Goal: Information Seeking & Learning: Check status

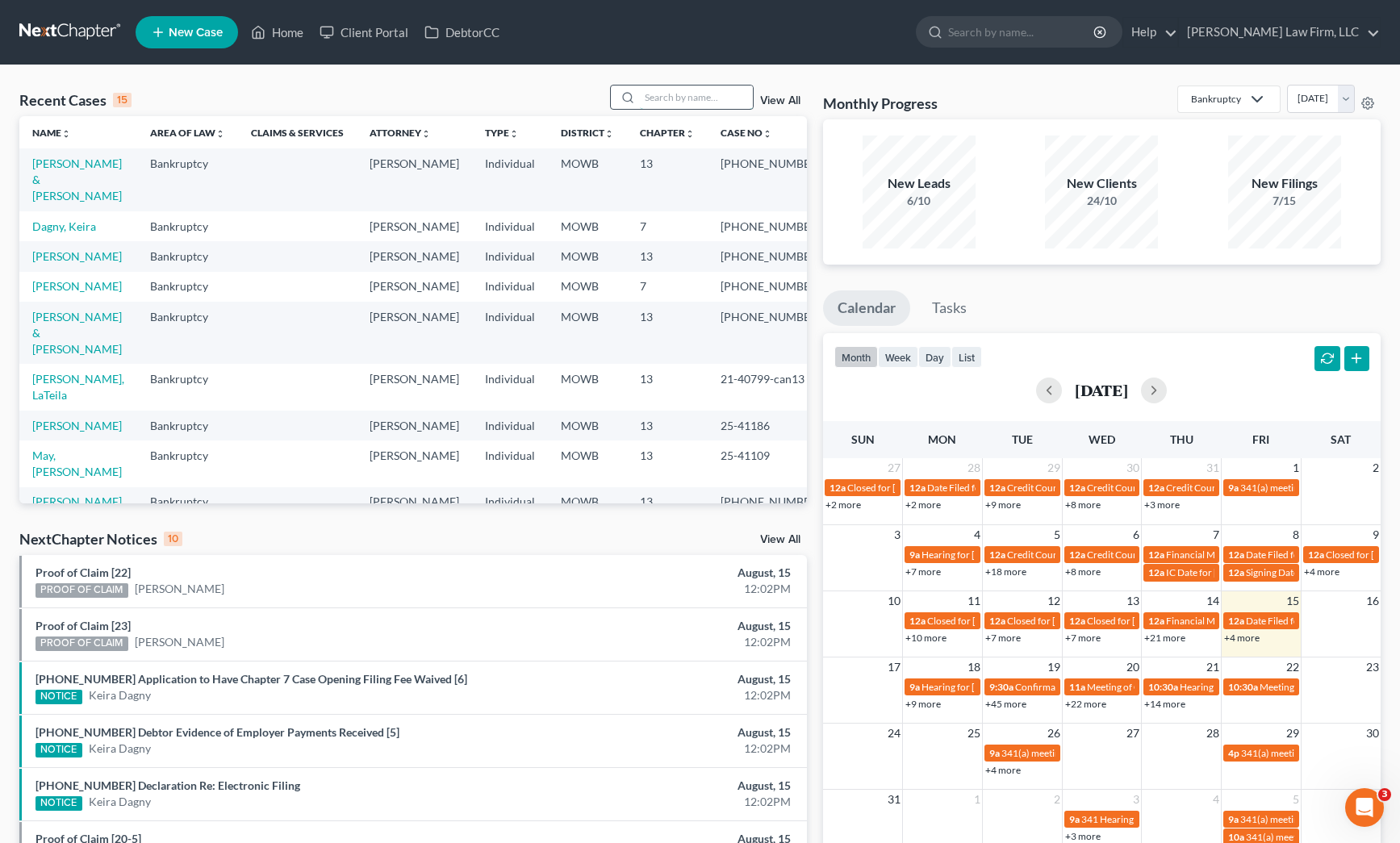
click at [752, 100] on input "search" at bounding box center [697, 97] width 113 height 23
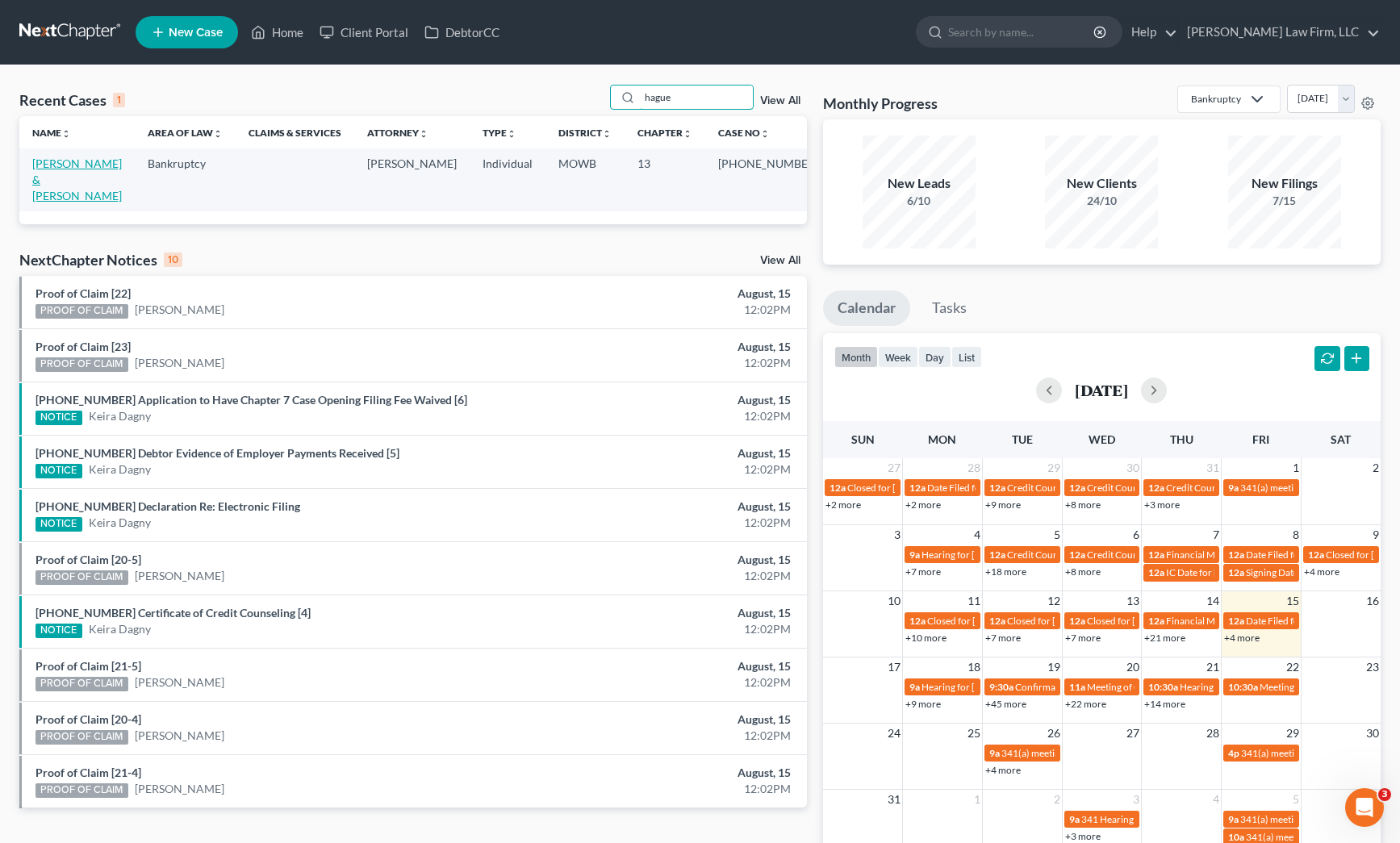
type input "hague"
click at [64, 173] on link "[PERSON_NAME] & [PERSON_NAME]" at bounding box center [77, 179] width 90 height 46
select select "0"
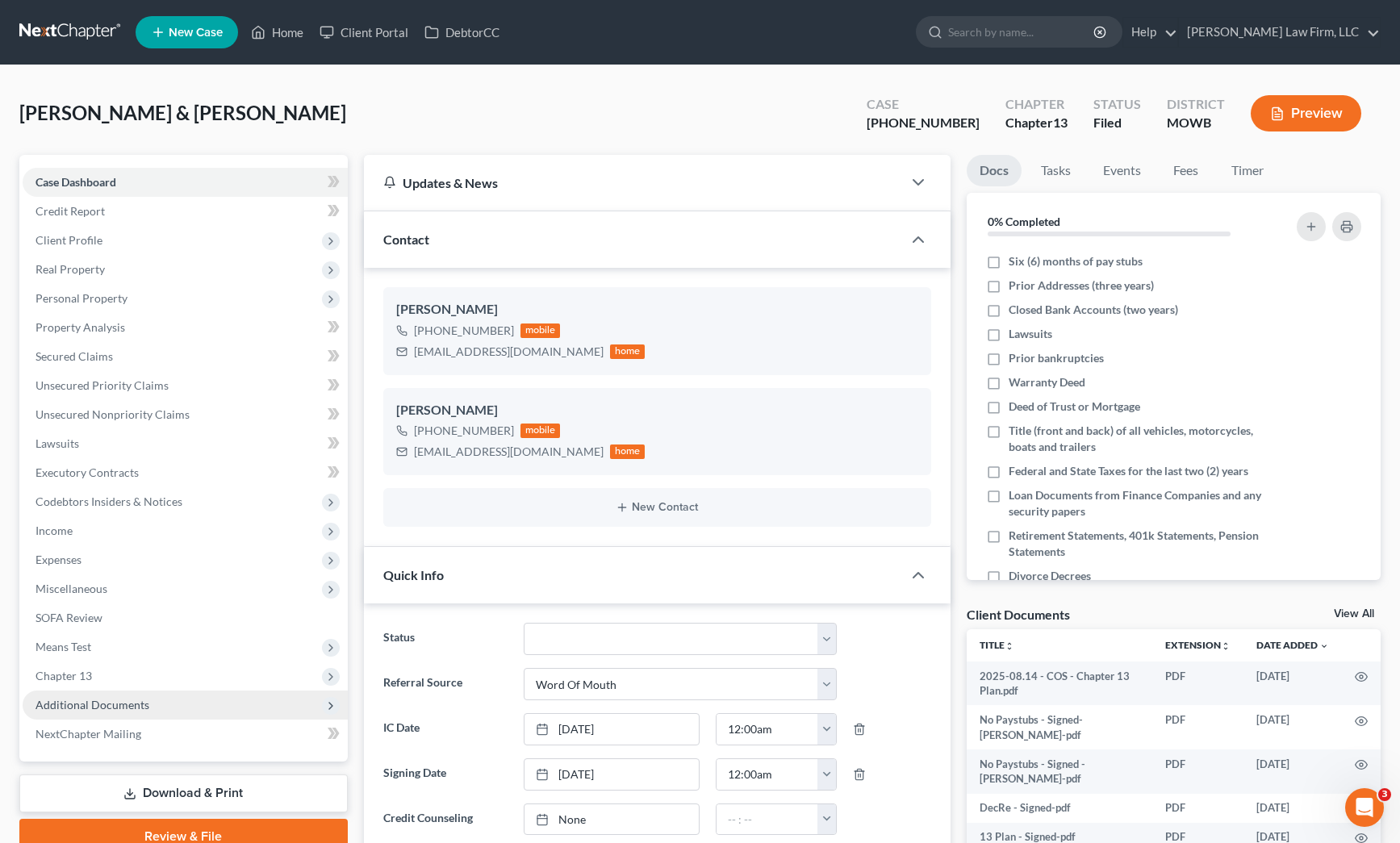
click at [130, 710] on span "Additional Documents" at bounding box center [92, 705] width 114 height 14
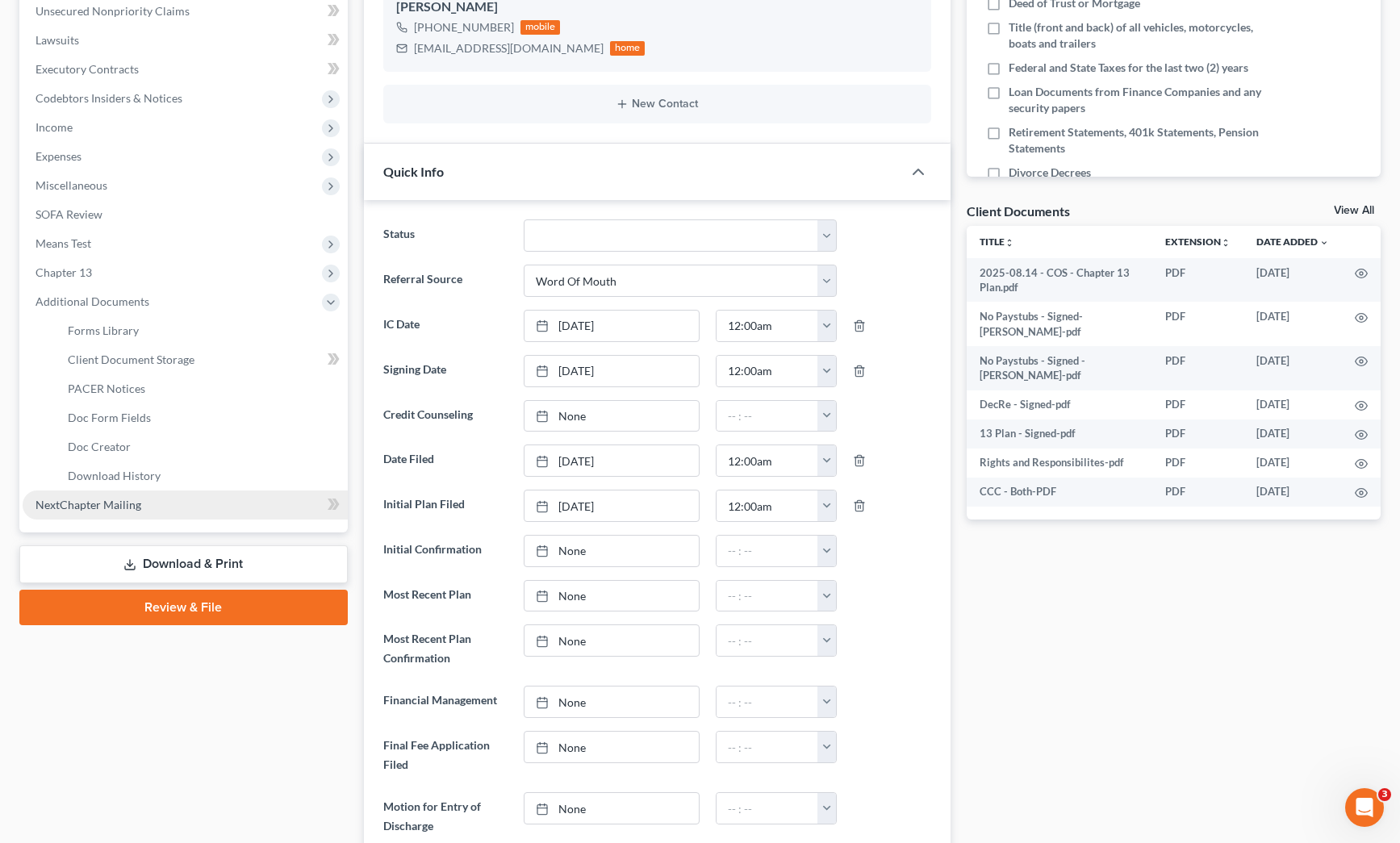
scroll to position [1487, 0]
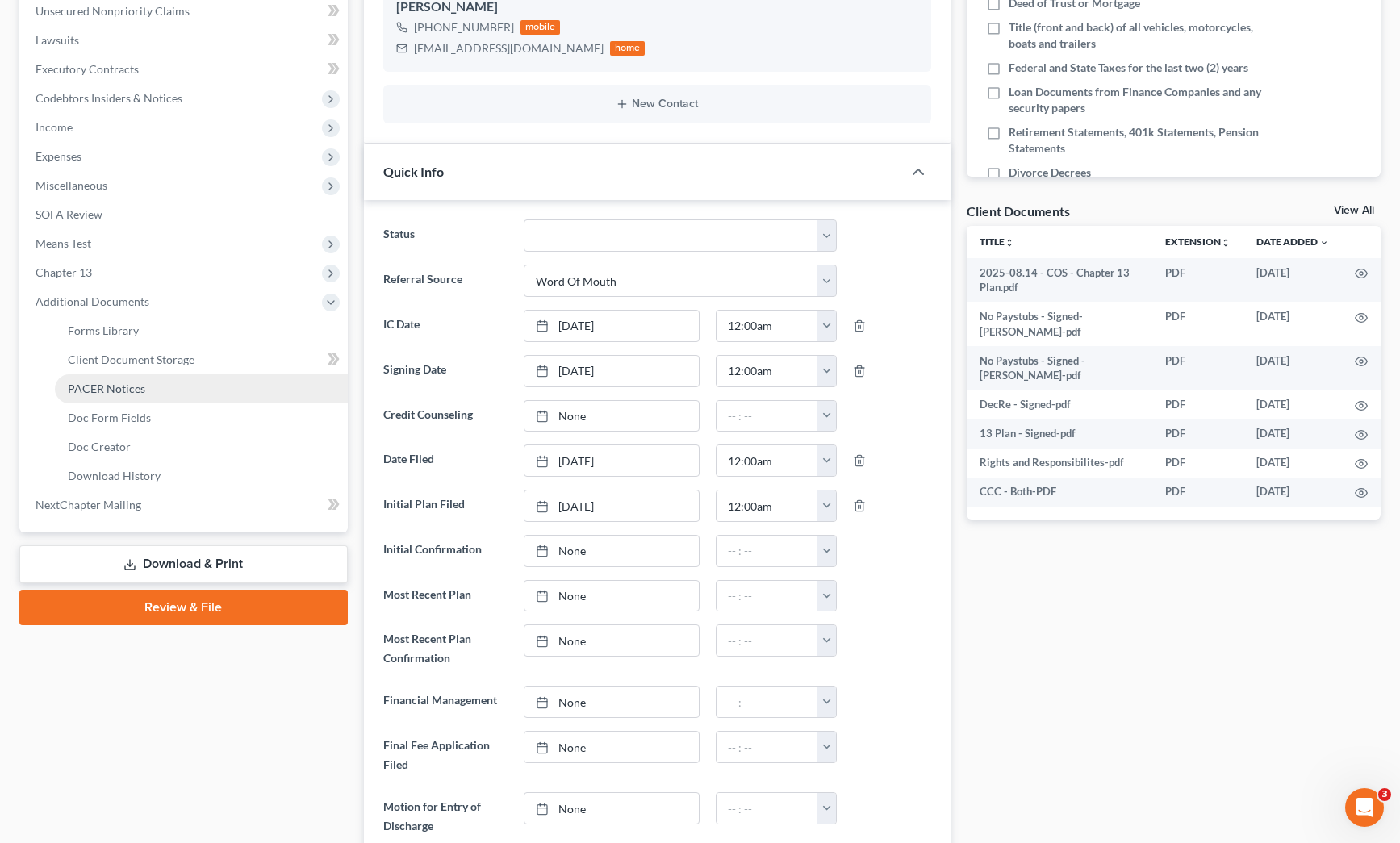
click at [134, 399] on link "PACER Notices" at bounding box center [202, 389] width 293 height 29
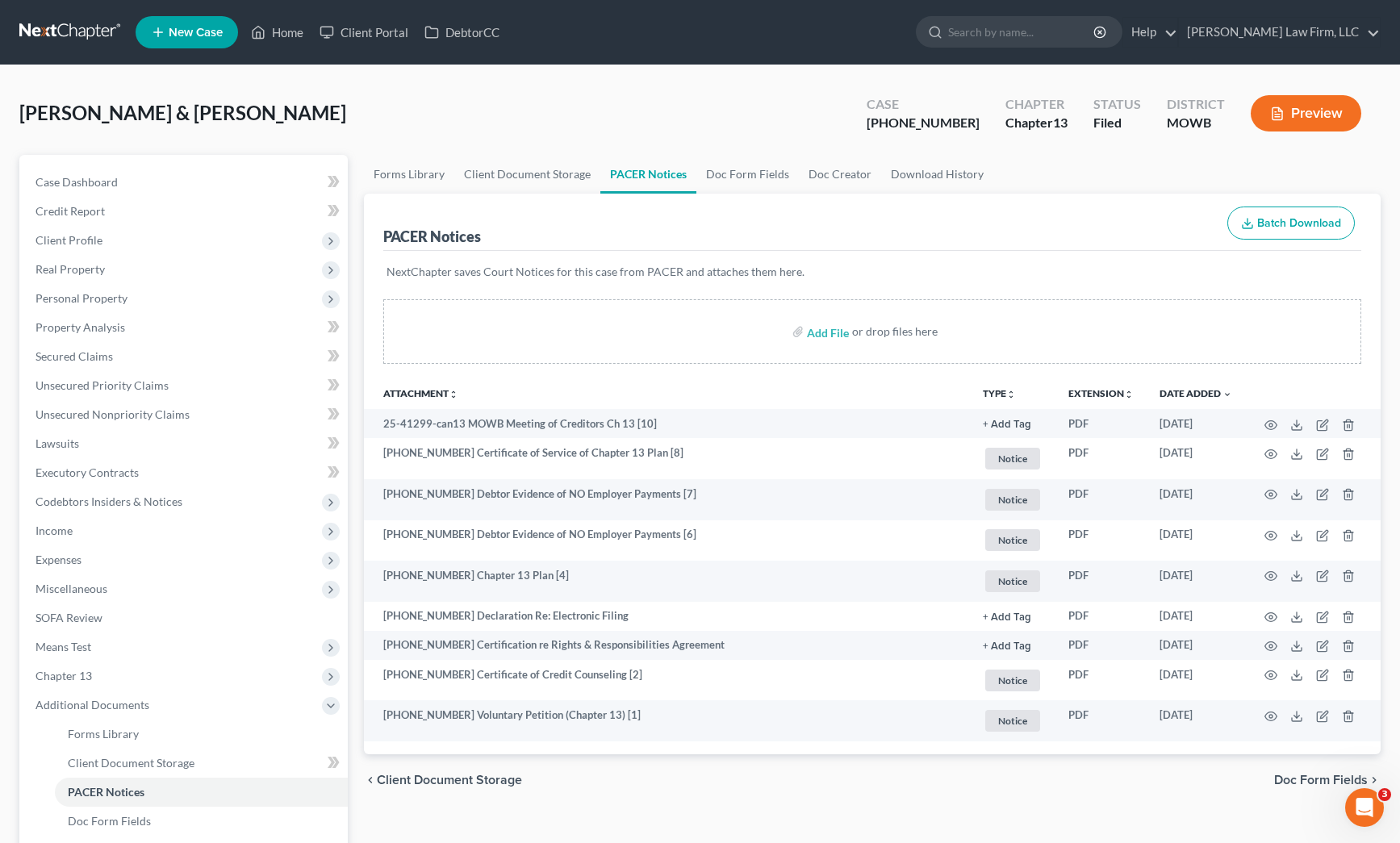
click at [516, 381] on th "Attachment unfold_more expand_more expand_less" at bounding box center [667, 393] width 606 height 32
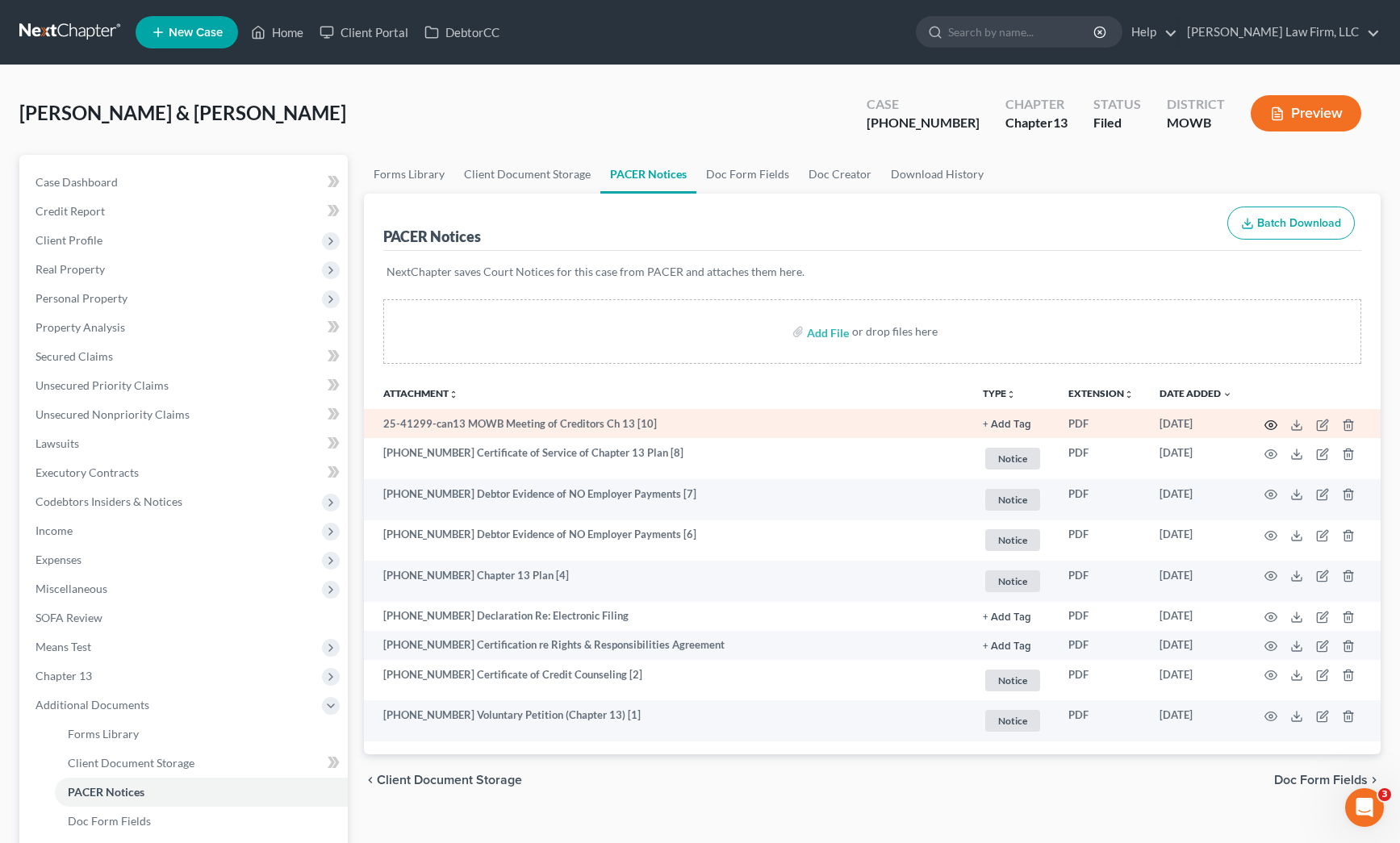
click at [1271, 426] on circle "button" at bounding box center [1271, 426] width 3 height 3
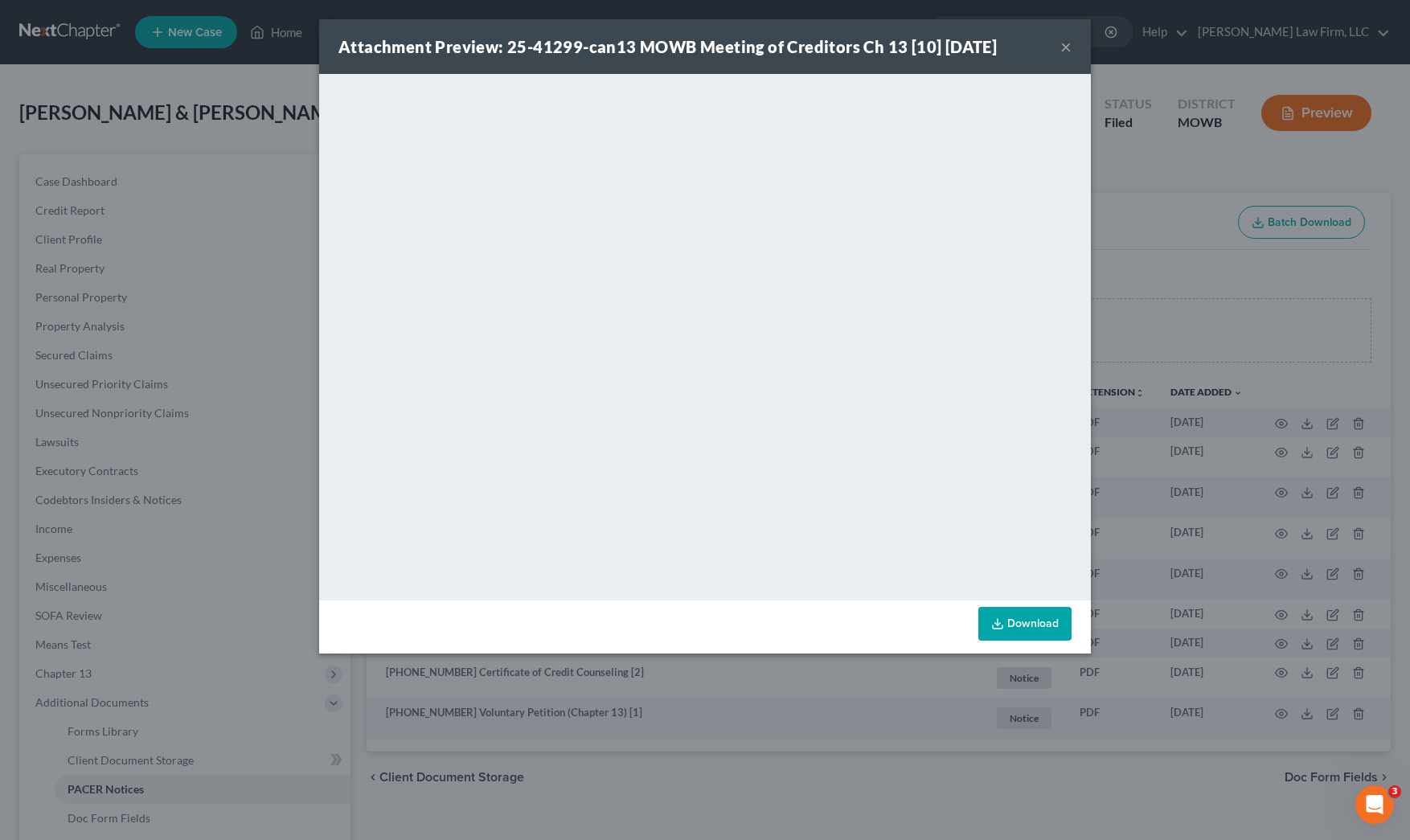
click at [255, 457] on div "Attachment Preview: 25-41299-can13 MOWB Meeting of Creditors Ch 13 [10] 08/15/2…" at bounding box center [705, 420] width 1410 height 840
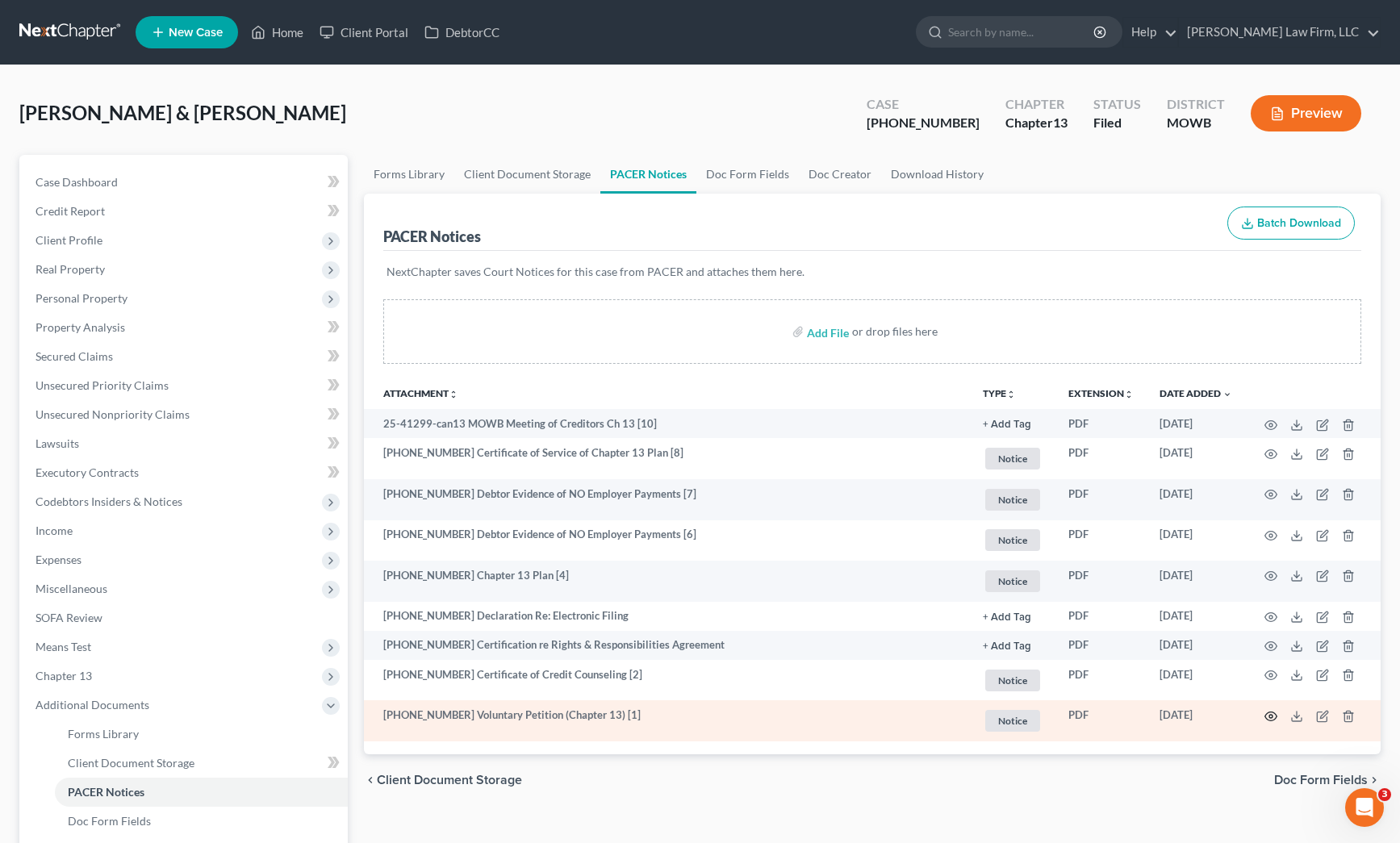
click at [1272, 716] on icon "button" at bounding box center [1271, 717] width 13 height 13
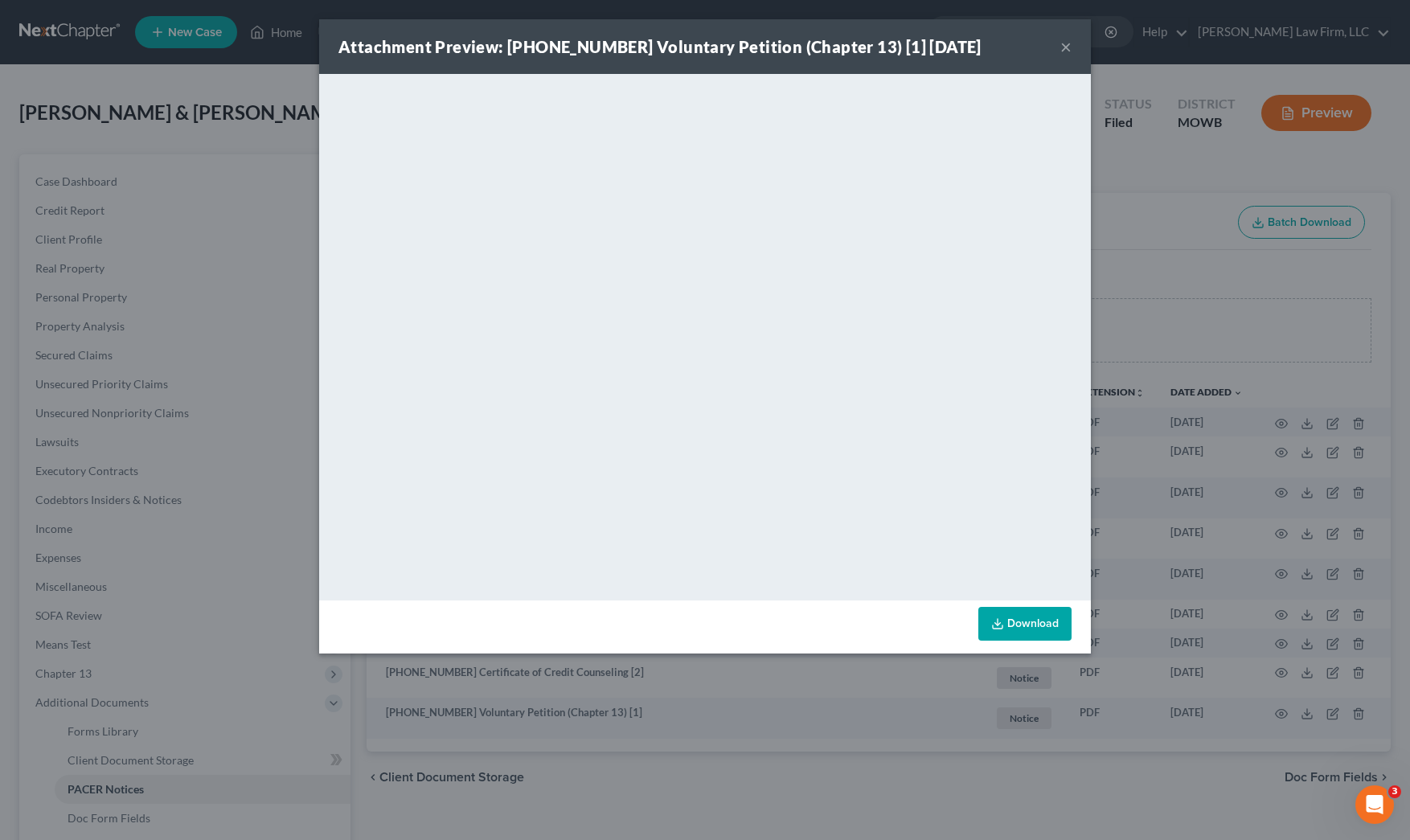
click at [158, 152] on div "Attachment Preview: 25-41299-13 Voluntary Petition (Chapter 13) [1] 08/15/2025 …" at bounding box center [705, 420] width 1410 height 840
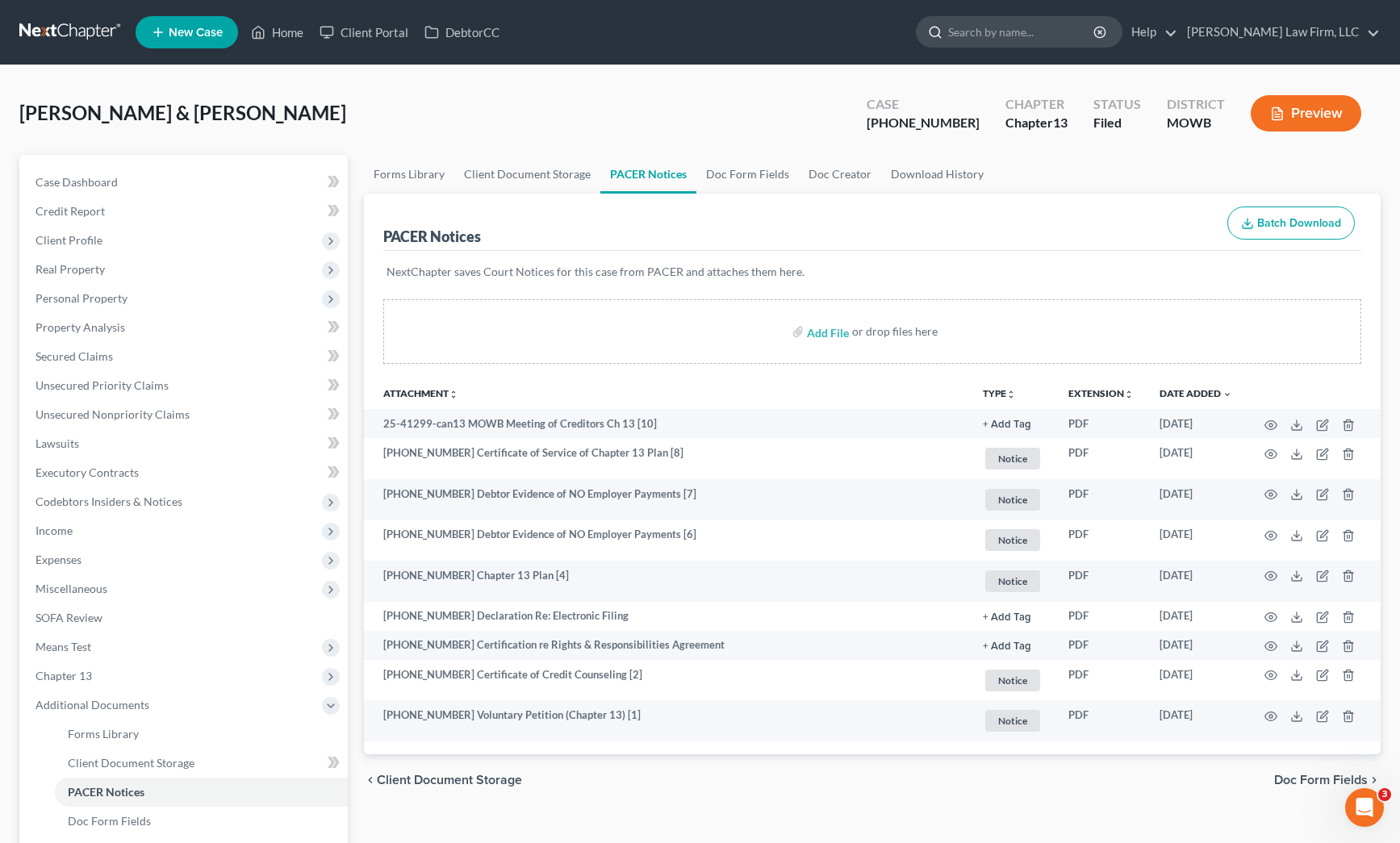
click at [1031, 39] on input "search" at bounding box center [1022, 32] width 148 height 30
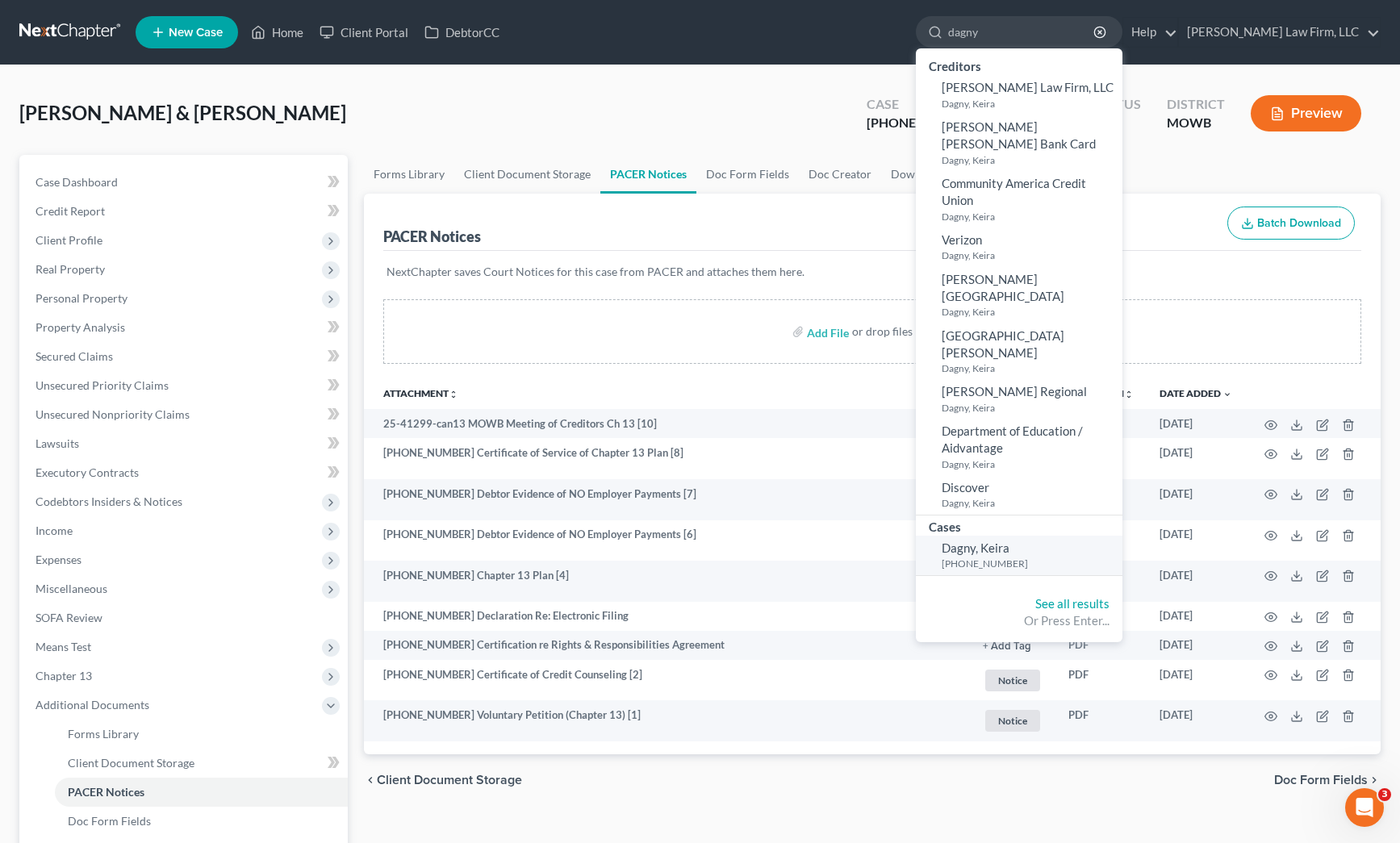
type input "dagny"
click at [1092, 536] on link "Dagny, Keira 25-41301-7" at bounding box center [1019, 555] width 206 height 40
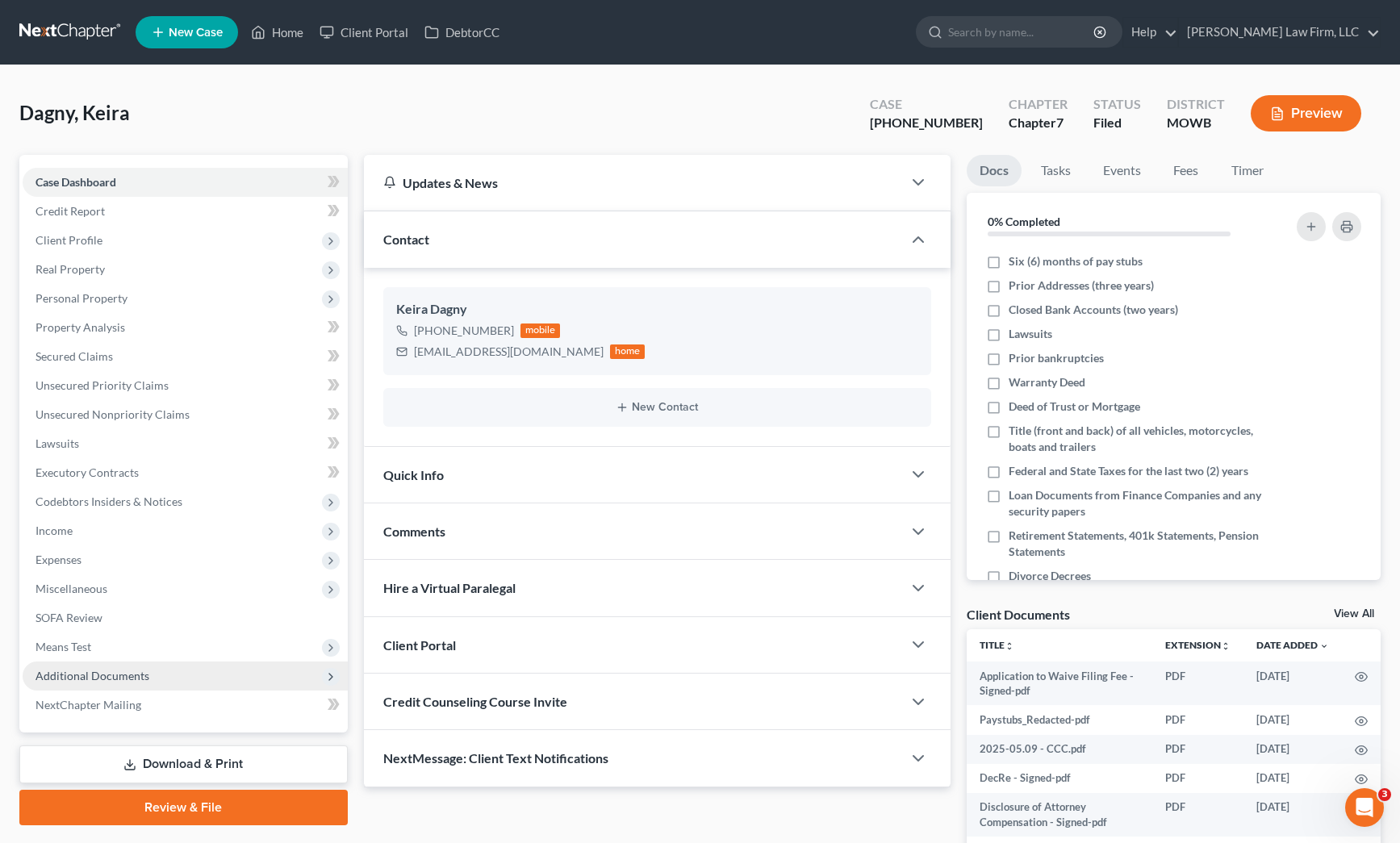
click at [183, 665] on span "Additional Documents" at bounding box center [185, 676] width 325 height 29
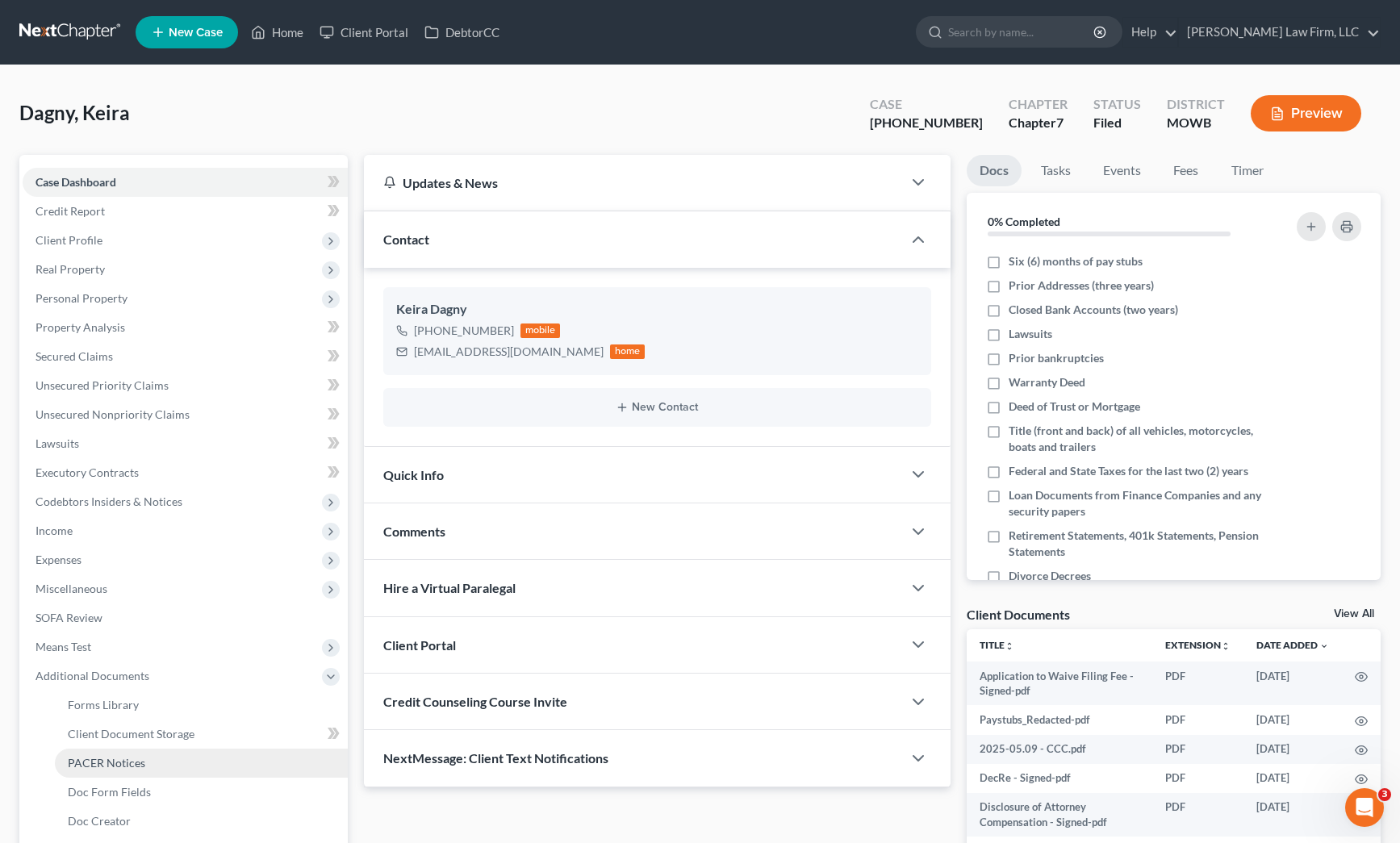
click at [168, 756] on link "PACER Notices" at bounding box center [202, 764] width 293 height 29
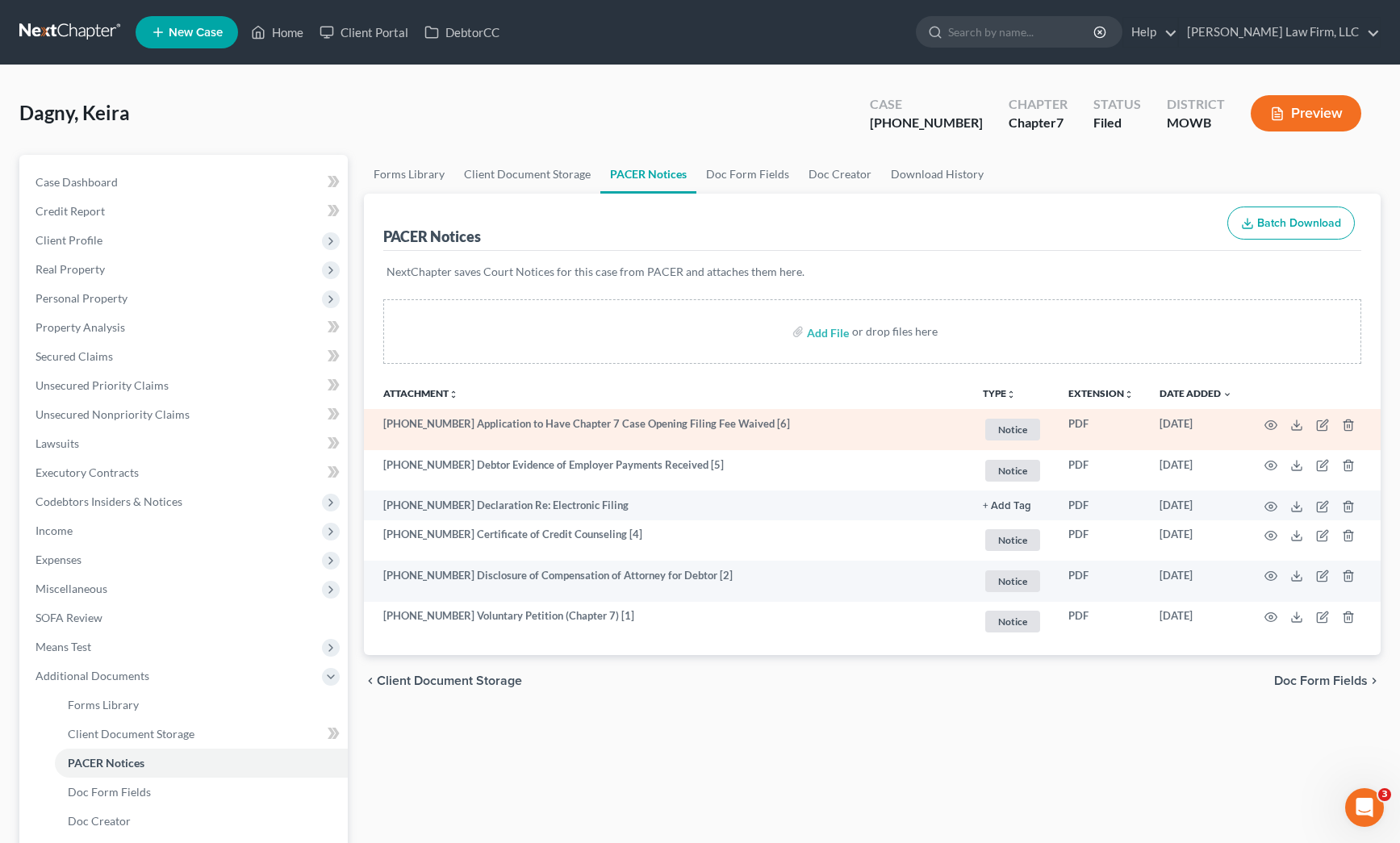
click at [1281, 421] on td at bounding box center [1313, 430] width 136 height 41
click at [1272, 422] on icon "button" at bounding box center [1271, 426] width 13 height 13
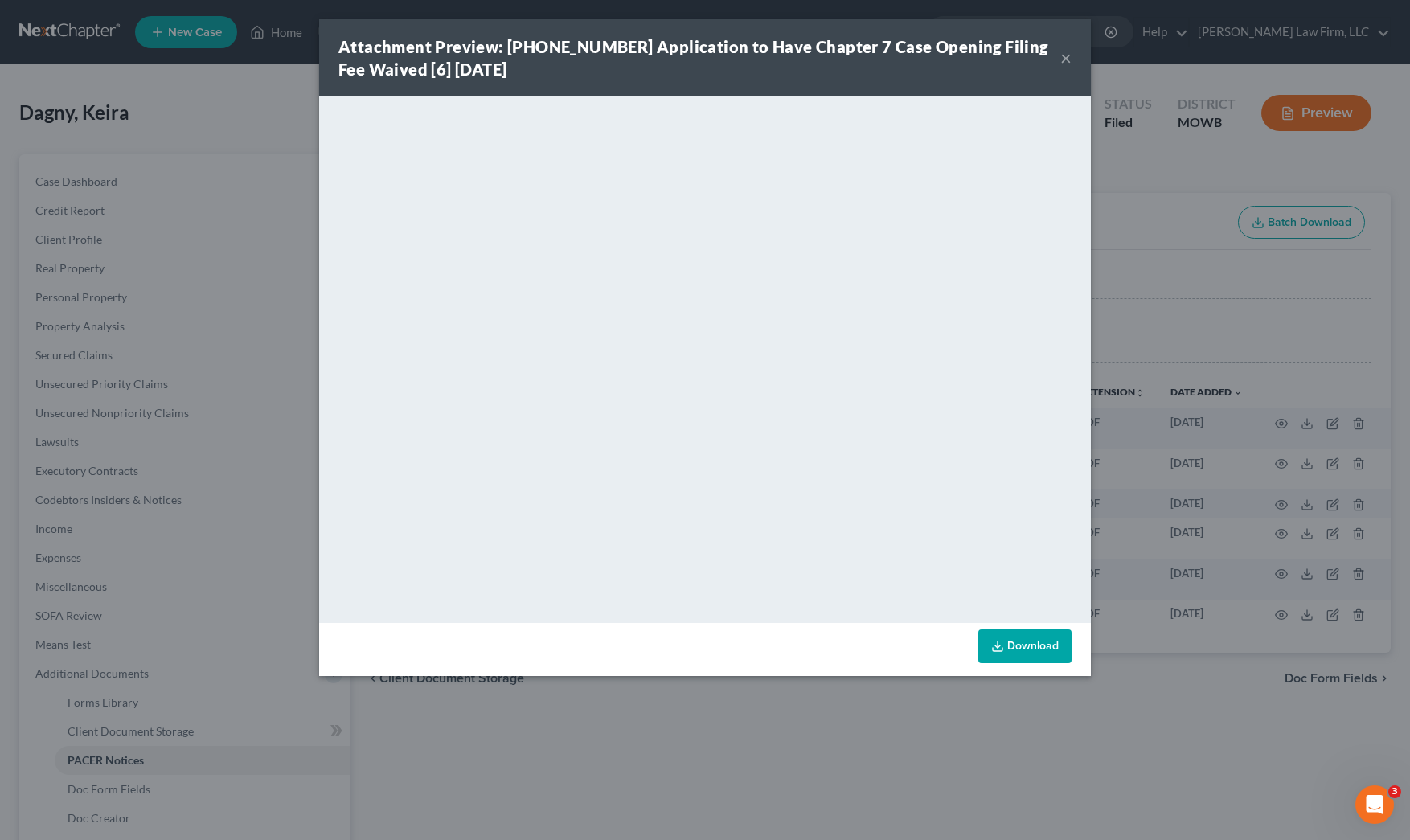
click at [181, 323] on div "Attachment Preview: 25-41301-7 Application to Have Chapter 7 Case Opening Filin…" at bounding box center [705, 420] width 1410 height 840
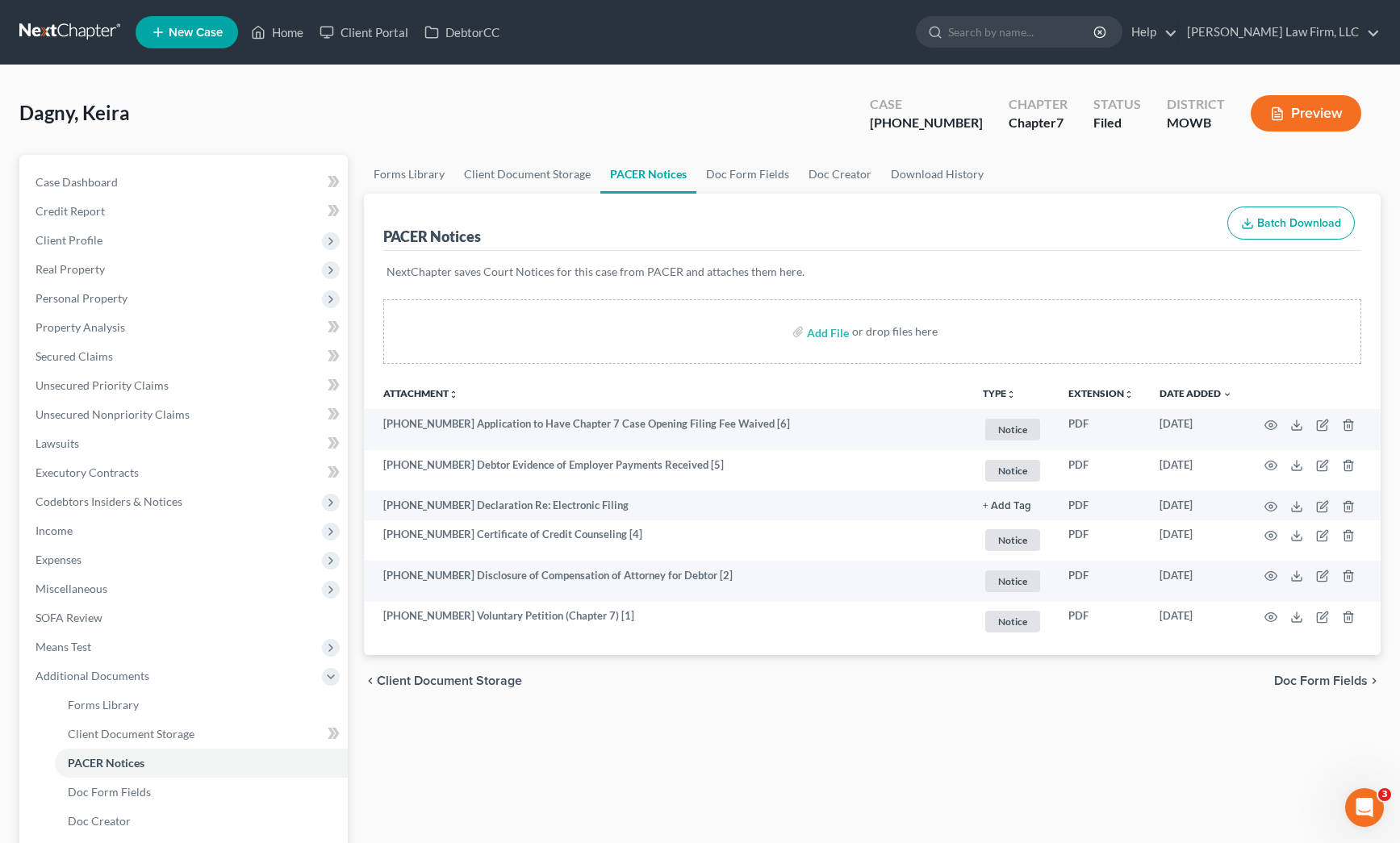
click at [70, 30] on link at bounding box center [71, 32] width 104 height 29
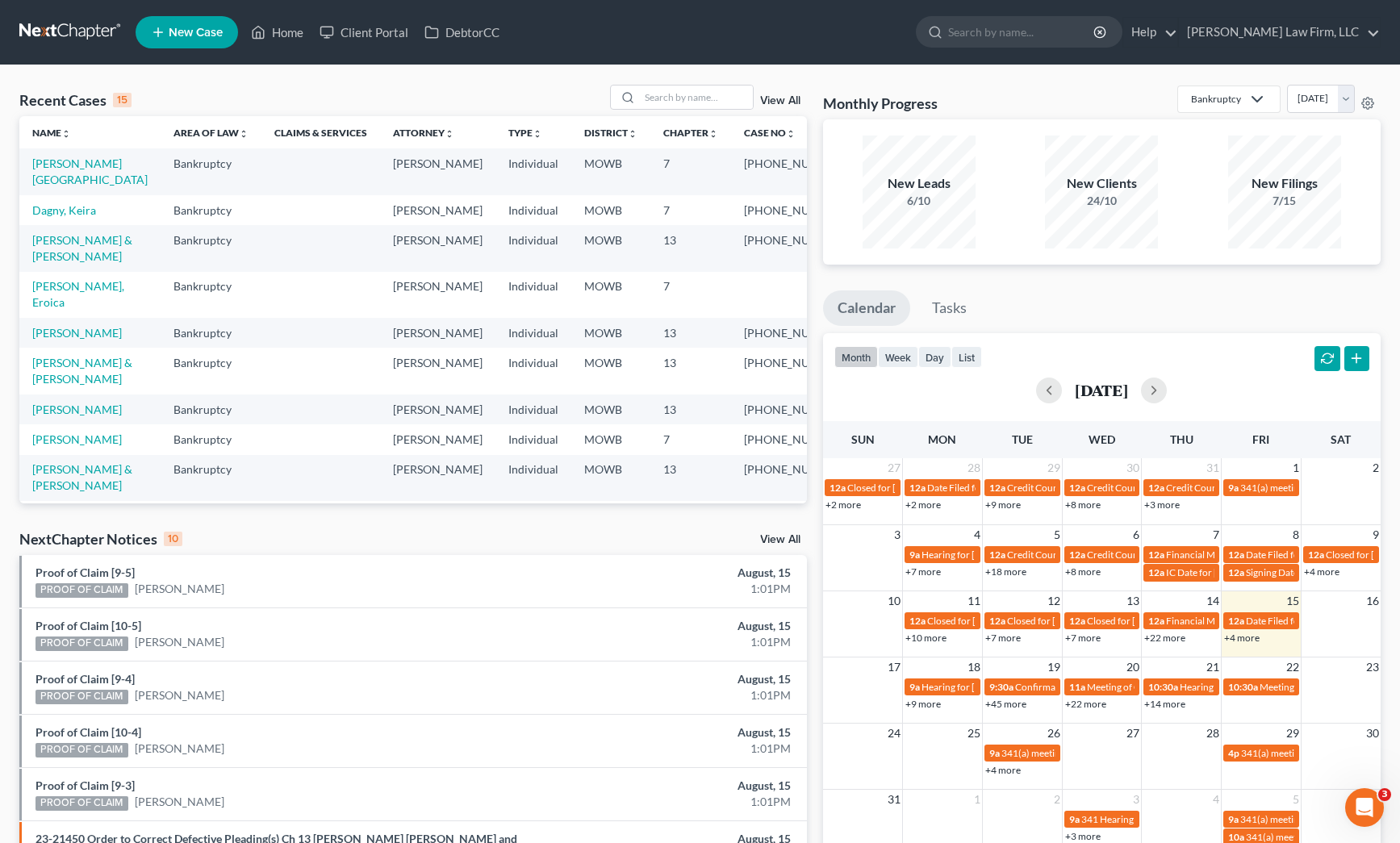
drag, startPoint x: 493, startPoint y: 532, endPoint x: 613, endPoint y: 23, distance: 523.0
click at [493, 532] on div "NextChapter Notices 10 View All" at bounding box center [413, 542] width 787 height 26
click at [702, 96] on input "search" at bounding box center [697, 97] width 113 height 23
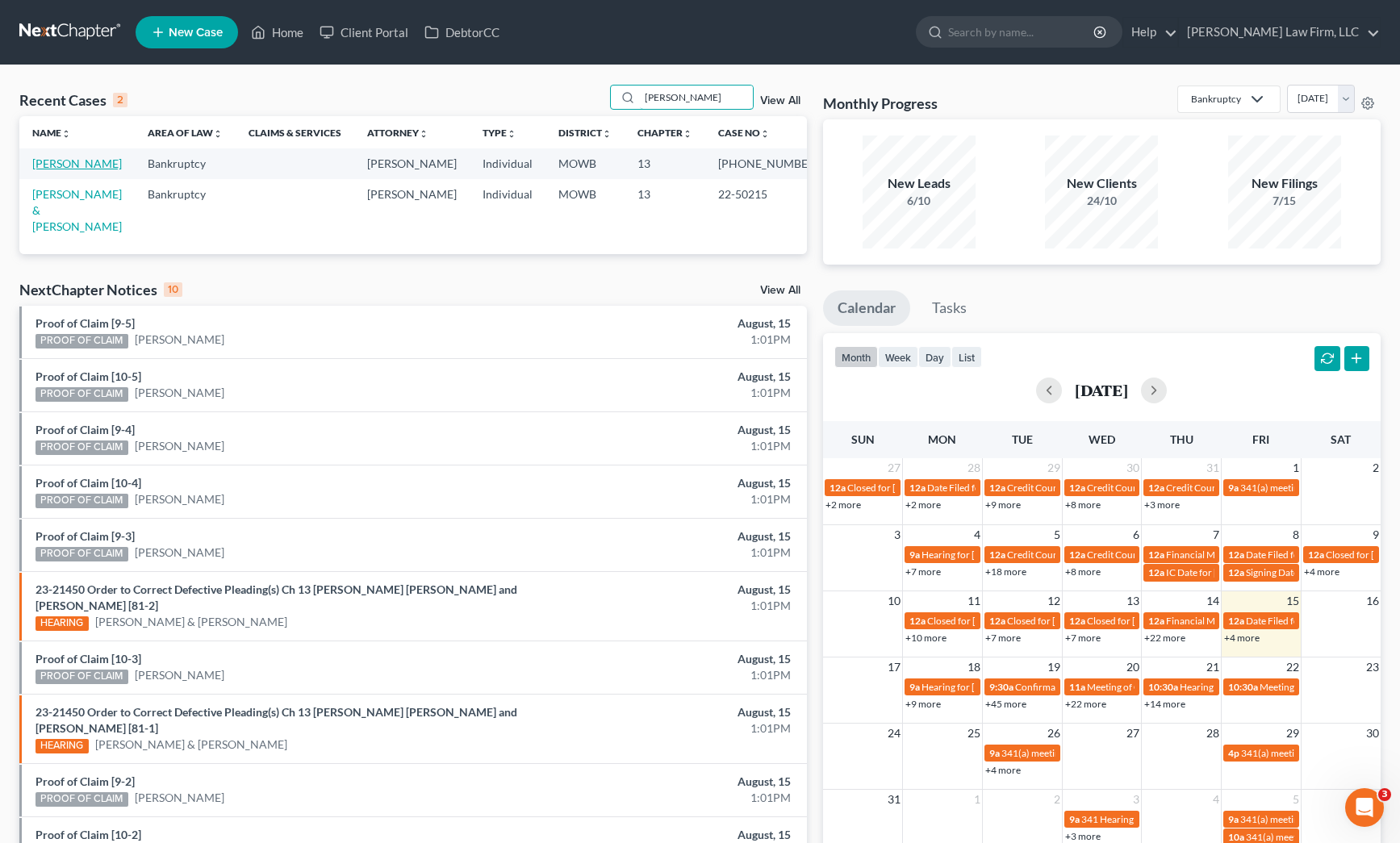
type input "[PERSON_NAME]"
click at [49, 170] on link "[PERSON_NAME]" at bounding box center [77, 163] width 90 height 14
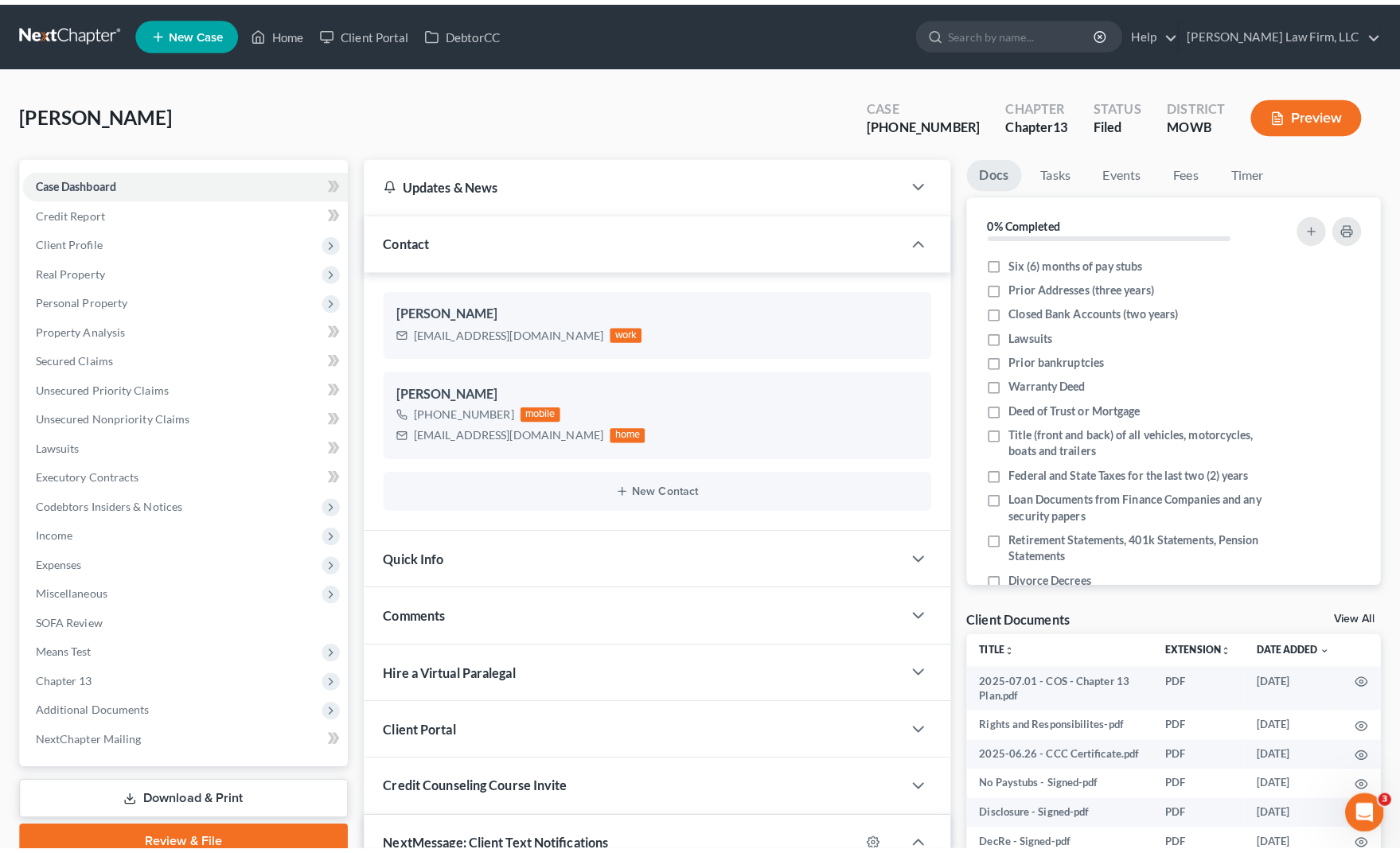
scroll to position [3746, 0]
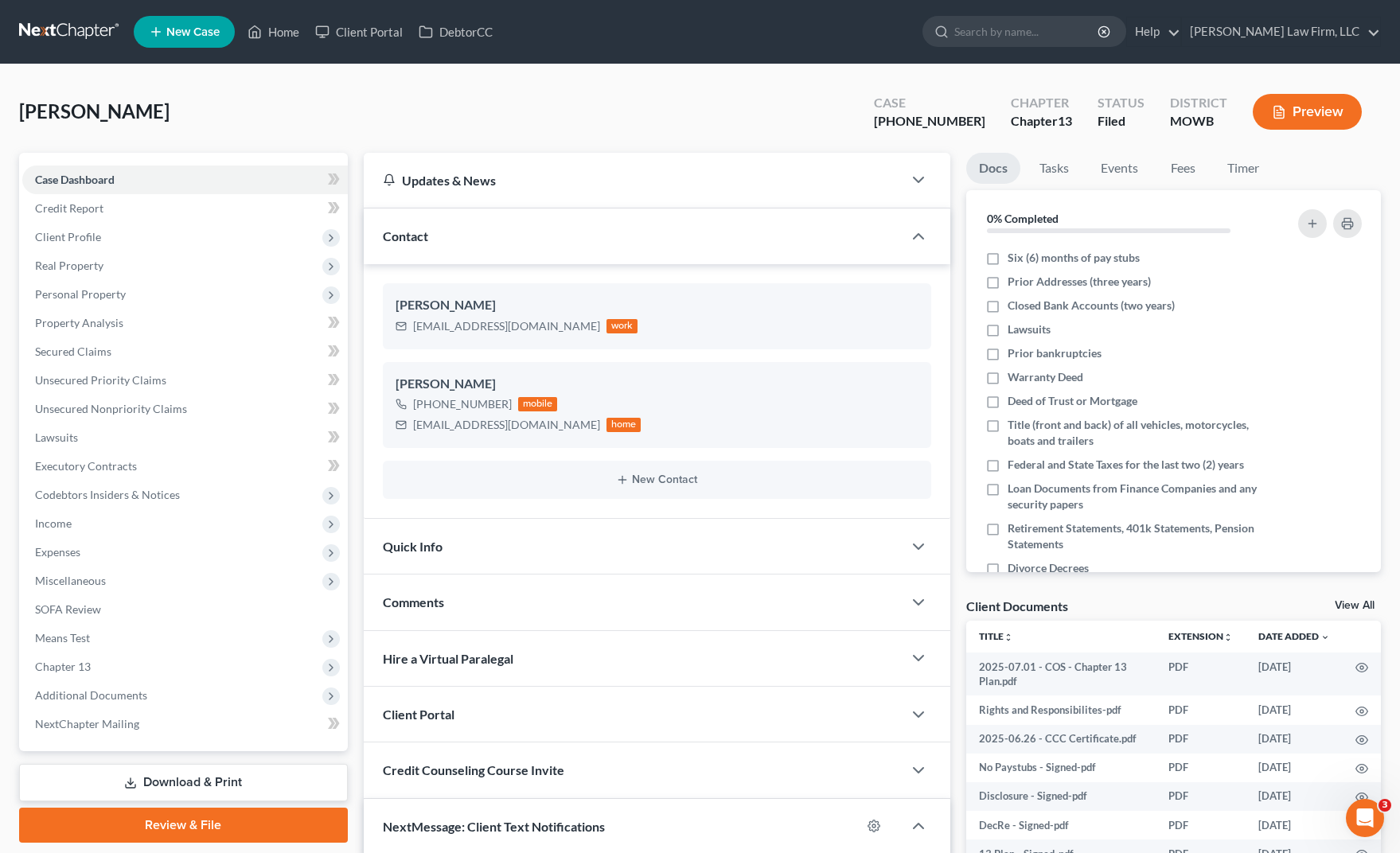
click at [664, 94] on div "[PERSON_NAME] Upgraded Case [PHONE_NUMBER] Chapter Chapter 13 Status Filed Dist…" at bounding box center [700, 118] width 1362 height 69
click at [105, 697] on span "Additional Documents" at bounding box center [91, 695] width 113 height 14
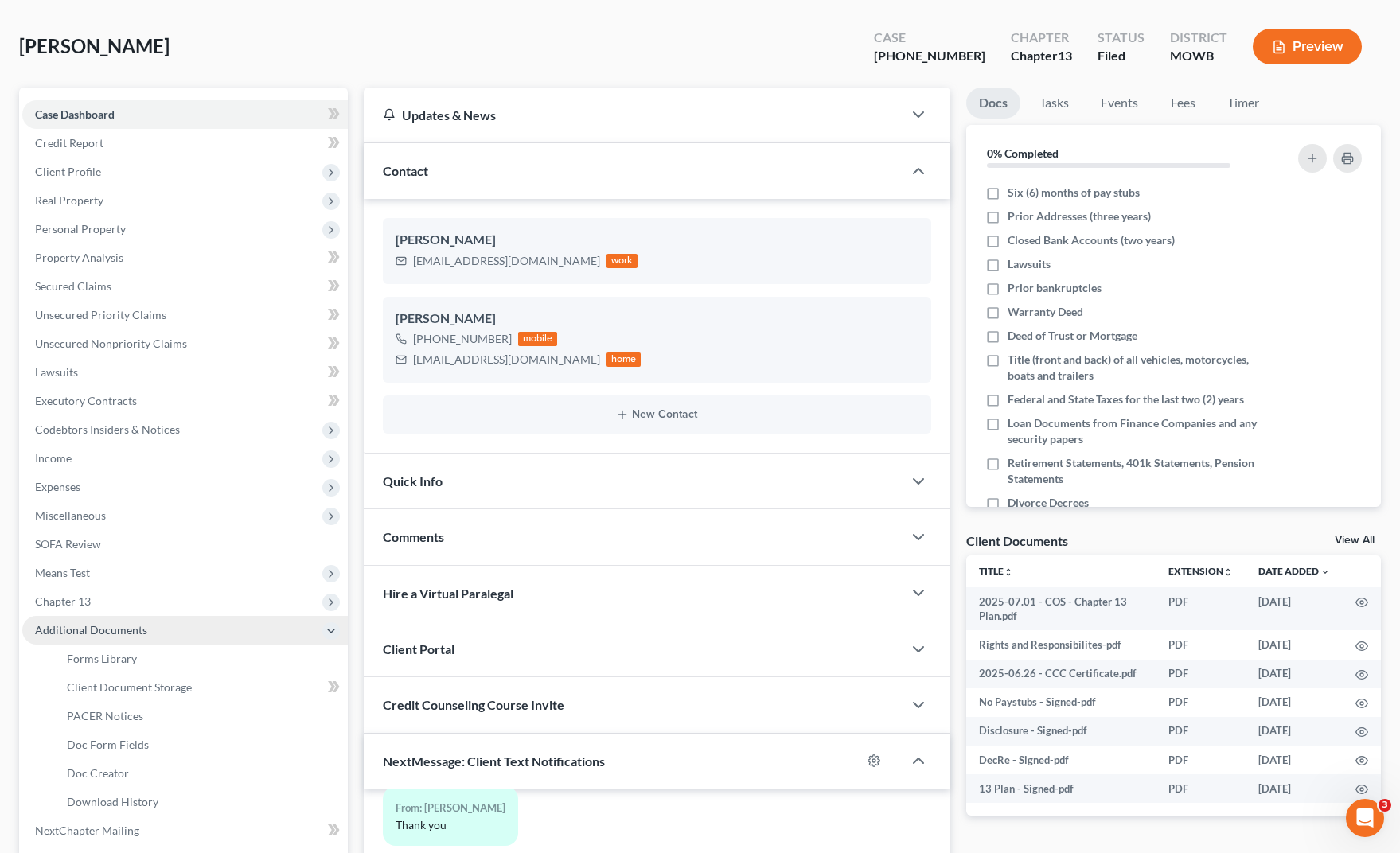
scroll to position [100, 0]
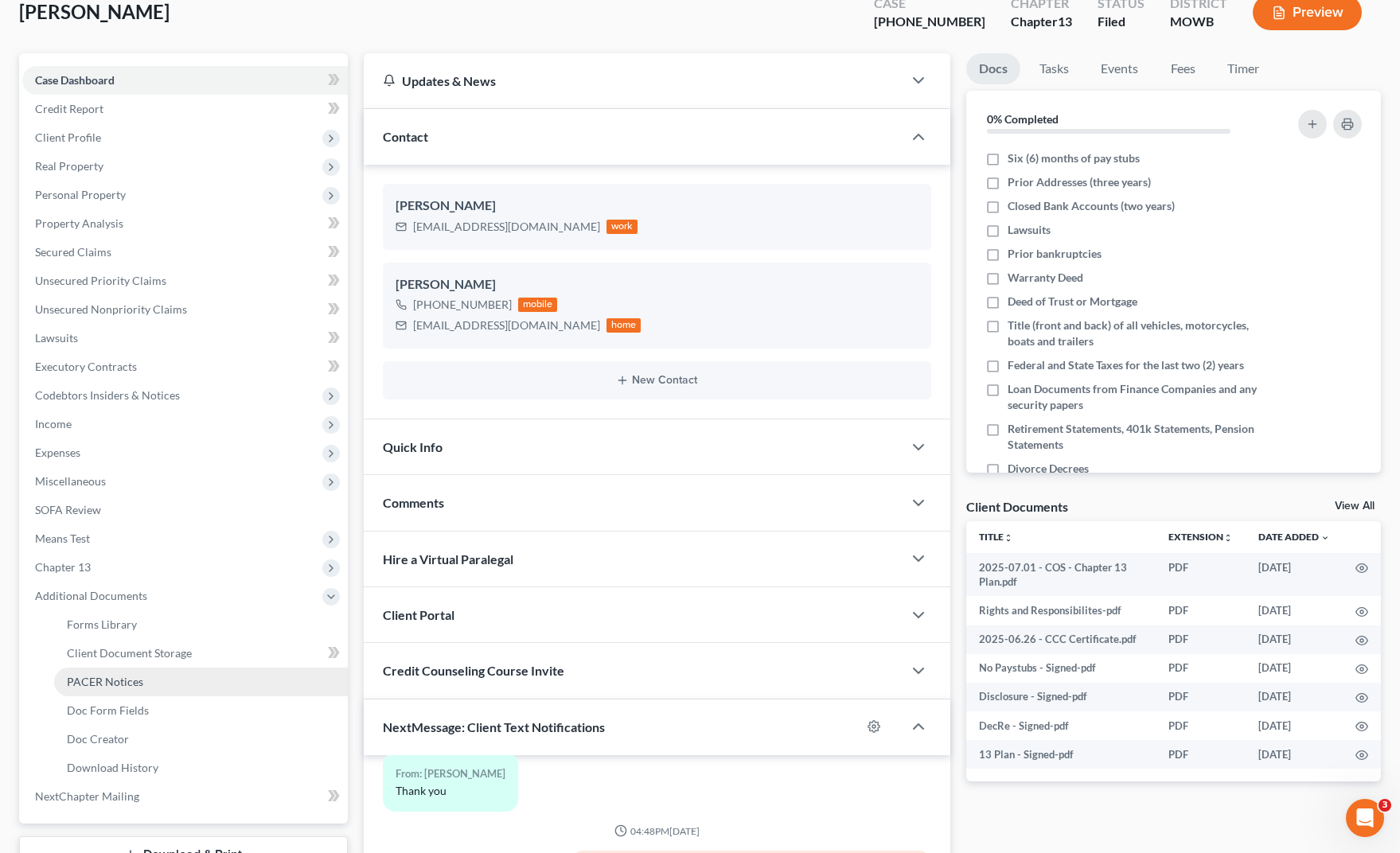
click at [155, 678] on link "PACER Notices" at bounding box center [201, 682] width 294 height 29
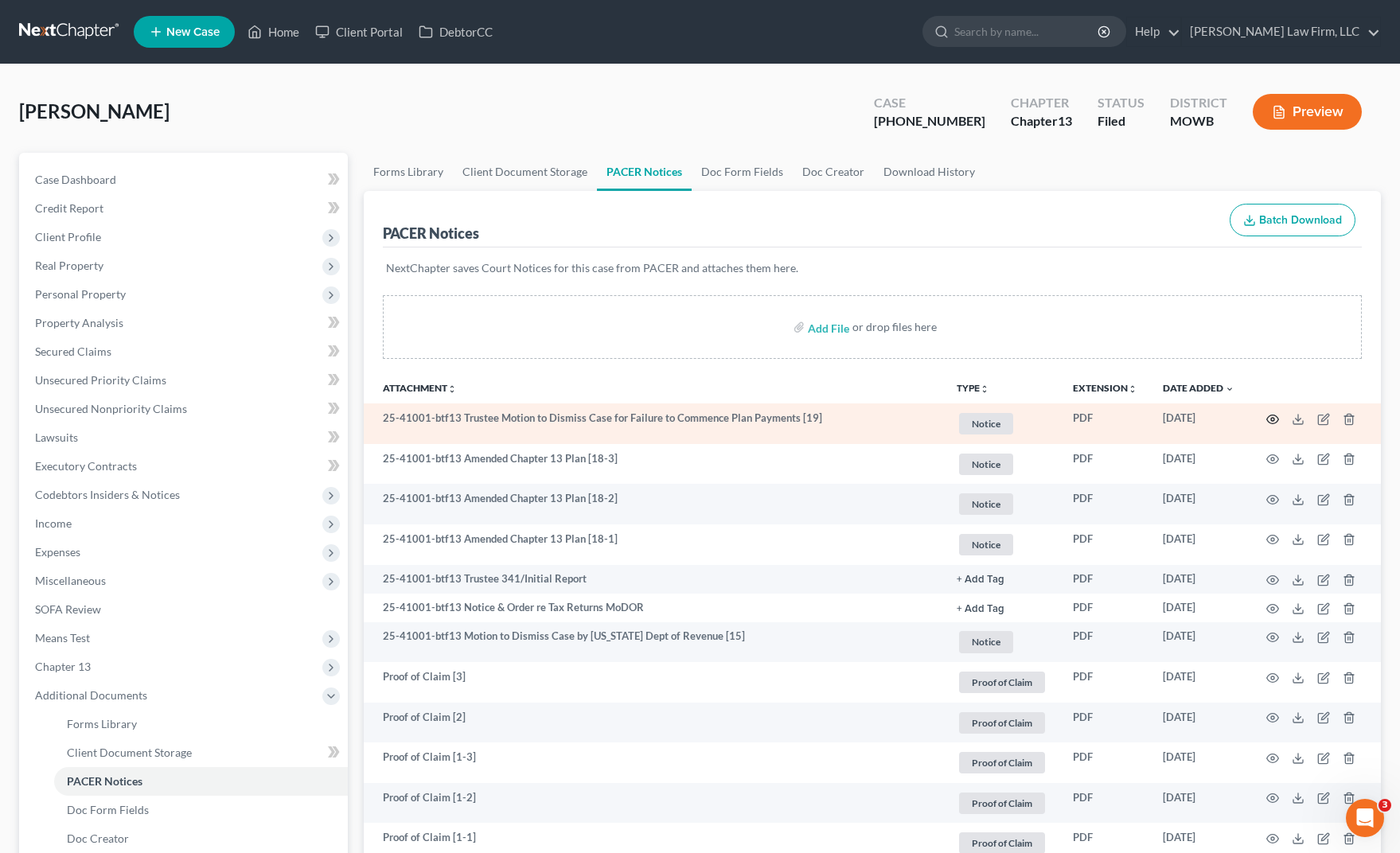
click at [1269, 417] on icon "button" at bounding box center [1273, 420] width 13 height 13
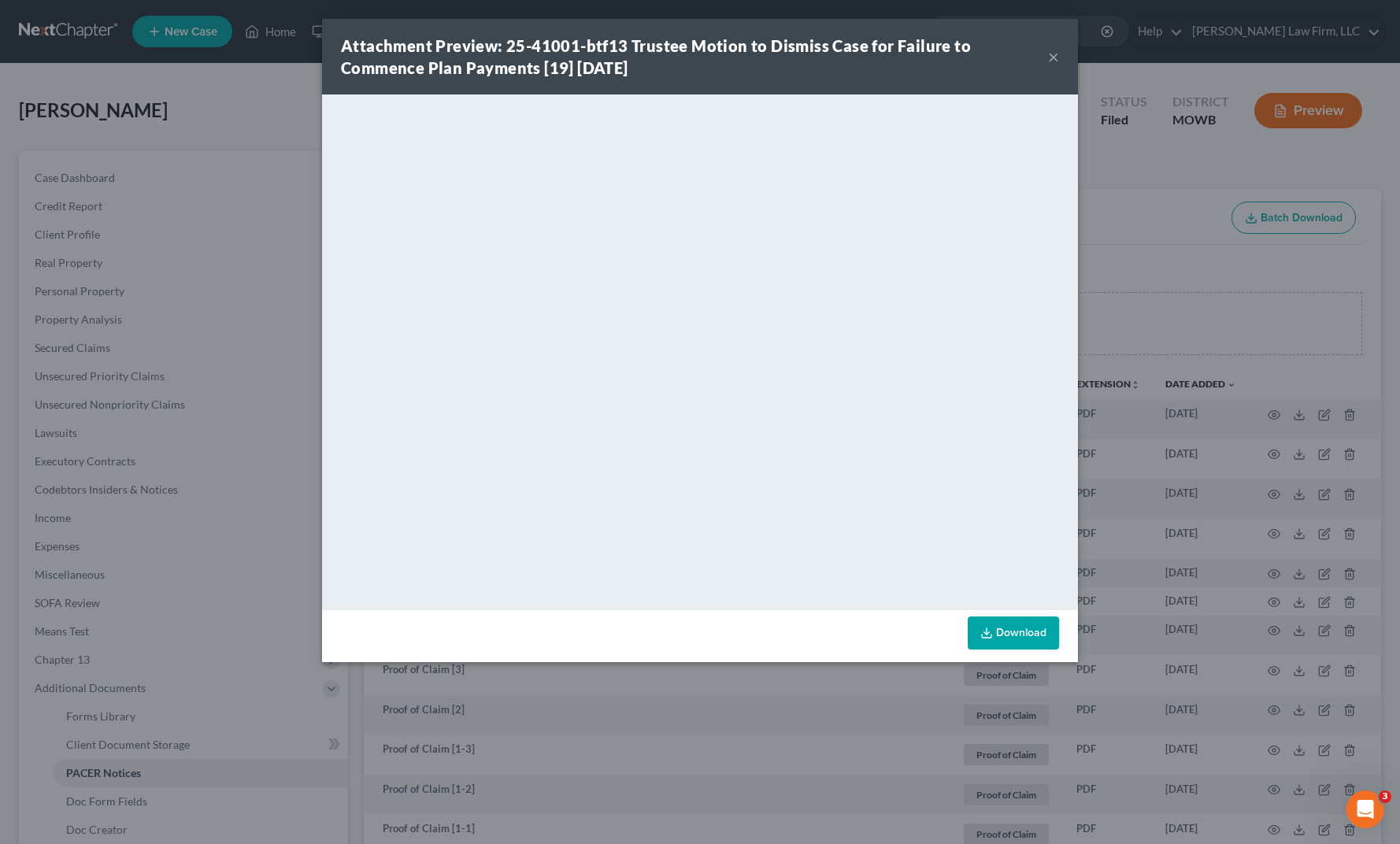
click at [212, 228] on div "Attachment Preview: 25-41001-btf13 Trustee Motion to Dismiss Case for Failure t…" at bounding box center [700, 422] width 1400 height 844
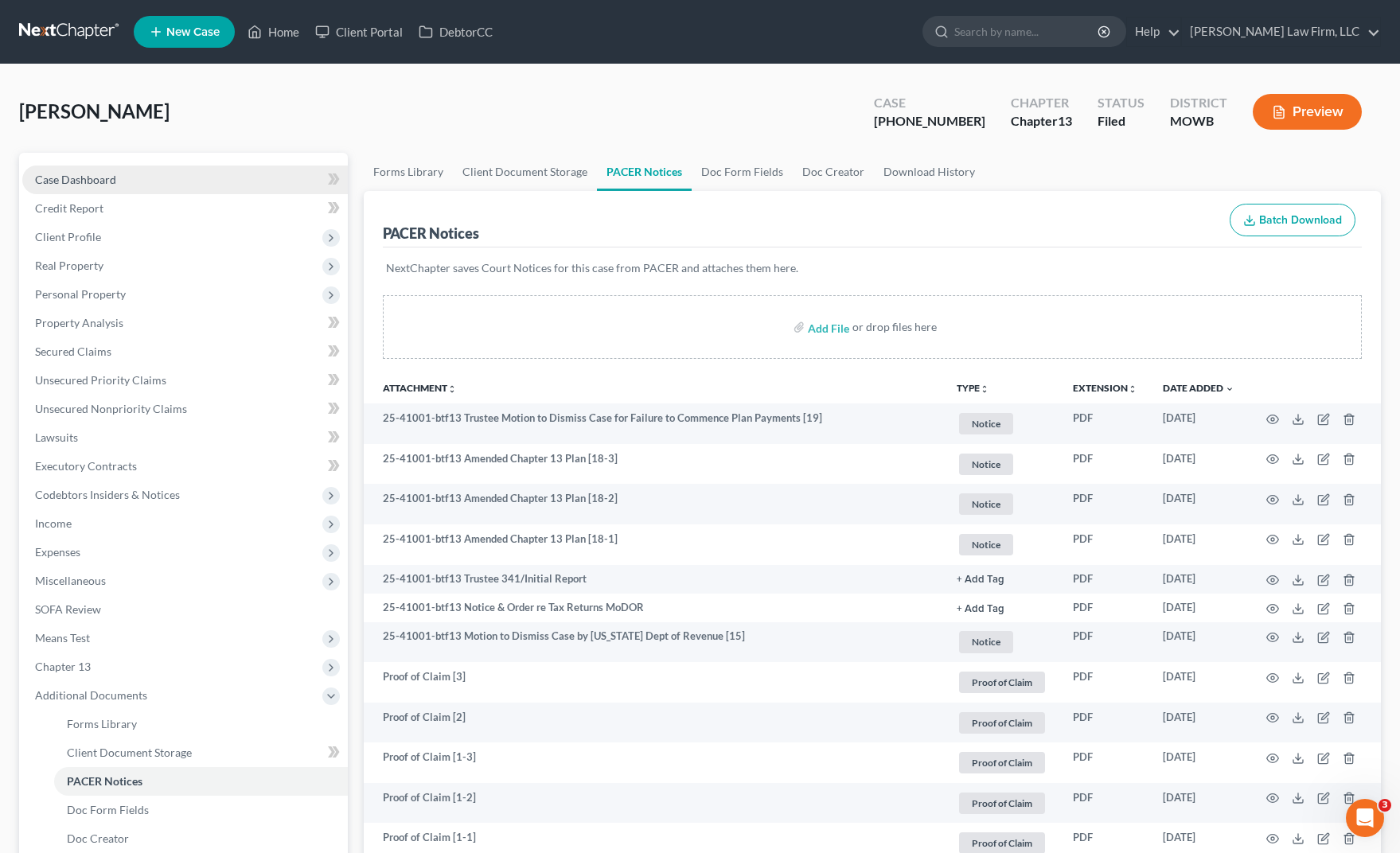
click at [141, 179] on link "Case Dashboard" at bounding box center [185, 180] width 326 height 29
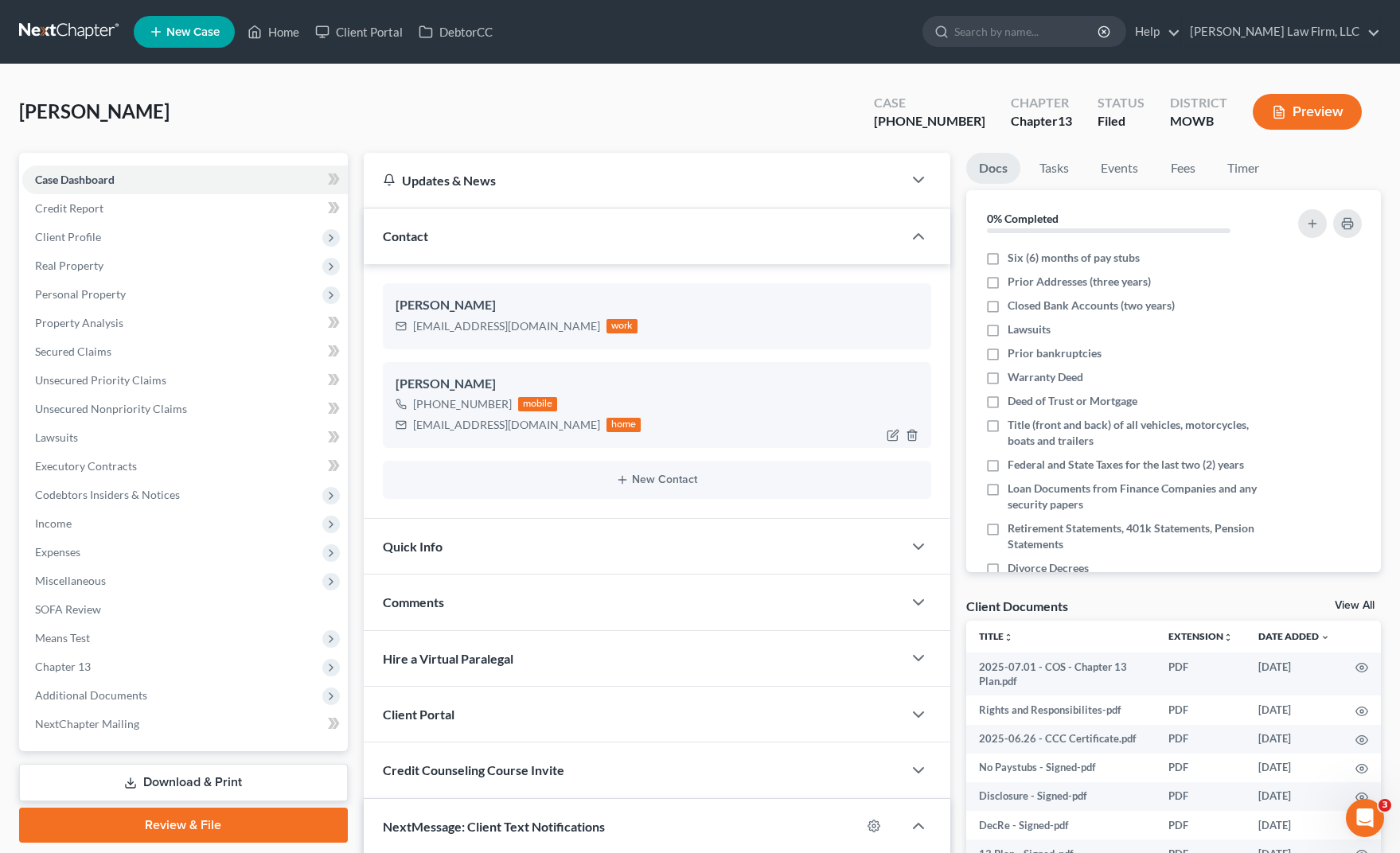
scroll to position [3746, 0]
drag, startPoint x: 409, startPoint y: 328, endPoint x: 540, endPoint y: 334, distance: 131.1
click at [540, 334] on div "[EMAIL_ADDRESS][DOMAIN_NAME] work" at bounding box center [517, 326] width 243 height 21
copy div "[EMAIL_ADDRESS][DOMAIN_NAME]"
click at [338, 82] on div "[PERSON_NAME] Upgraded Case [PHONE_NUMBER] Chapter Chapter 13 Status Filed Dist…" at bounding box center [700, 654] width 1400 height 1179
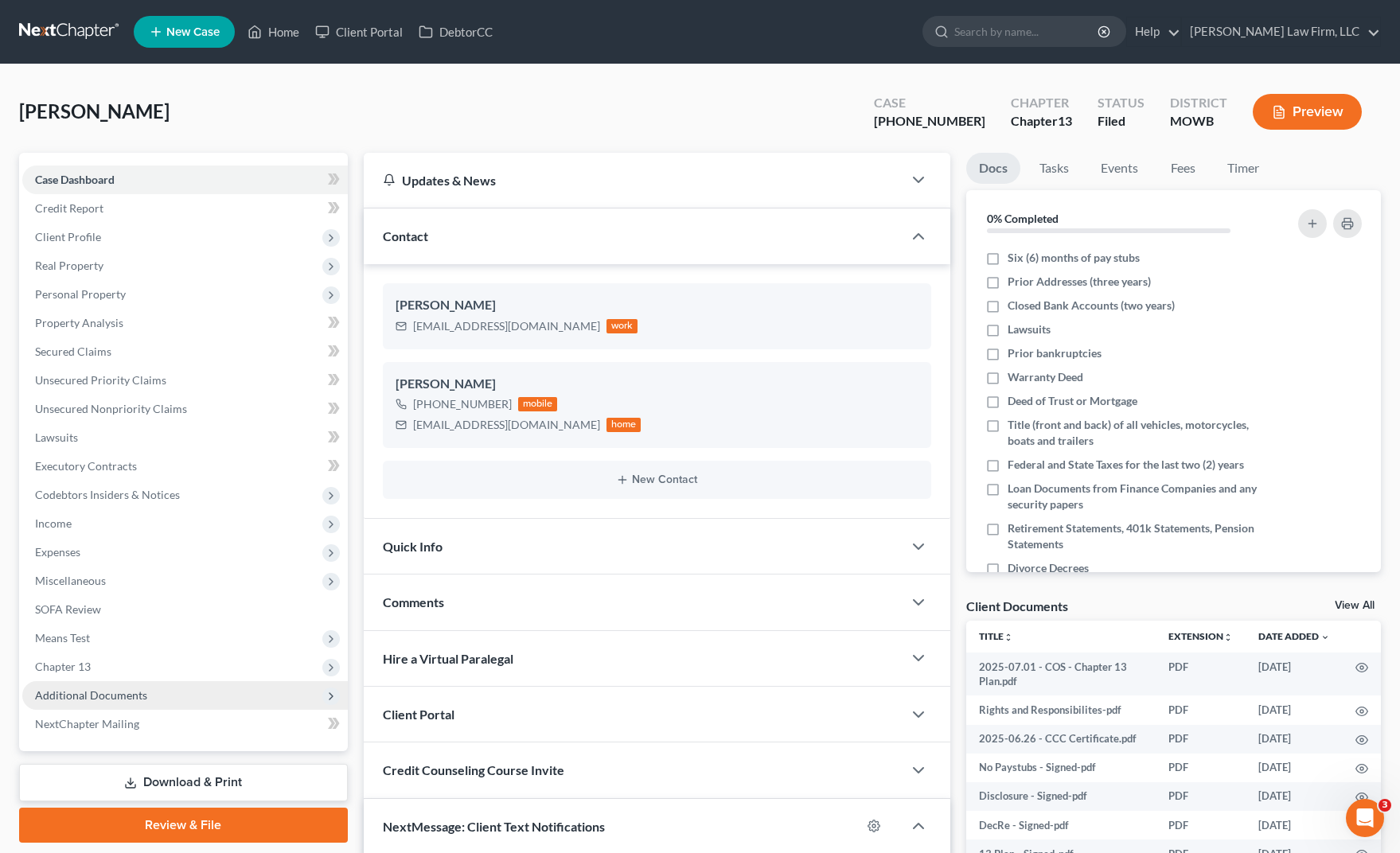
click at [136, 693] on span "Additional Documents" at bounding box center [91, 695] width 113 height 14
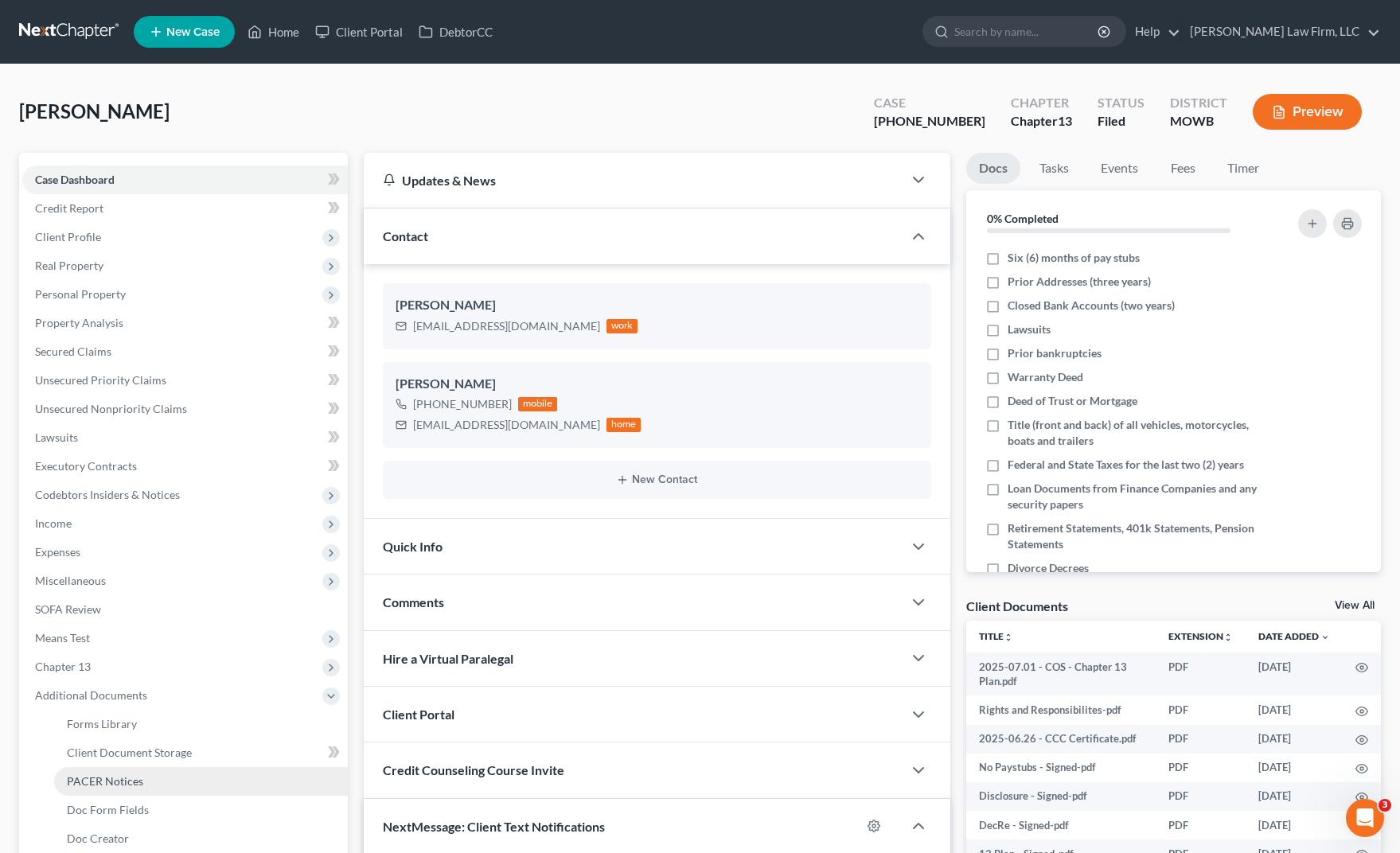
click at [137, 782] on span "PACER Notices" at bounding box center [105, 780] width 77 height 14
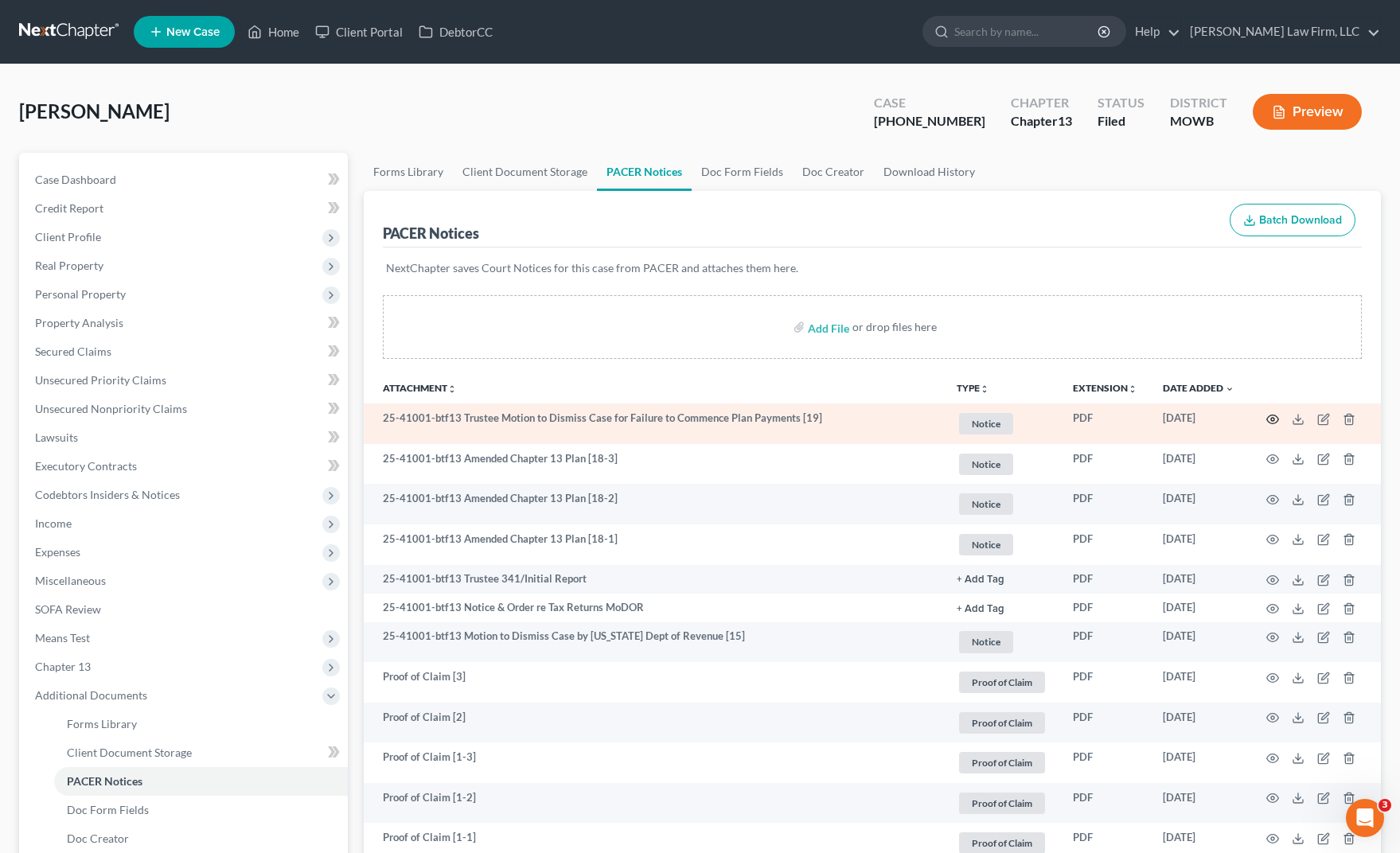
click at [1277, 423] on icon "button" at bounding box center [1273, 420] width 13 height 13
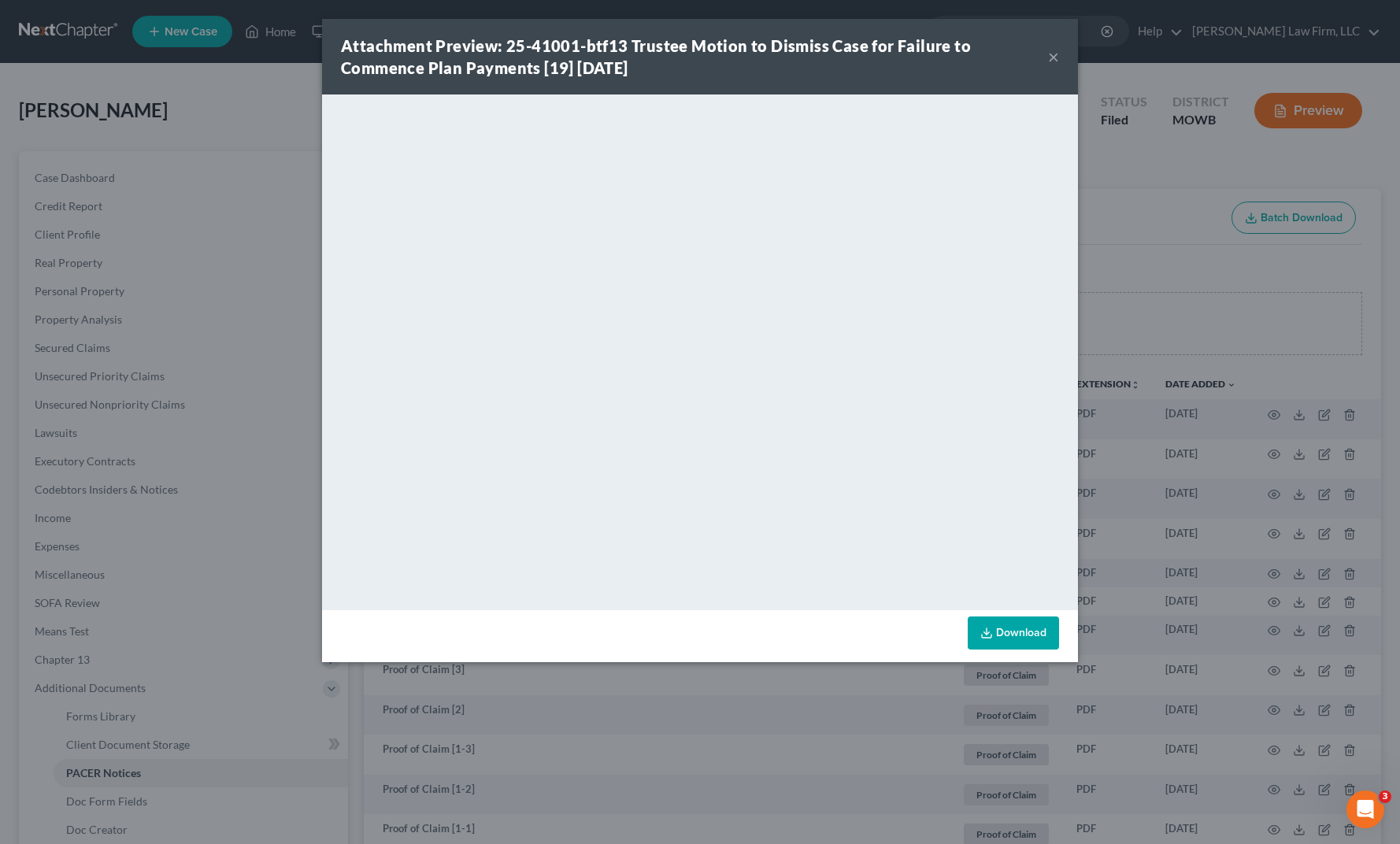
click at [257, 124] on div "Attachment Preview: 25-41001-btf13 Trustee Motion to Dismiss Case for Failure t…" at bounding box center [700, 422] width 1400 height 844
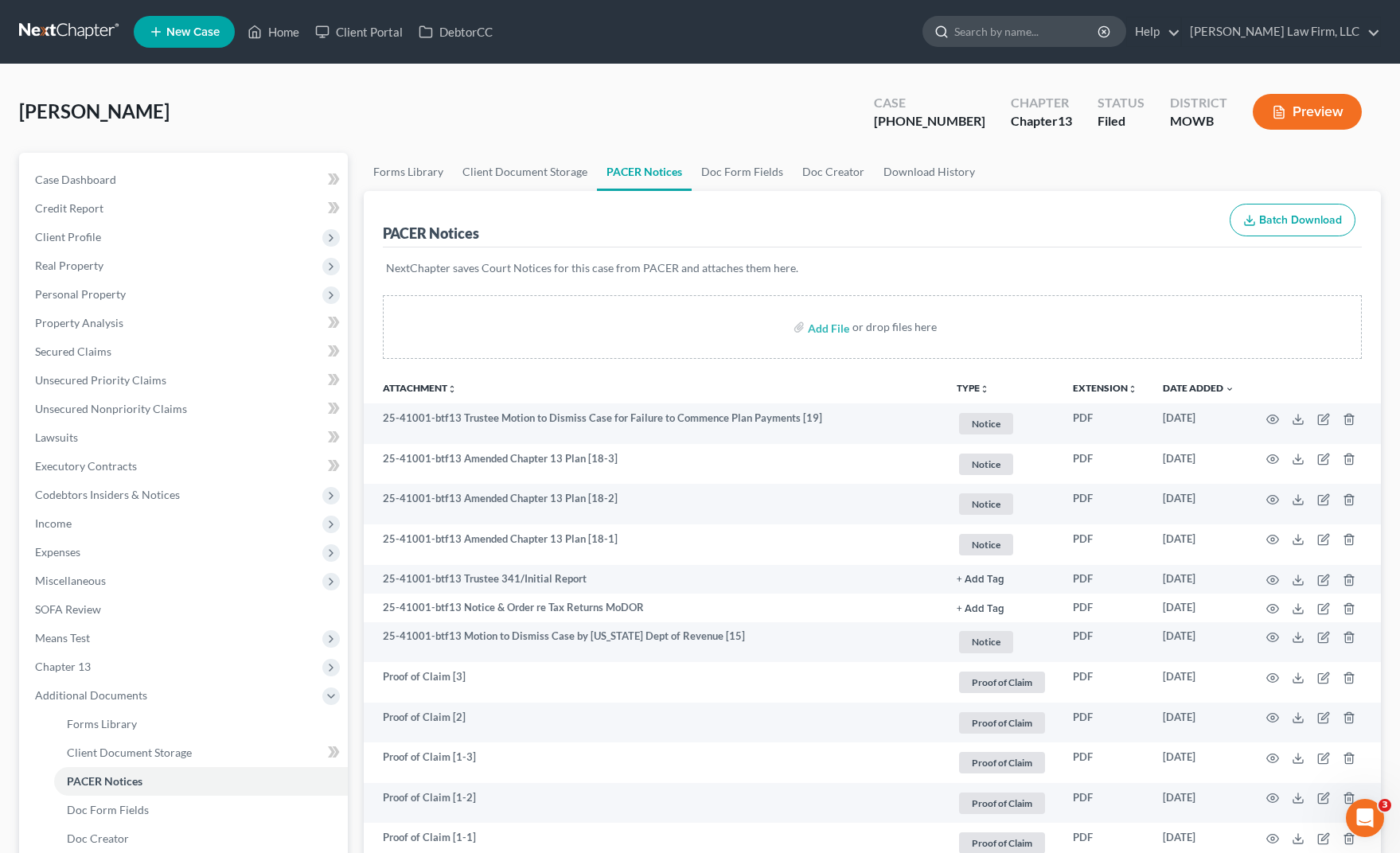
click at [1066, 30] on input "search" at bounding box center [1027, 31] width 146 height 30
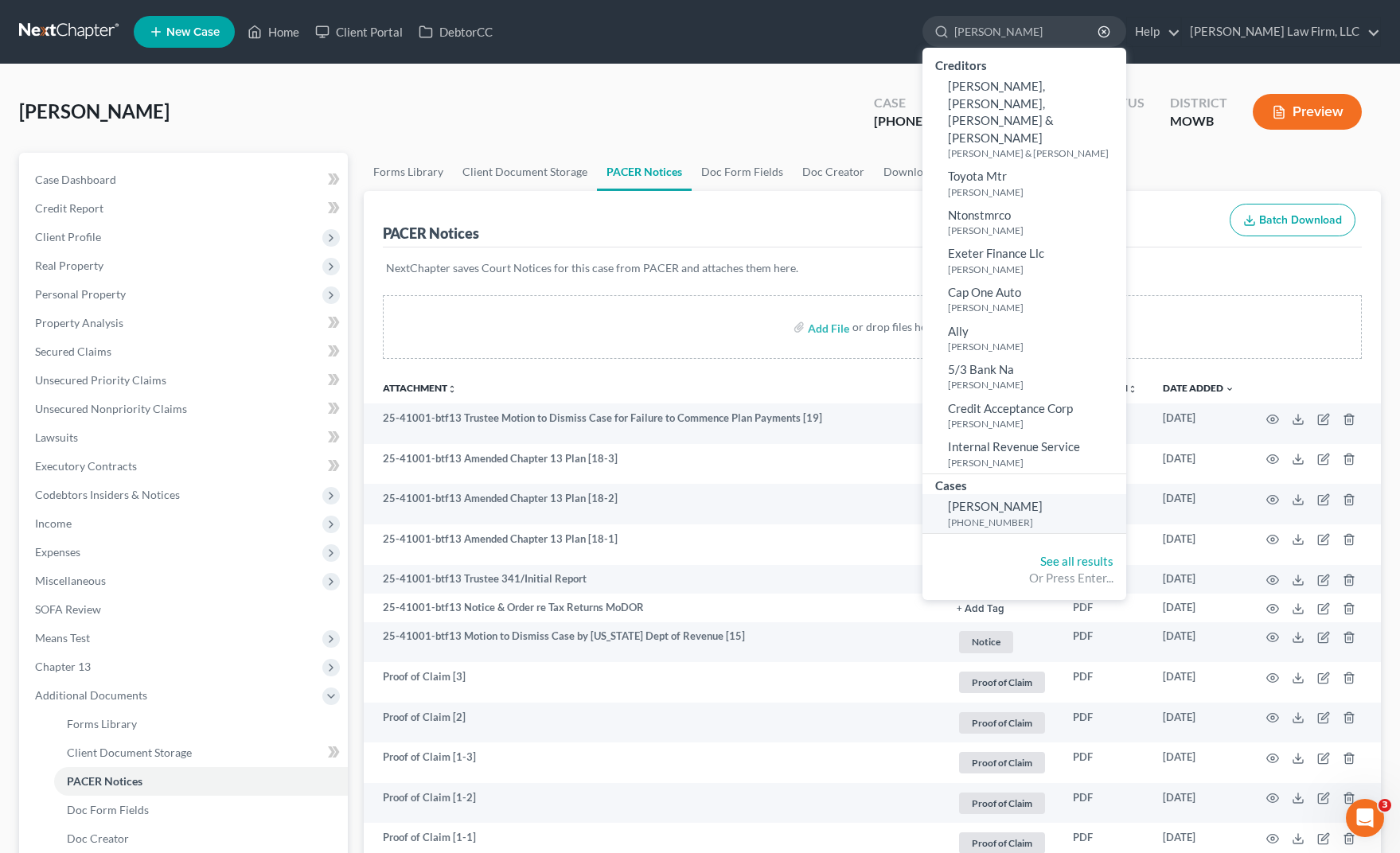
type input "[PERSON_NAME]"
click at [1060, 515] on small "[PHONE_NUMBER]" at bounding box center [1035, 522] width 174 height 14
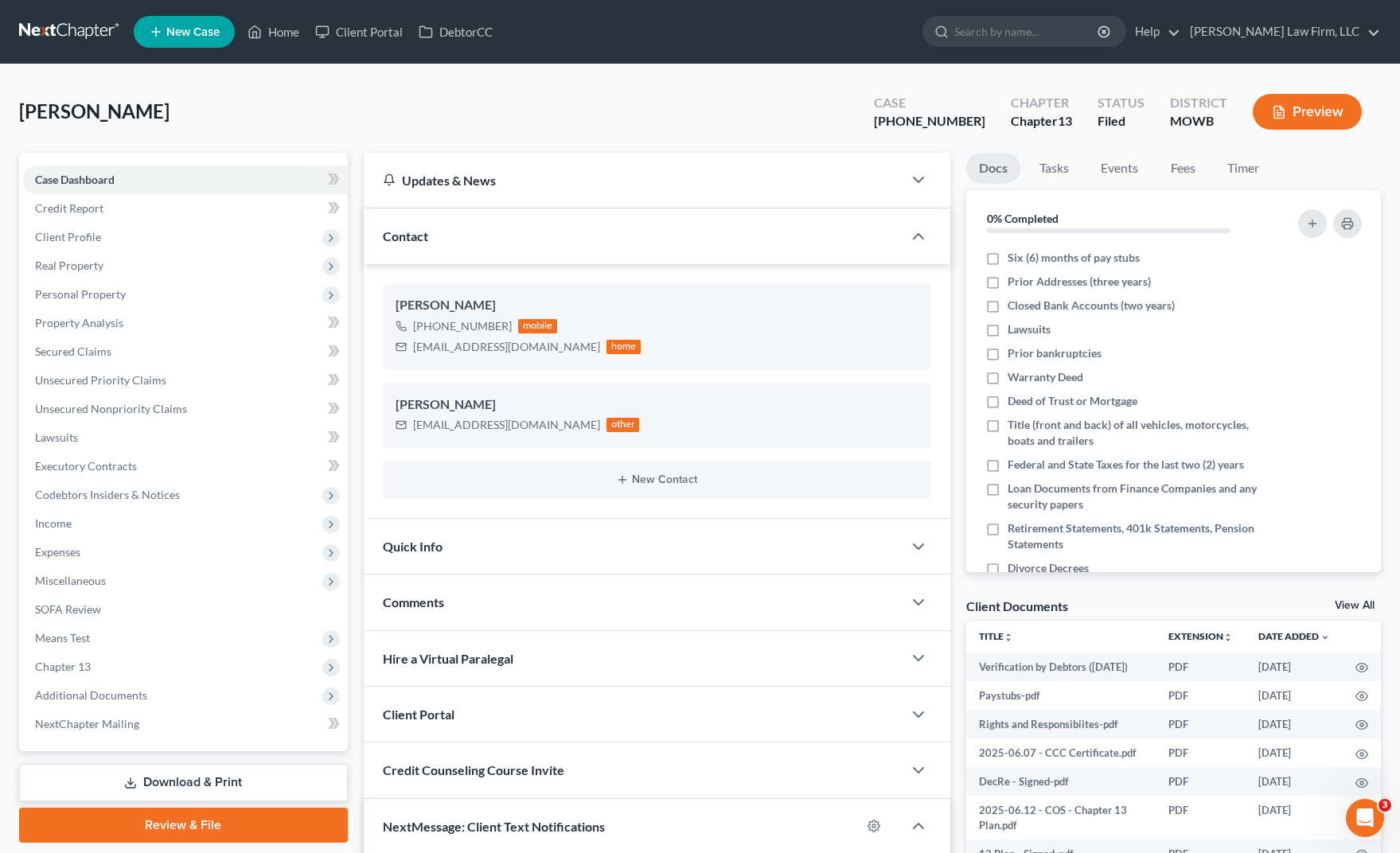
scroll to position [2380, 0]
click at [149, 685] on span "Additional Documents" at bounding box center [185, 696] width 326 height 29
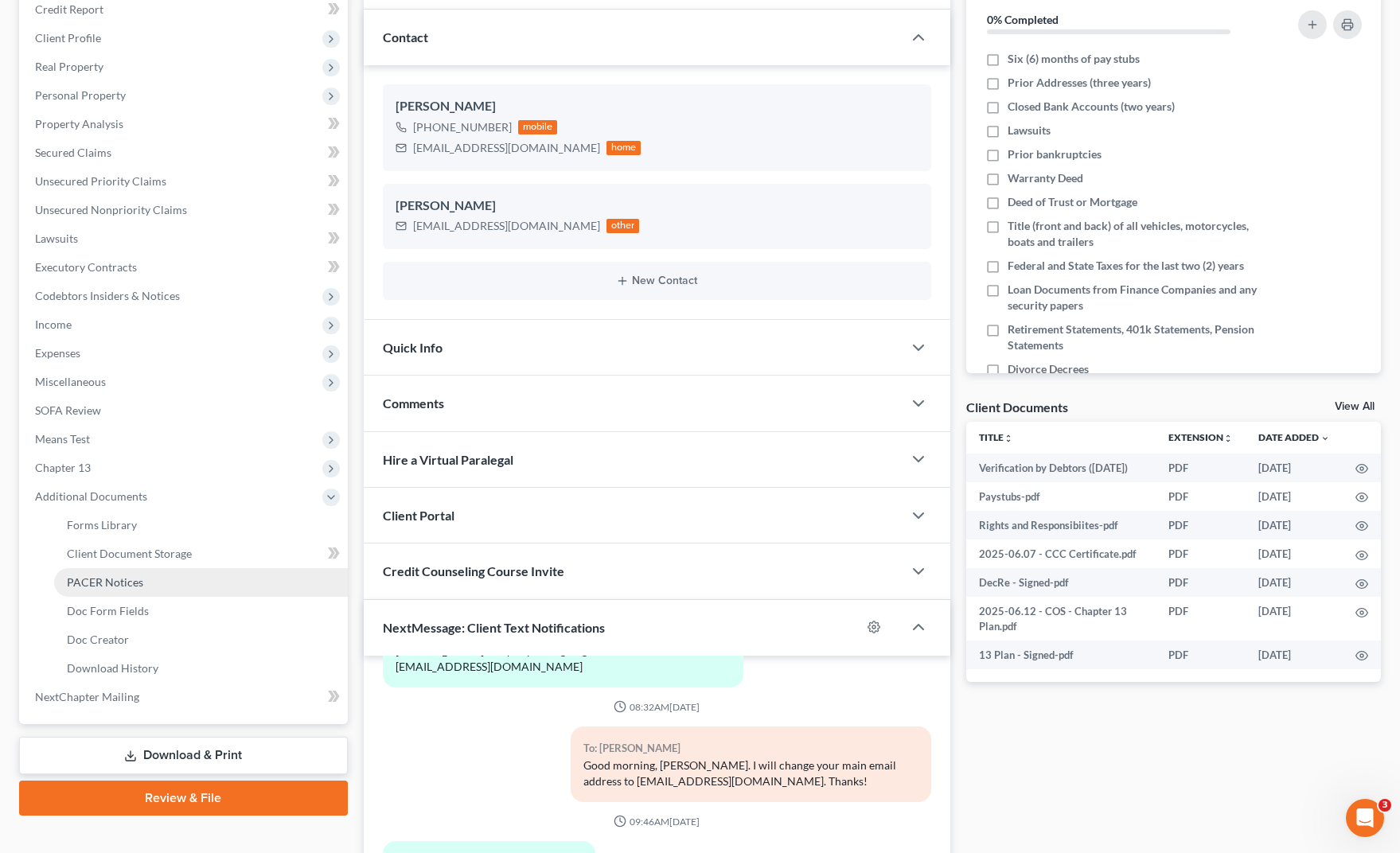
click at [168, 586] on link "PACER Notices" at bounding box center [201, 582] width 294 height 29
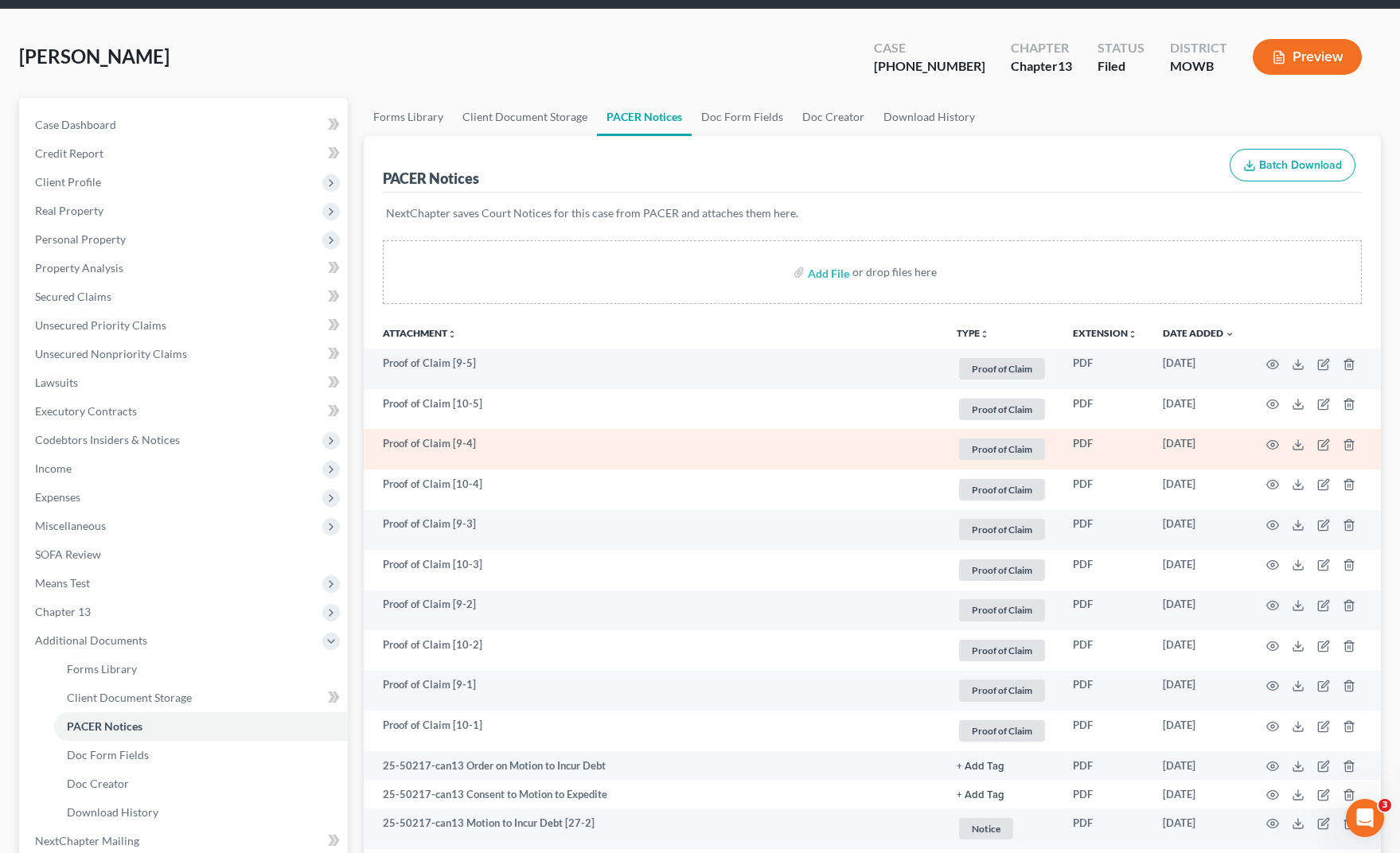
scroll to position [100, 0]
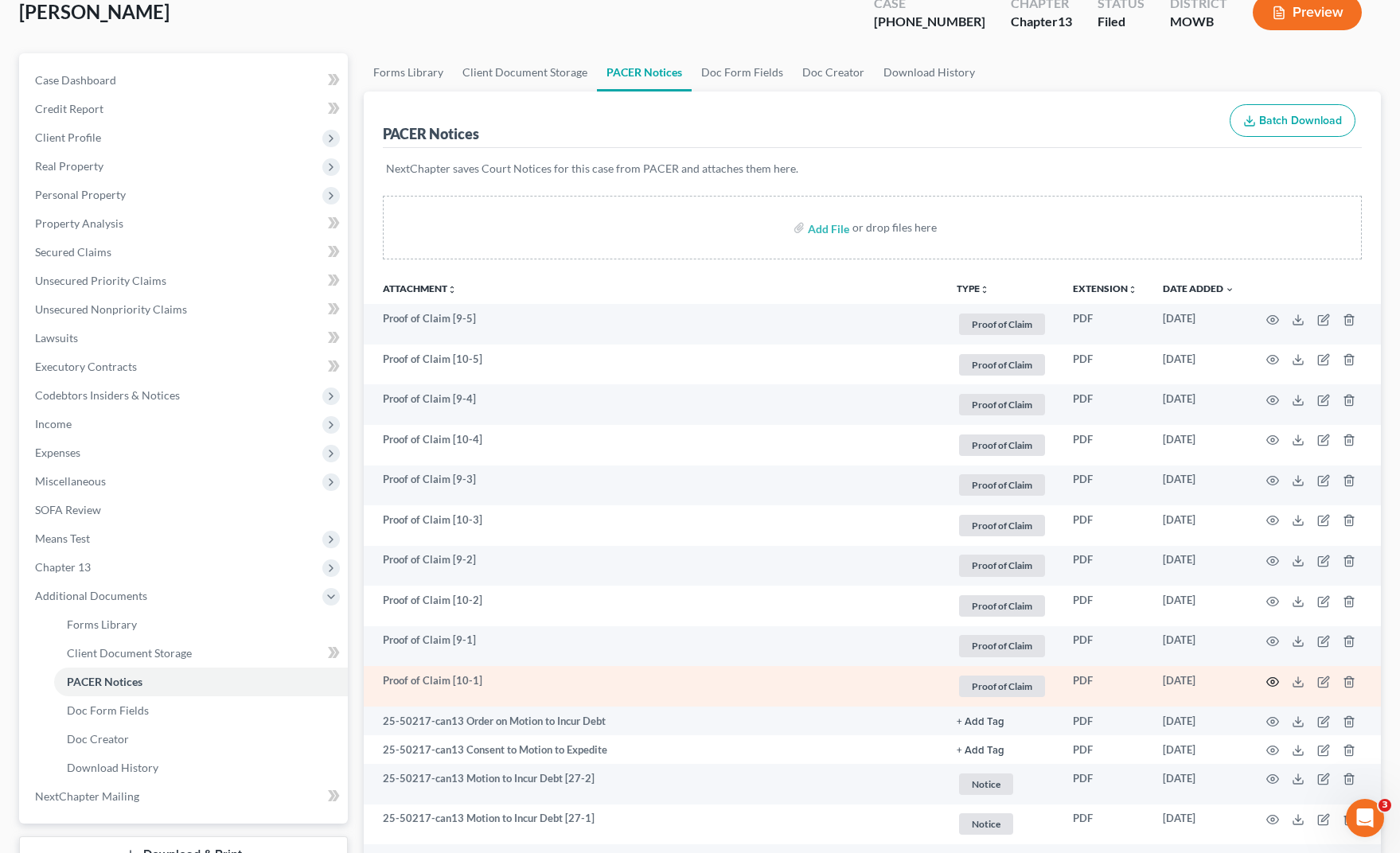
click at [1274, 685] on icon "button" at bounding box center [1273, 681] width 12 height 9
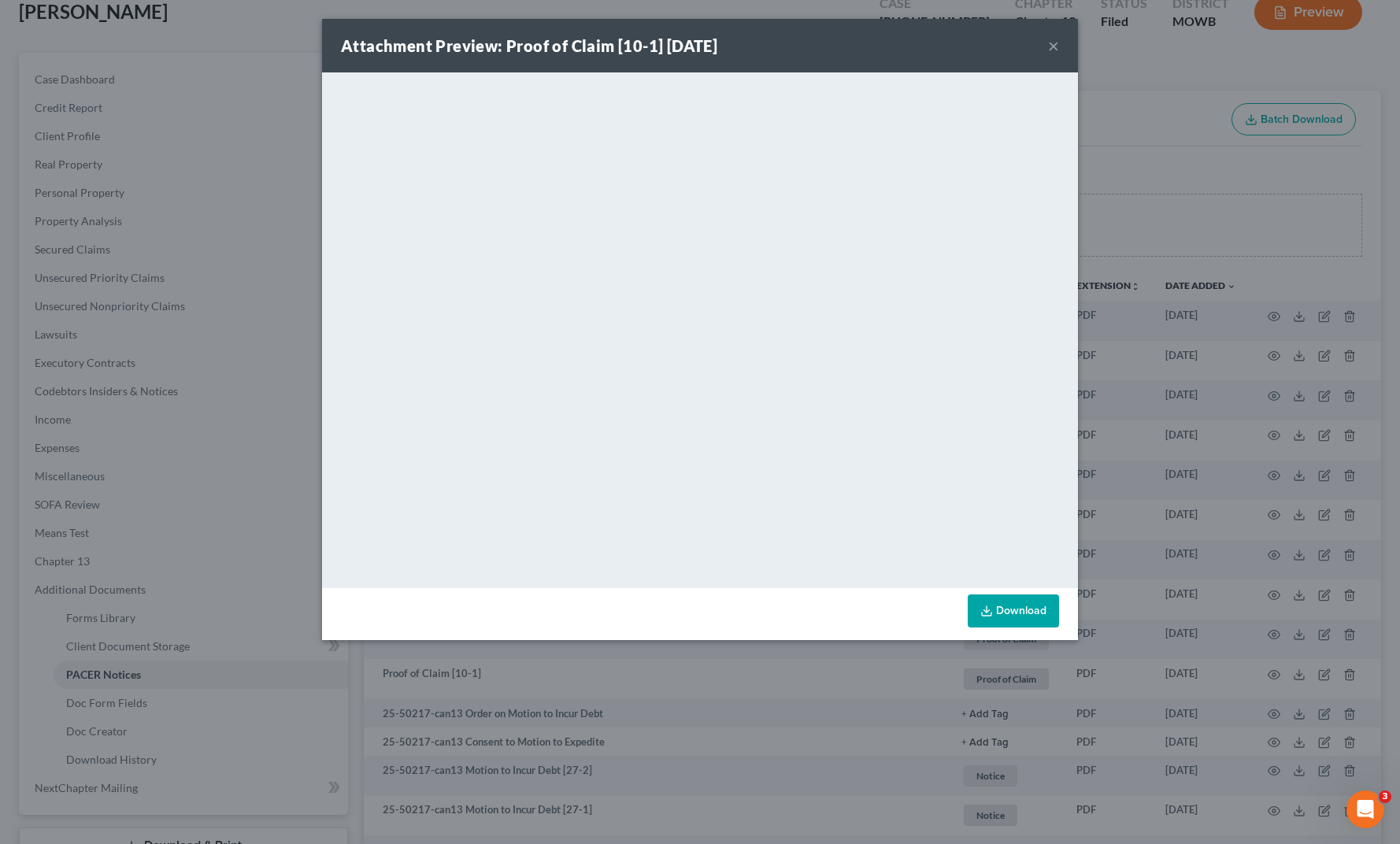
click at [1144, 196] on div "Attachment Preview: Proof of Claim [10-1] [DATE] × <object ng-attr-data='[URL][…" at bounding box center [700, 422] width 1400 height 844
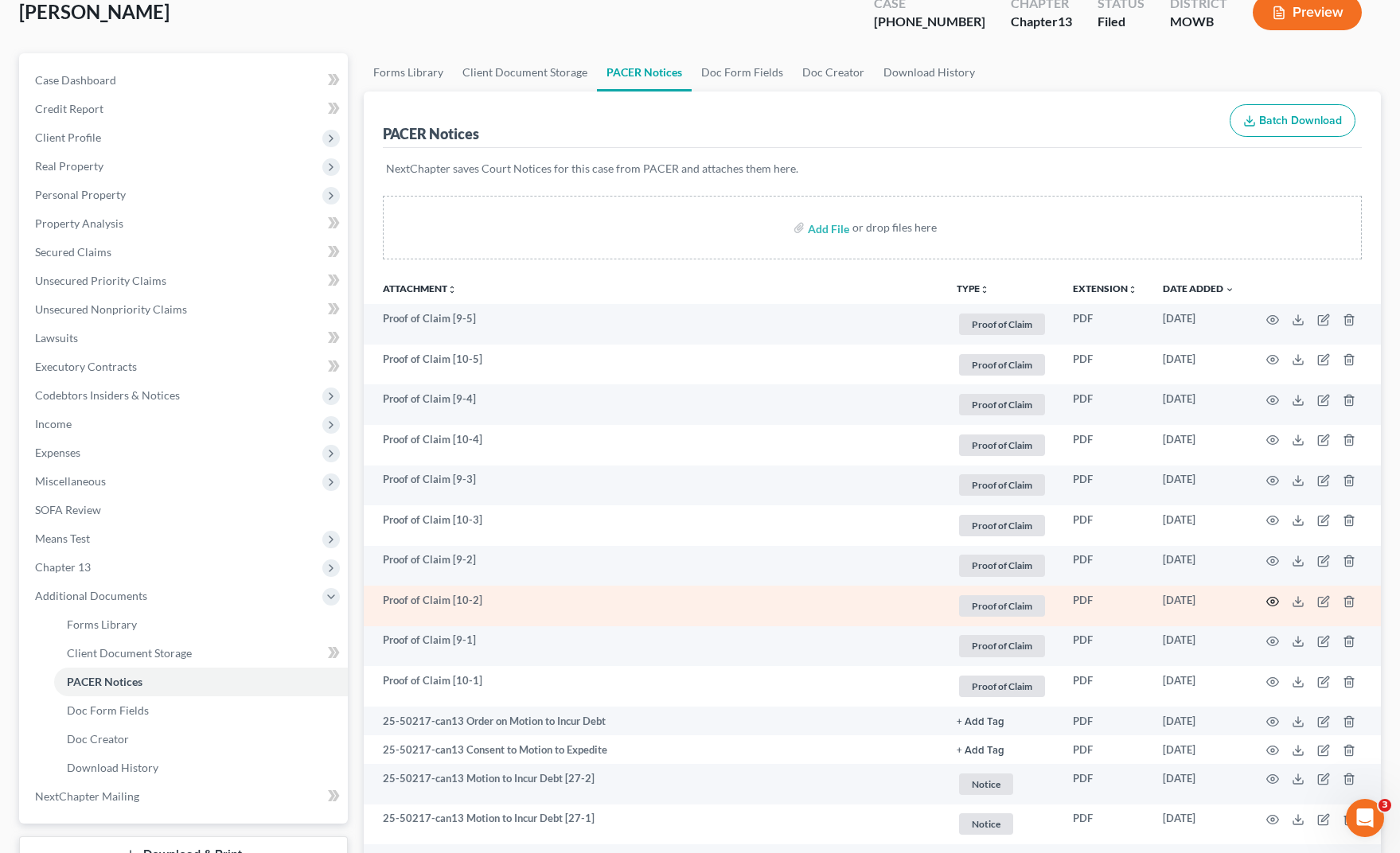
click at [1271, 601] on icon "button" at bounding box center [1273, 602] width 13 height 13
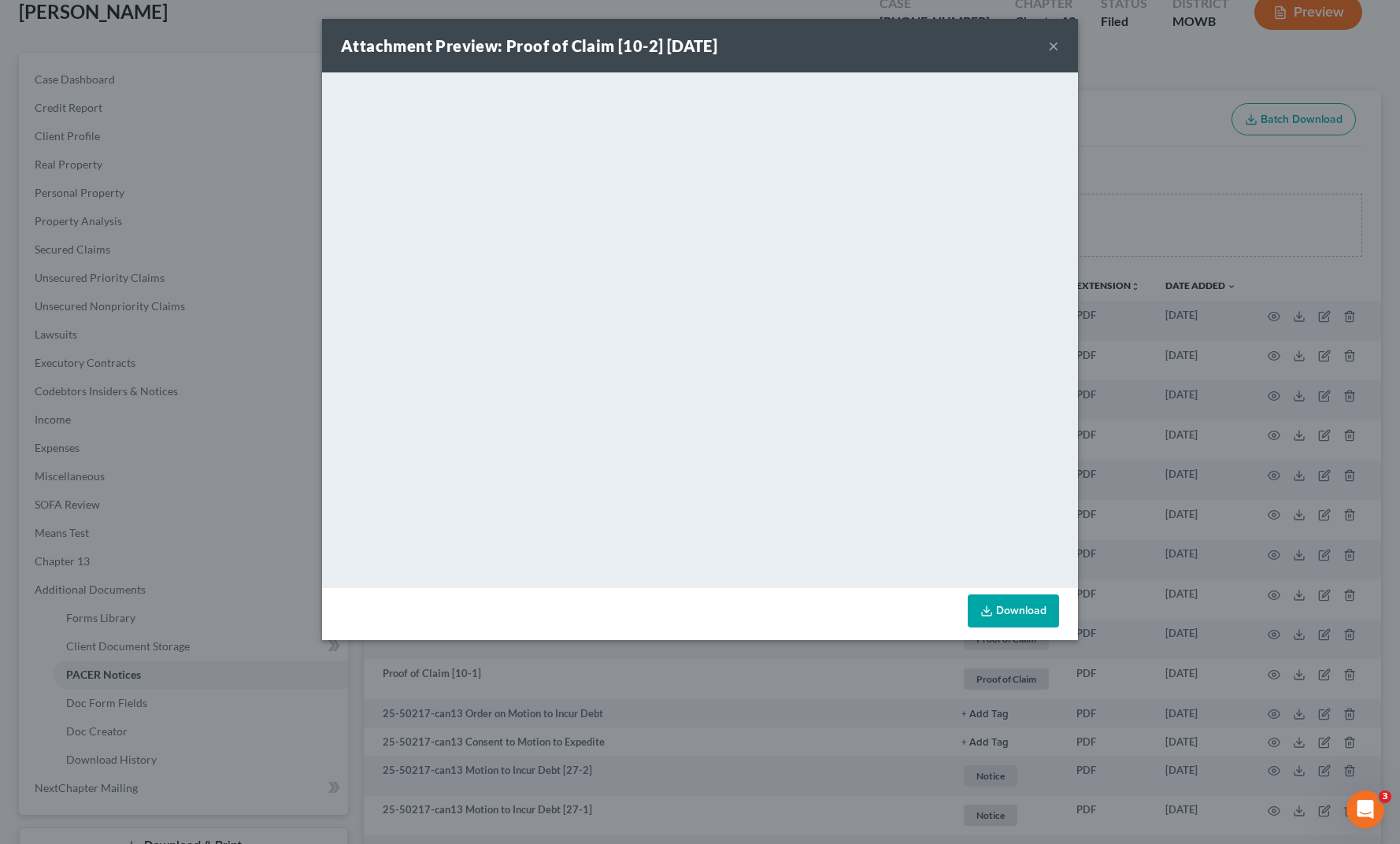
click at [1237, 172] on div "Attachment Preview: Proof of Claim [10-2] [DATE] × <object ng-attr-data='[URL][…" at bounding box center [700, 422] width 1400 height 844
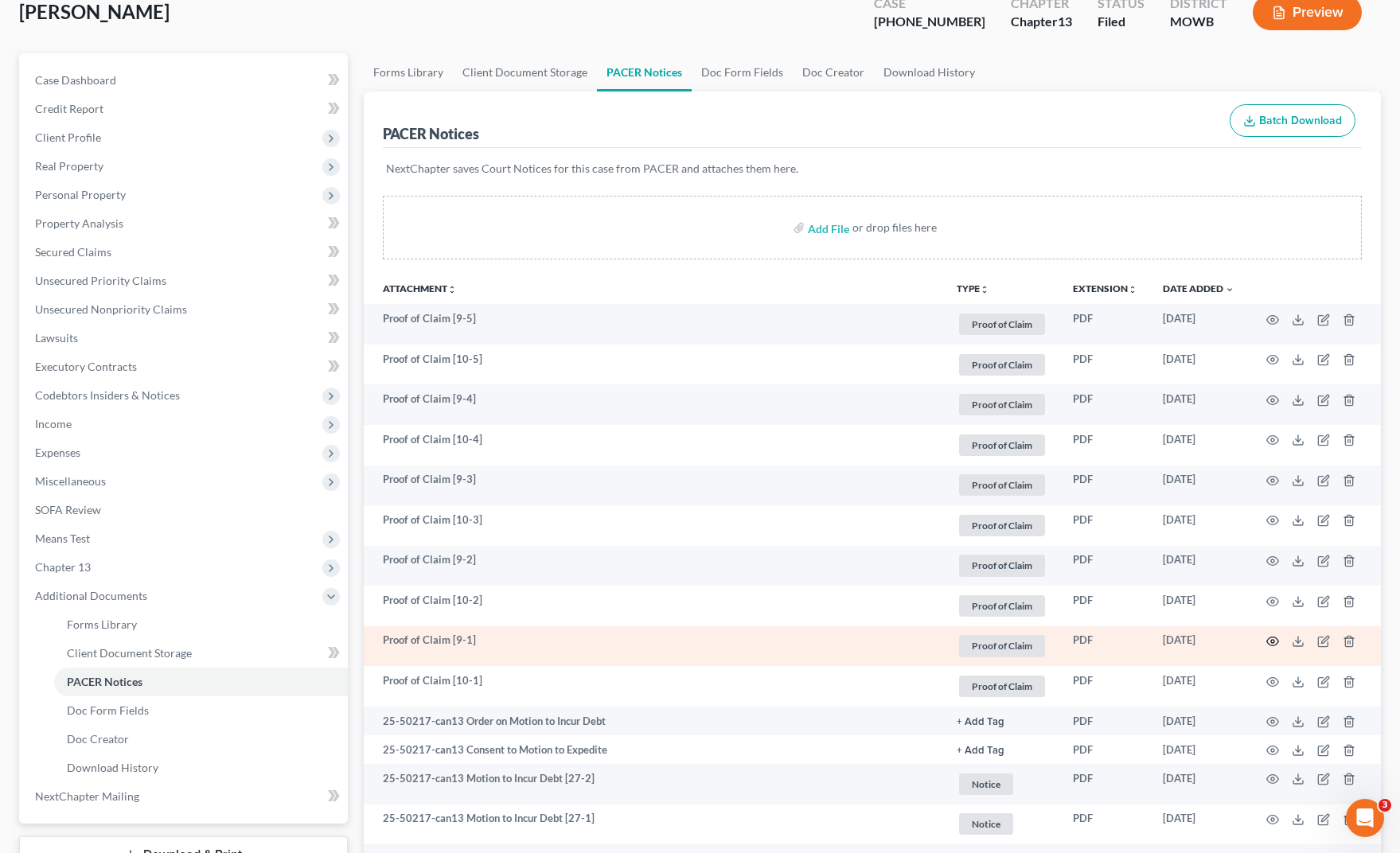
click at [1271, 639] on icon "button" at bounding box center [1273, 642] width 13 height 13
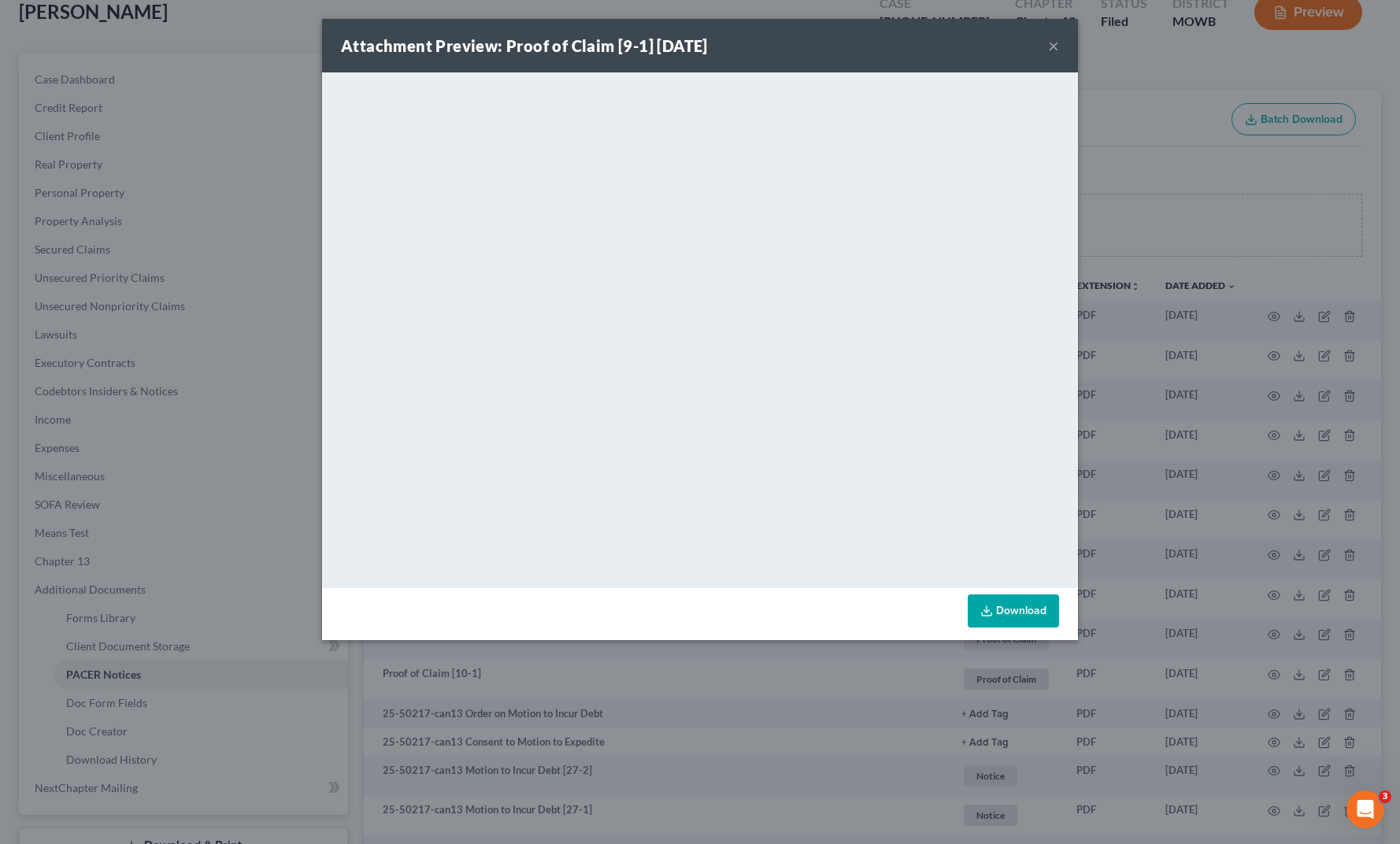
click at [1080, 223] on div "Attachment Preview: Proof of Claim [9-1] [DATE] × <object ng-attr-data='[URL][D…" at bounding box center [700, 422] width 1400 height 844
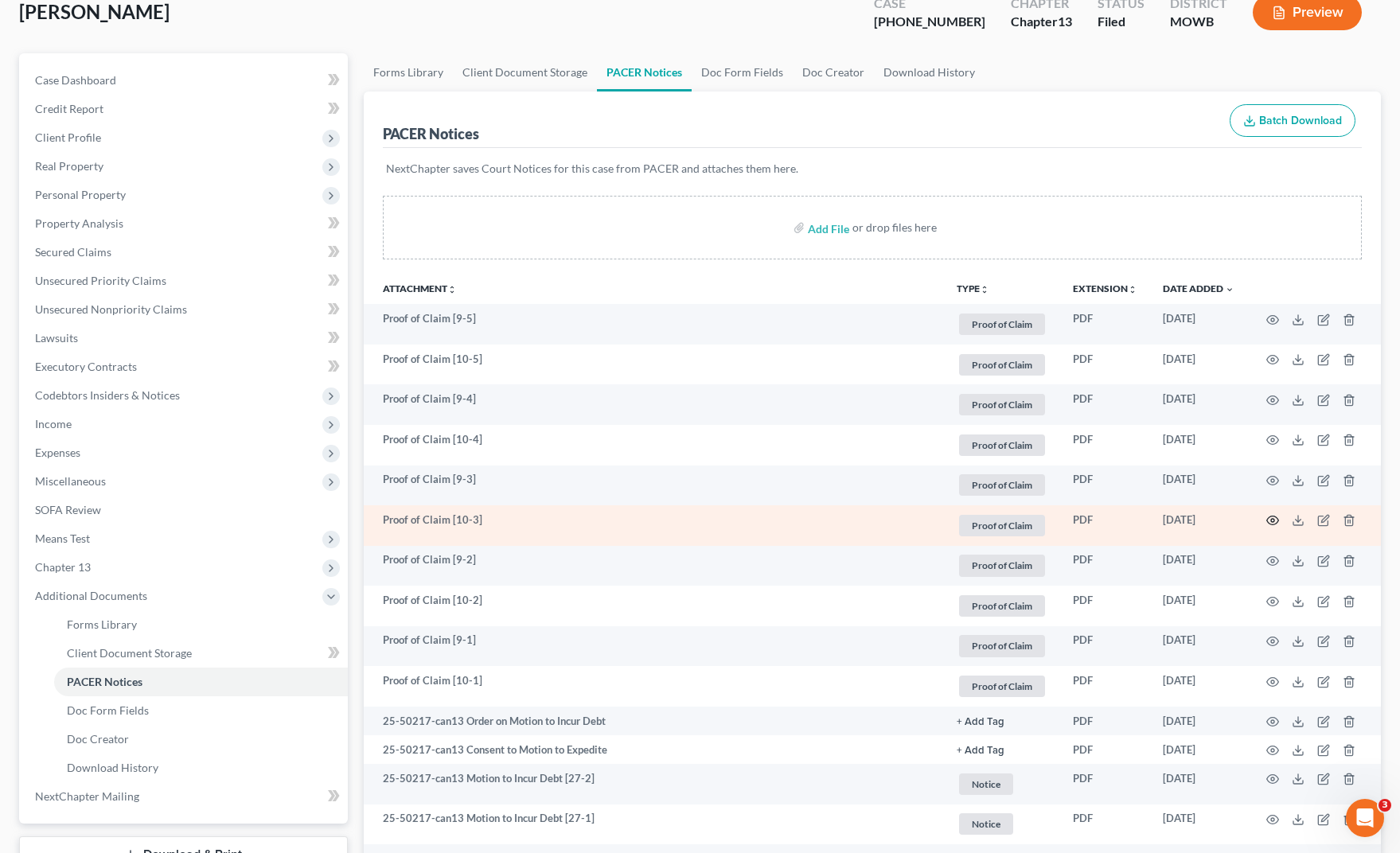
click at [1274, 519] on icon "button" at bounding box center [1273, 520] width 13 height 13
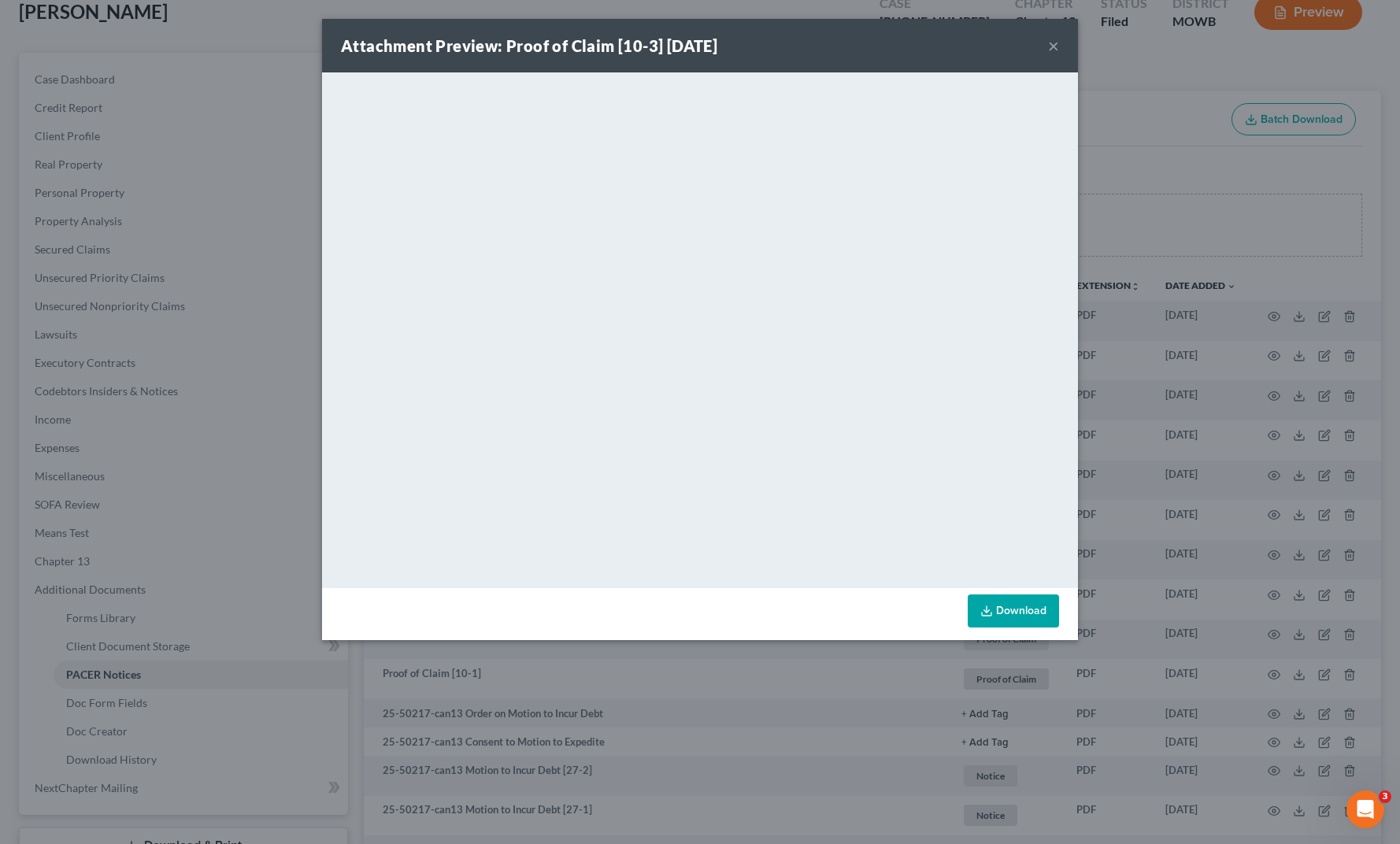
click at [1203, 169] on div "Attachment Preview: Proof of Claim [10-3] [DATE] × <object ng-attr-data='[URL][…" at bounding box center [700, 422] width 1400 height 844
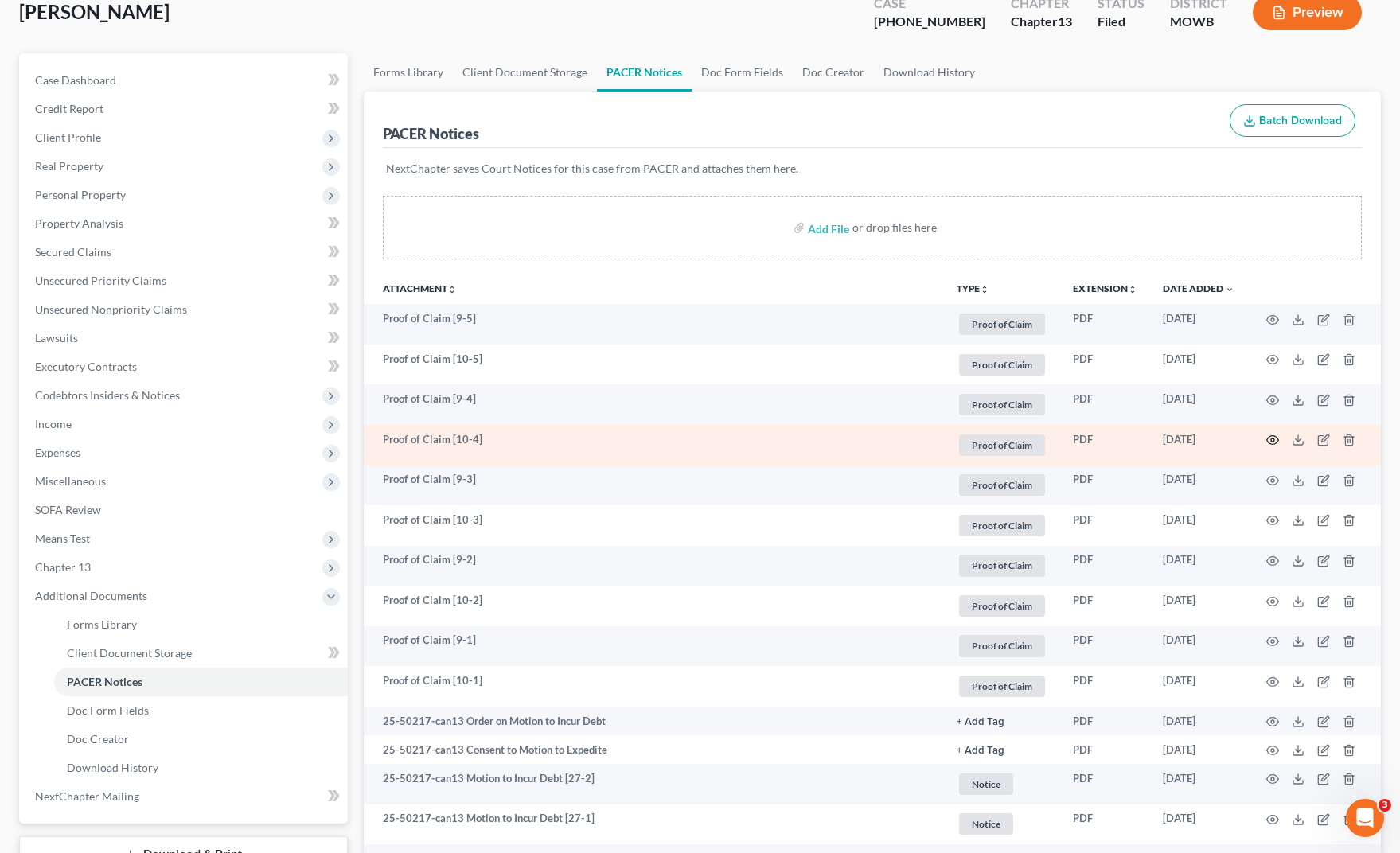
click at [1275, 440] on circle "button" at bounding box center [1273, 440] width 3 height 3
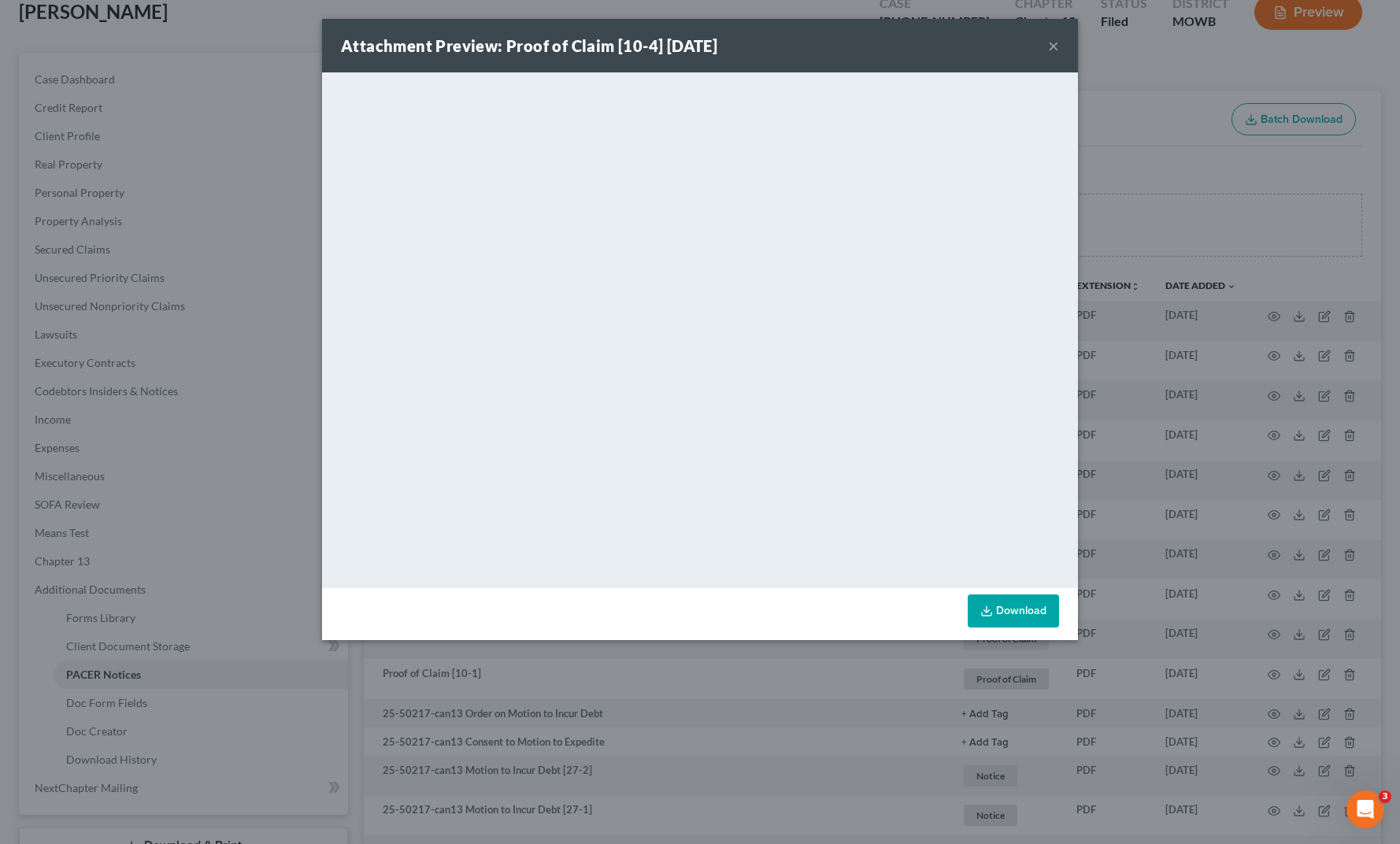
click at [1219, 249] on div "Attachment Preview: Proof of Claim [10-4] [DATE] × <object ng-attr-data='[URL][…" at bounding box center [700, 422] width 1400 height 844
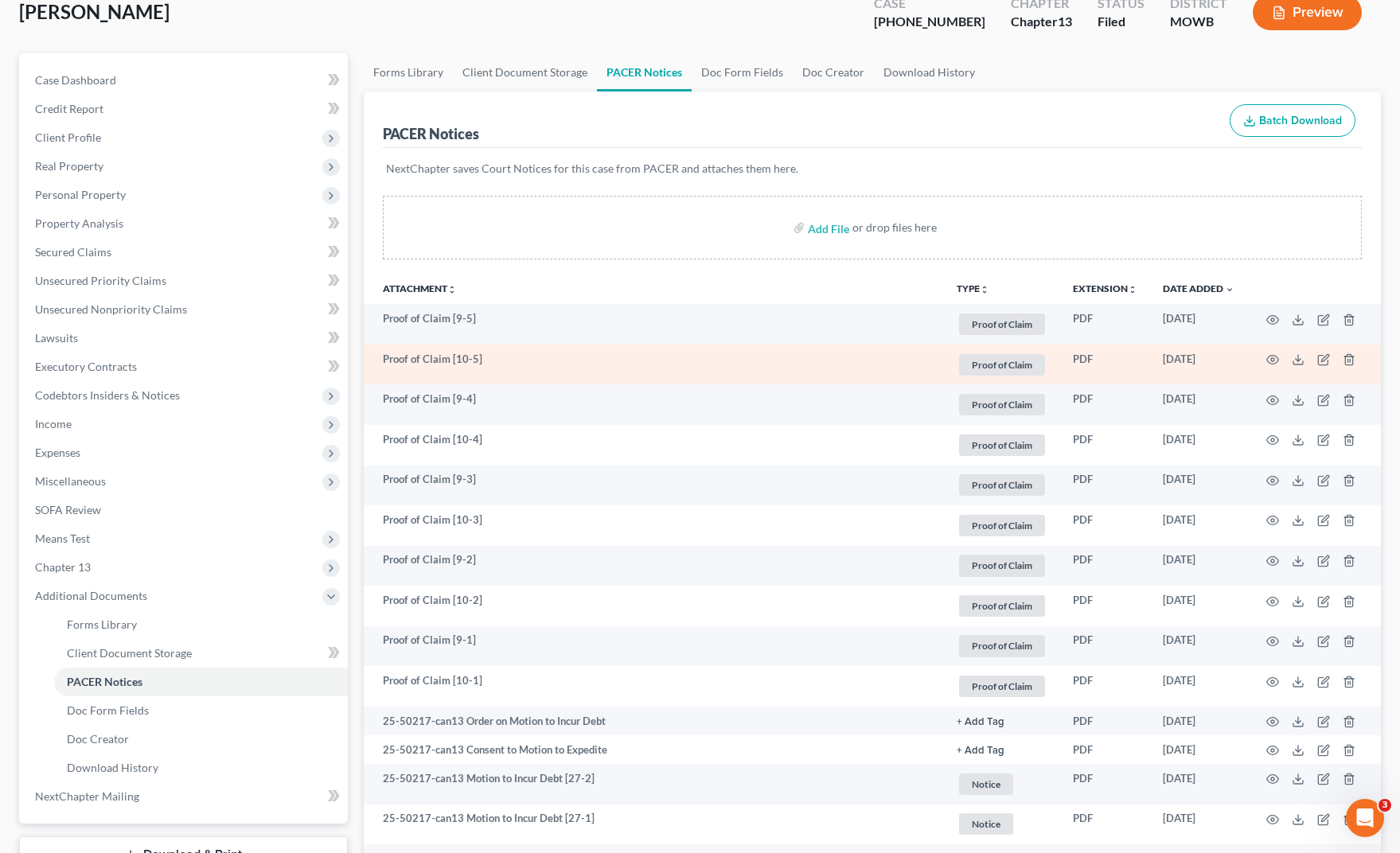
click at [1281, 359] on td at bounding box center [1315, 365] width 134 height 41
click at [1266, 364] on td at bounding box center [1315, 365] width 134 height 41
click at [1271, 364] on icon "button" at bounding box center [1273, 360] width 12 height 9
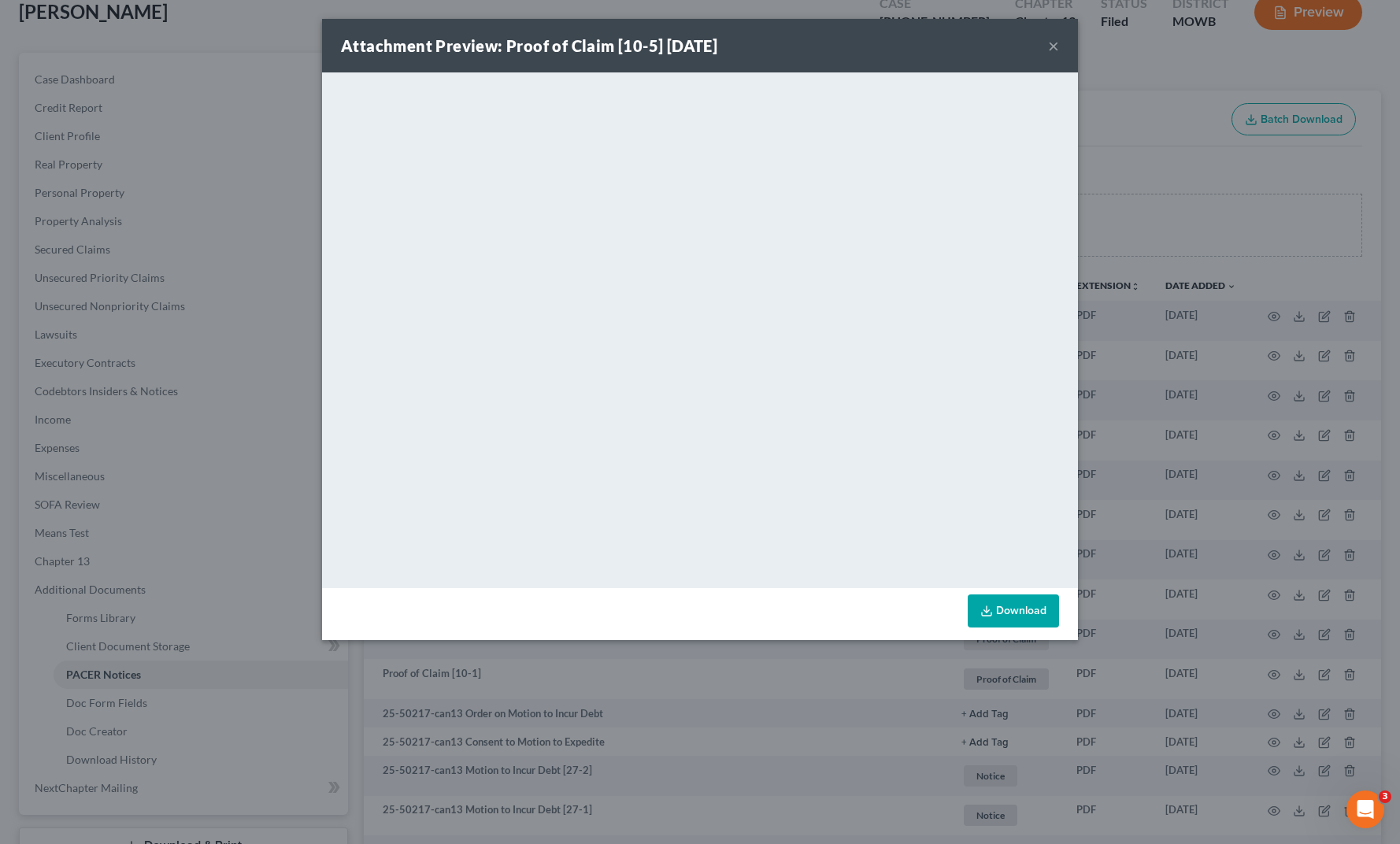
click at [1172, 182] on div "Attachment Preview: Proof of Claim [10-5] [DATE] × <object ng-attr-data='[URL][…" at bounding box center [700, 422] width 1400 height 844
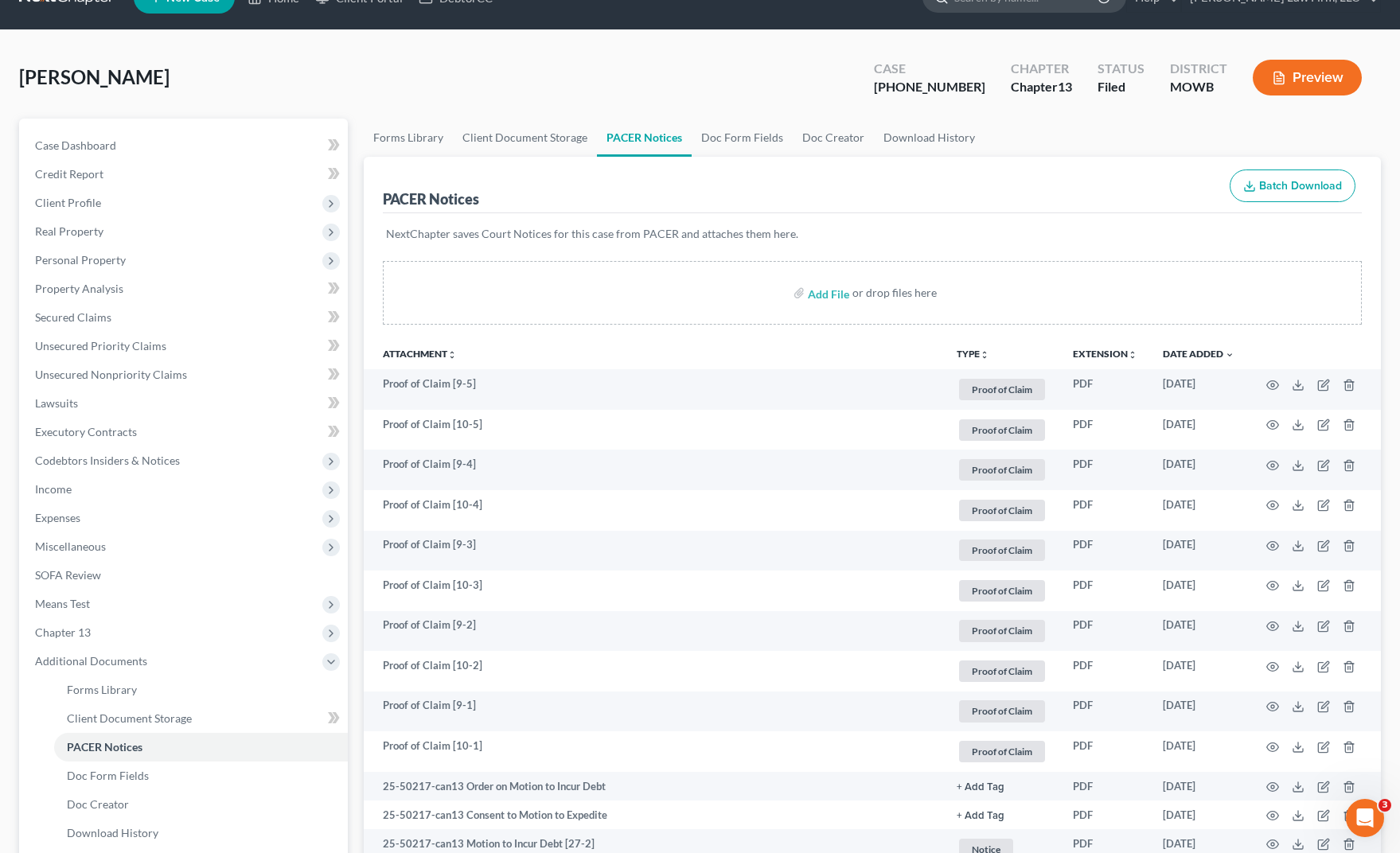
scroll to position [0, 0]
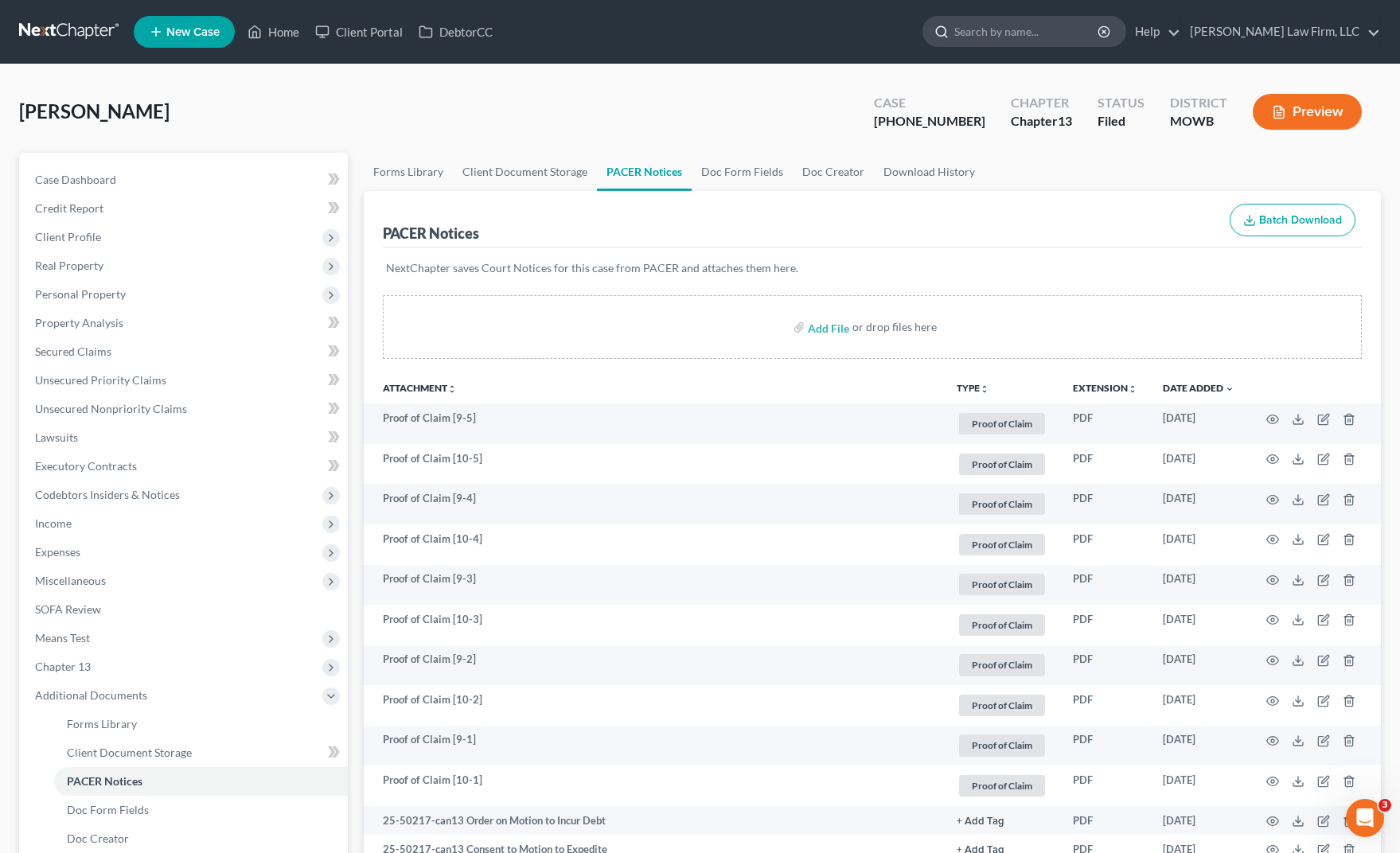
click at [1053, 31] on input "search" at bounding box center [1027, 31] width 146 height 30
type input "[PERSON_NAME]"
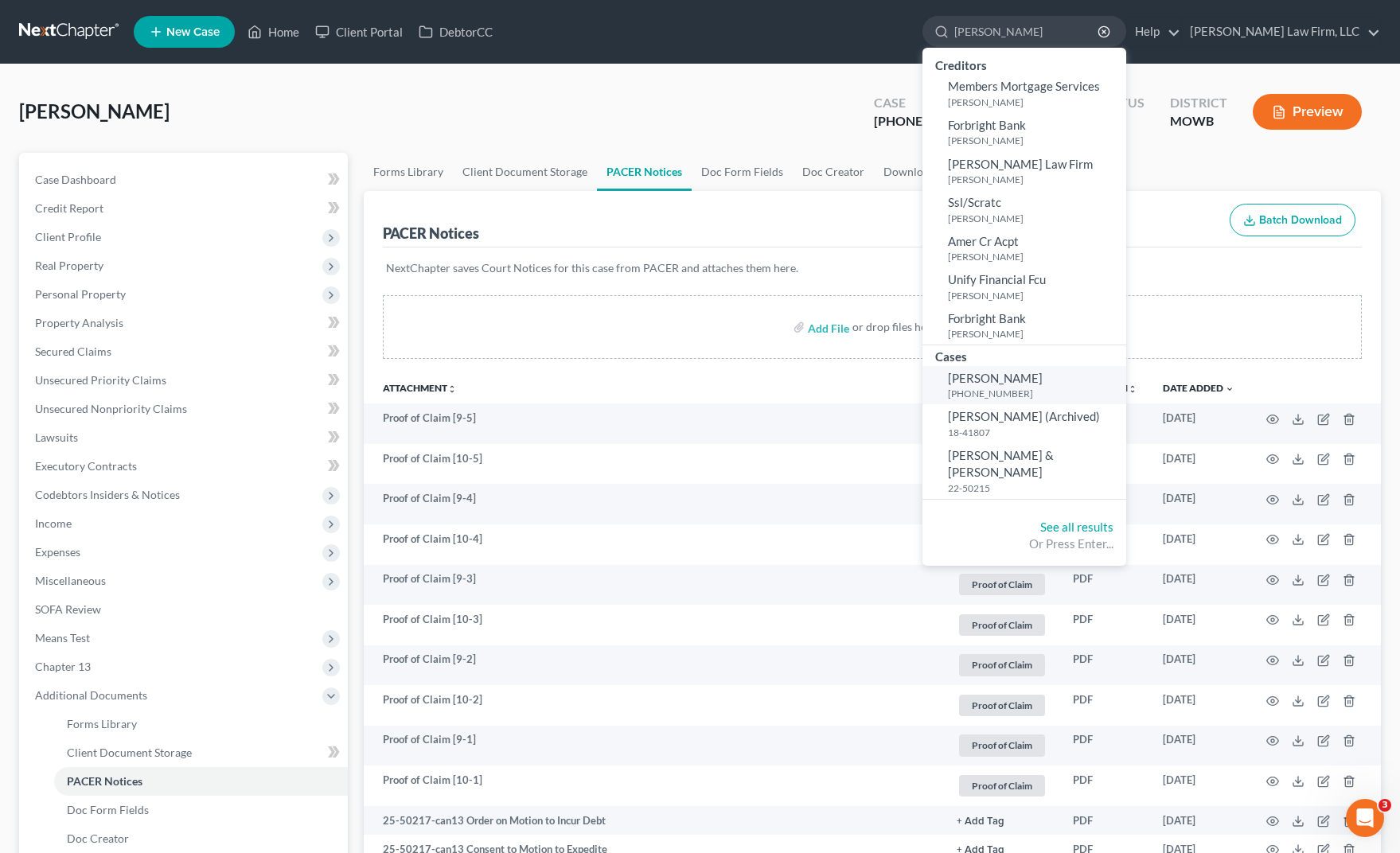
click at [1109, 368] on link "[PERSON_NAME] [PHONE_NUMBER]" at bounding box center [1024, 385] width 204 height 39
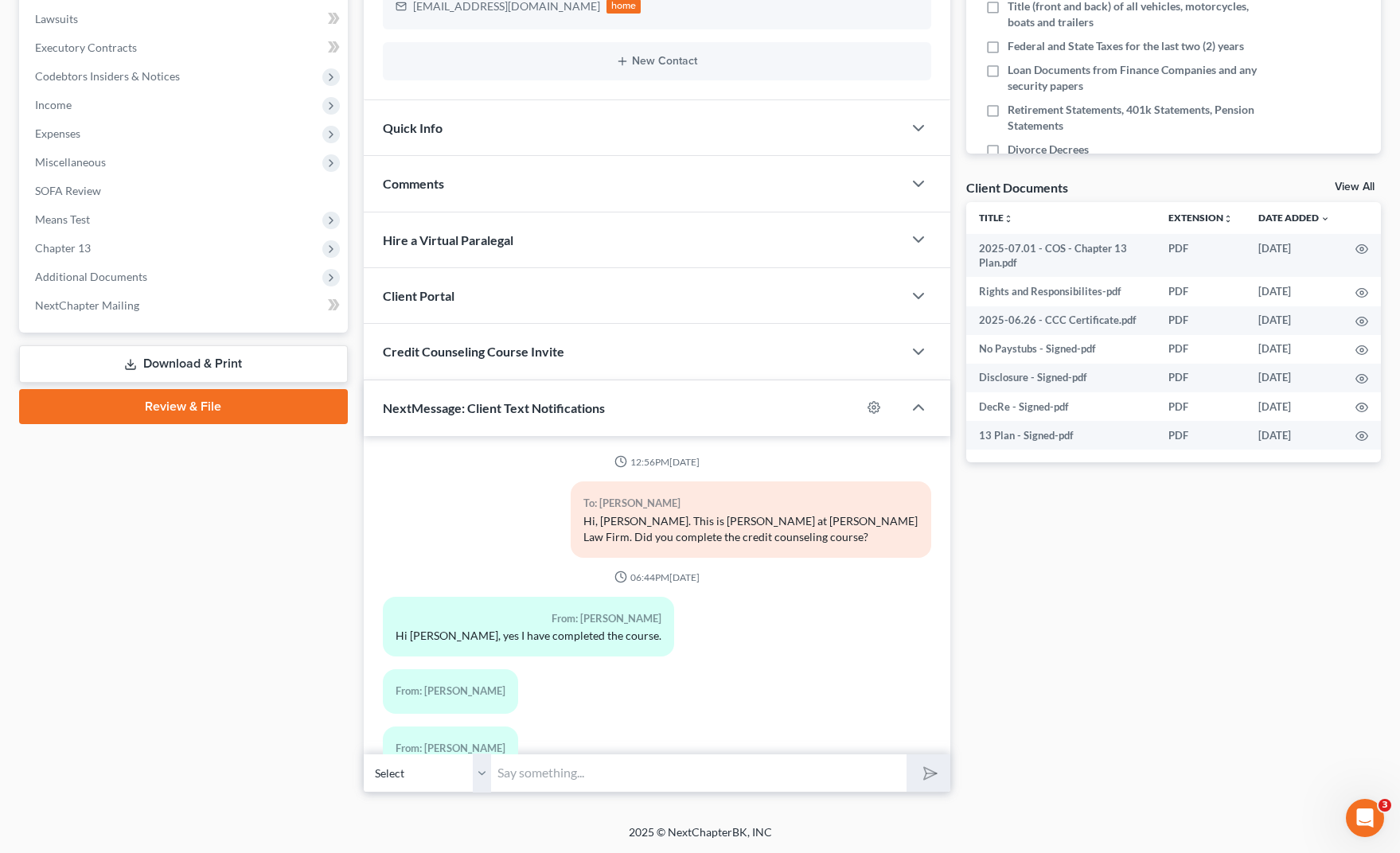
scroll to position [3746, 0]
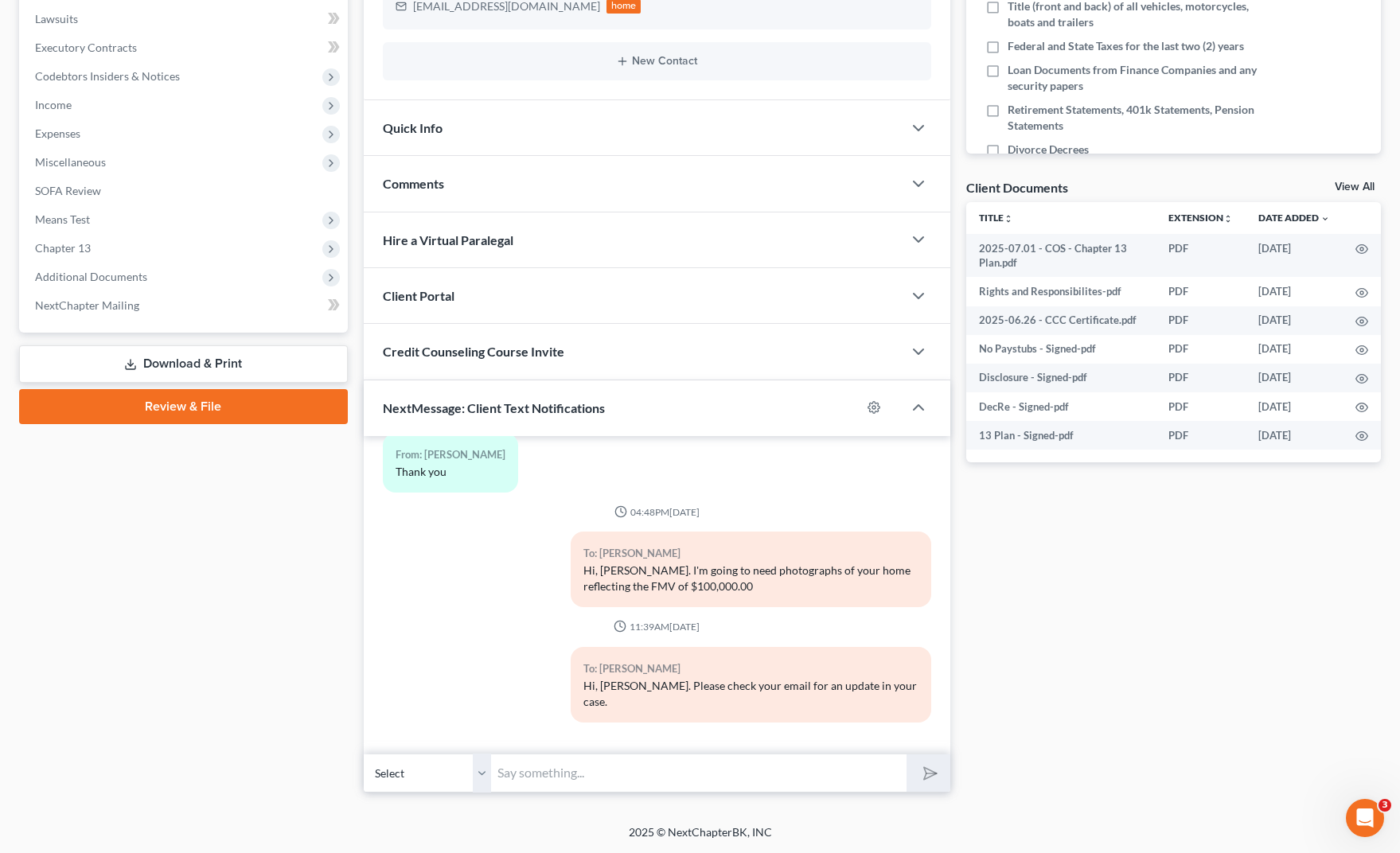
click at [717, 769] on input "text" at bounding box center [698, 772] width 416 height 39
type input "Hi, [PERSON_NAME]. The Trustee filed a Motion to Dismiss which I've sent to you…"
click at [907, 754] on button "submit" at bounding box center [928, 772] width 44 height 38
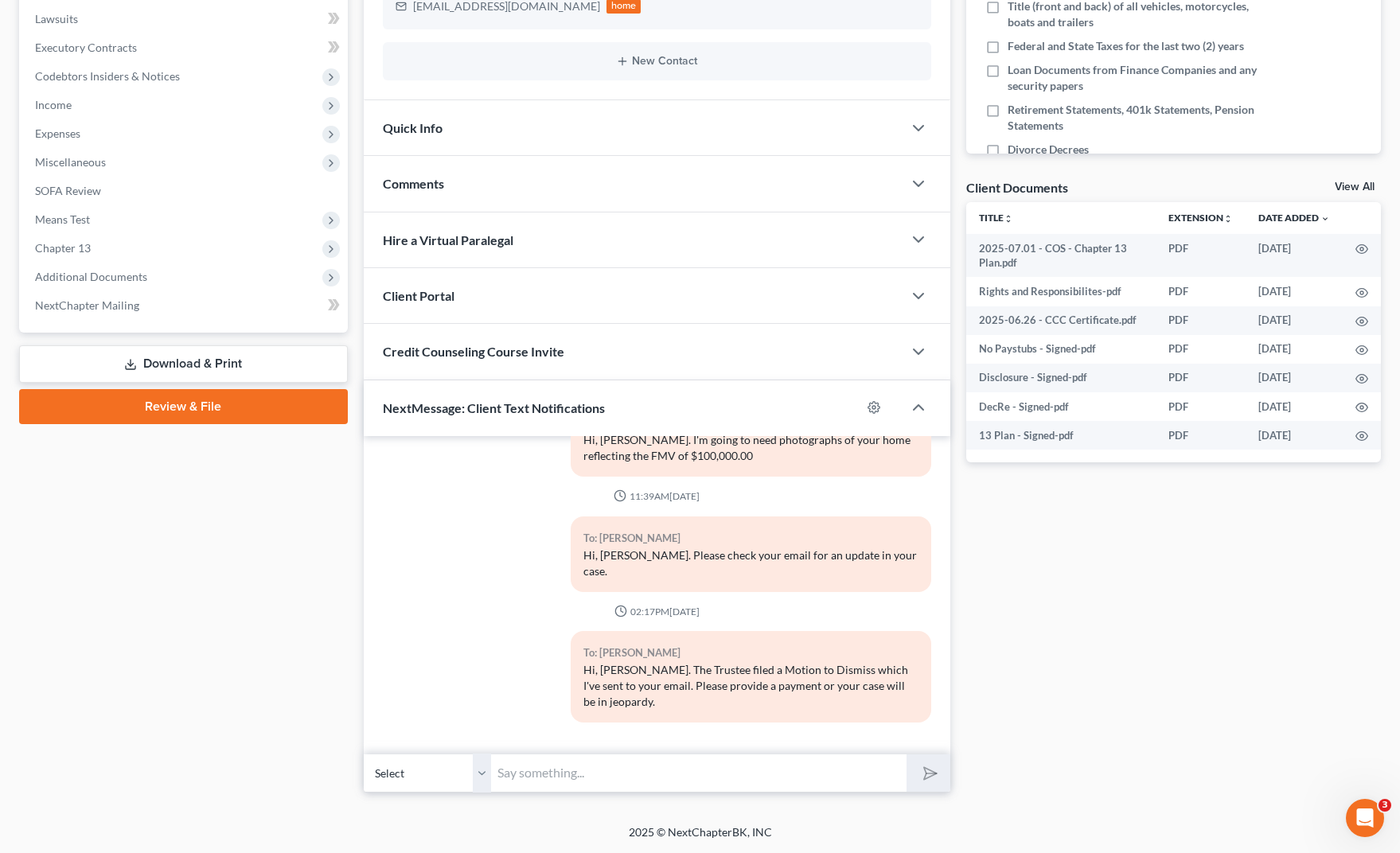
drag, startPoint x: 188, startPoint y: 605, endPoint x: 212, endPoint y: 590, distance: 28.3
click at [188, 605] on div "Case Dashboard Payments Invoices Payments Payments Credit Report Client Profile" at bounding box center [184, 263] width 345 height 1058
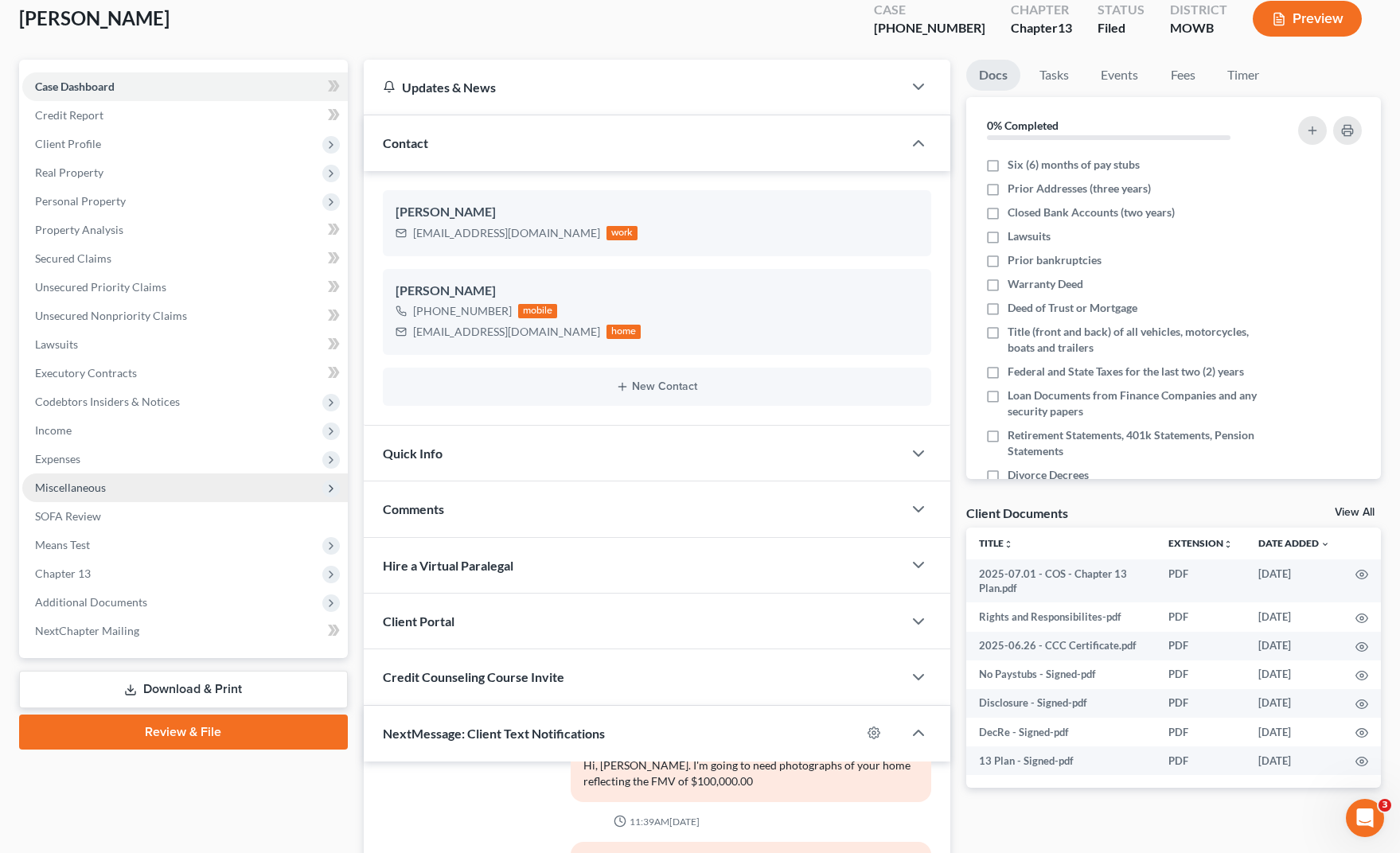
scroll to position [0, 0]
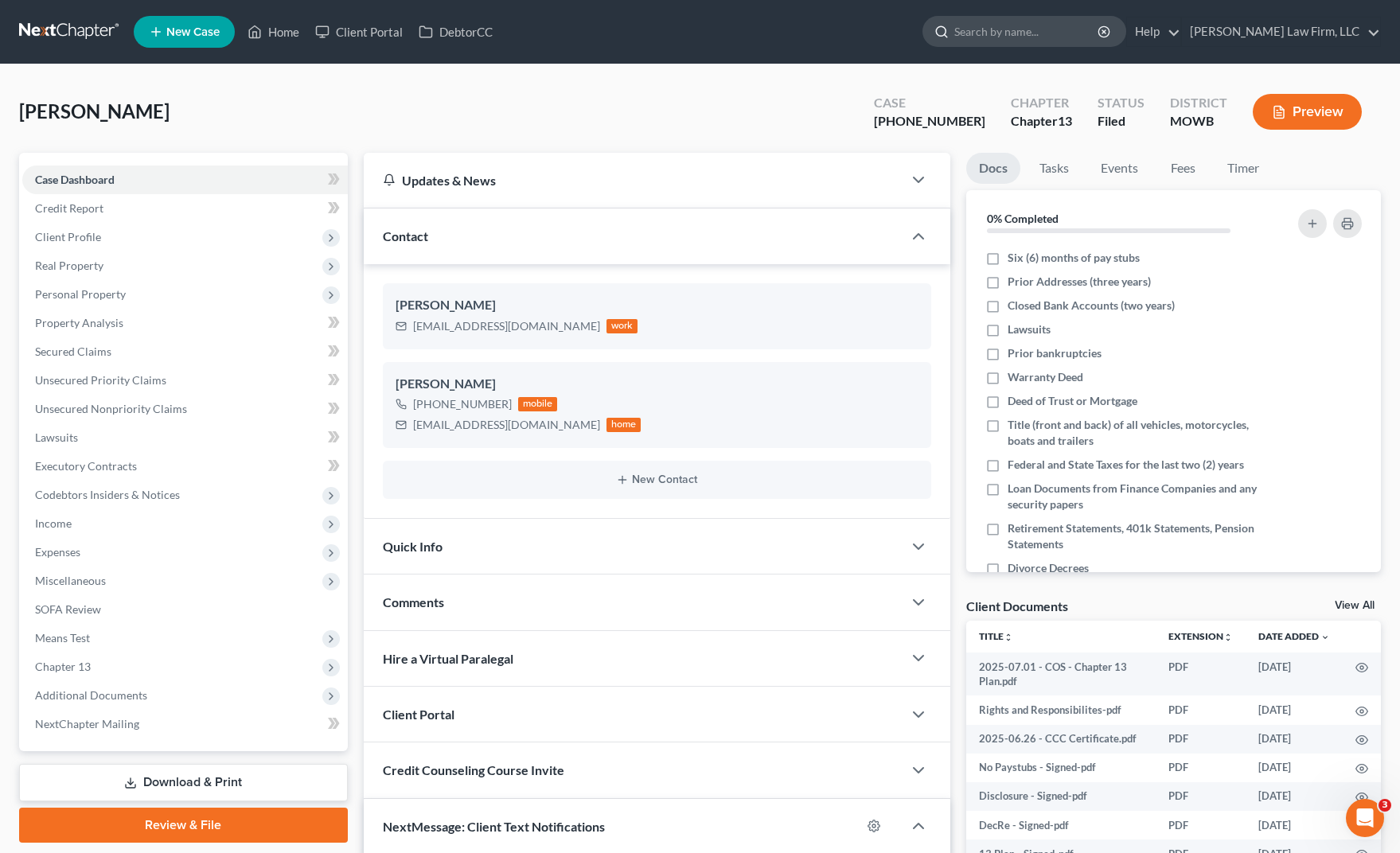
click at [1047, 24] on input "search" at bounding box center [1027, 31] width 146 height 30
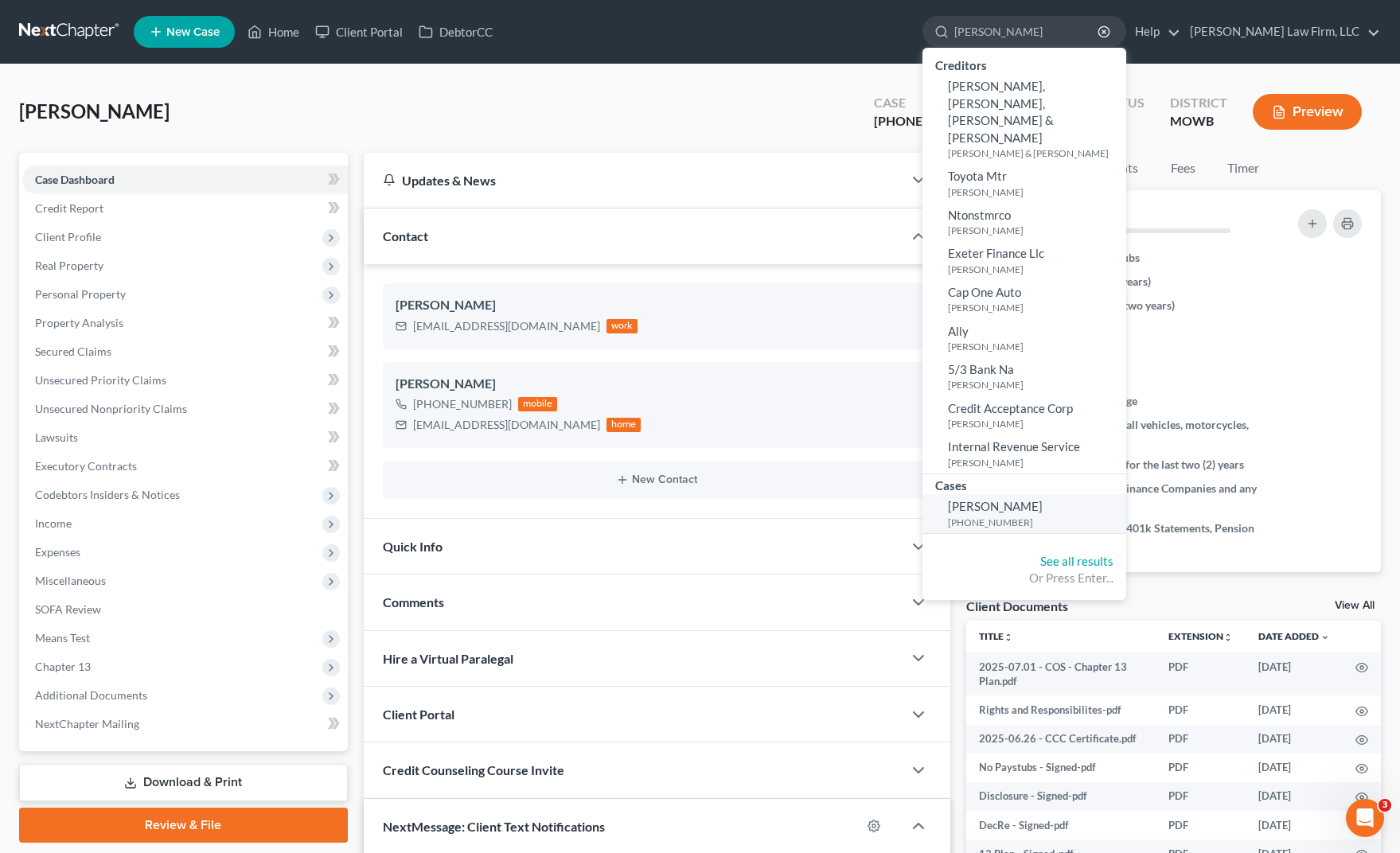
type input "[PERSON_NAME]"
click at [1066, 494] on link "[PERSON_NAME] [PHONE_NUMBER]" at bounding box center [1024, 513] width 204 height 39
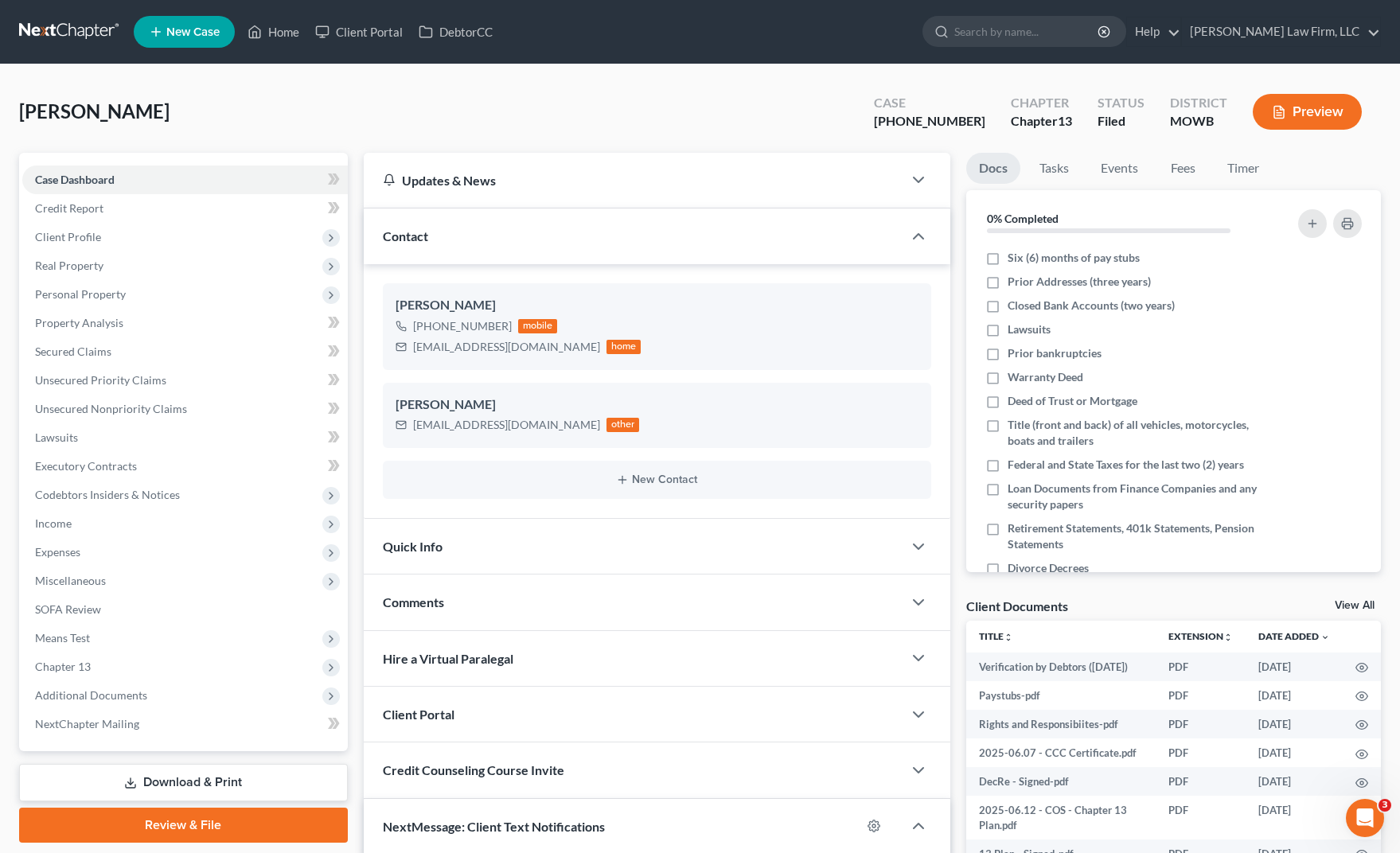
scroll to position [2380, 0]
click at [155, 699] on span "Additional Documents" at bounding box center [185, 696] width 326 height 29
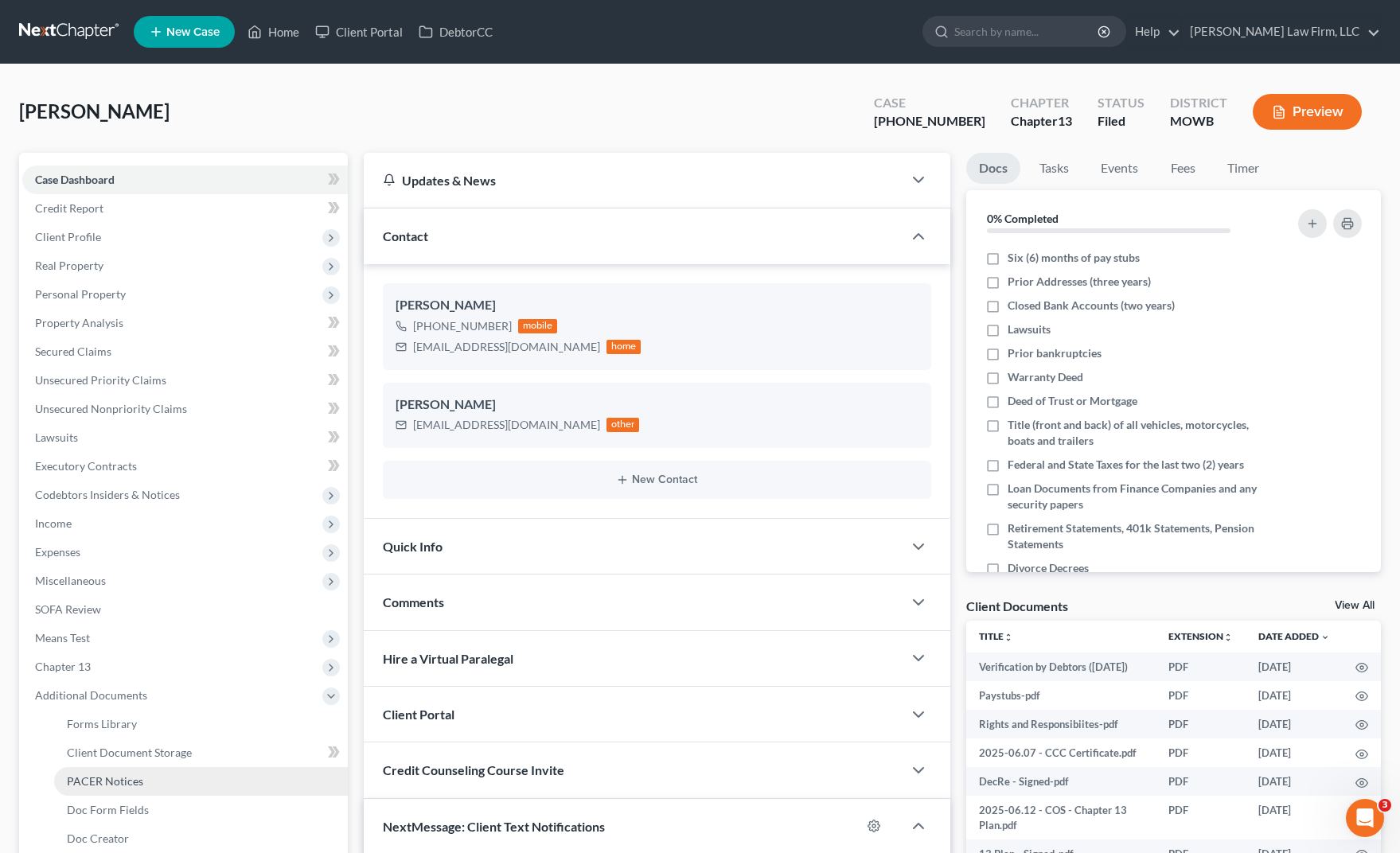
click at [165, 793] on link "PACER Notices" at bounding box center [201, 781] width 294 height 29
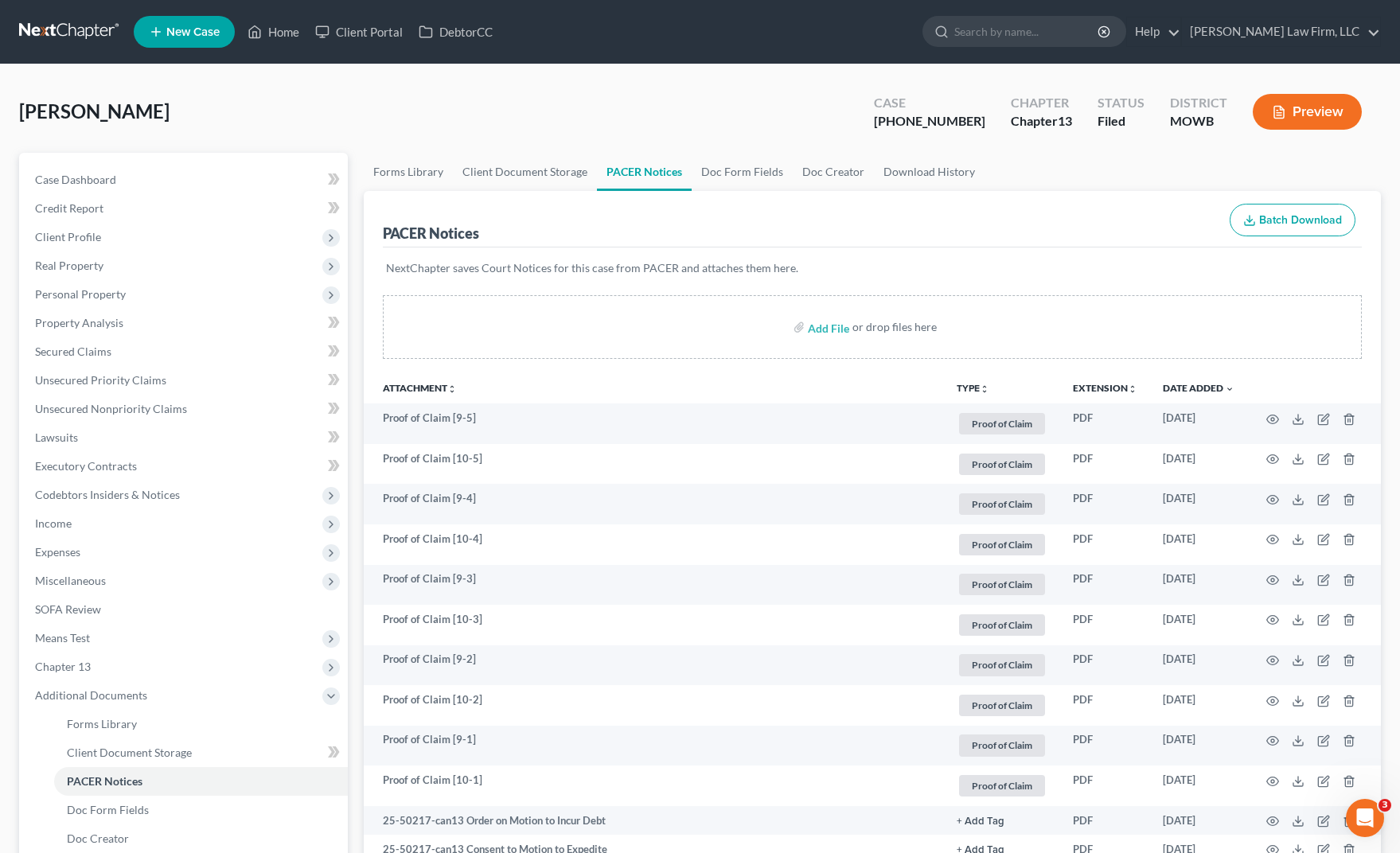
click at [601, 331] on div "Add File or drop files here" at bounding box center [872, 327] width 979 height 64
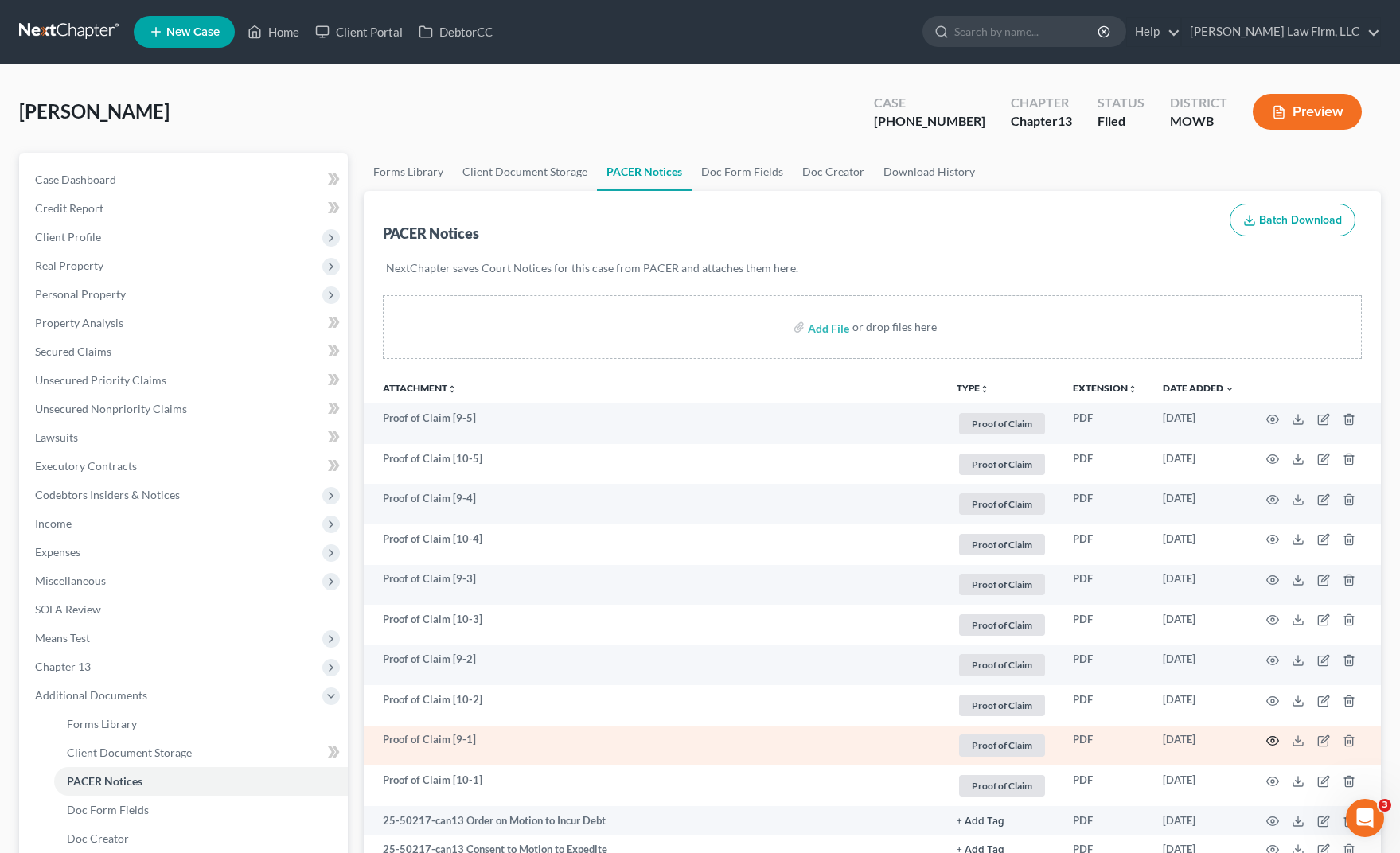
click at [1268, 739] on icon "button" at bounding box center [1273, 741] width 13 height 13
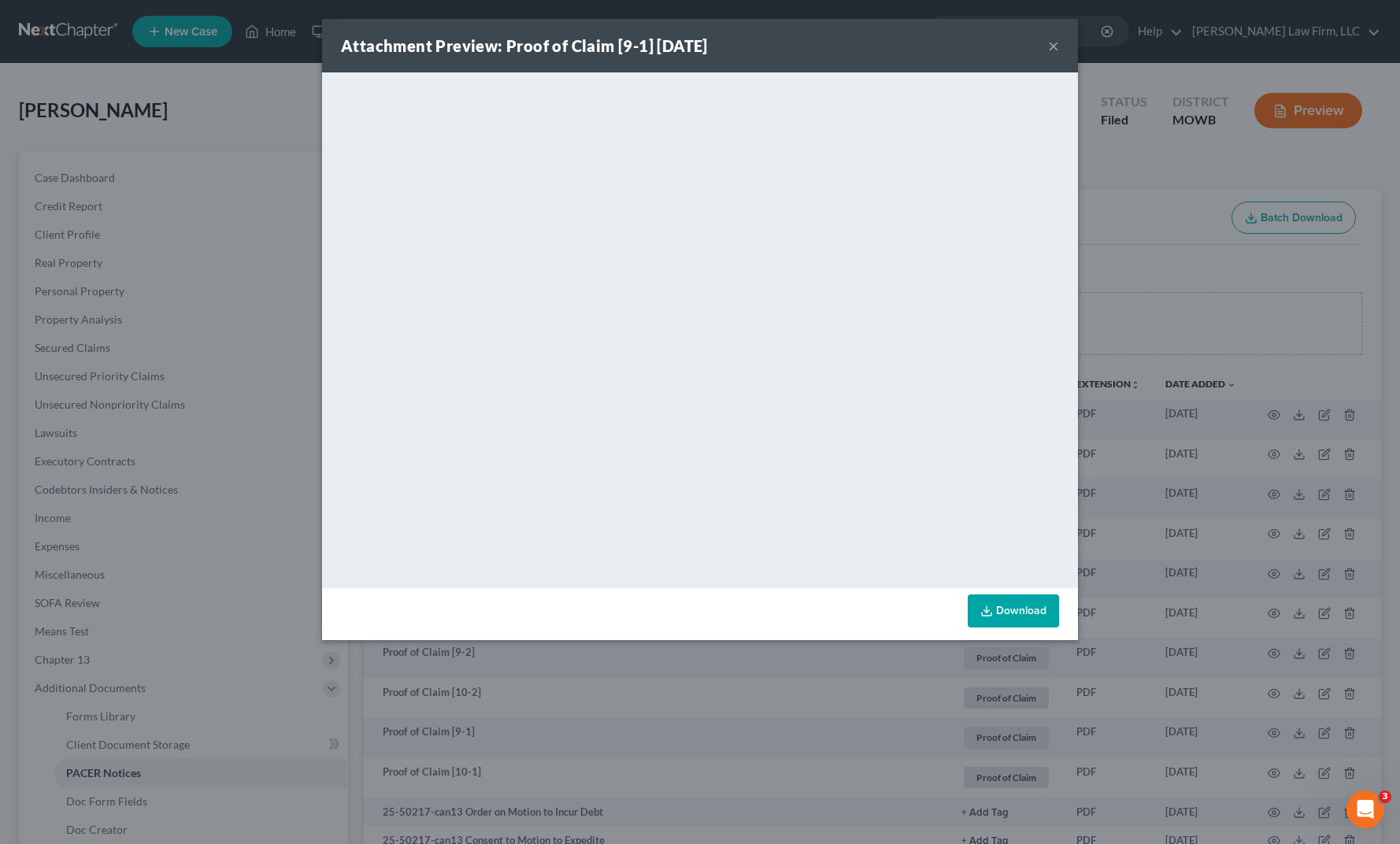
click at [1276, 512] on div "Attachment Preview: Proof of Claim [9-1] [DATE] × <object ng-attr-data='[URL][D…" at bounding box center [700, 422] width 1400 height 844
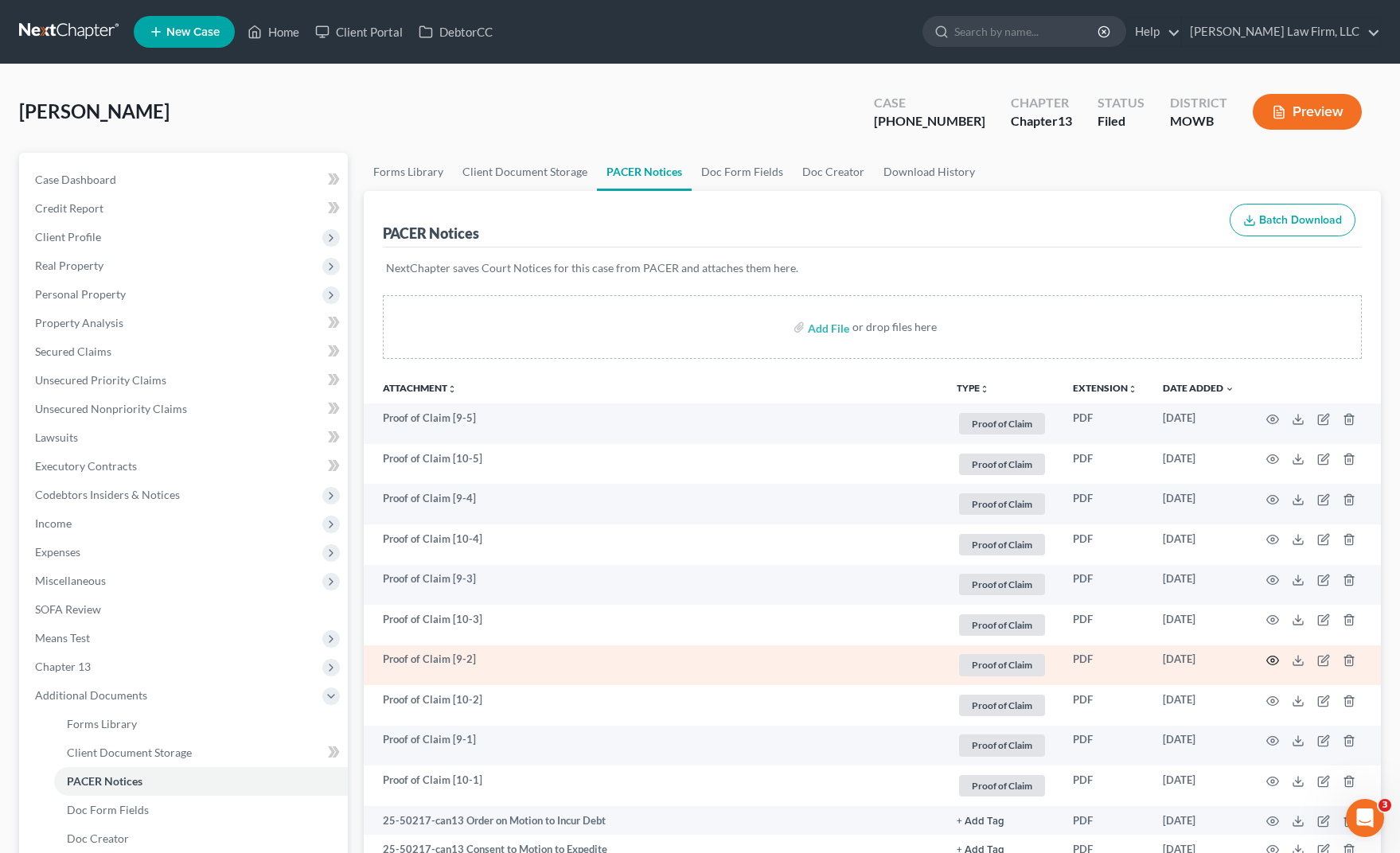
click at [1276, 662] on icon "button" at bounding box center [1273, 661] width 13 height 13
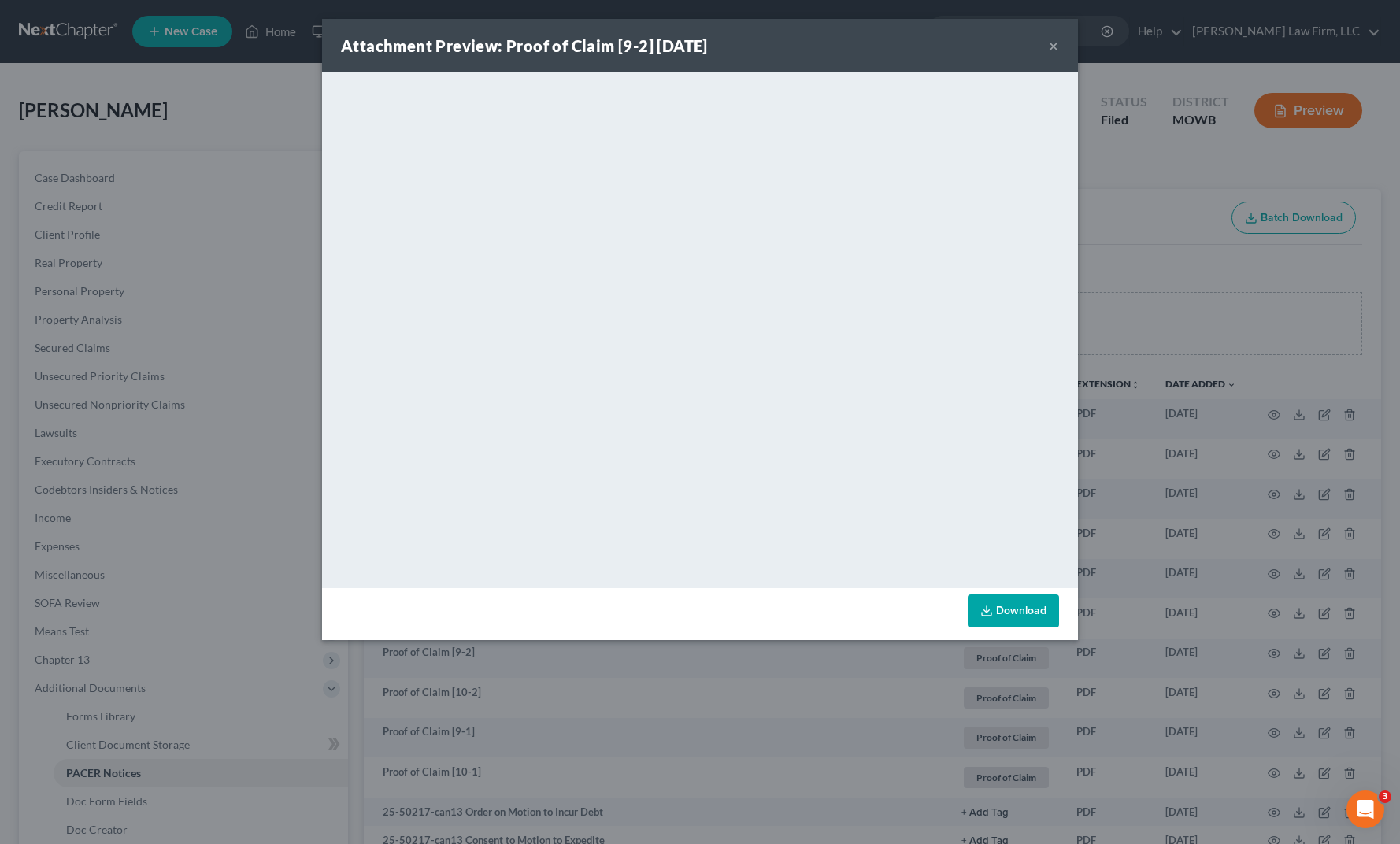
click at [559, 711] on div "Attachment Preview: Proof of Claim [9-2] [DATE] × <object ng-attr-data='[URL][D…" at bounding box center [700, 422] width 1400 height 844
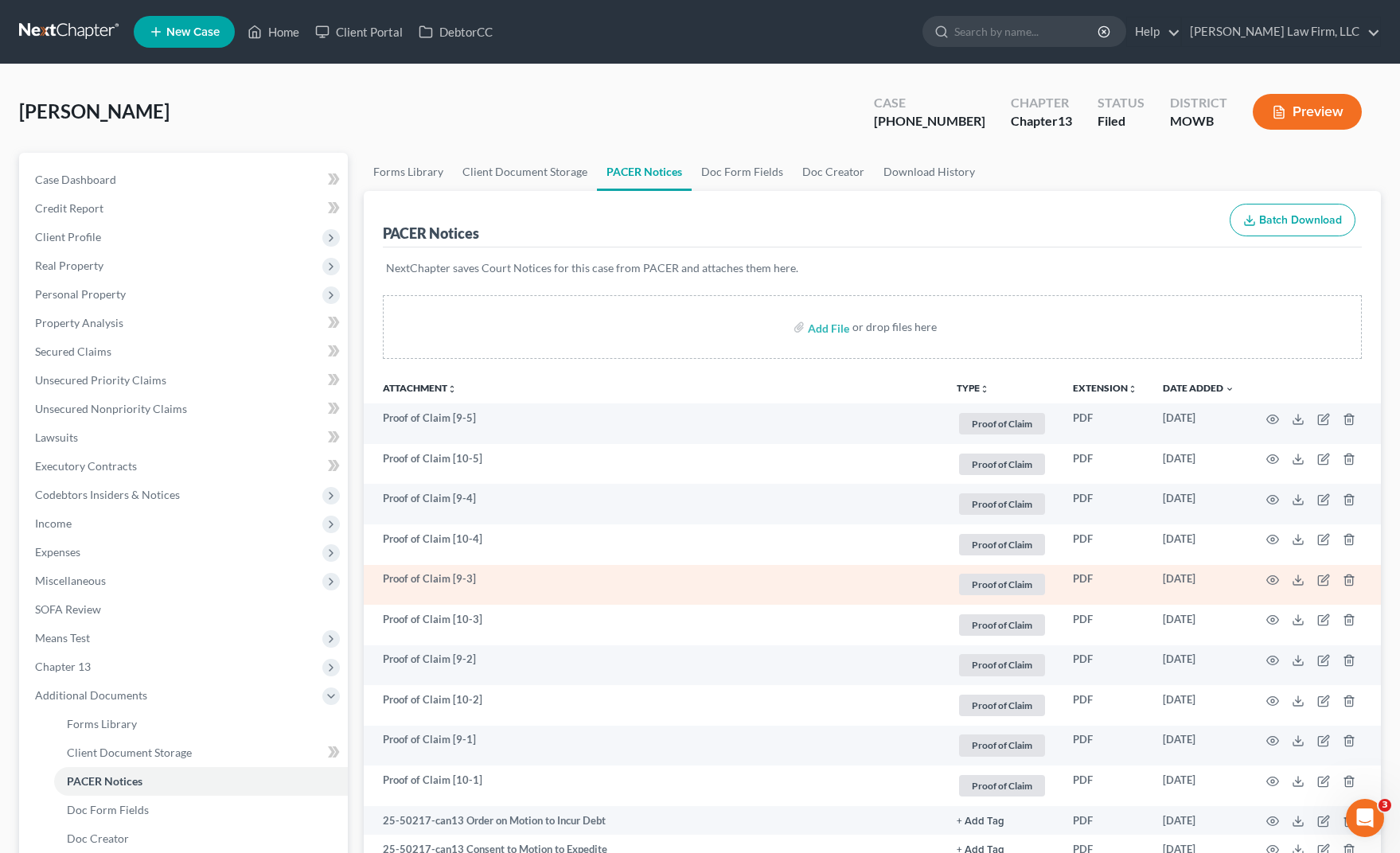
click at [1280, 579] on td at bounding box center [1315, 585] width 134 height 41
click at [1275, 578] on icon "button" at bounding box center [1273, 580] width 13 height 13
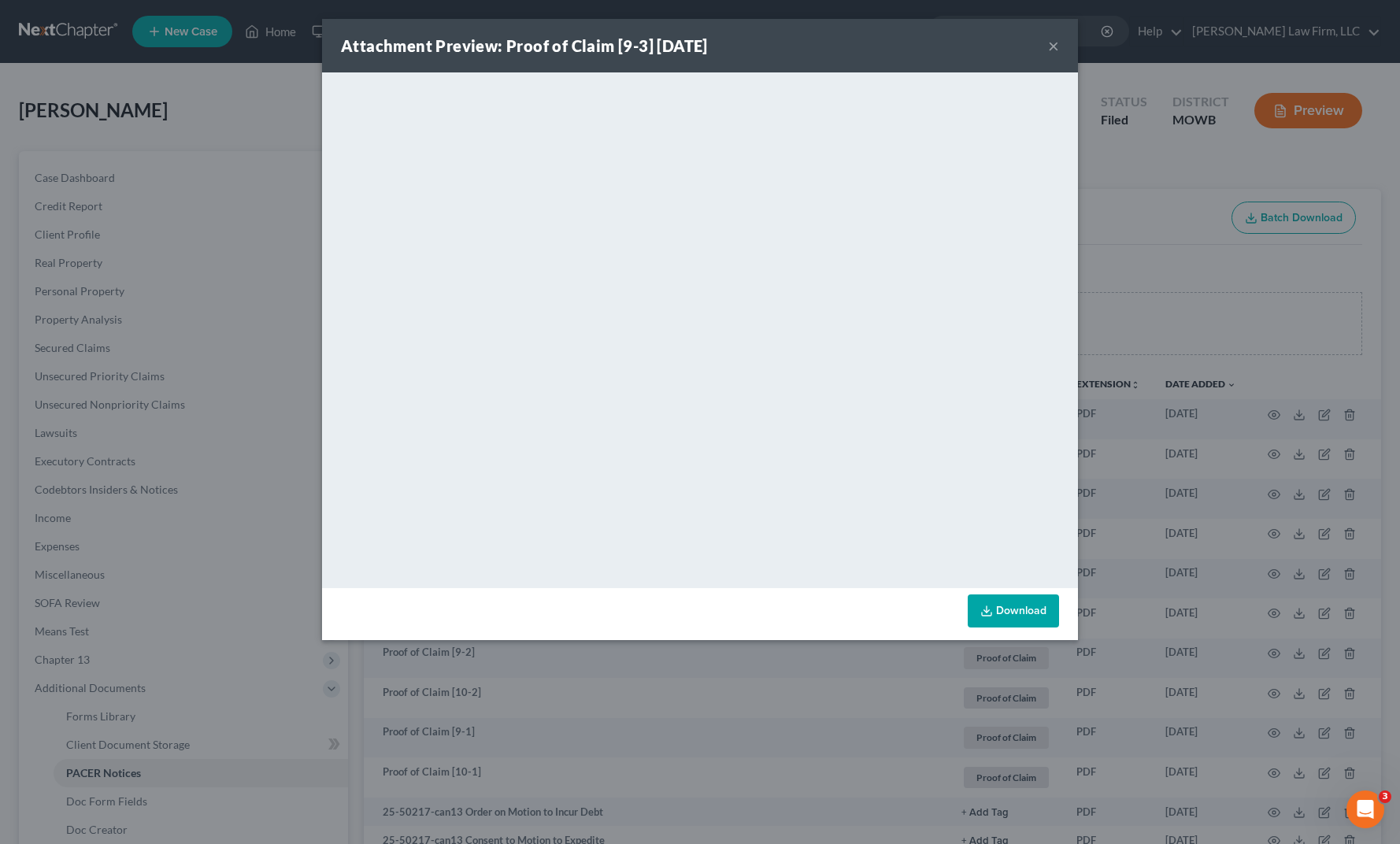
click at [391, 729] on div "Attachment Preview: Proof of Claim [9-3] [DATE] × <object ng-attr-data='[URL][D…" at bounding box center [700, 422] width 1400 height 844
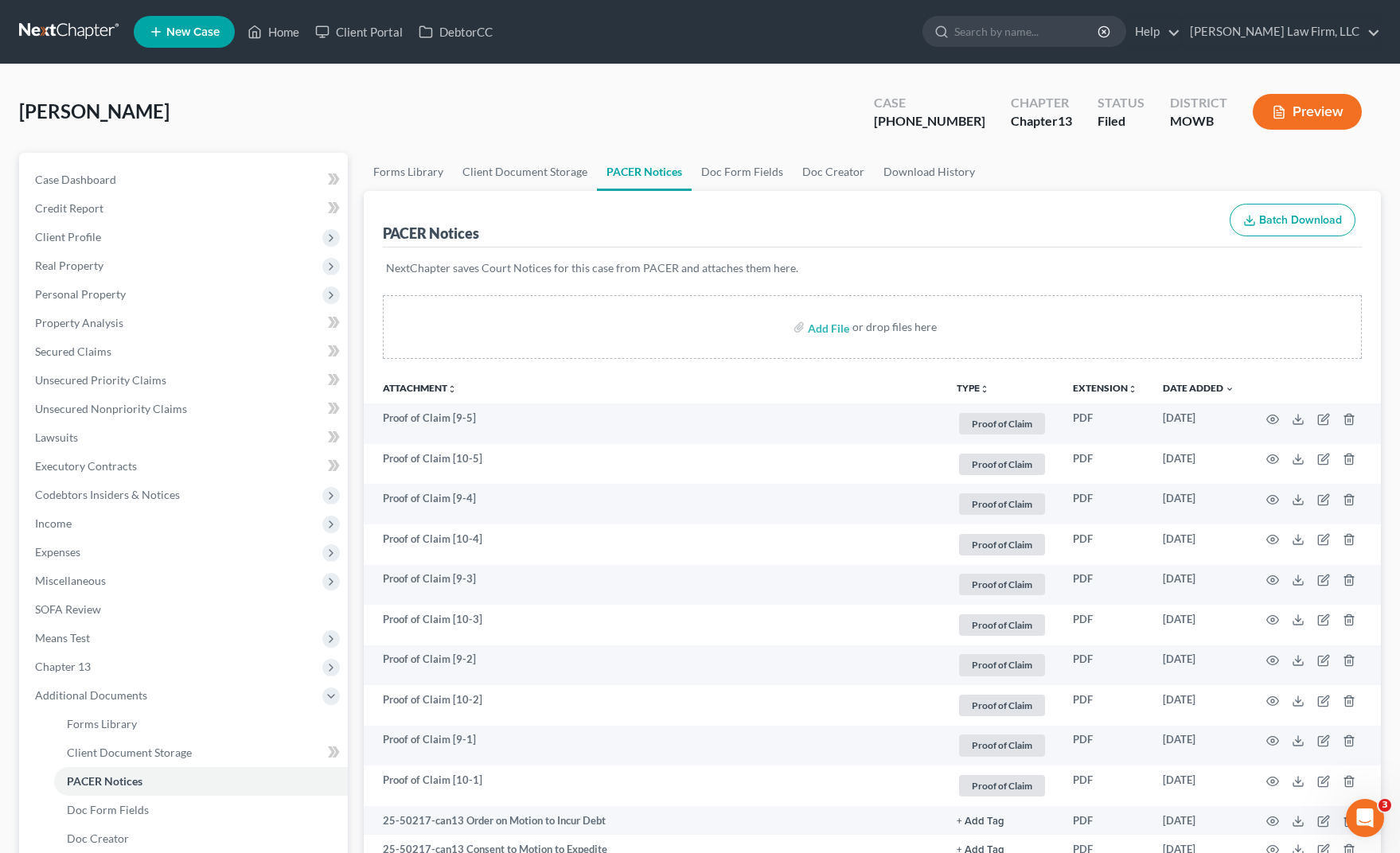
click at [446, 84] on div "[PERSON_NAME] Upgraded Case [PHONE_NUMBER] Chapter Chapter 13 Status Filed Dist…" at bounding box center [700, 118] width 1362 height 69
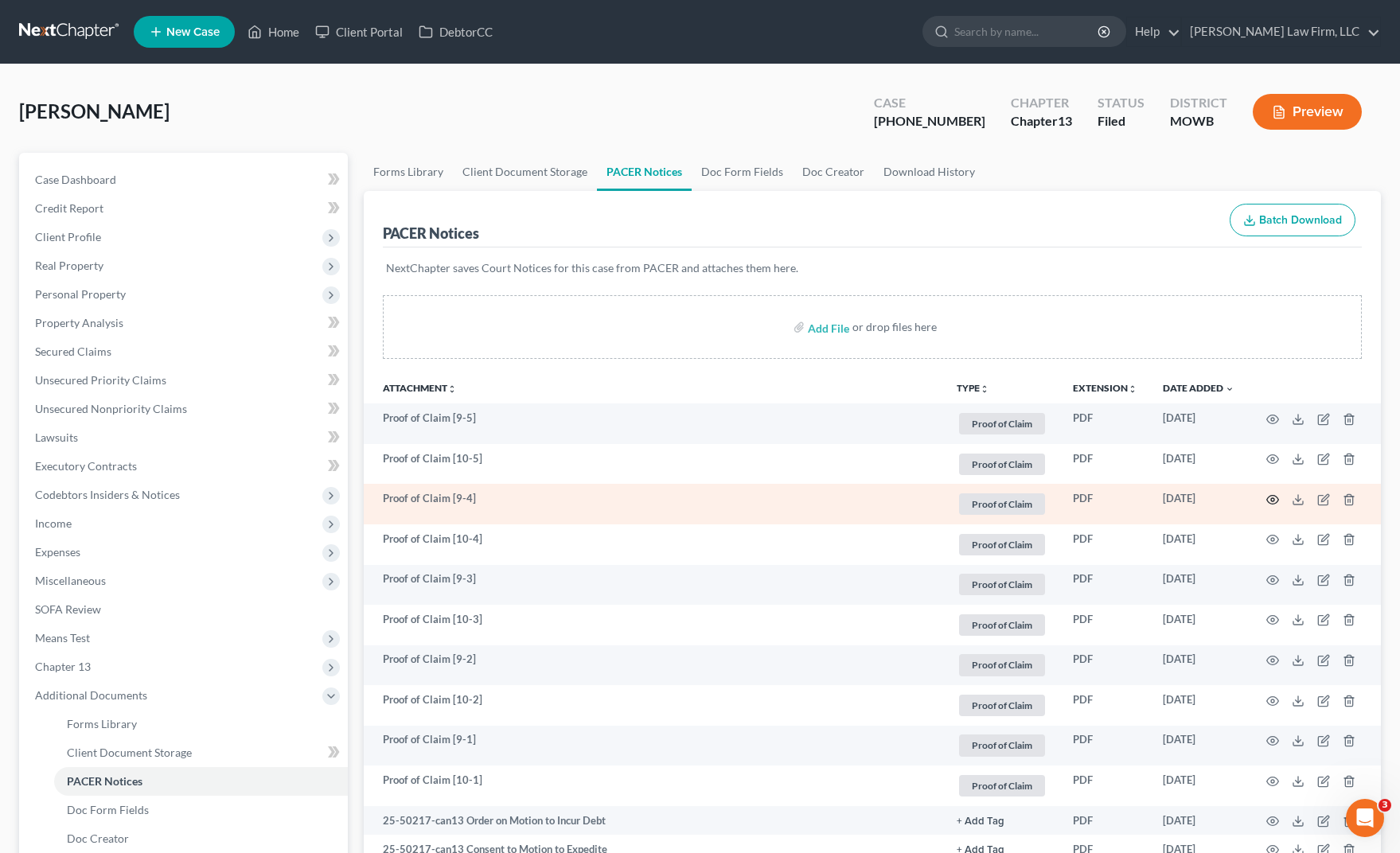
click at [1272, 496] on icon "button" at bounding box center [1273, 500] width 13 height 13
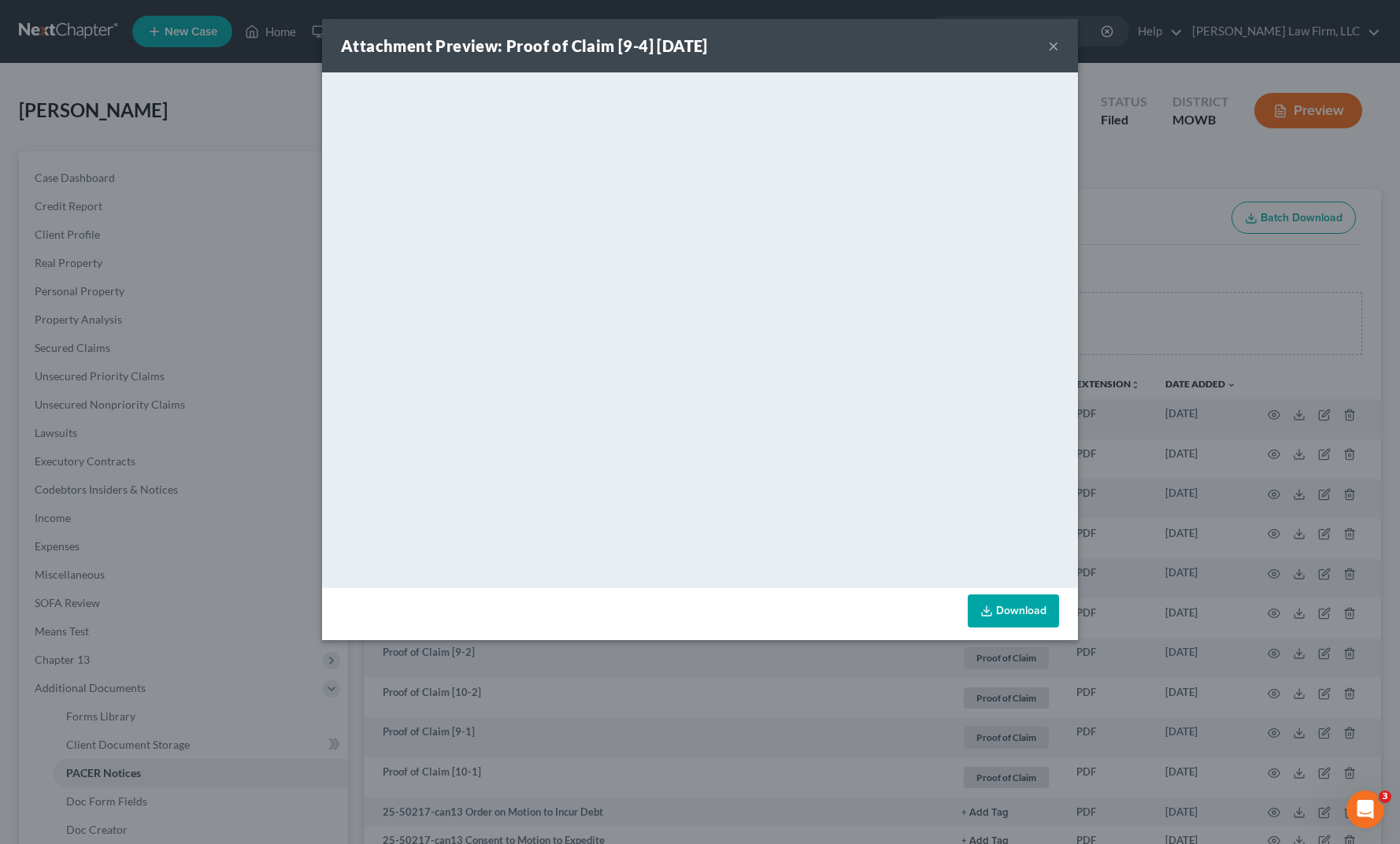
click at [1331, 294] on div "Attachment Preview: Proof of Claim [9-4] [DATE] × <object ng-attr-data='[URL][D…" at bounding box center [700, 422] width 1400 height 844
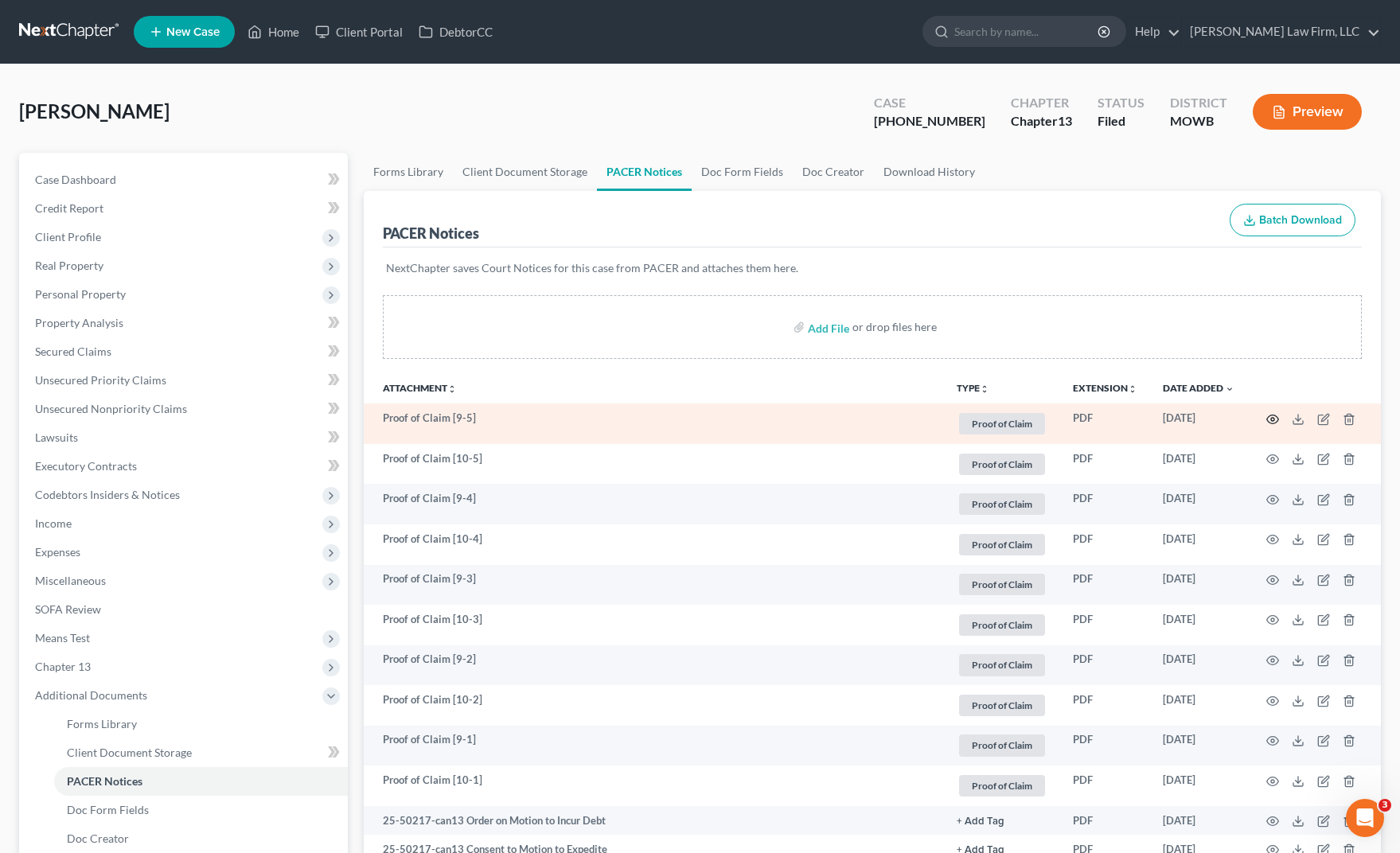
click at [1275, 417] on icon "button" at bounding box center [1273, 420] width 13 height 13
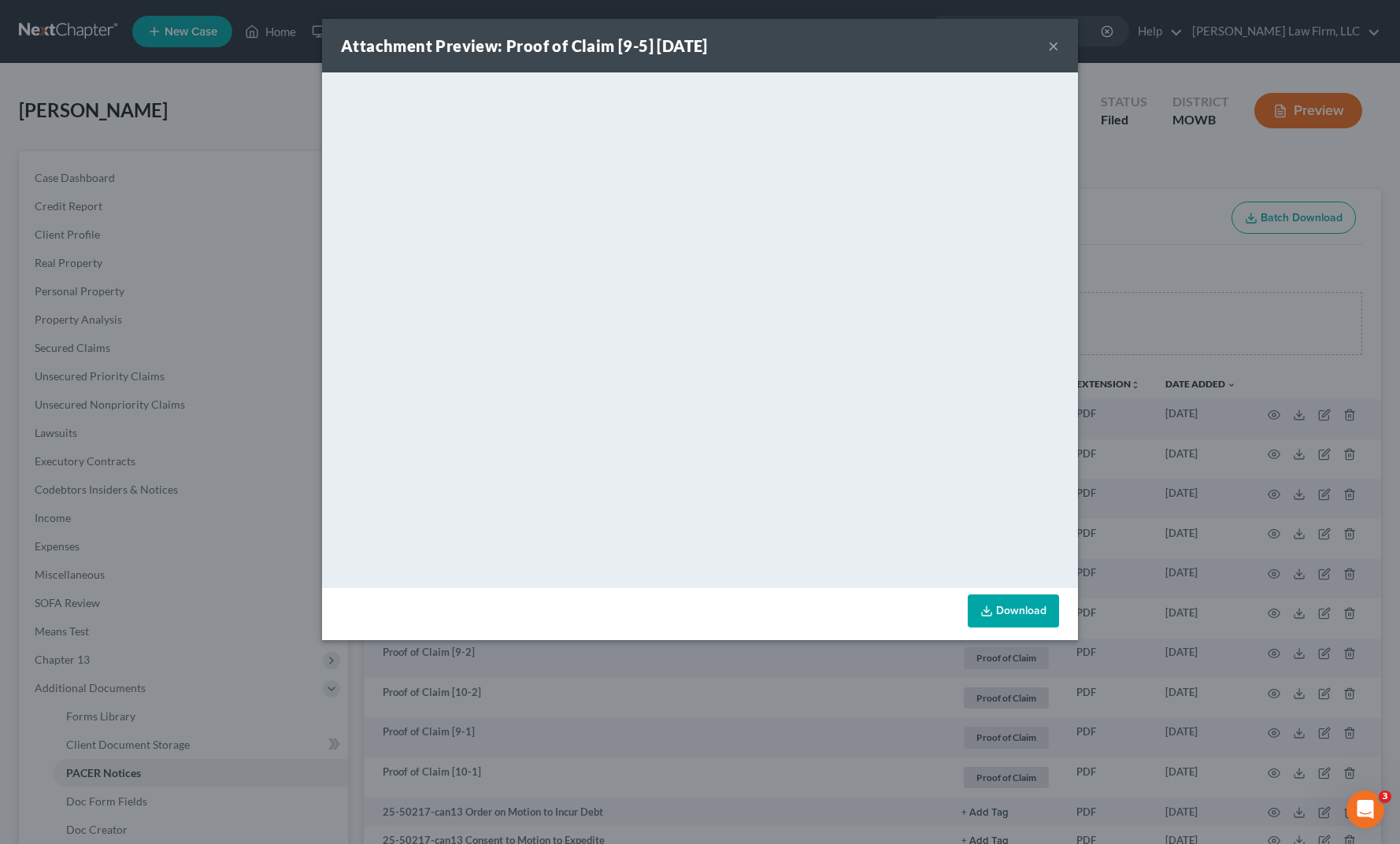
click at [1192, 239] on div "Attachment Preview: Proof of Claim [9-5] [DATE] × <object ng-attr-data='[URL][D…" at bounding box center [700, 422] width 1400 height 844
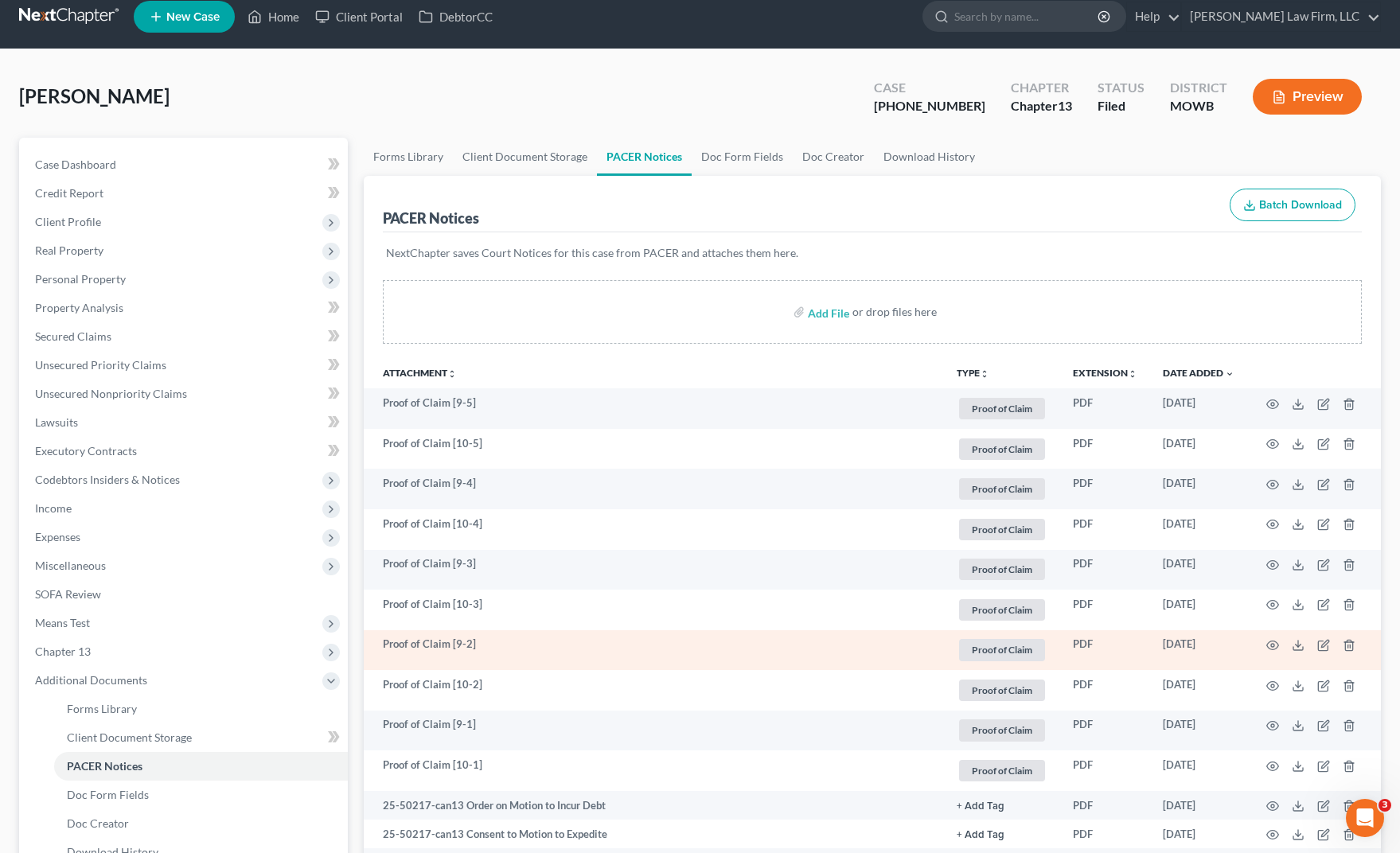
scroll to position [199, 0]
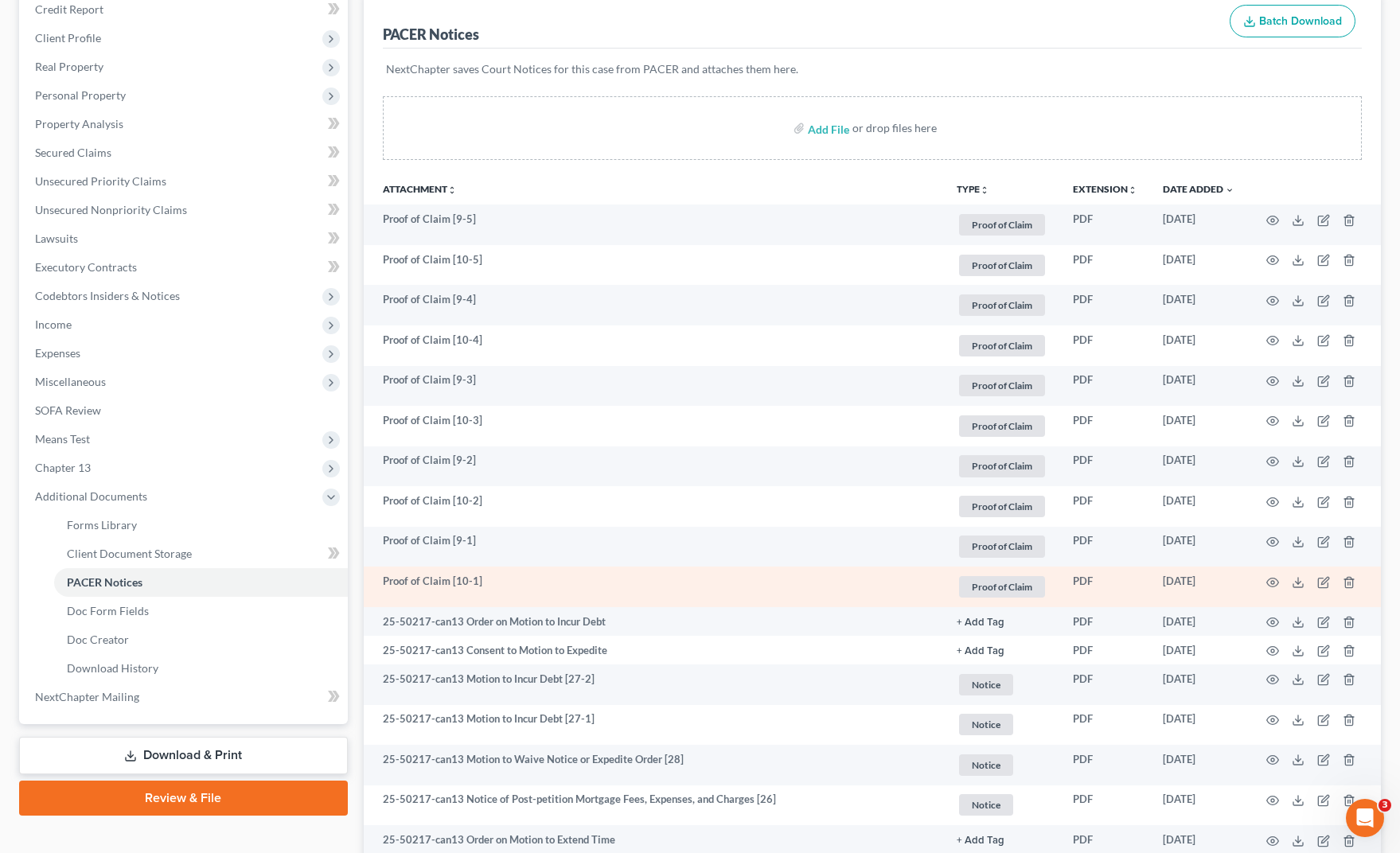
click at [1280, 583] on td at bounding box center [1315, 586] width 134 height 41
click at [1271, 583] on icon "button" at bounding box center [1273, 582] width 13 height 13
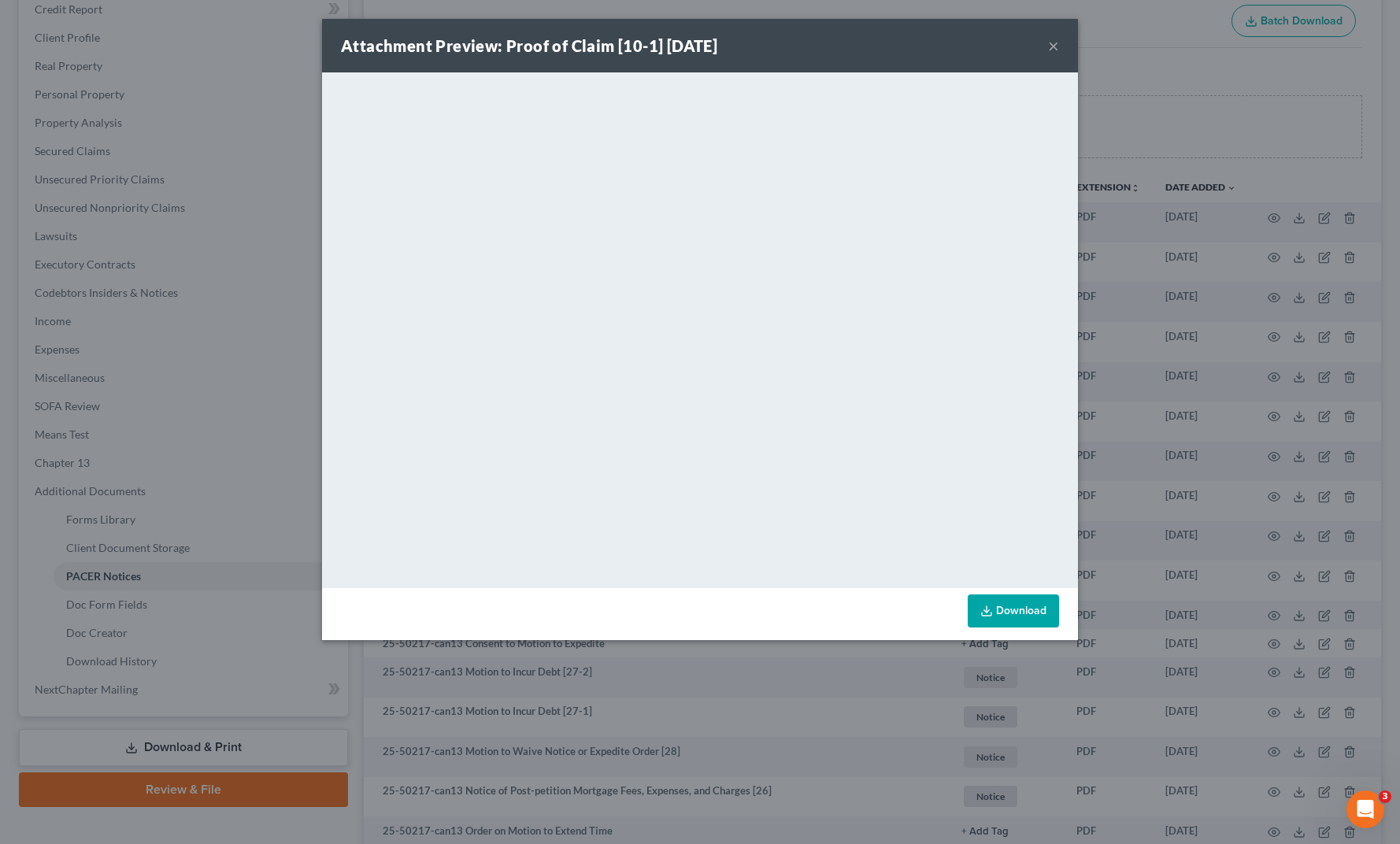
click at [834, 760] on div "Attachment Preview: Proof of Claim [10-1] [DATE] × <object ng-attr-data='[URL][…" at bounding box center [700, 422] width 1400 height 844
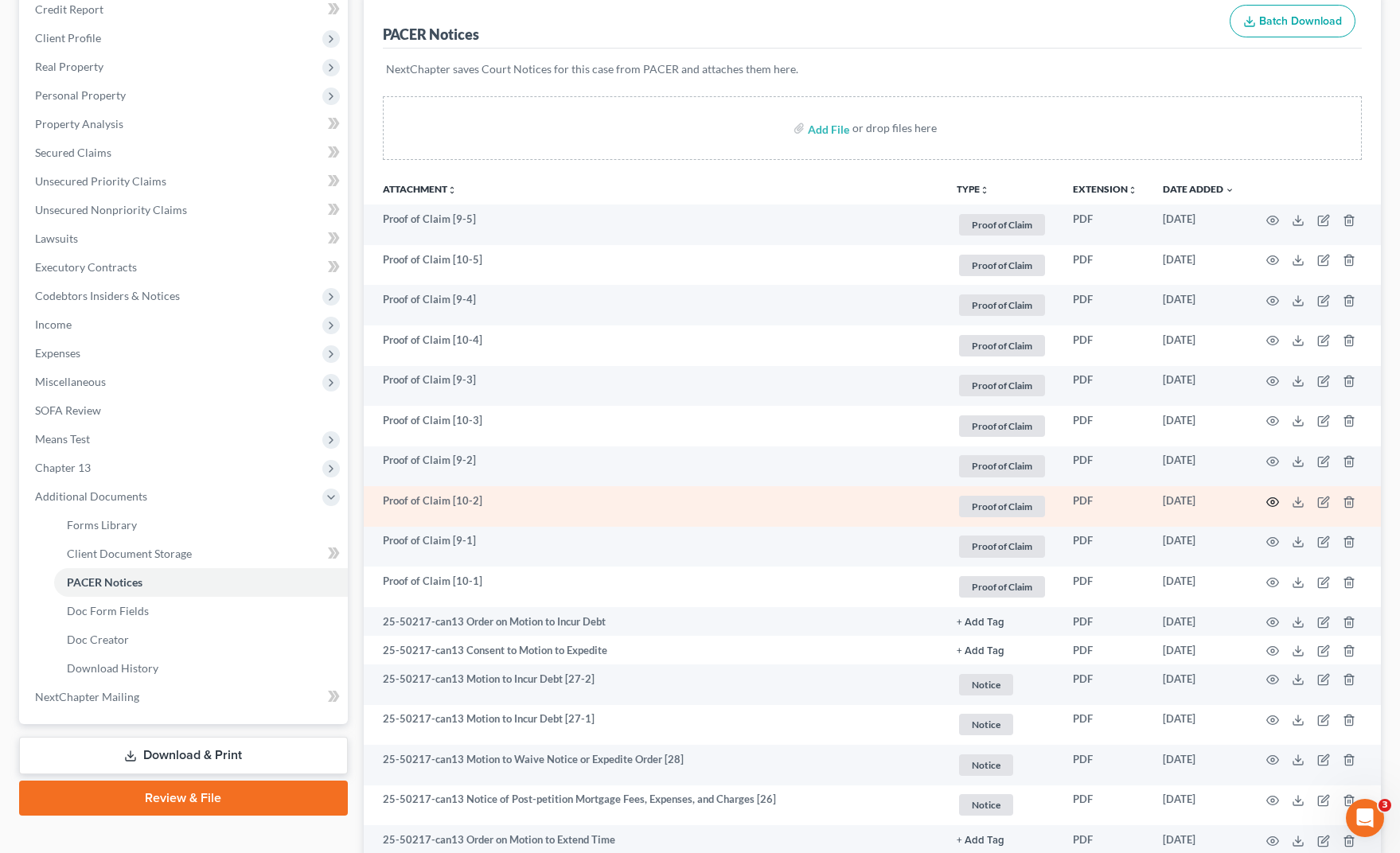
click at [1273, 502] on icon "button" at bounding box center [1273, 502] width 13 height 13
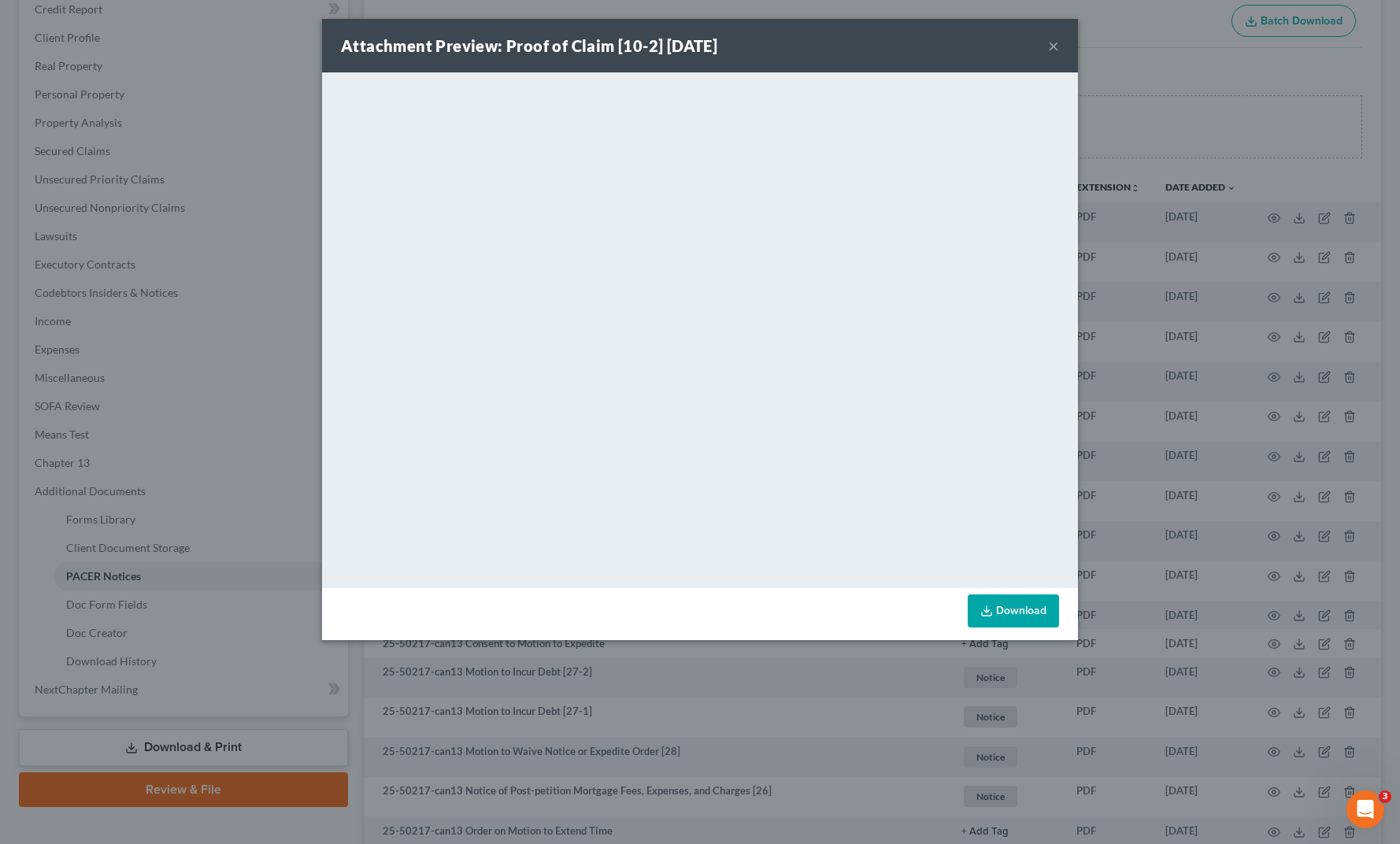
click at [371, 697] on div "Attachment Preview: Proof of Claim [10-2] [DATE] × <object ng-attr-data='[URL][…" at bounding box center [700, 422] width 1400 height 844
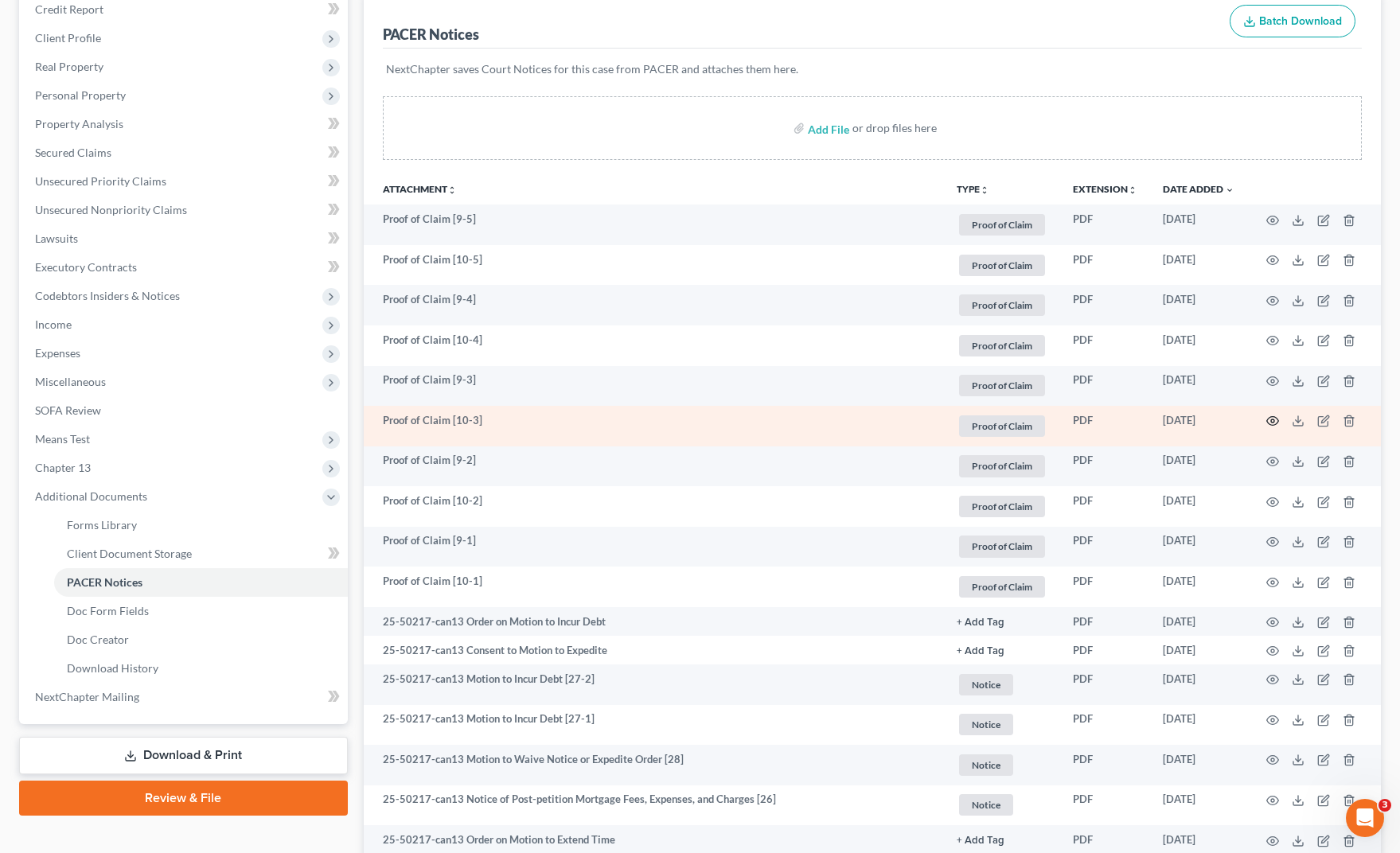
click at [1268, 420] on icon "button" at bounding box center [1273, 421] width 12 height 9
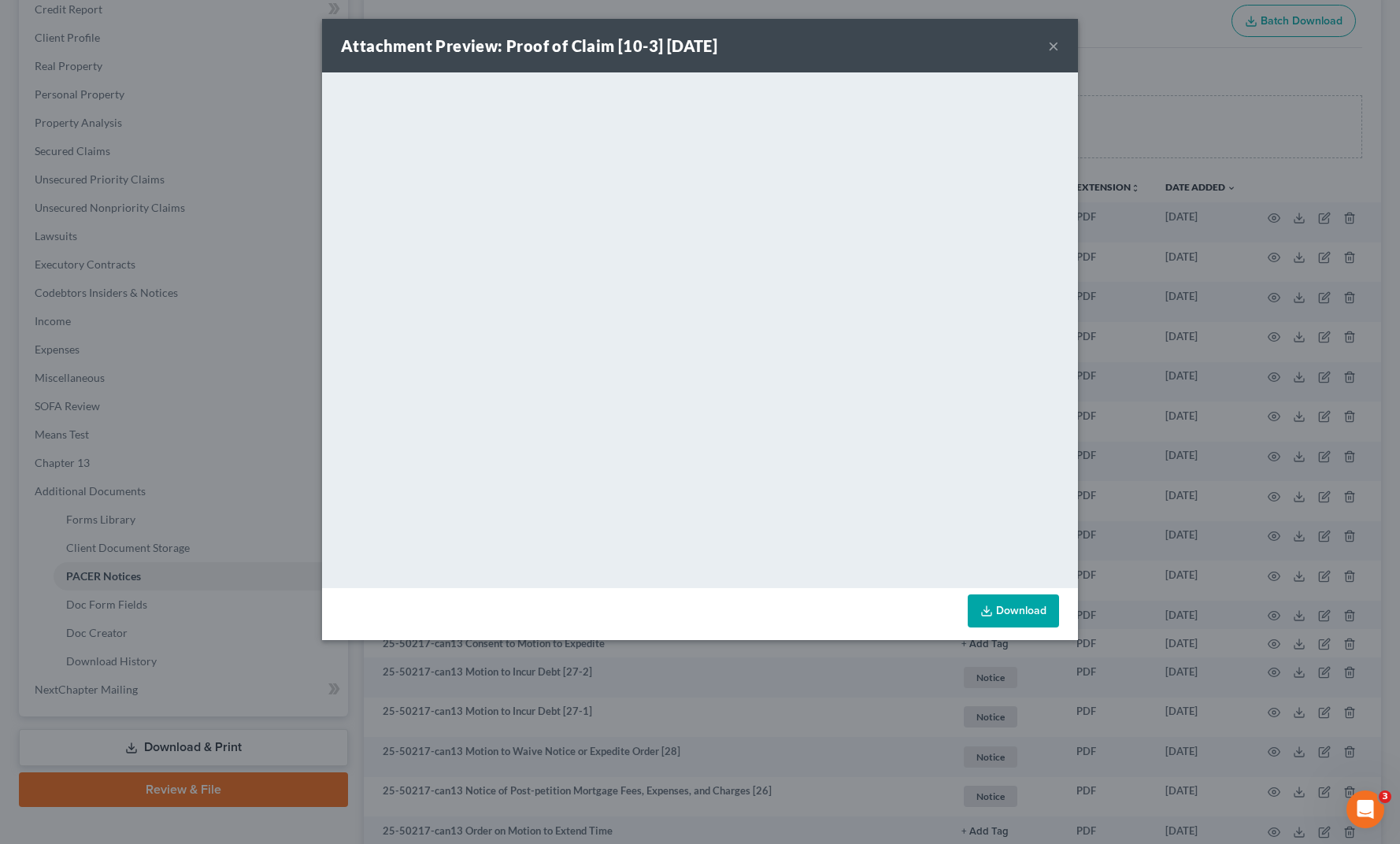
click at [610, 745] on div "Attachment Preview: Proof of Claim [10-3] [DATE] × <object ng-attr-data='[URL][…" at bounding box center [700, 422] width 1400 height 844
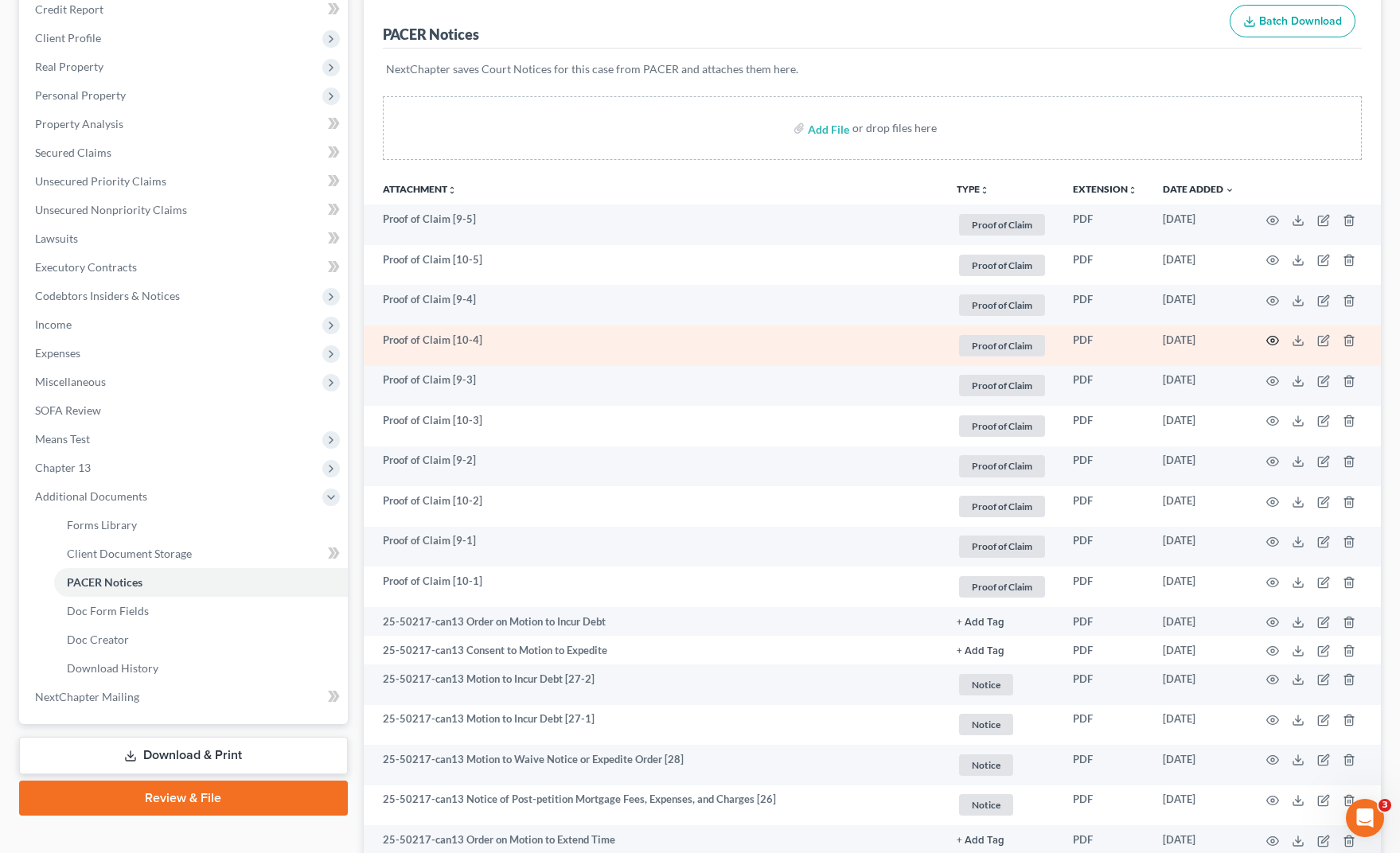
click at [1272, 338] on icon "button" at bounding box center [1273, 341] width 13 height 13
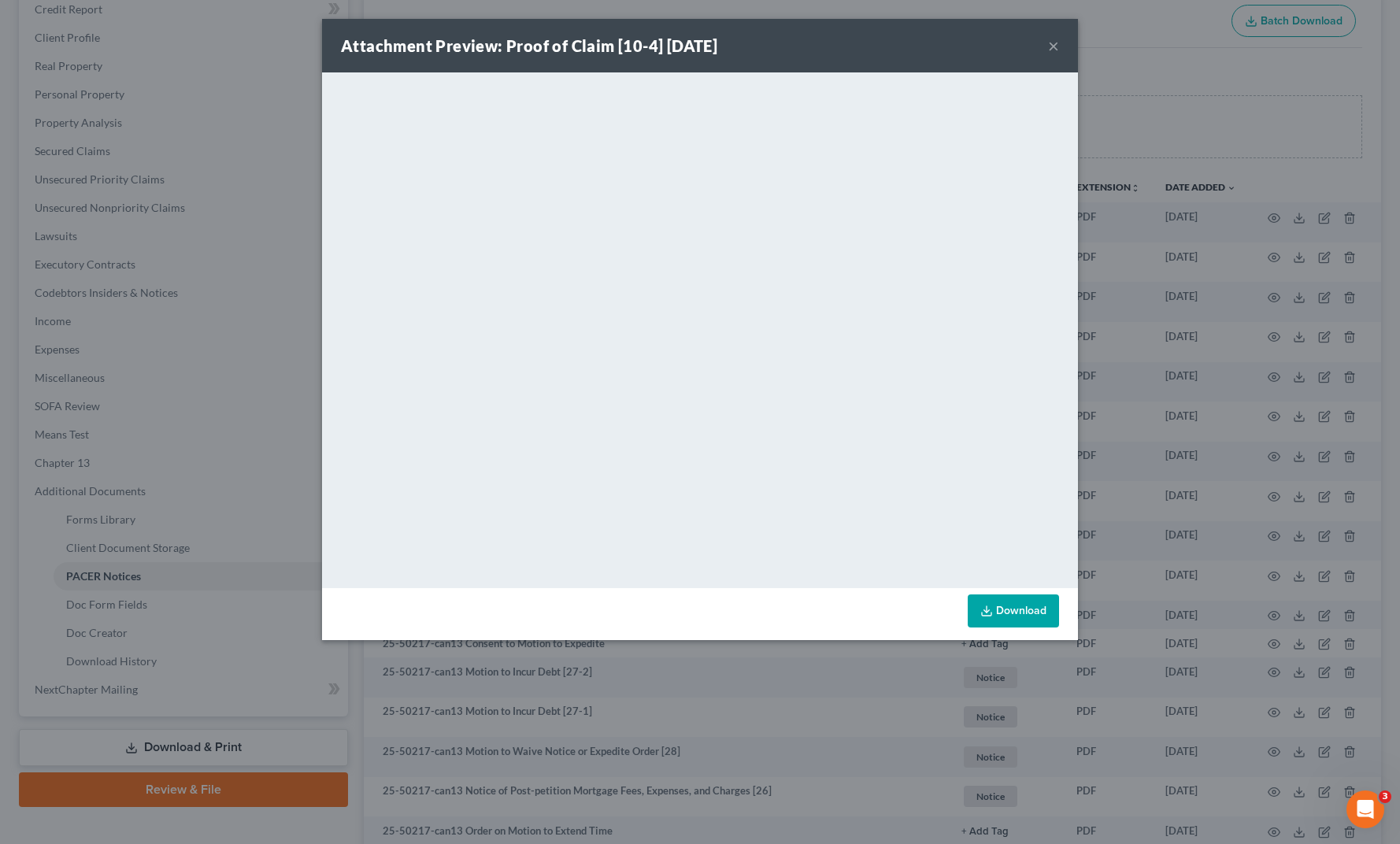
click at [672, 739] on div "Attachment Preview: Proof of Claim [10-4] [DATE] × <object ng-attr-data='[URL][…" at bounding box center [700, 422] width 1400 height 844
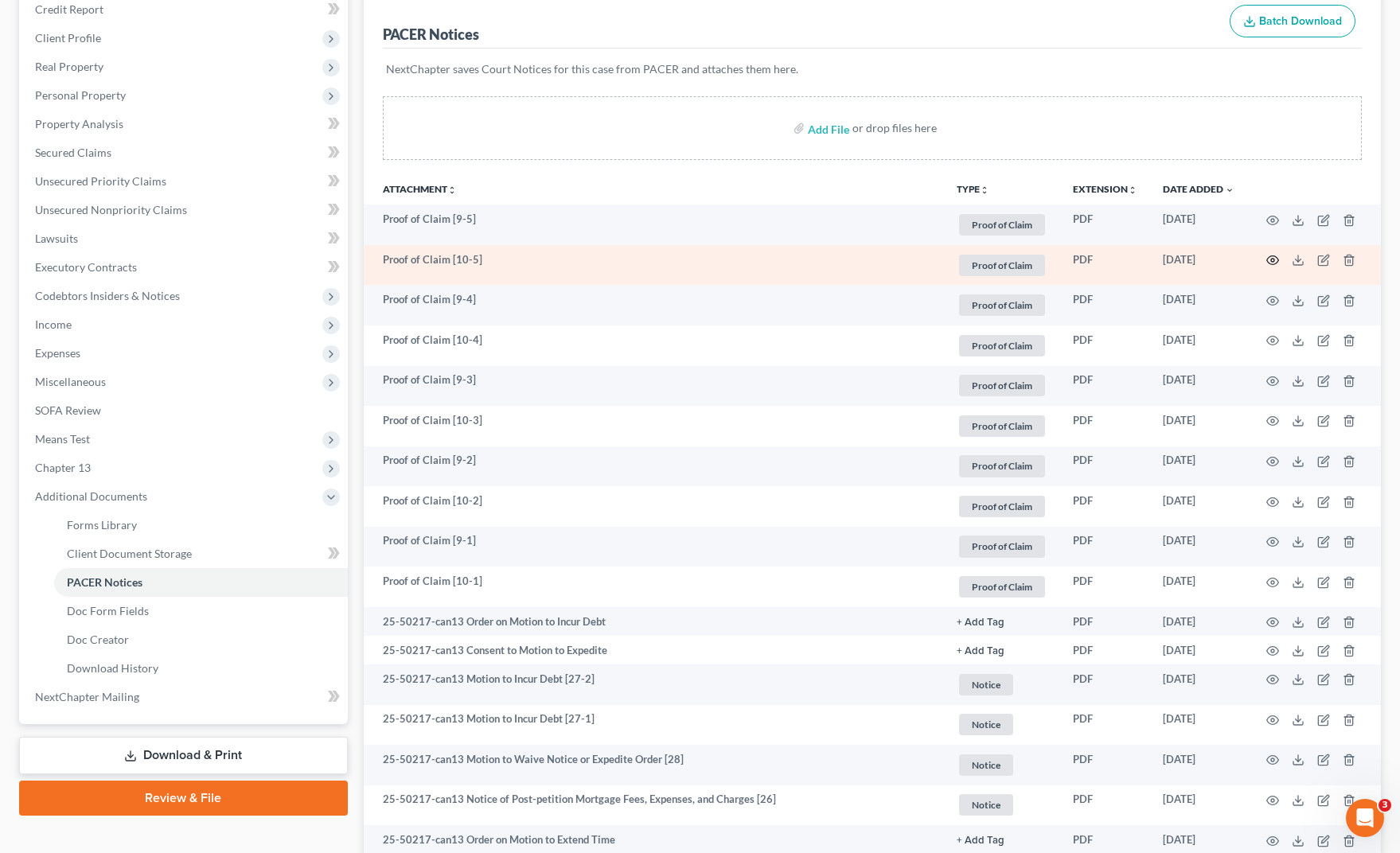
click at [1276, 261] on icon "button" at bounding box center [1273, 260] width 13 height 13
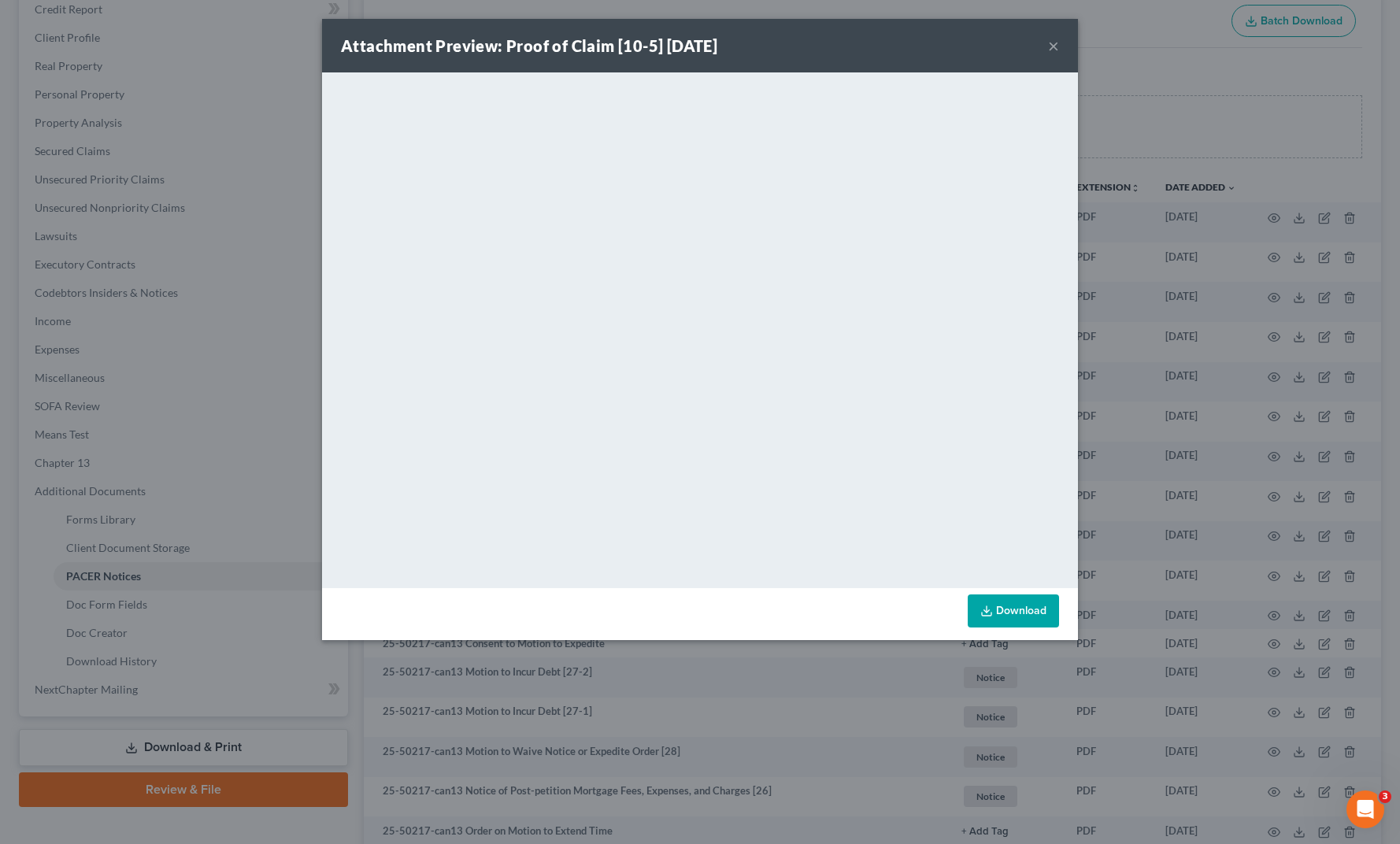
click at [1252, 159] on div "Attachment Preview: Proof of Claim [10-5] [DATE] × <object ng-attr-data='[URL][…" at bounding box center [700, 422] width 1400 height 844
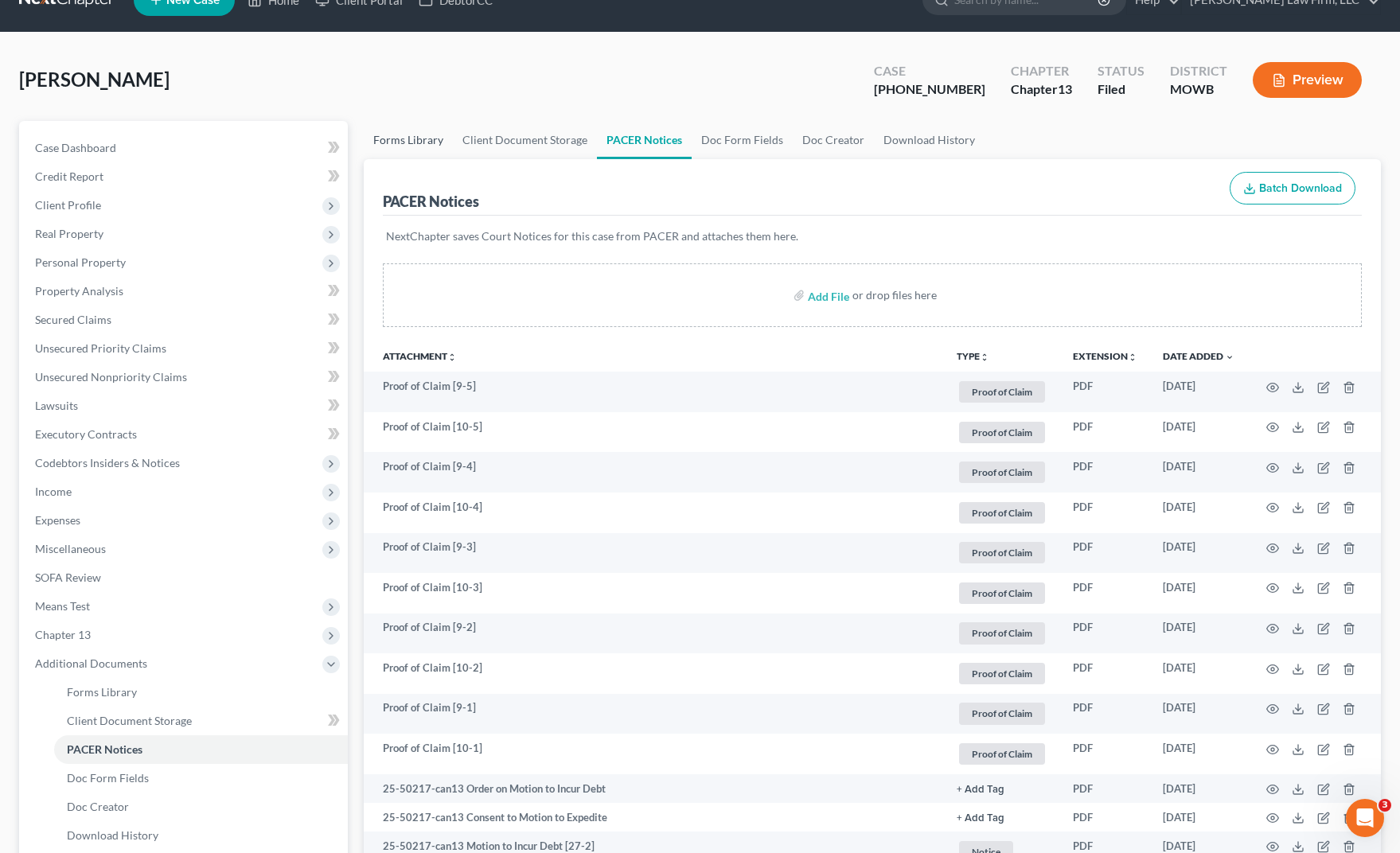
scroll to position [0, 0]
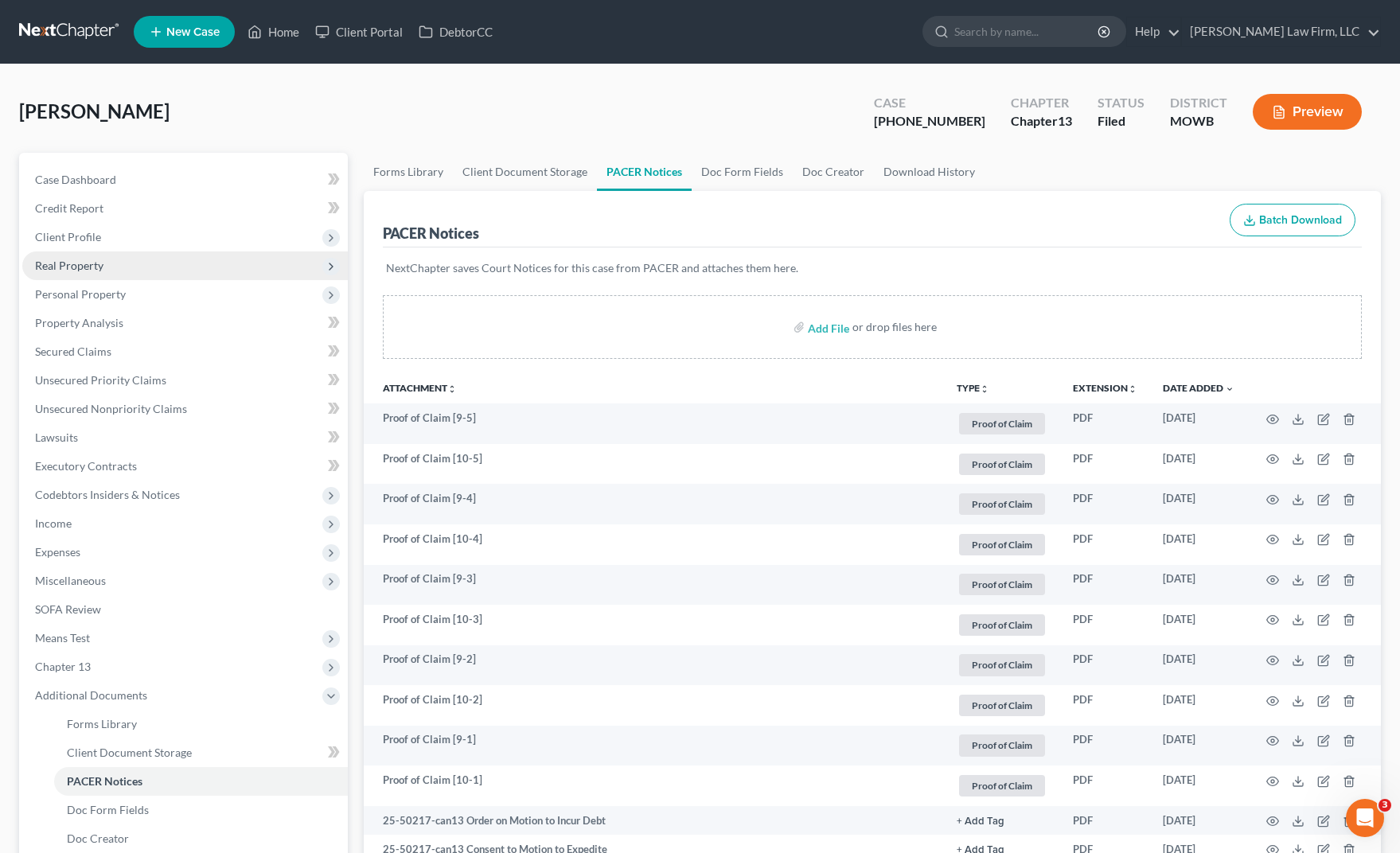
click at [172, 269] on span "Real Property" at bounding box center [185, 266] width 326 height 29
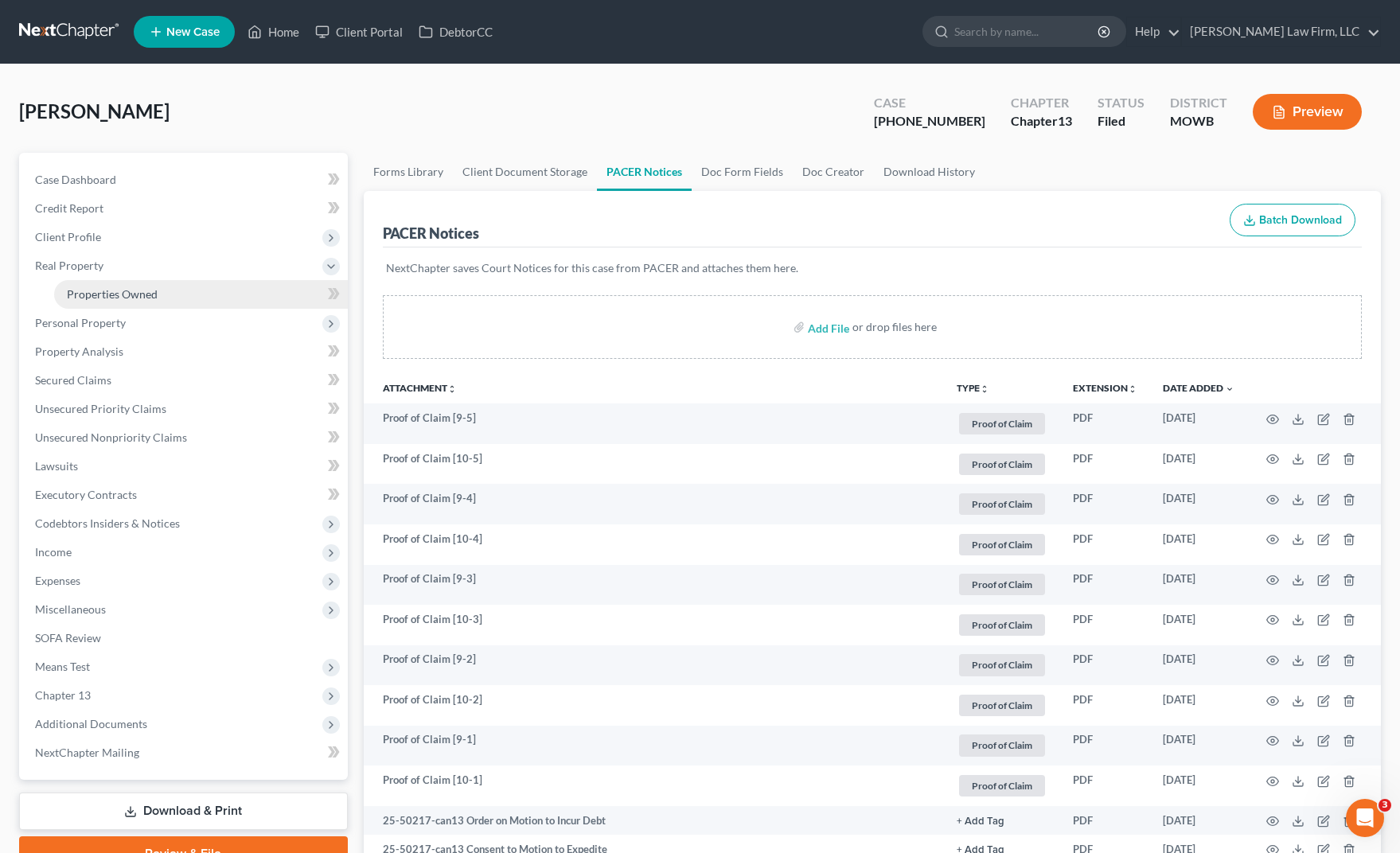
click at [173, 294] on link "Properties Owned" at bounding box center [201, 294] width 294 height 29
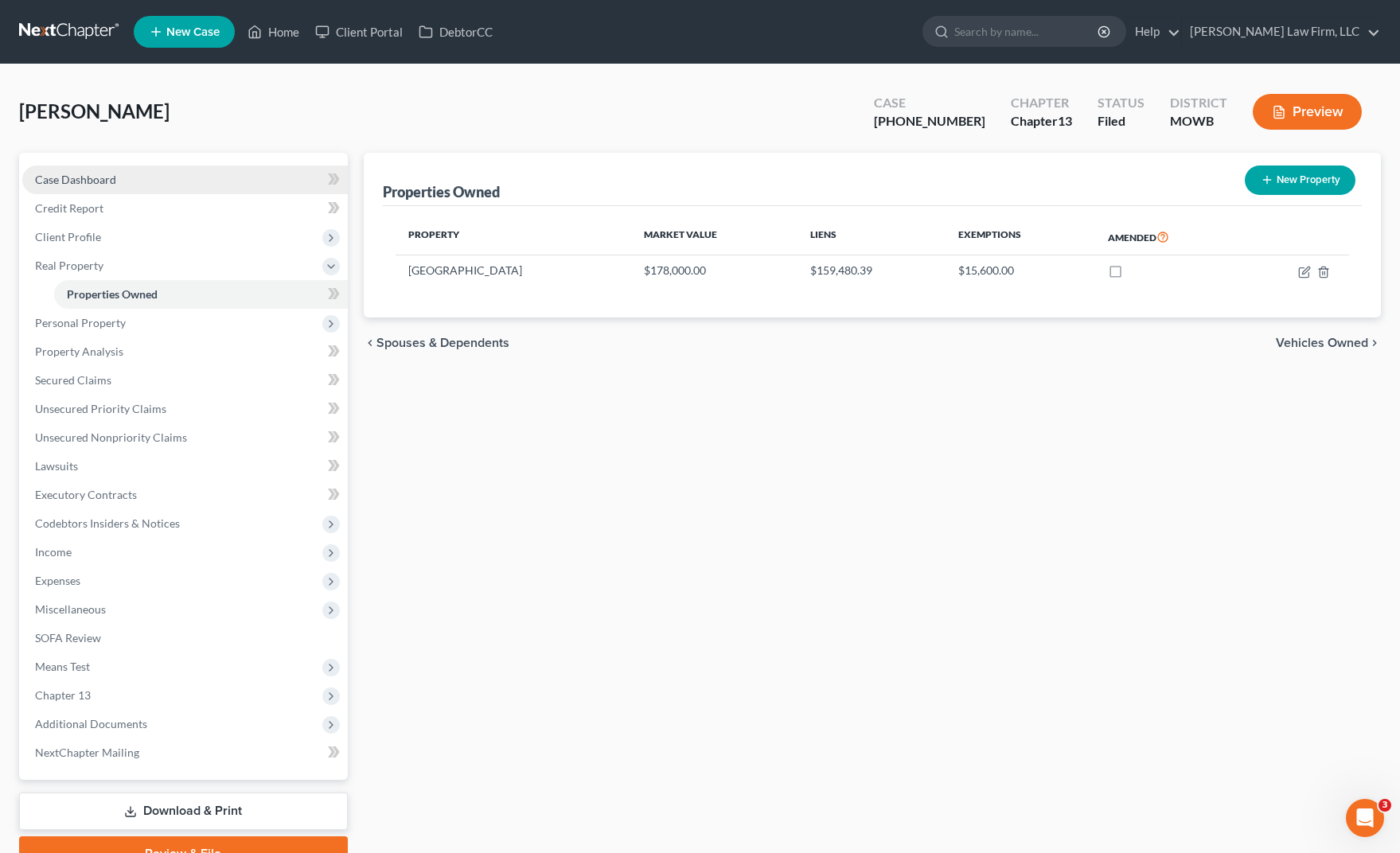
drag, startPoint x: 150, startPoint y: 124, endPoint x: 152, endPoint y: 187, distance: 63.0
click at [150, 124] on div "[PERSON_NAME] Upgraded Case [PHONE_NUMBER] Chapter Chapter 13 Status Filed Dist…" at bounding box center [700, 118] width 1362 height 69
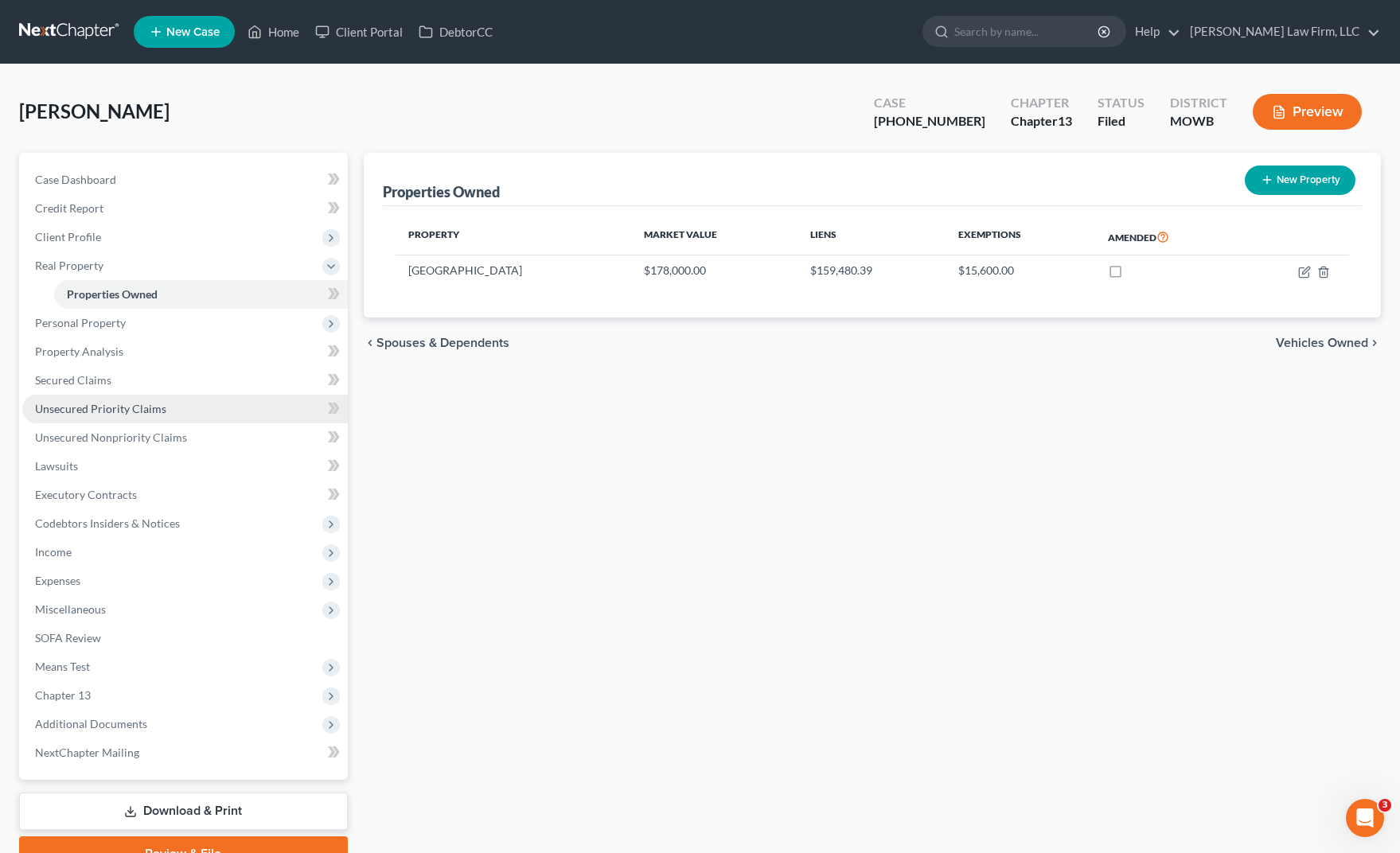
click at [151, 397] on link "Unsecured Priority Claims" at bounding box center [185, 409] width 326 height 29
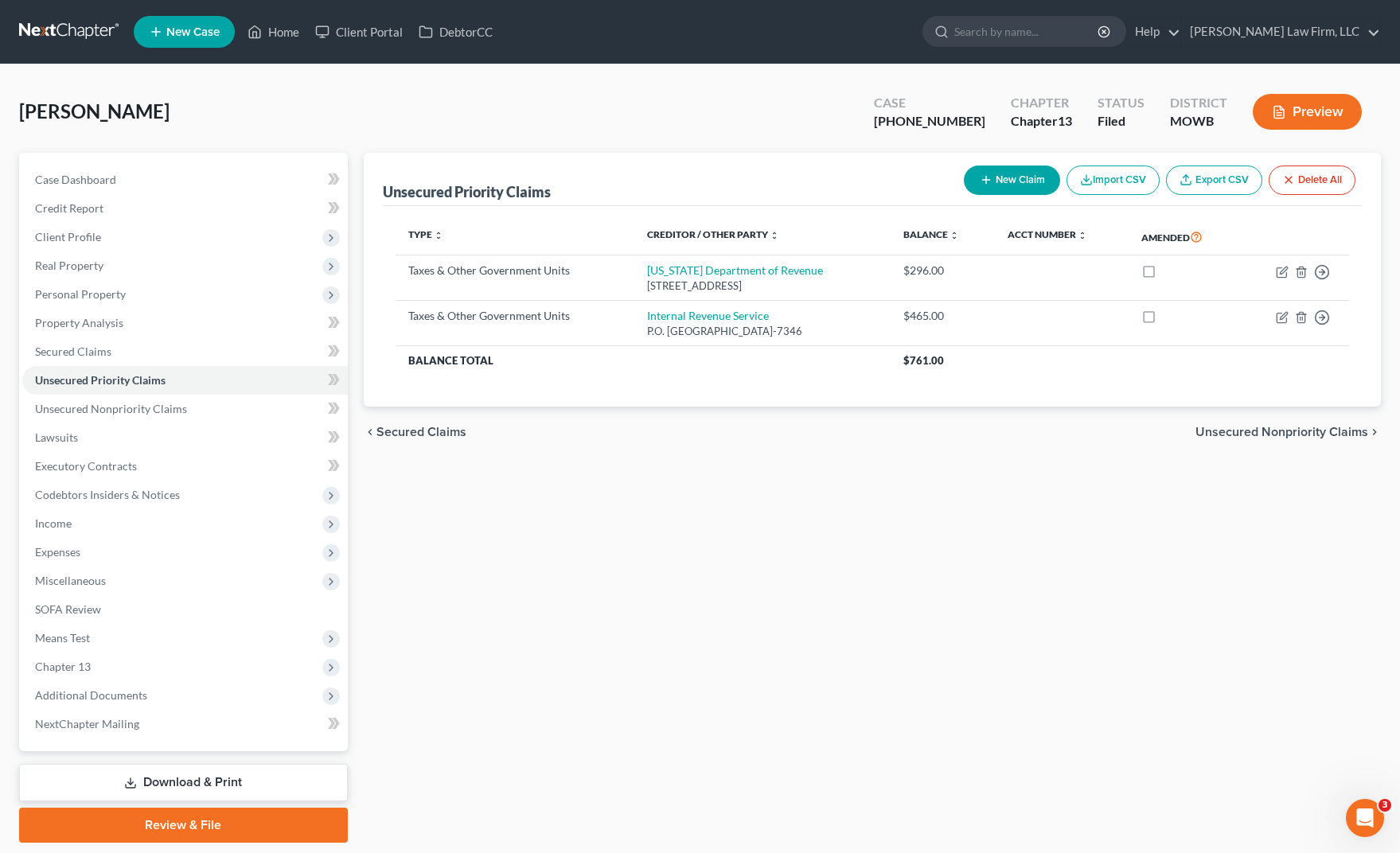
click at [943, 801] on div "Unsecured Priority Claims New Claim Import CSV Export CSV Delete All Type expan…" at bounding box center [872, 497] width 1034 height 690
click at [167, 116] on div "[PERSON_NAME] Upgraded Case [PHONE_NUMBER] Chapter Chapter 13 Status Filed Dist…" at bounding box center [700, 118] width 1362 height 69
click at [164, 691] on span "Additional Documents" at bounding box center [185, 696] width 326 height 29
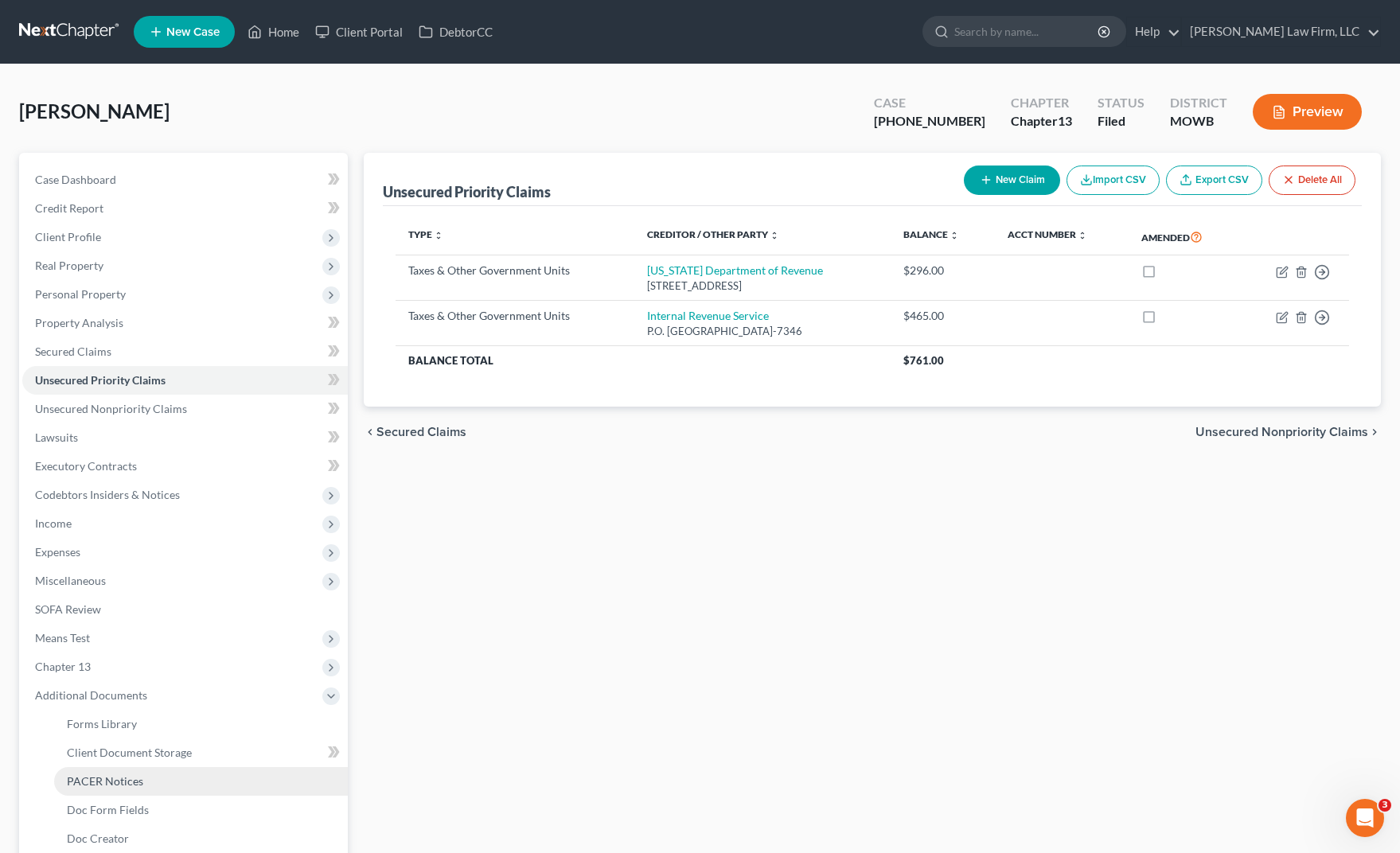
click at [140, 782] on span "PACER Notices" at bounding box center [105, 780] width 77 height 14
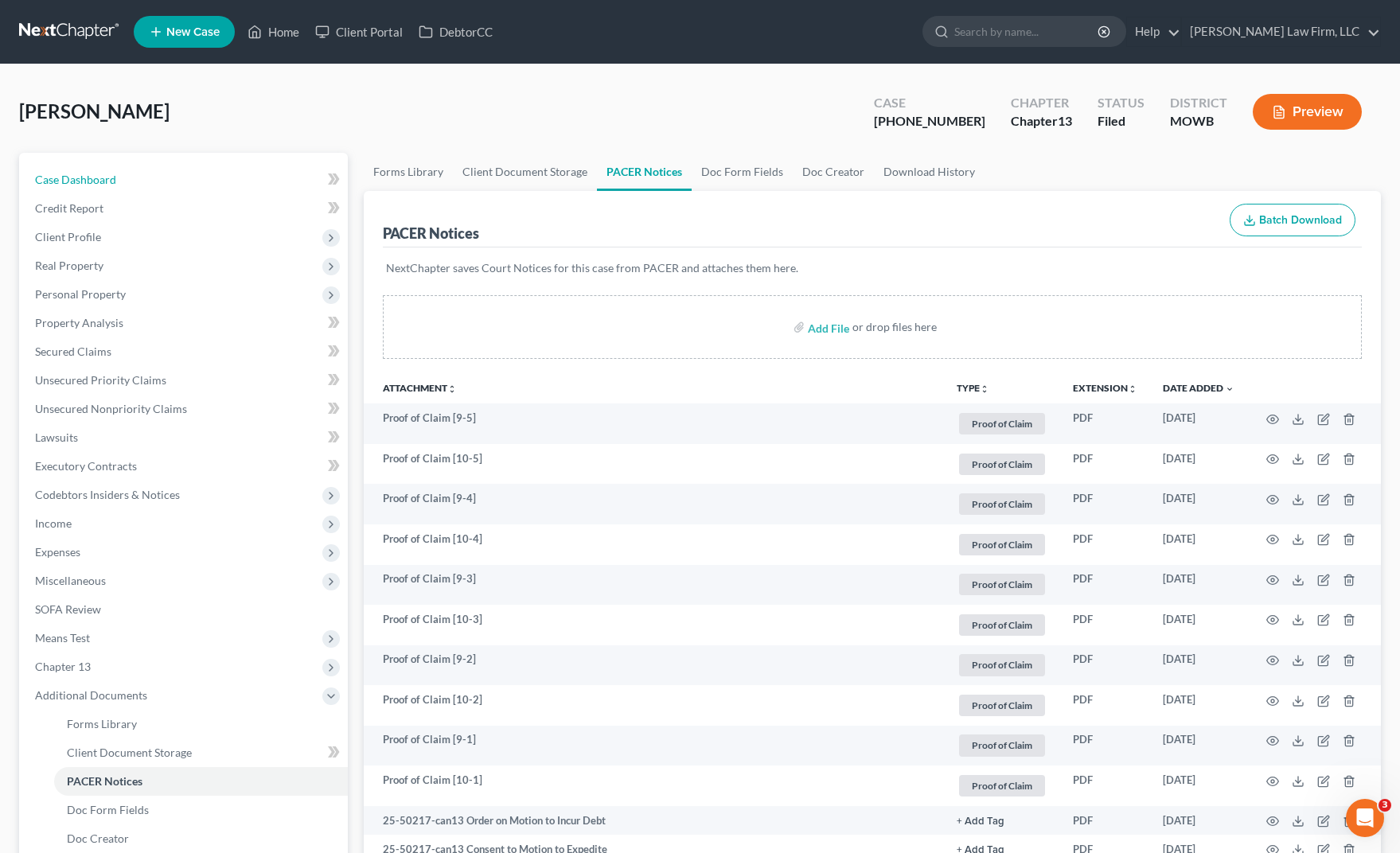
drag, startPoint x: 128, startPoint y: 180, endPoint x: 354, endPoint y: 231, distance: 231.7
click at [128, 180] on link "Case Dashboard" at bounding box center [185, 180] width 326 height 29
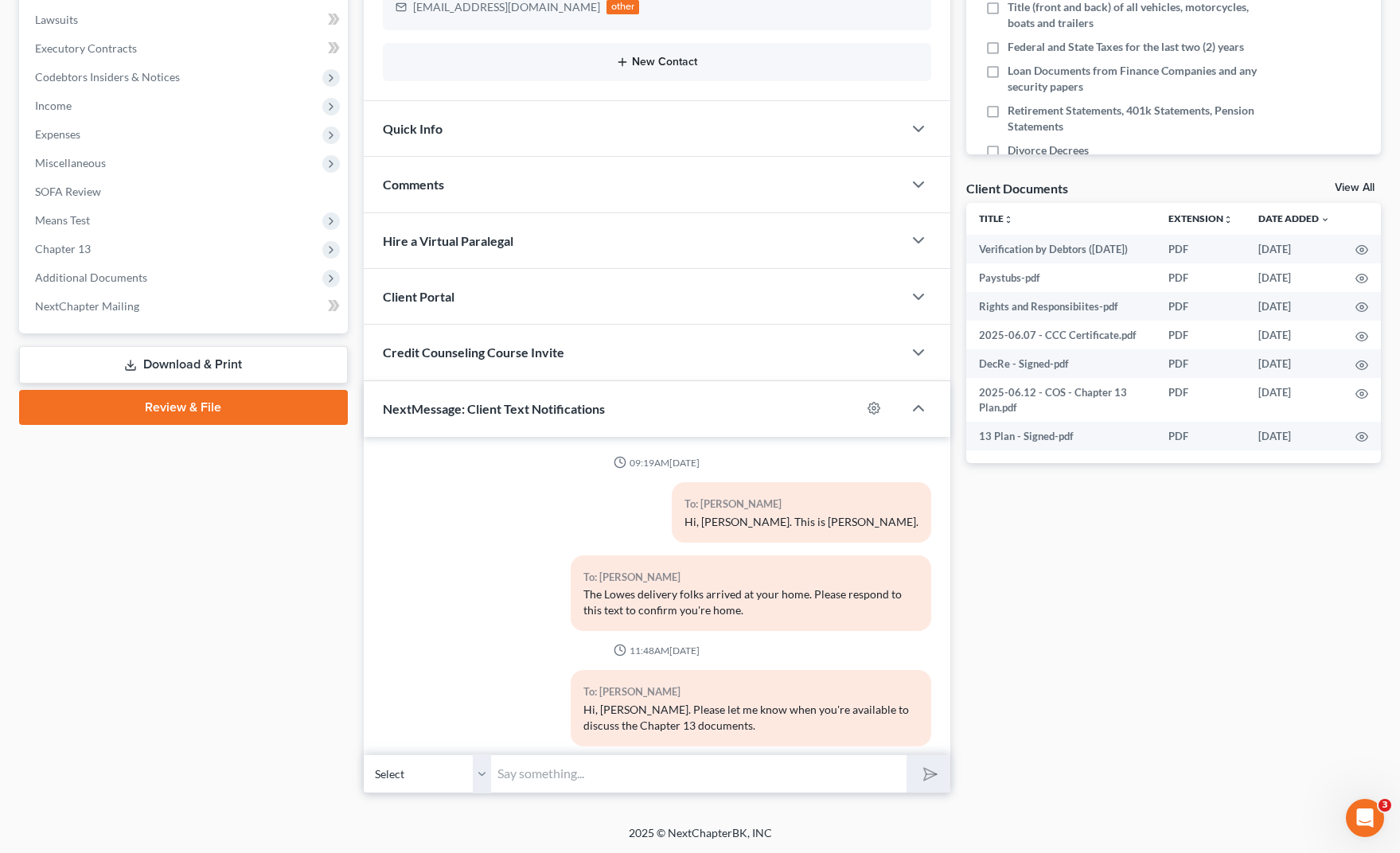
scroll to position [2380, 0]
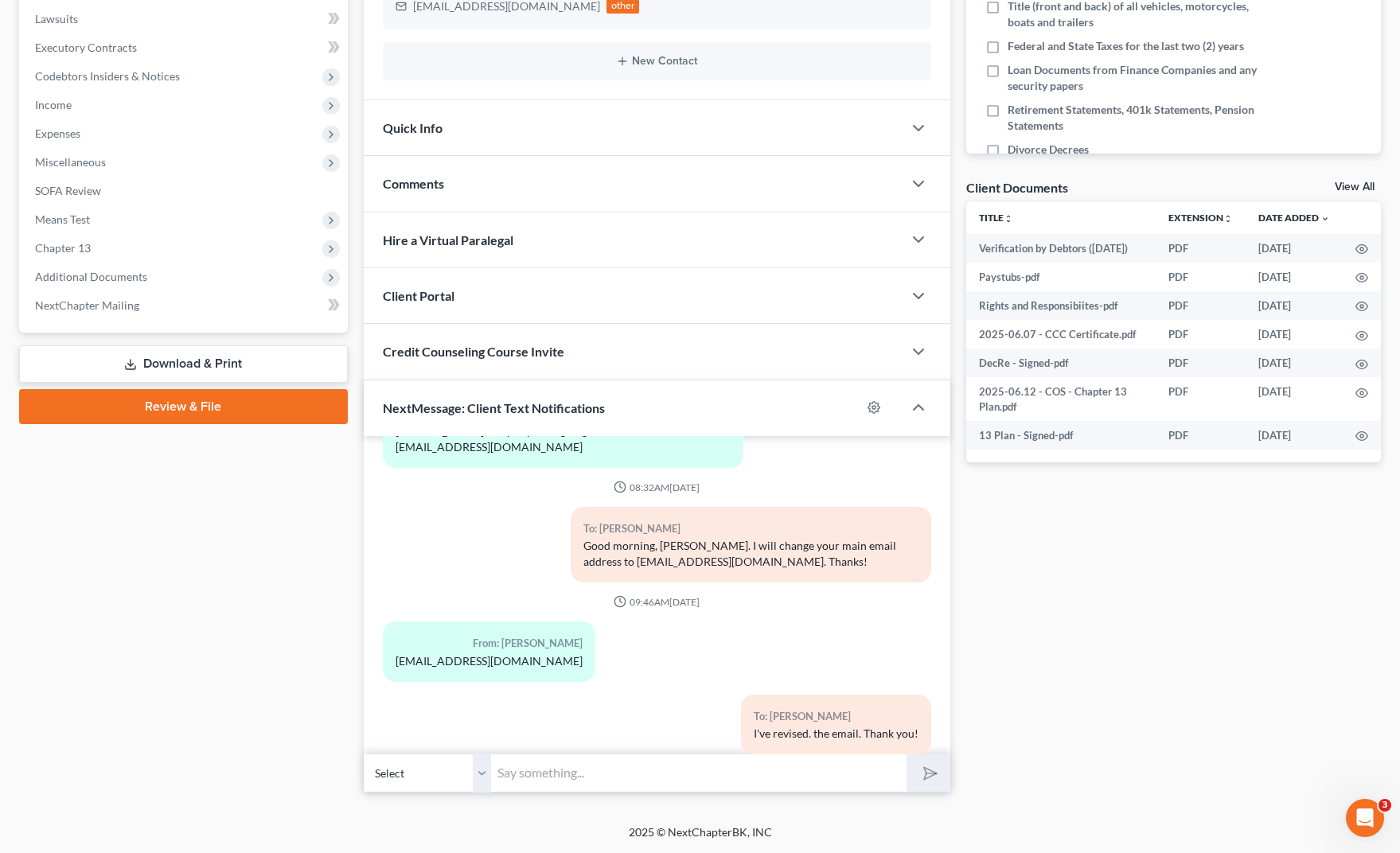
click at [680, 774] on input "text" at bounding box center [698, 772] width 416 height 39
type input "[PERSON_NAME], I've recalculated the non-exempt equity from the home, and the C…"
click at [907, 754] on button "submit" at bounding box center [928, 772] width 44 height 38
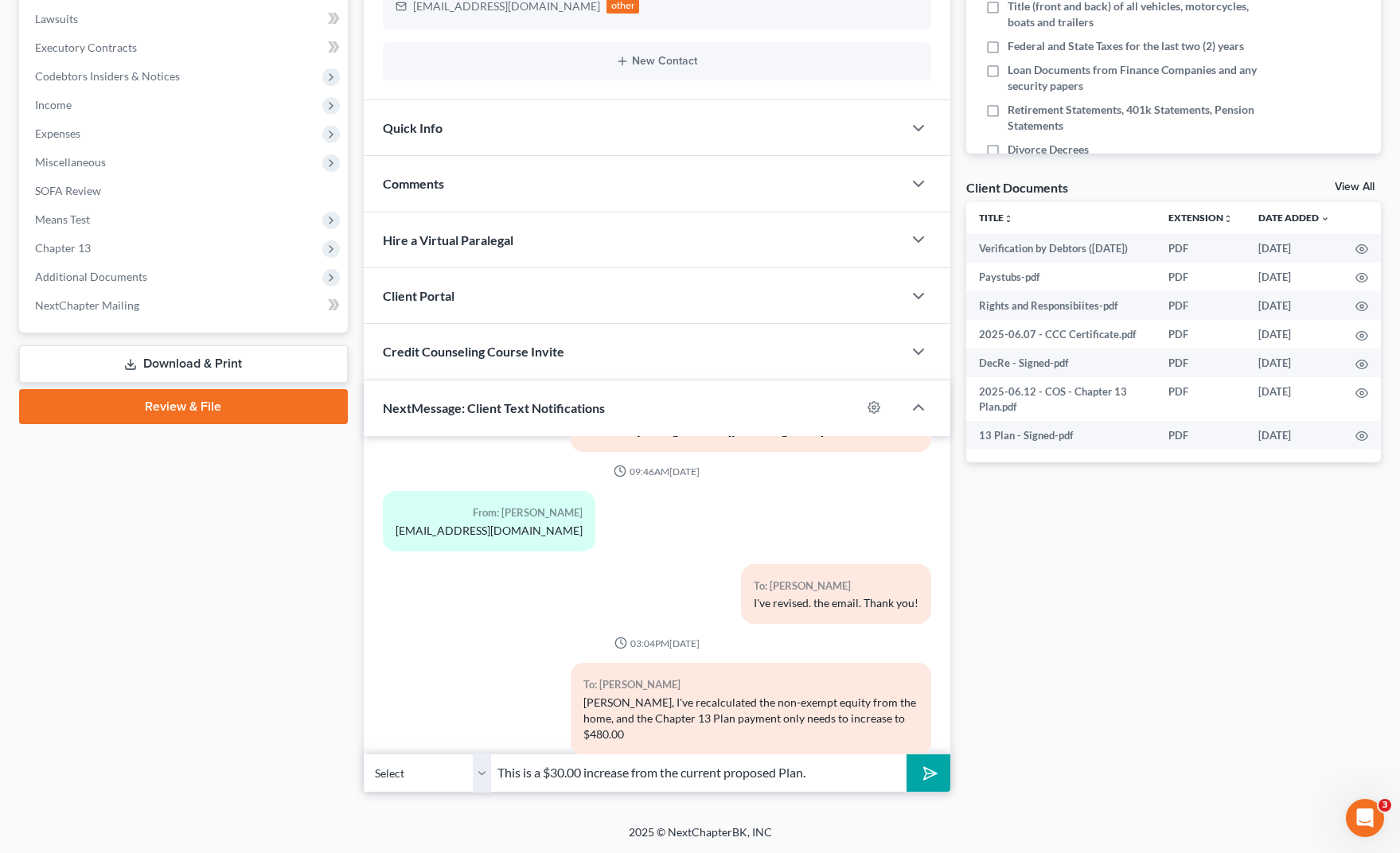
type input "This is a $30.00 increase from the current proposed Plan."
click at [907, 754] on button "submit" at bounding box center [928, 772] width 44 height 38
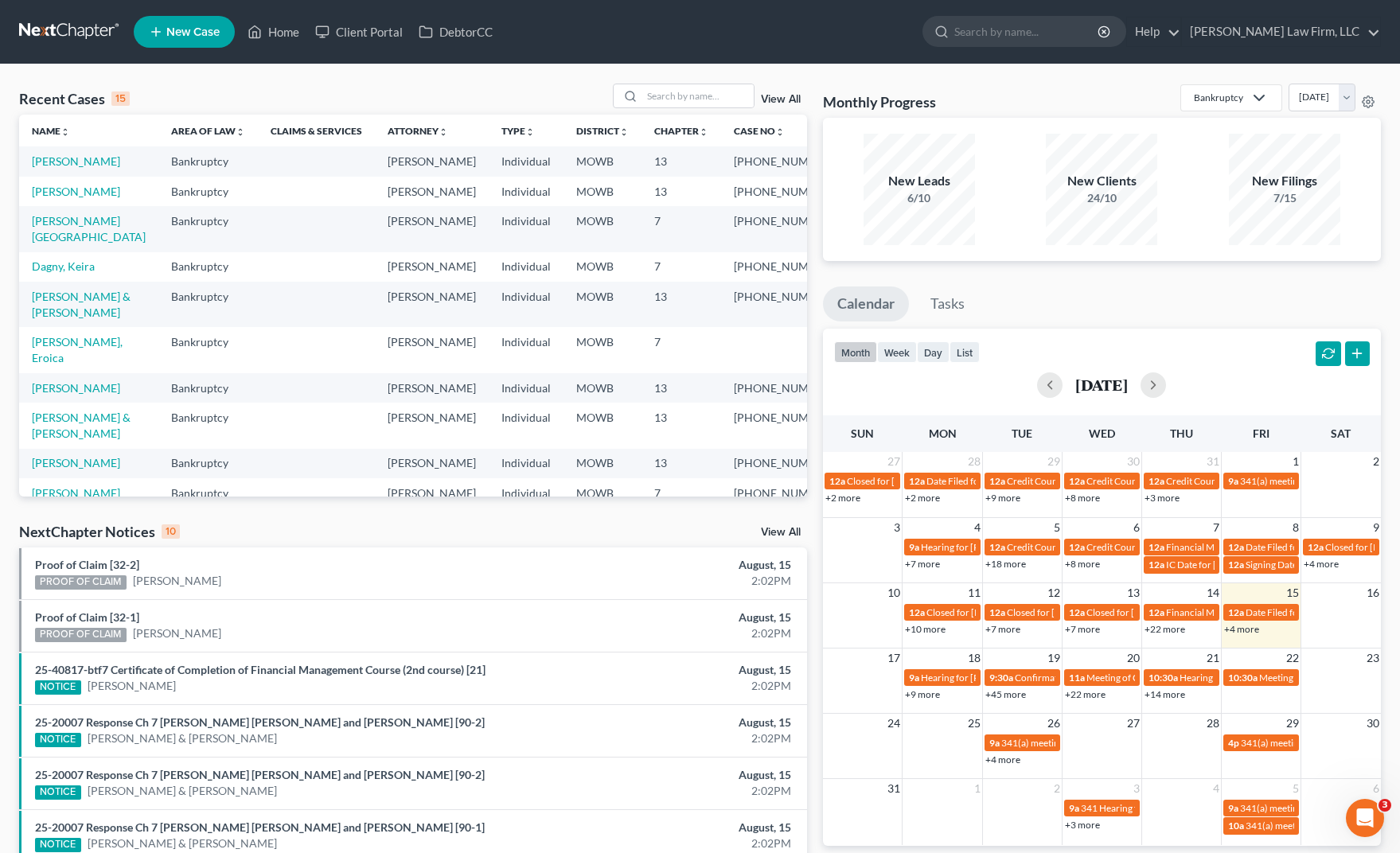
click at [397, 537] on div "NextChapter Notices 10 View All" at bounding box center [413, 535] width 788 height 26
click at [724, 101] on input "search" at bounding box center [698, 96] width 112 height 23
click at [725, 96] on input "search" at bounding box center [698, 96] width 112 height 23
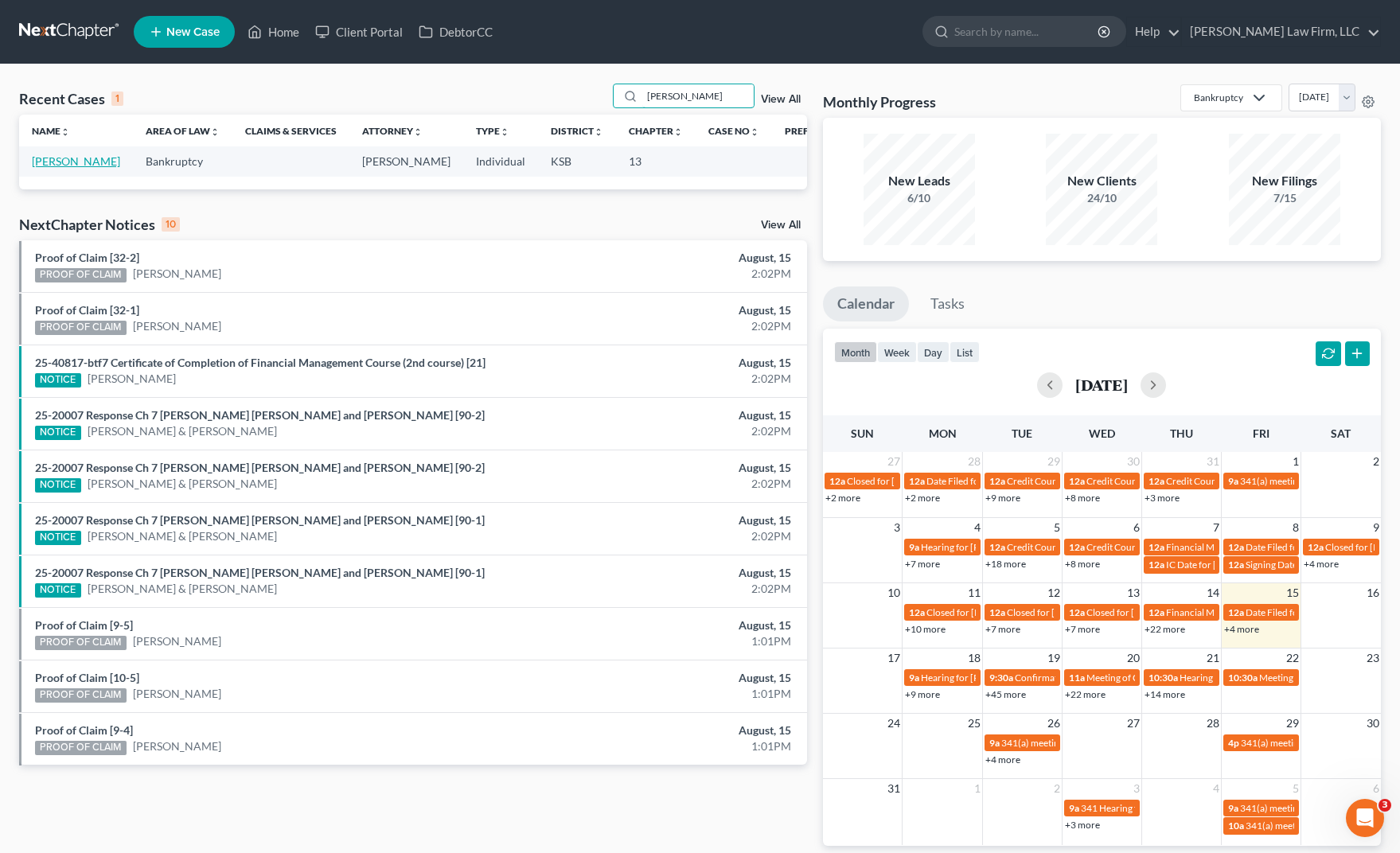
type input "reyna"
click at [57, 168] on link "Reyna, Katharine" at bounding box center [76, 160] width 89 height 14
select select "4"
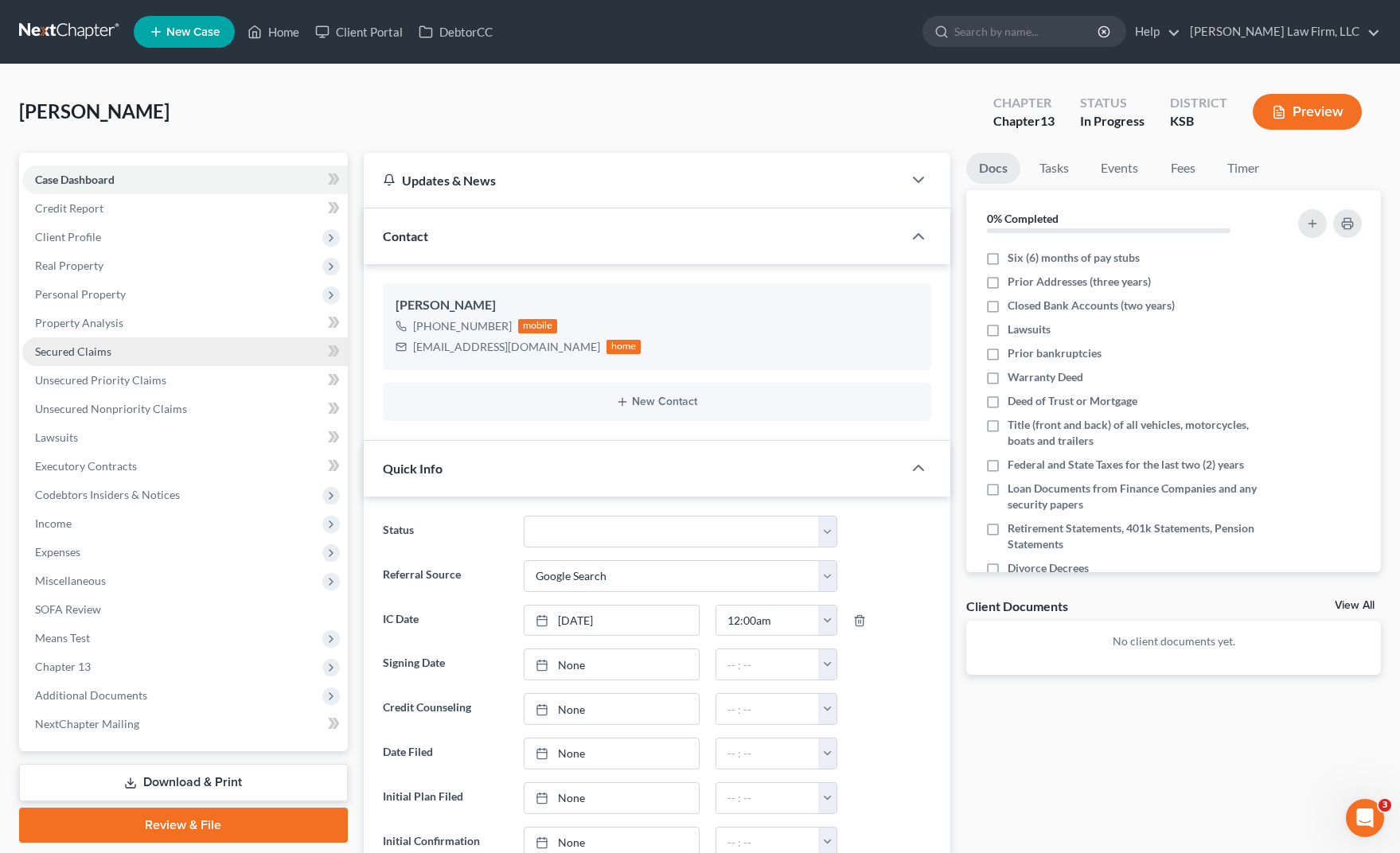
click at [125, 357] on link "Secured Claims" at bounding box center [185, 352] width 326 height 29
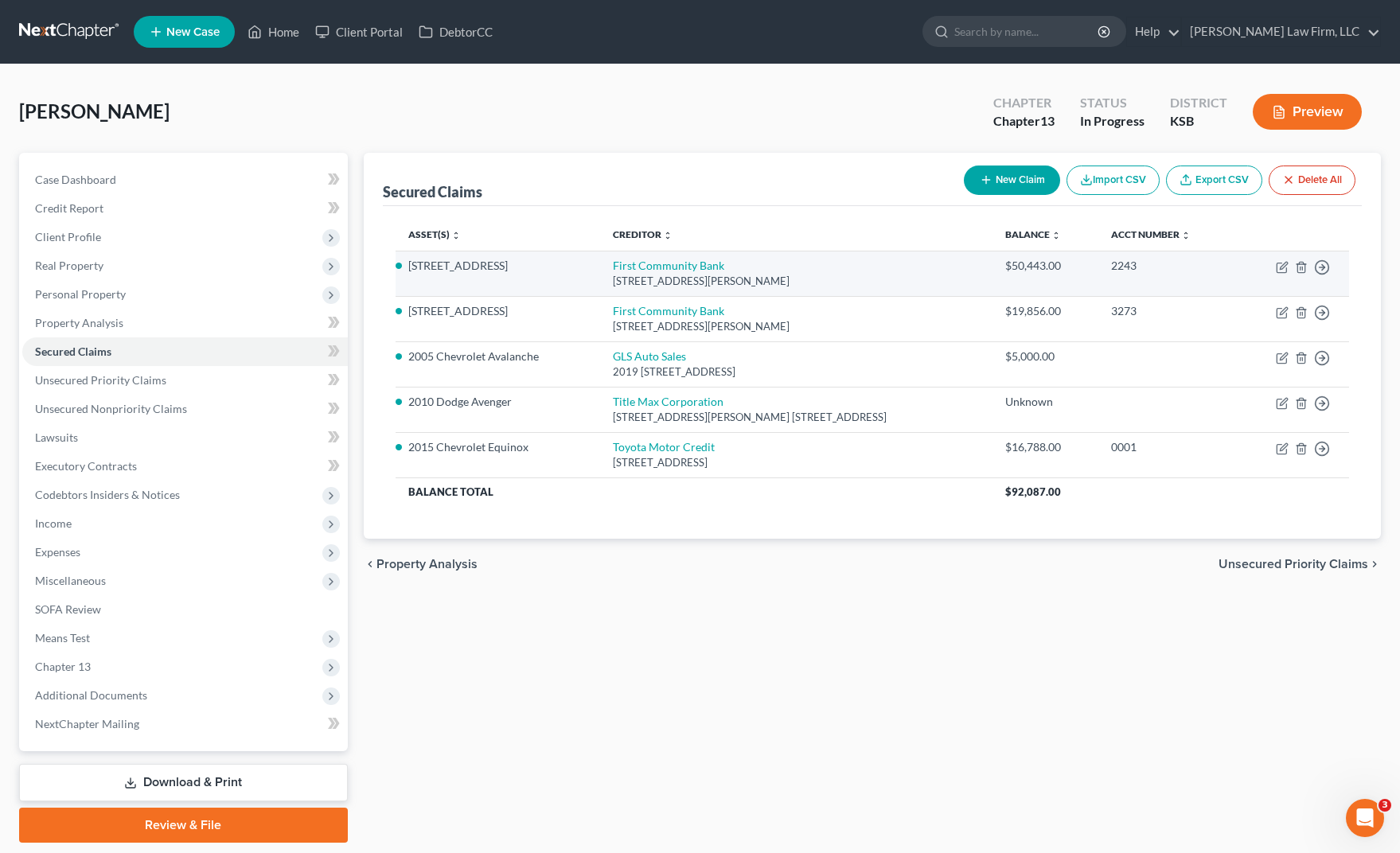
click at [650, 274] on div "1325 Harrison St., Batesville, AR 72501" at bounding box center [797, 281] width 367 height 15
click at [650, 264] on link "First Community Bank" at bounding box center [669, 265] width 112 height 14
select select "2"
select select "0"
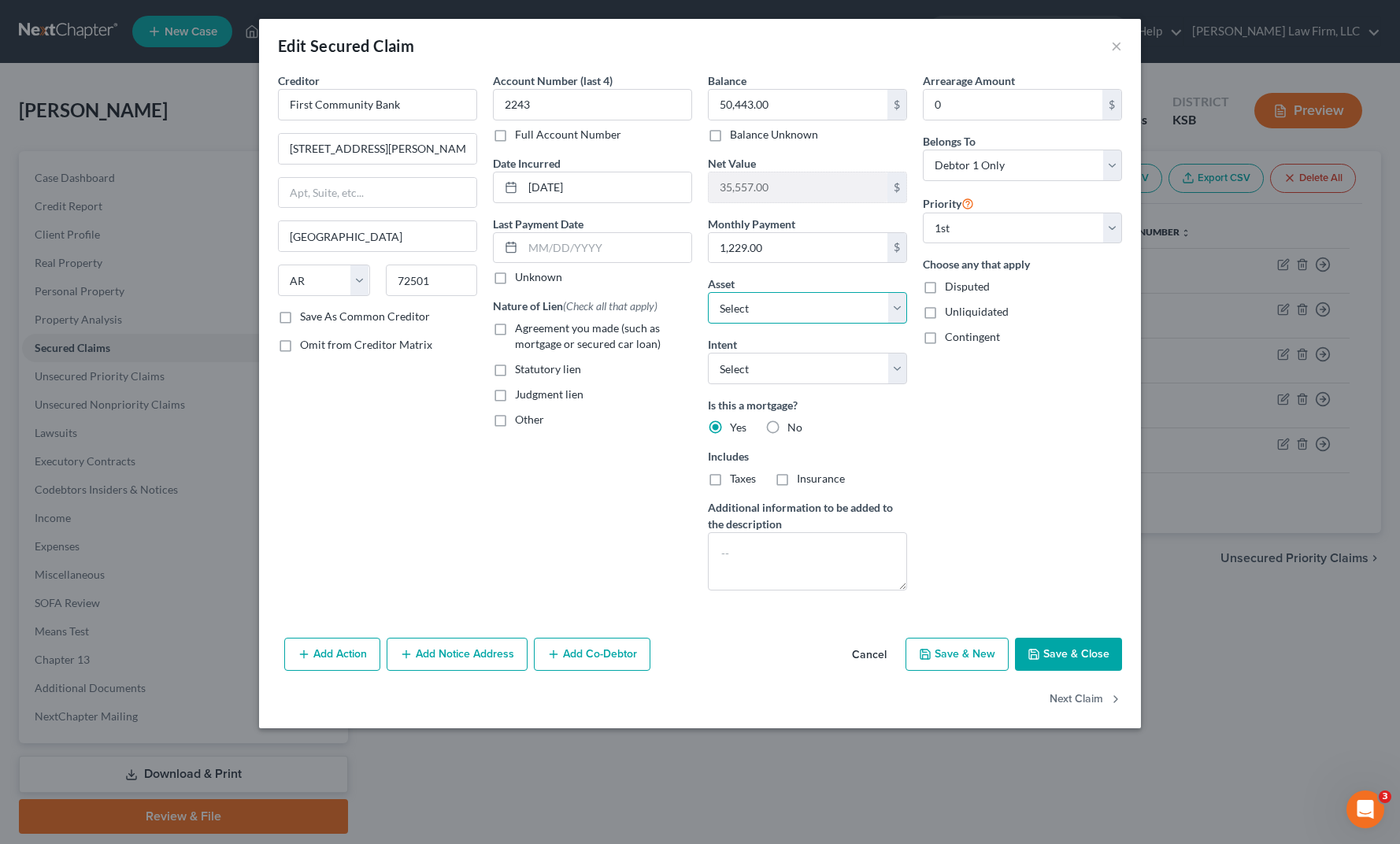
click at [854, 307] on select "Select Other Multiple Assets 2015 Chevrolet Equinox - $4000.0 Jewelry - Costume…" at bounding box center [808, 308] width 199 height 32
drag, startPoint x: 1118, startPoint y: 47, endPoint x: 904, endPoint y: 87, distance: 217.7
click at [1119, 46] on button "×" at bounding box center [1117, 46] width 11 height 19
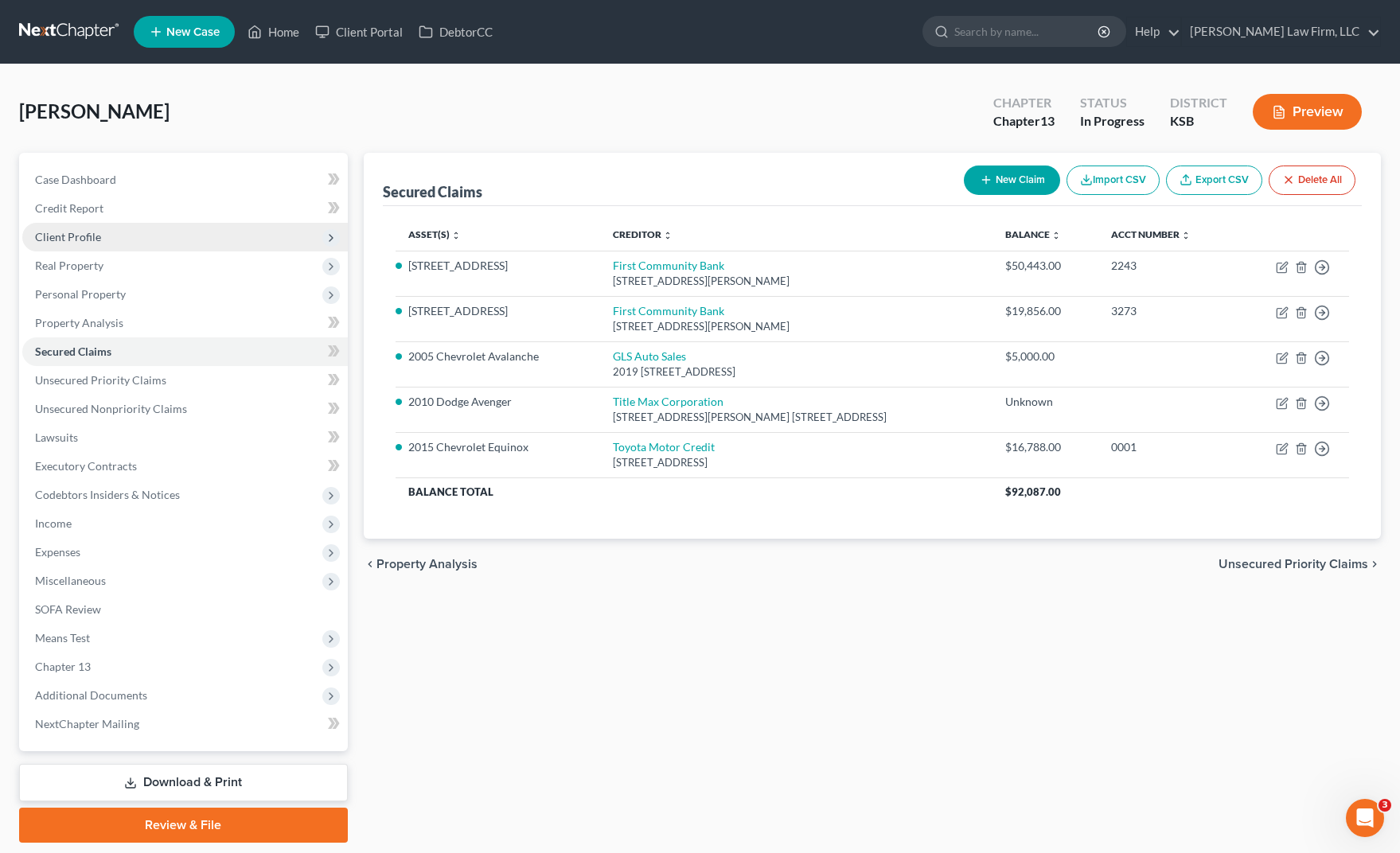
click at [112, 247] on span "Client Profile" at bounding box center [185, 237] width 326 height 29
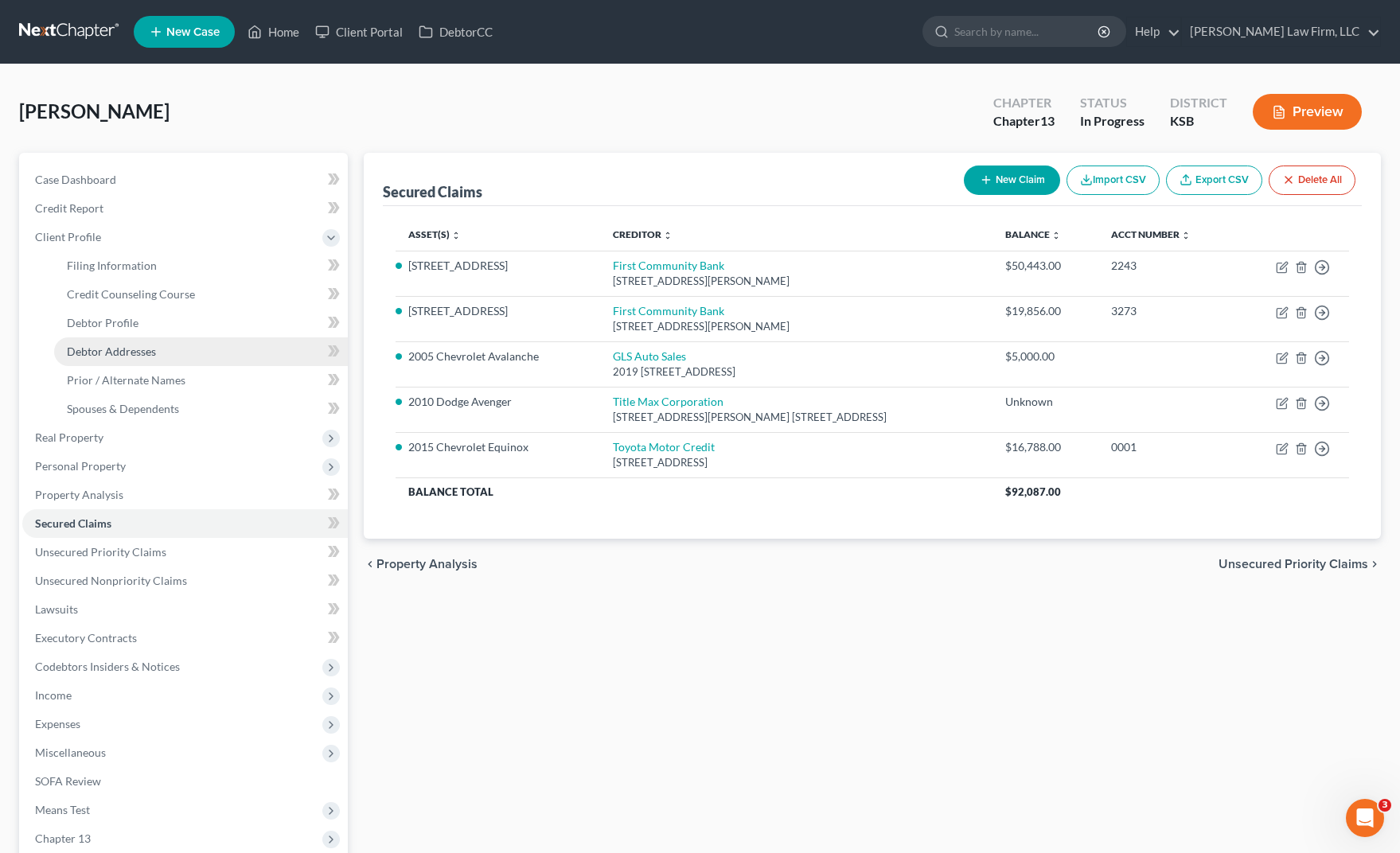
click at [132, 346] on span "Debtor Addresses" at bounding box center [112, 351] width 89 height 14
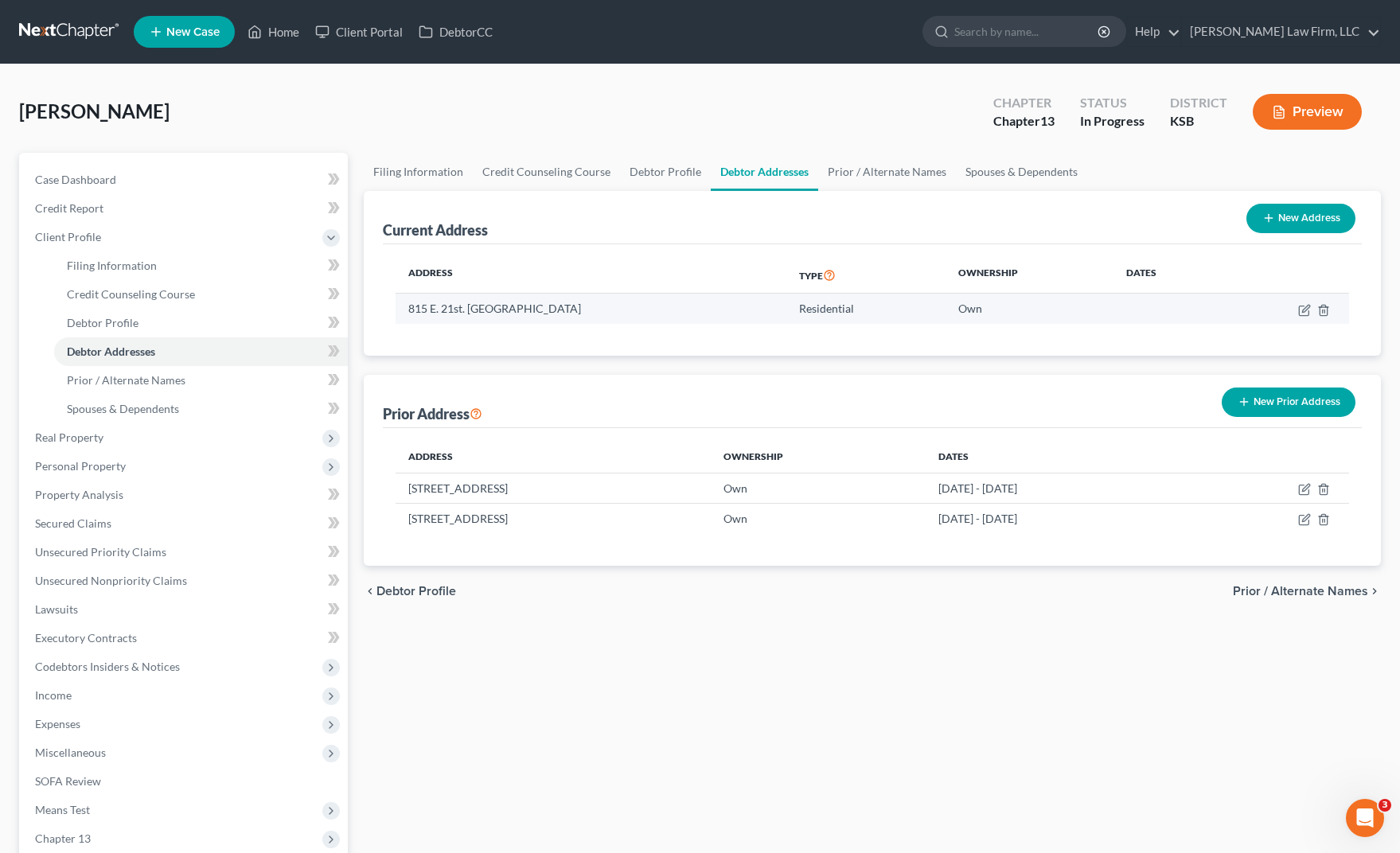
drag, startPoint x: 591, startPoint y: 305, endPoint x: 504, endPoint y: 319, distance: 88.1
click at [504, 319] on td "815 E. 21st. Street, Galena, KS 66713" at bounding box center [591, 309] width 392 height 30
click at [819, 109] on div "Reyna, Katharine Upgraded Chapter Chapter 13 Status In Progress District KSB Pr…" at bounding box center [700, 118] width 1362 height 69
click at [1276, 105] on icon "button" at bounding box center [1279, 113] width 14 height 14
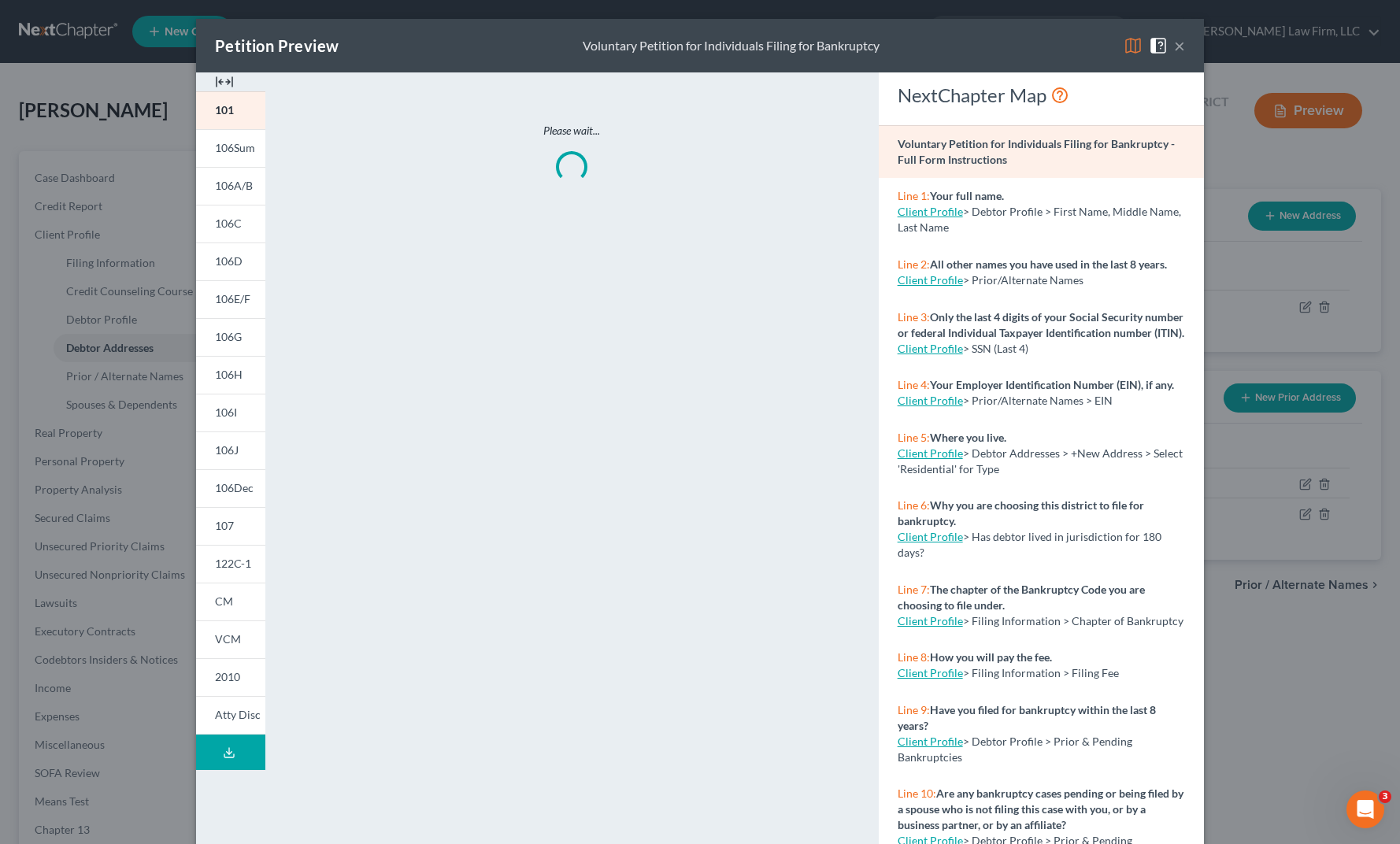
click at [227, 759] on button "Download Draft" at bounding box center [231, 752] width 69 height 36
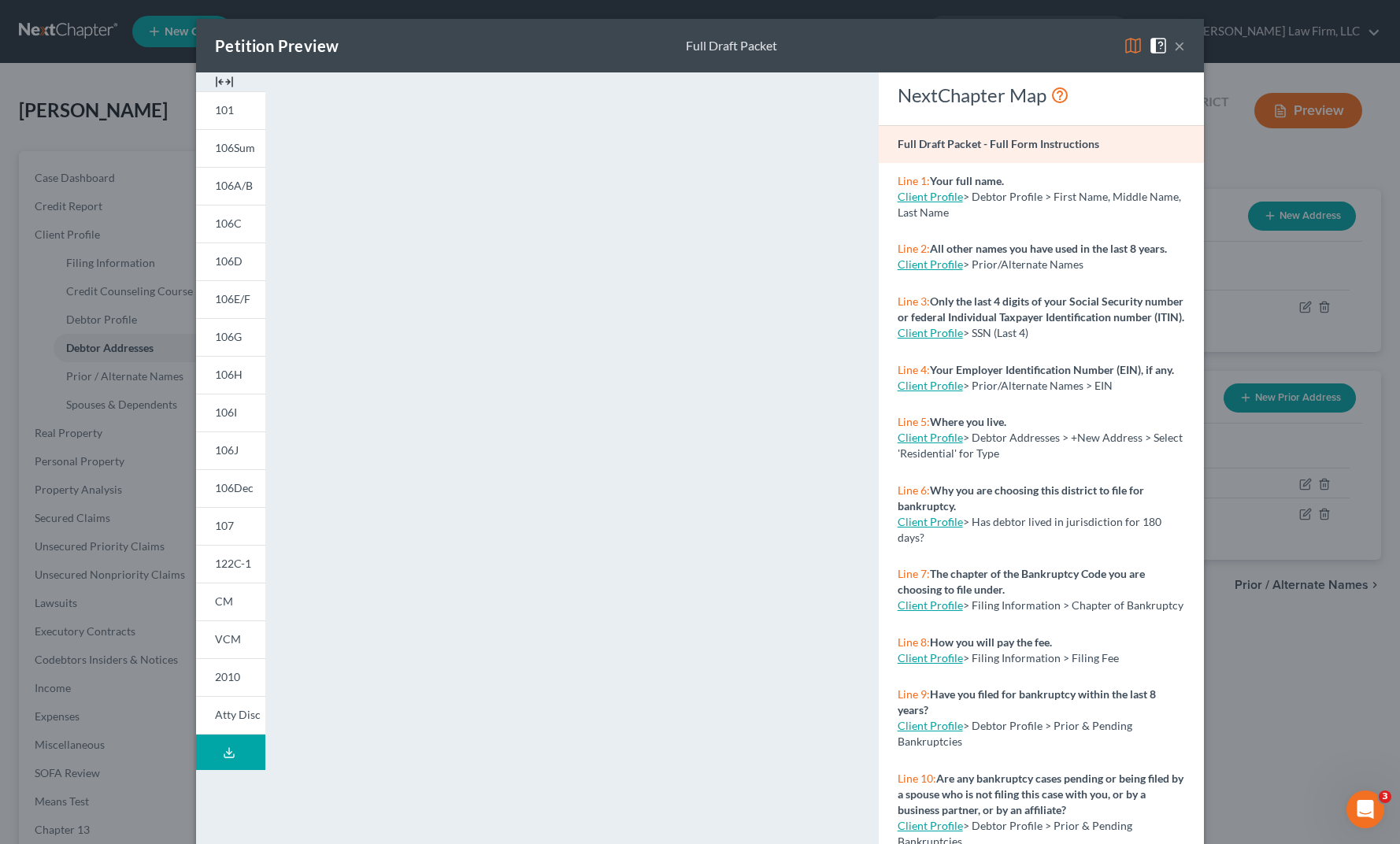
click at [143, 346] on div "Petition Preview Full Draft Packet × 101 106Sum 106A/B 106C 106D 106E/F 106G 10…" at bounding box center [700, 422] width 1400 height 844
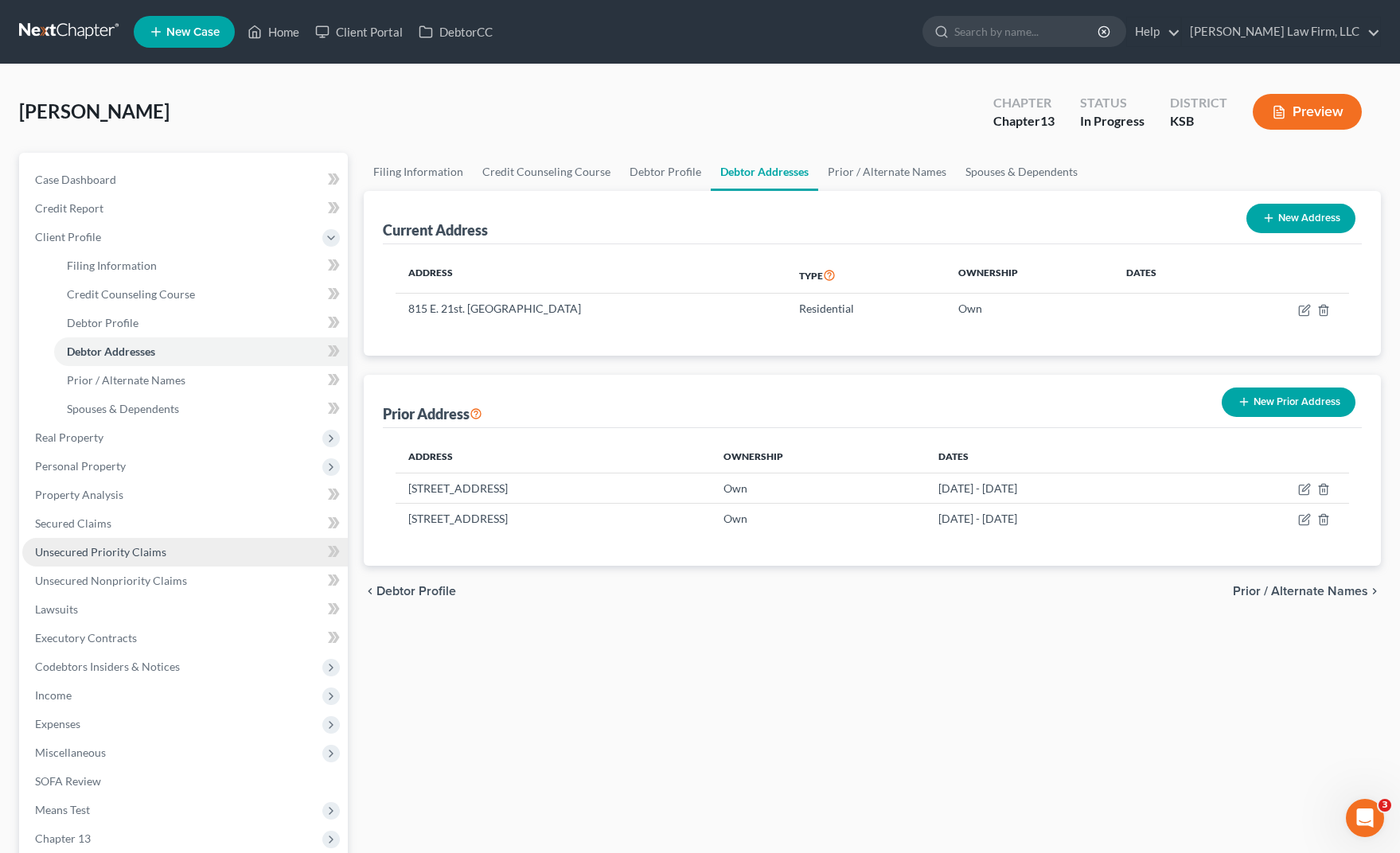
click at [113, 561] on link "Unsecured Priority Claims" at bounding box center [185, 552] width 326 height 29
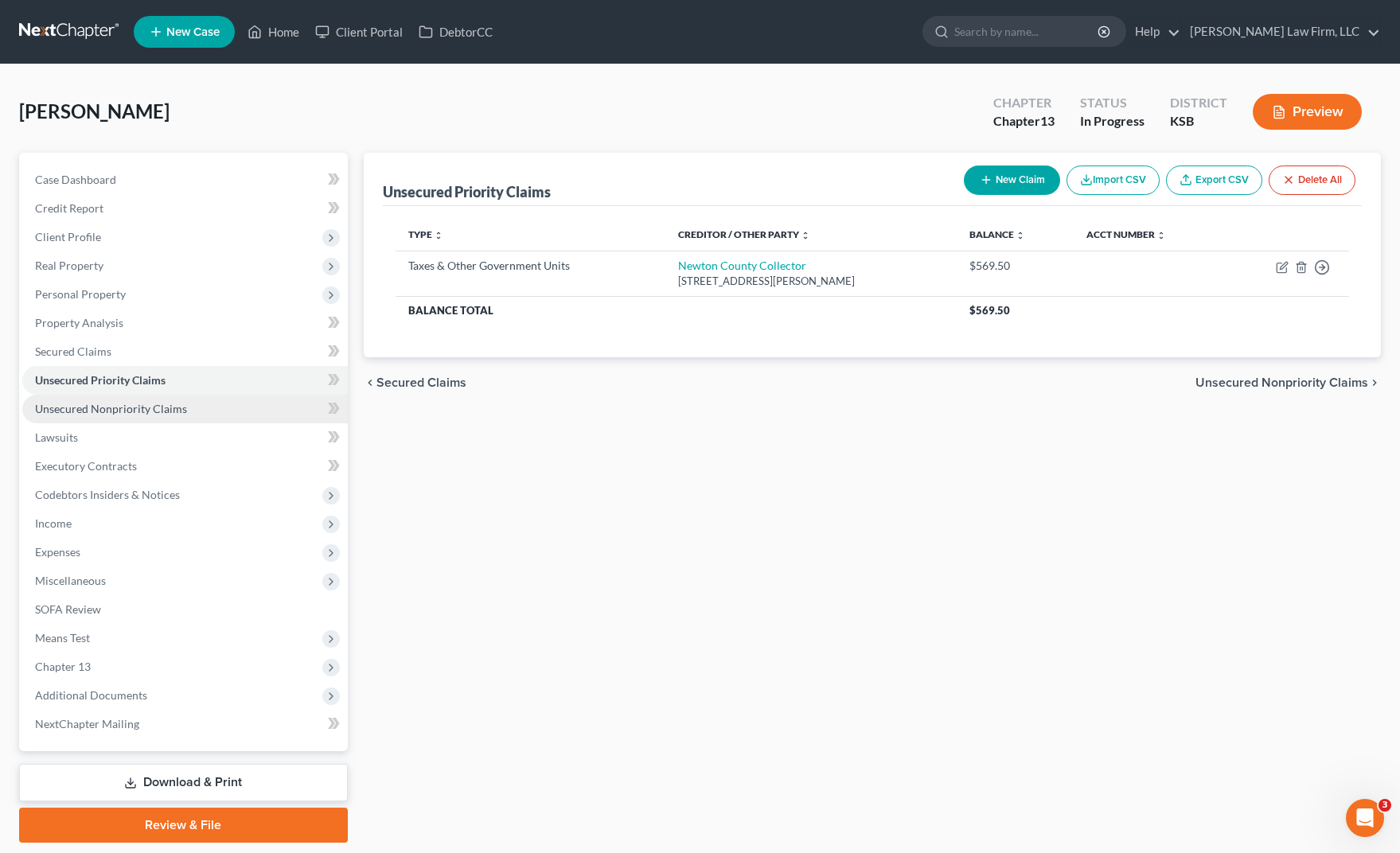
click at [129, 411] on span "Unsecured Nonpriority Claims" at bounding box center [111, 409] width 152 height 14
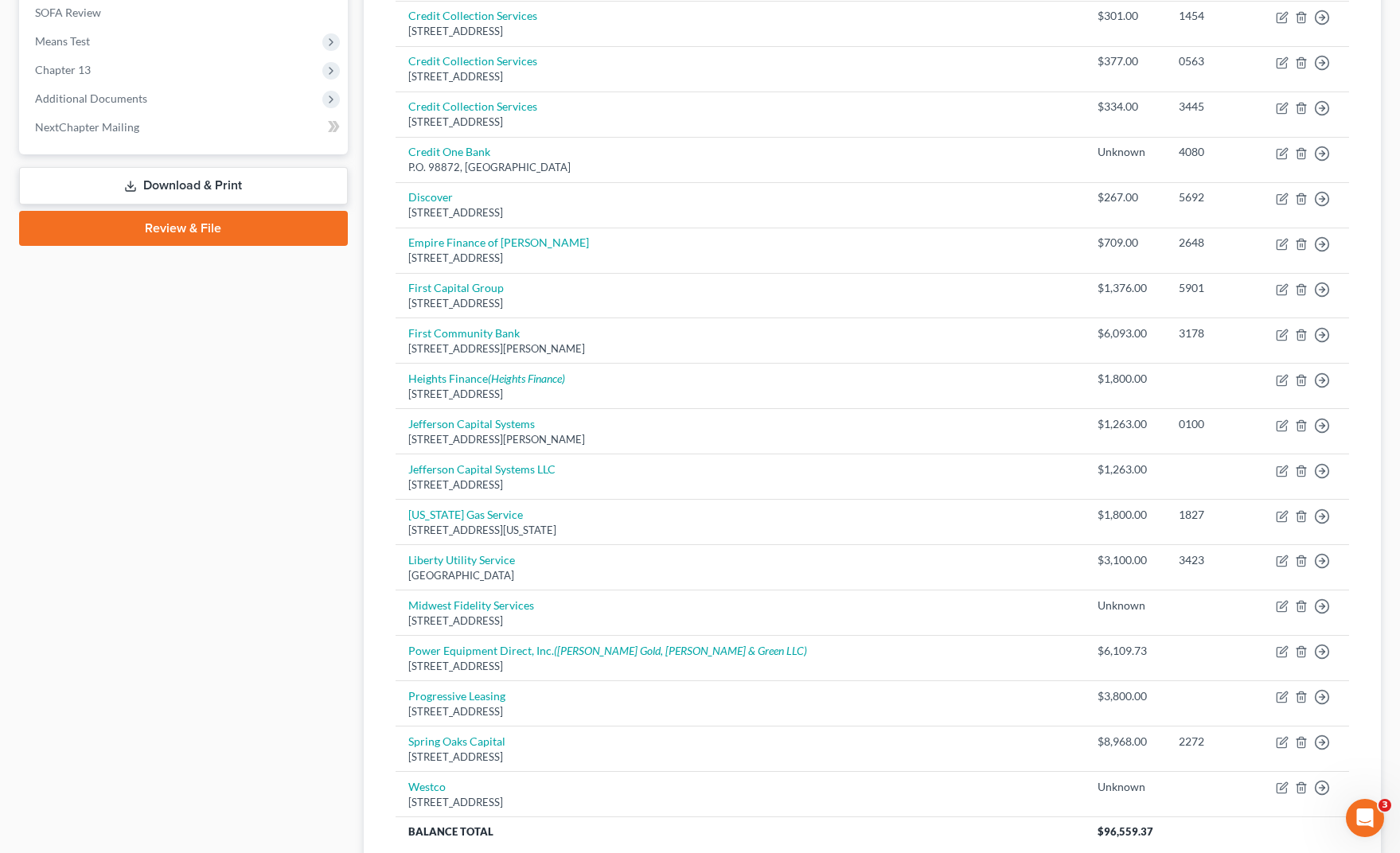
scroll to position [704, 0]
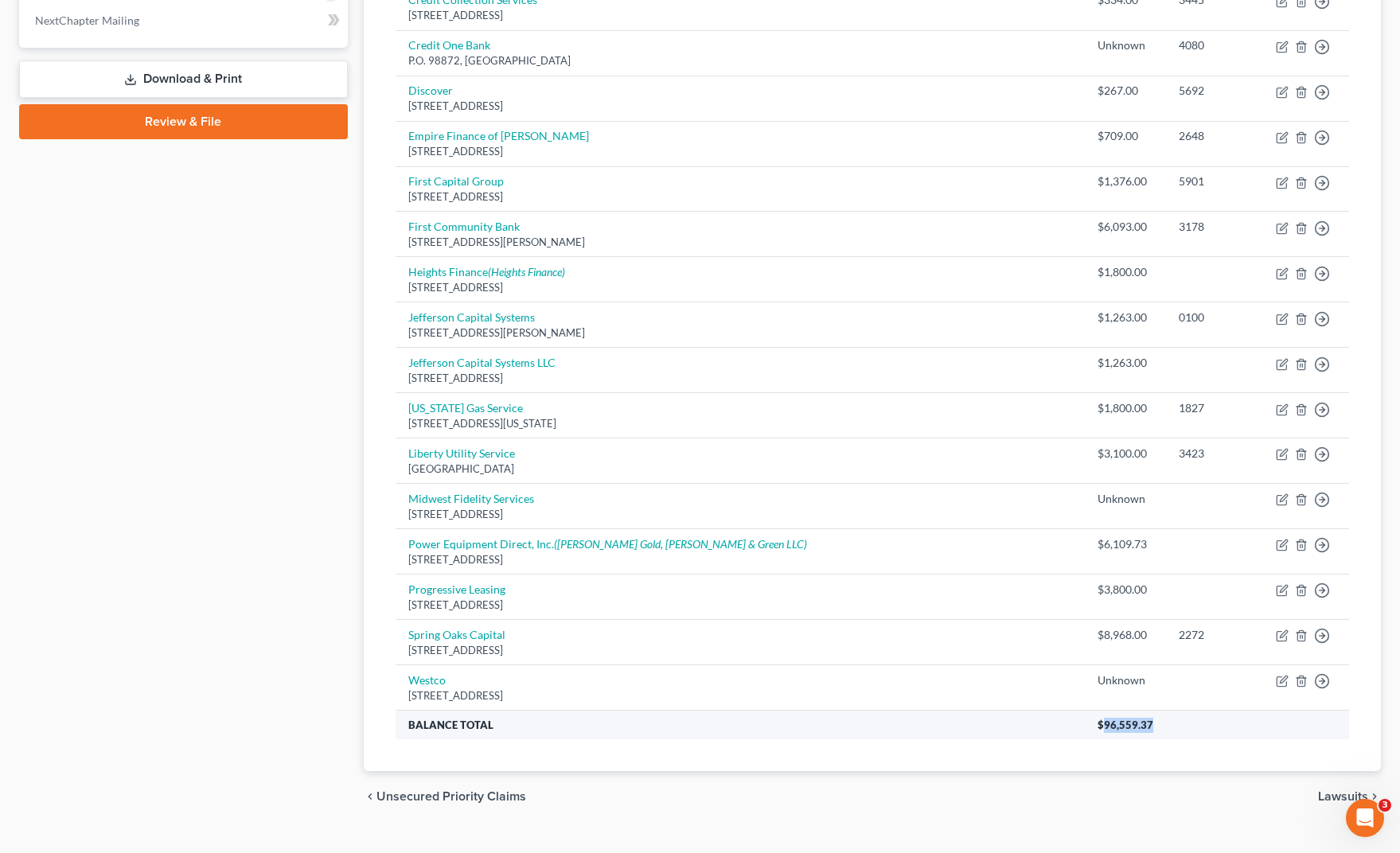
drag, startPoint x: 1129, startPoint y: 701, endPoint x: 1075, endPoint y: 701, distance: 54.0
click at [1085, 711] on th "$96,559.37" at bounding box center [1216, 725] width 264 height 29
click at [113, 401] on div "Case Dashboard Payments Invoices Payments Payments Credit Report Client Profile" at bounding box center [184, 136] width 345 height 1372
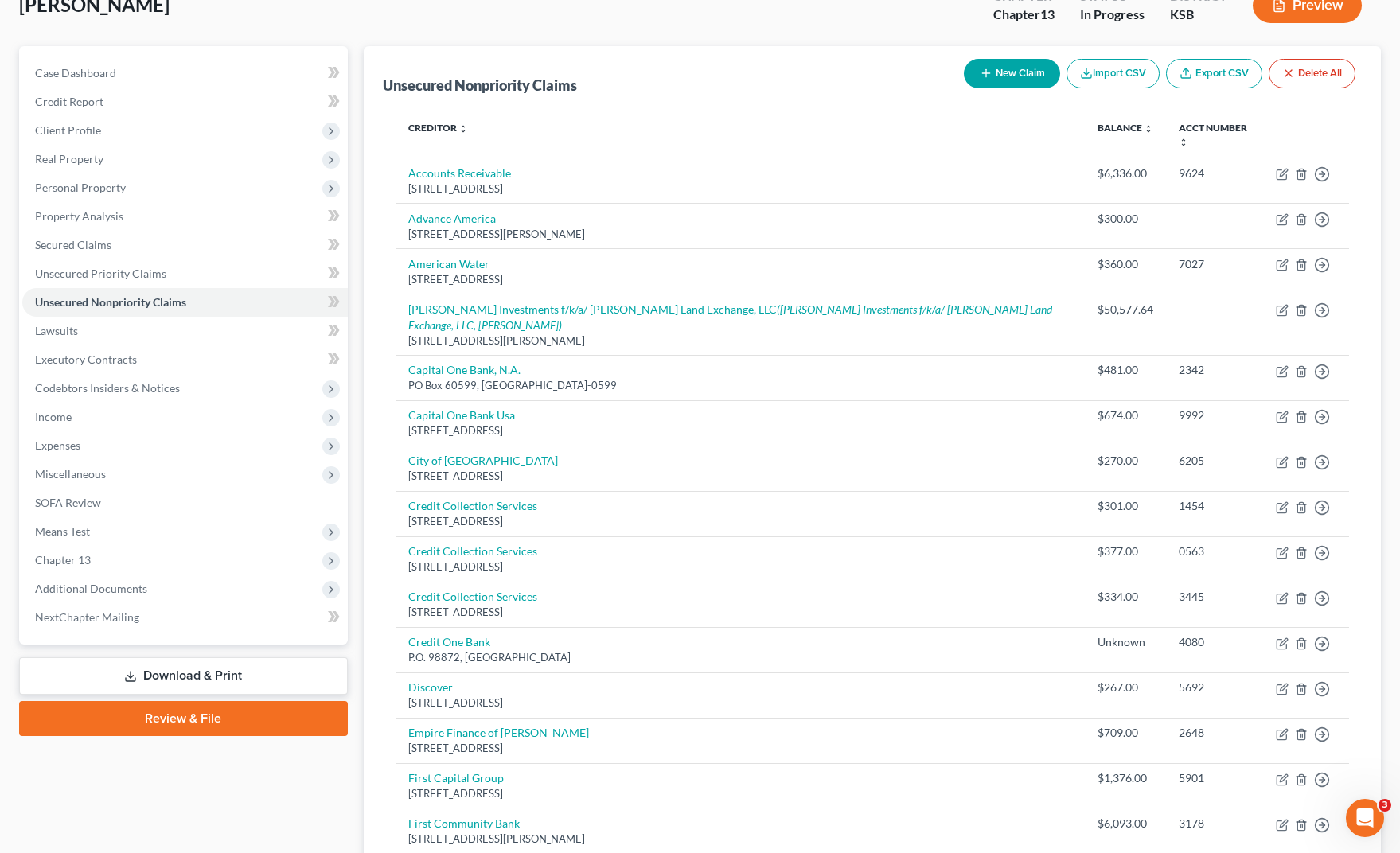
scroll to position [0, 0]
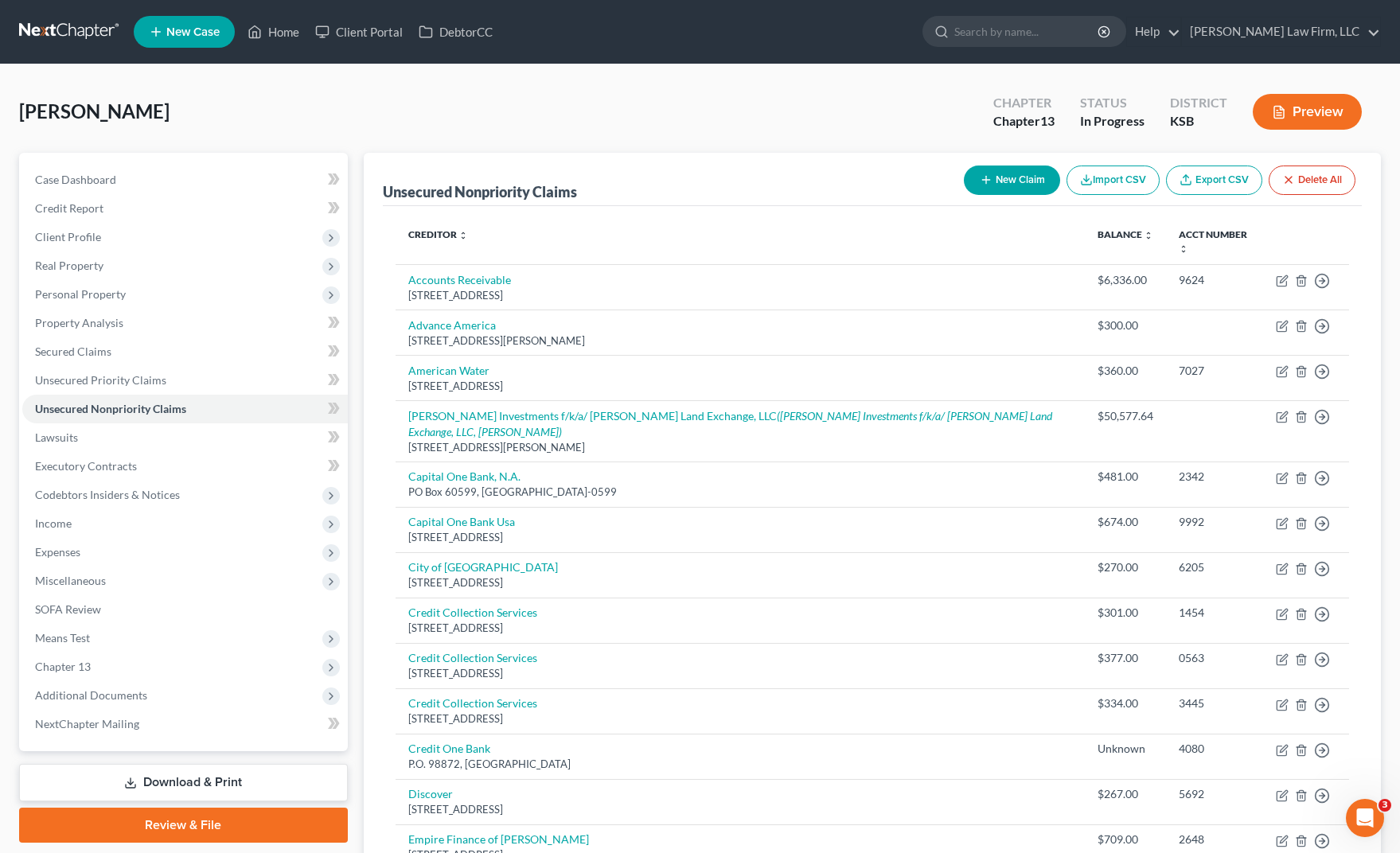
click at [56, 33] on link at bounding box center [70, 32] width 102 height 29
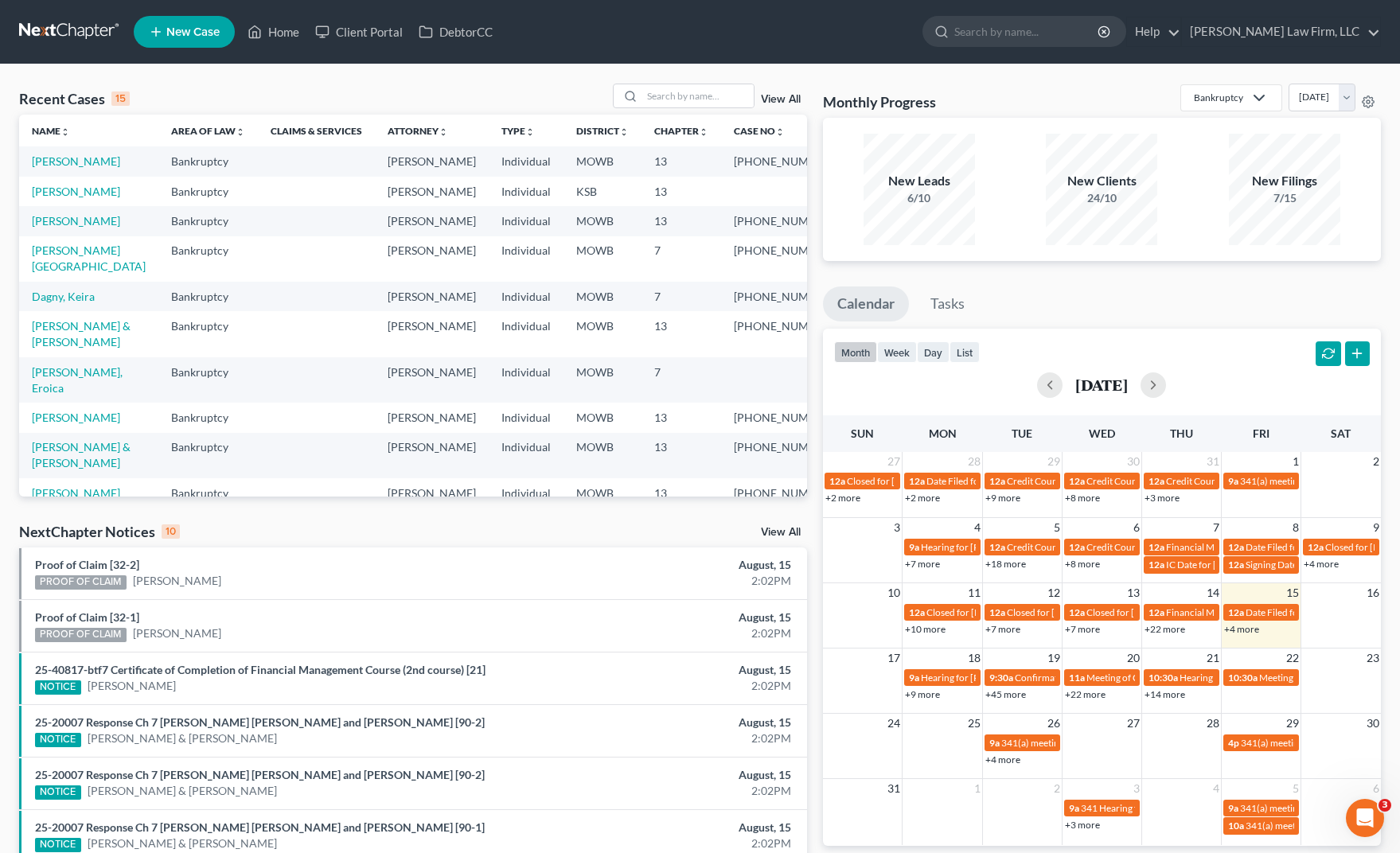
click at [726, 109] on div "Recent Cases 15 View All" at bounding box center [413, 99] width 788 height 31
click at [721, 99] on input "search" at bounding box center [698, 96] width 112 height 23
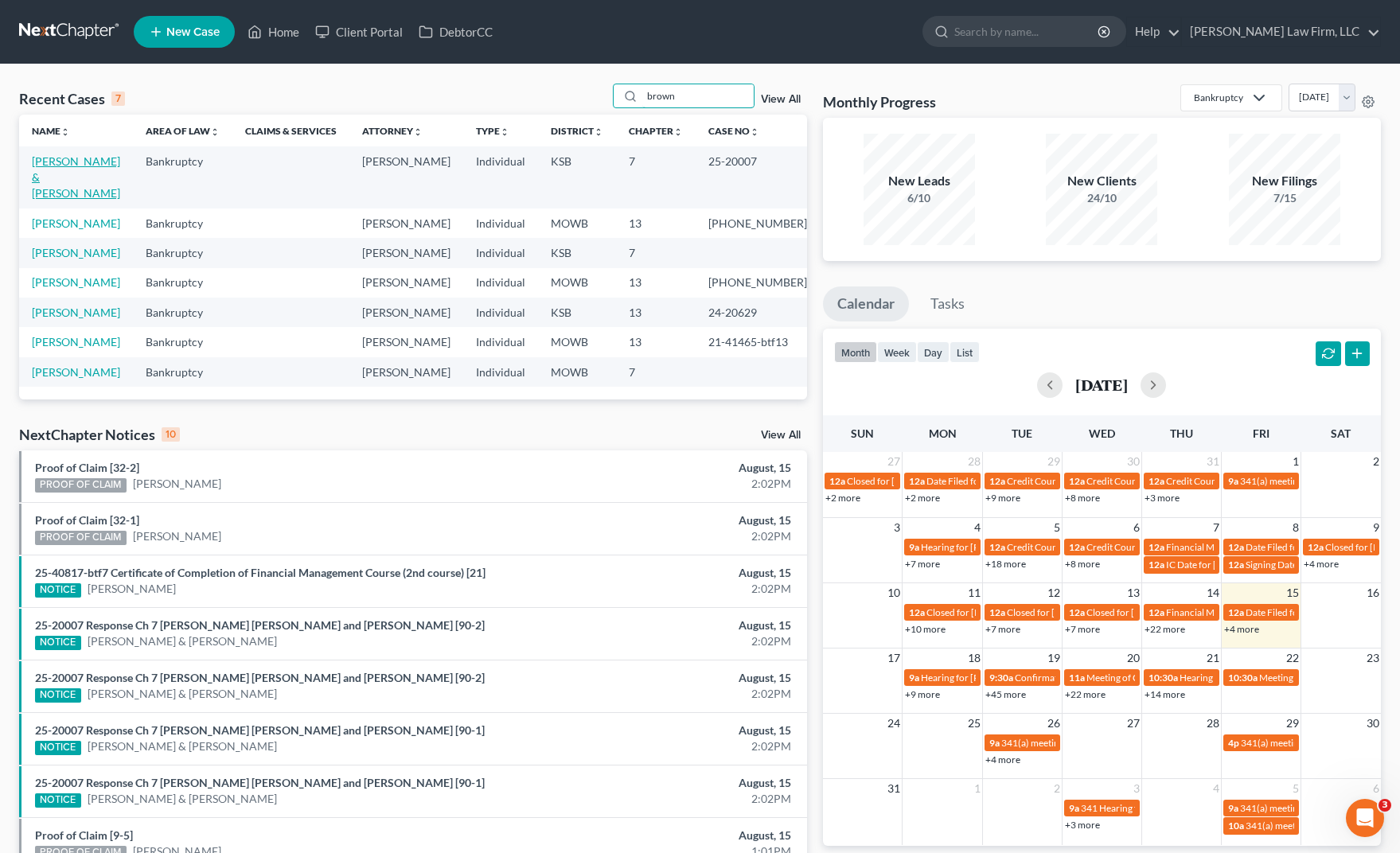
type input "brown"
click at [77, 181] on link "Brown, Steven & Lull, Beth" at bounding box center [76, 176] width 89 height 45
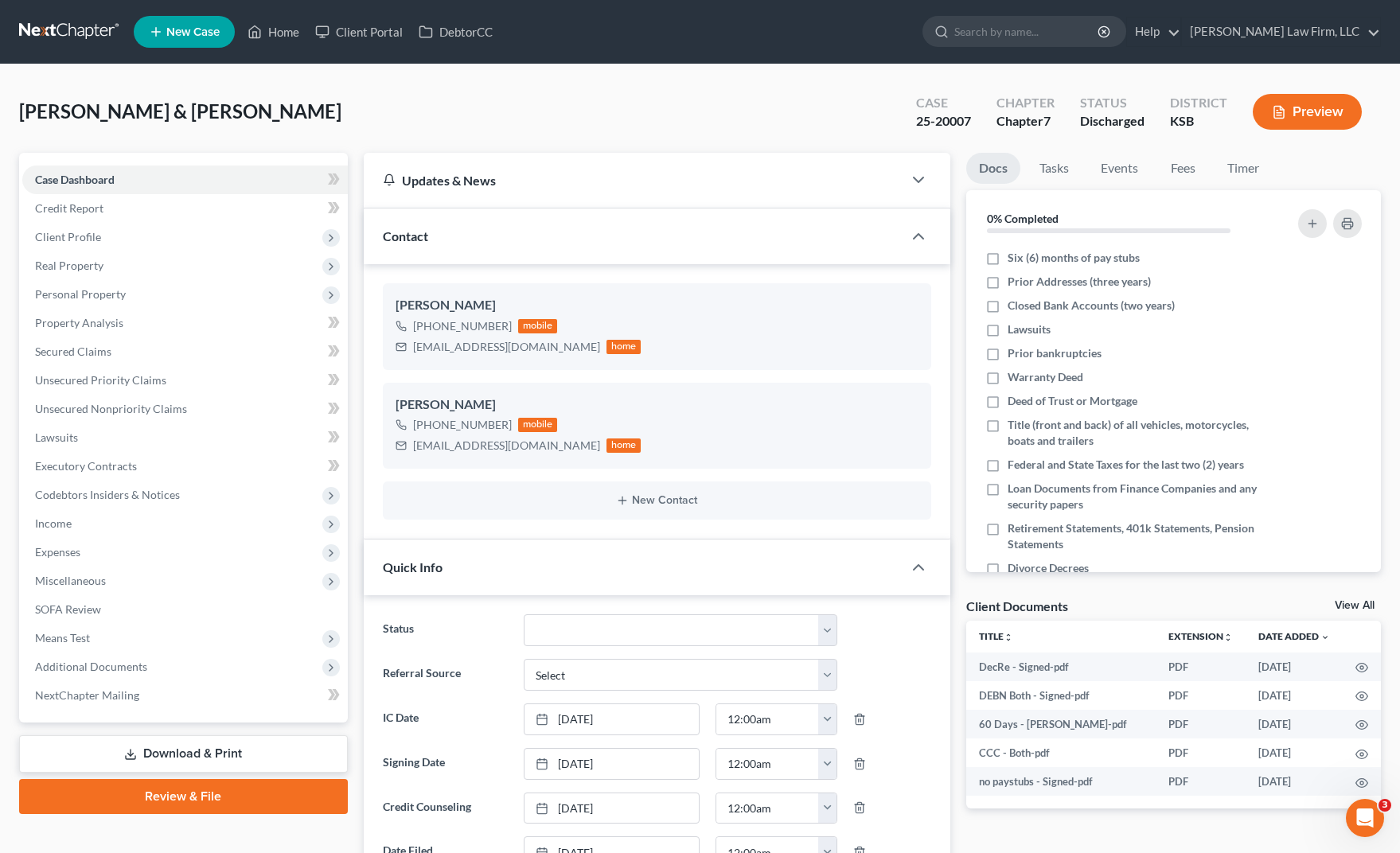
click at [378, 122] on div "Brown, Steven & Lull, Beth Upgraded Case 25-20007 Chapter Chapter 7 Status Disc…" at bounding box center [700, 118] width 1362 height 69
click at [1292, 128] on button "Preview" at bounding box center [1307, 112] width 109 height 36
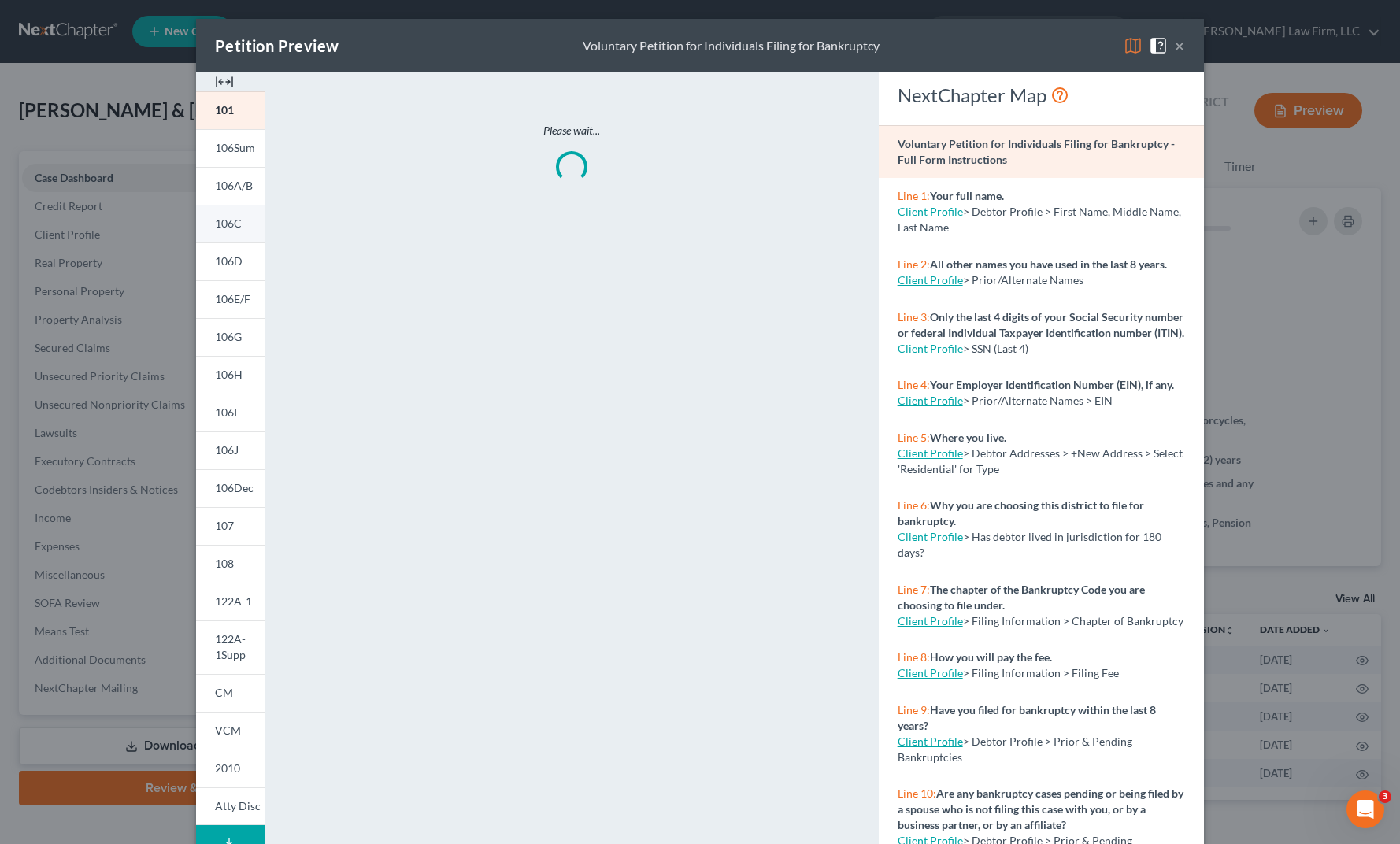
click at [242, 227] on link "106C" at bounding box center [231, 223] width 69 height 38
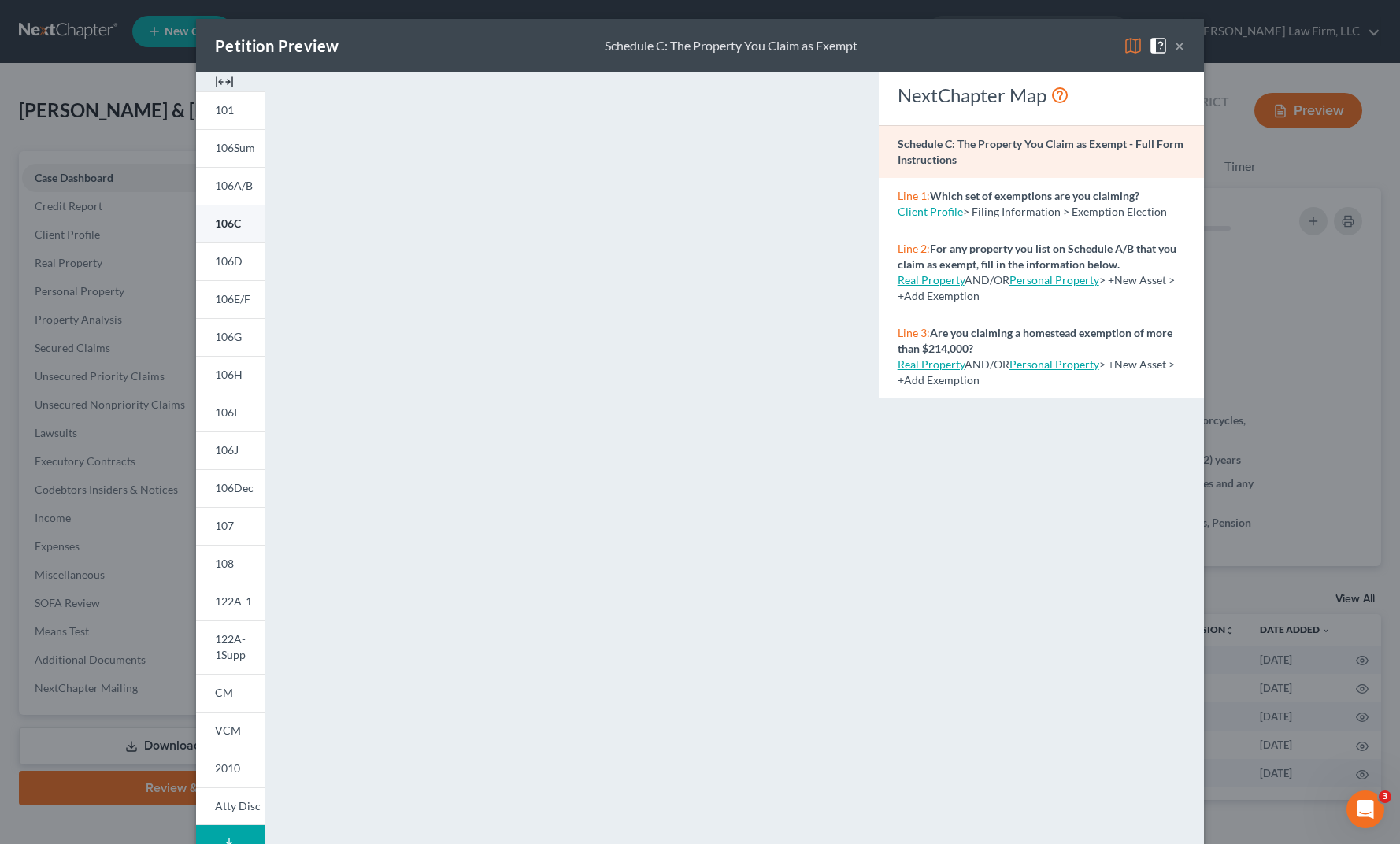
click at [215, 220] on span "106C" at bounding box center [227, 223] width 26 height 13
click at [1323, 546] on div "Petition Preview Schedule C: The Property You Claim as Exempt × 101 106Sum 106A…" at bounding box center [700, 422] width 1400 height 844
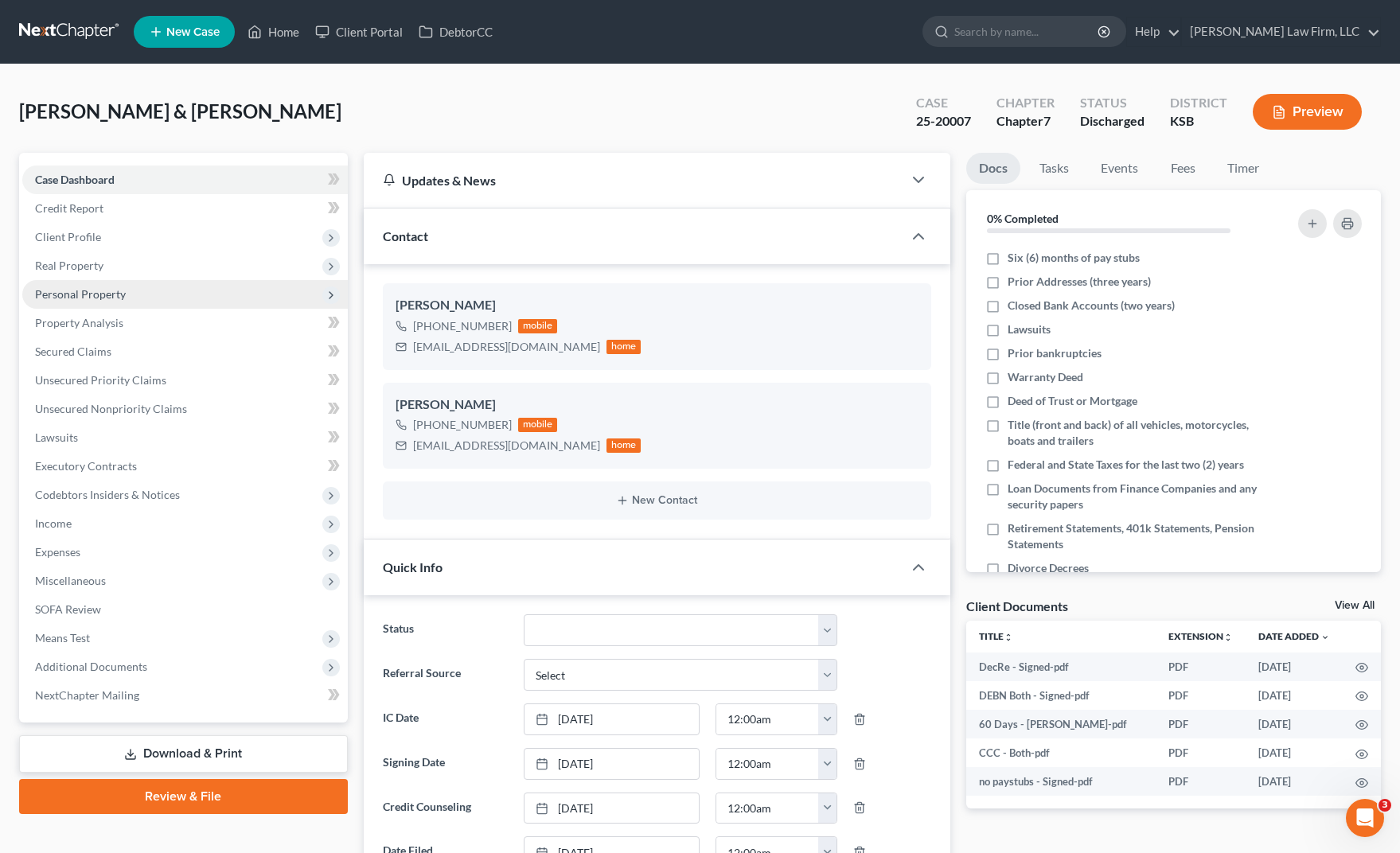
click at [147, 296] on span "Personal Property" at bounding box center [185, 294] width 326 height 29
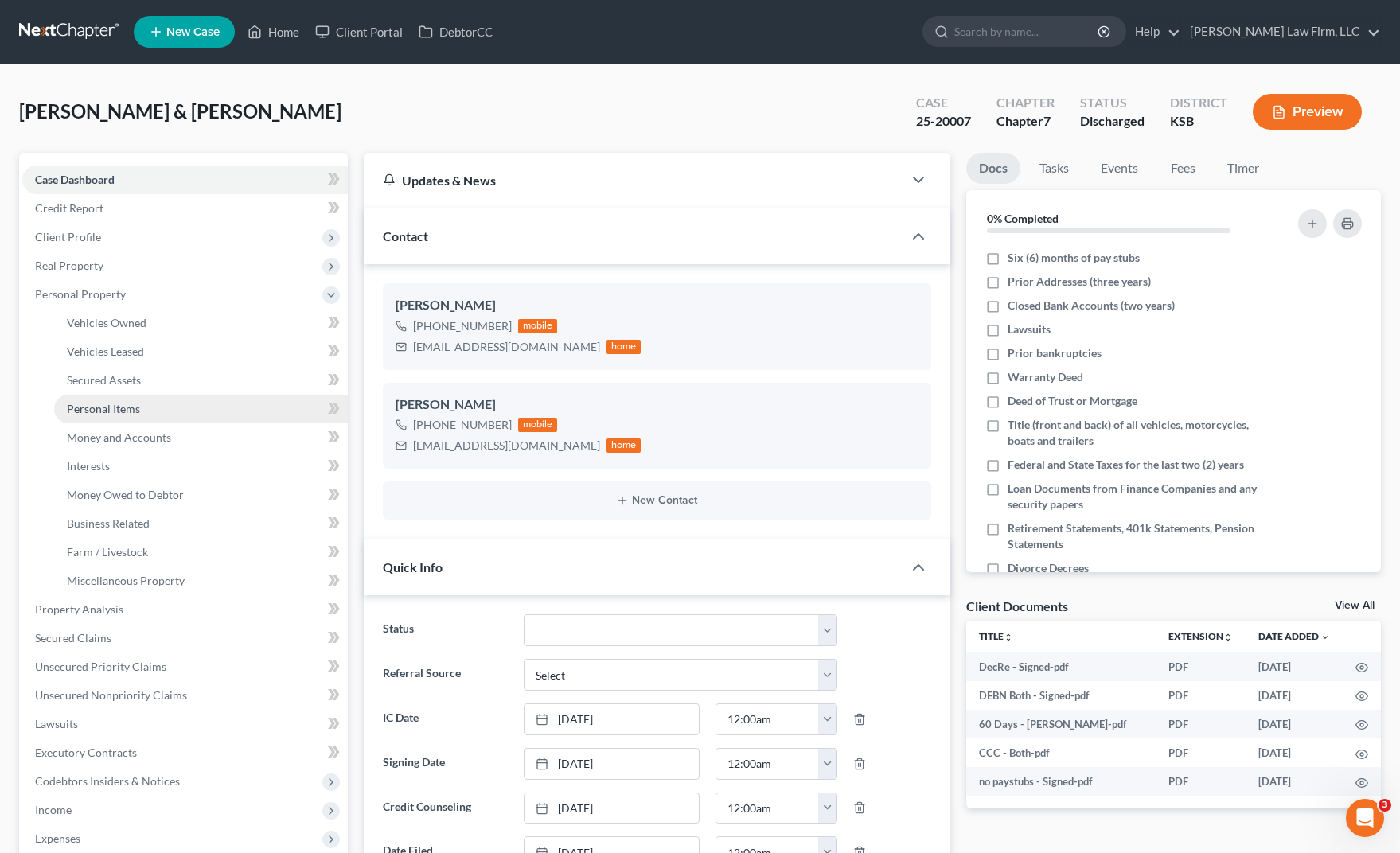
click at [135, 413] on span "Personal Items" at bounding box center [104, 409] width 73 height 14
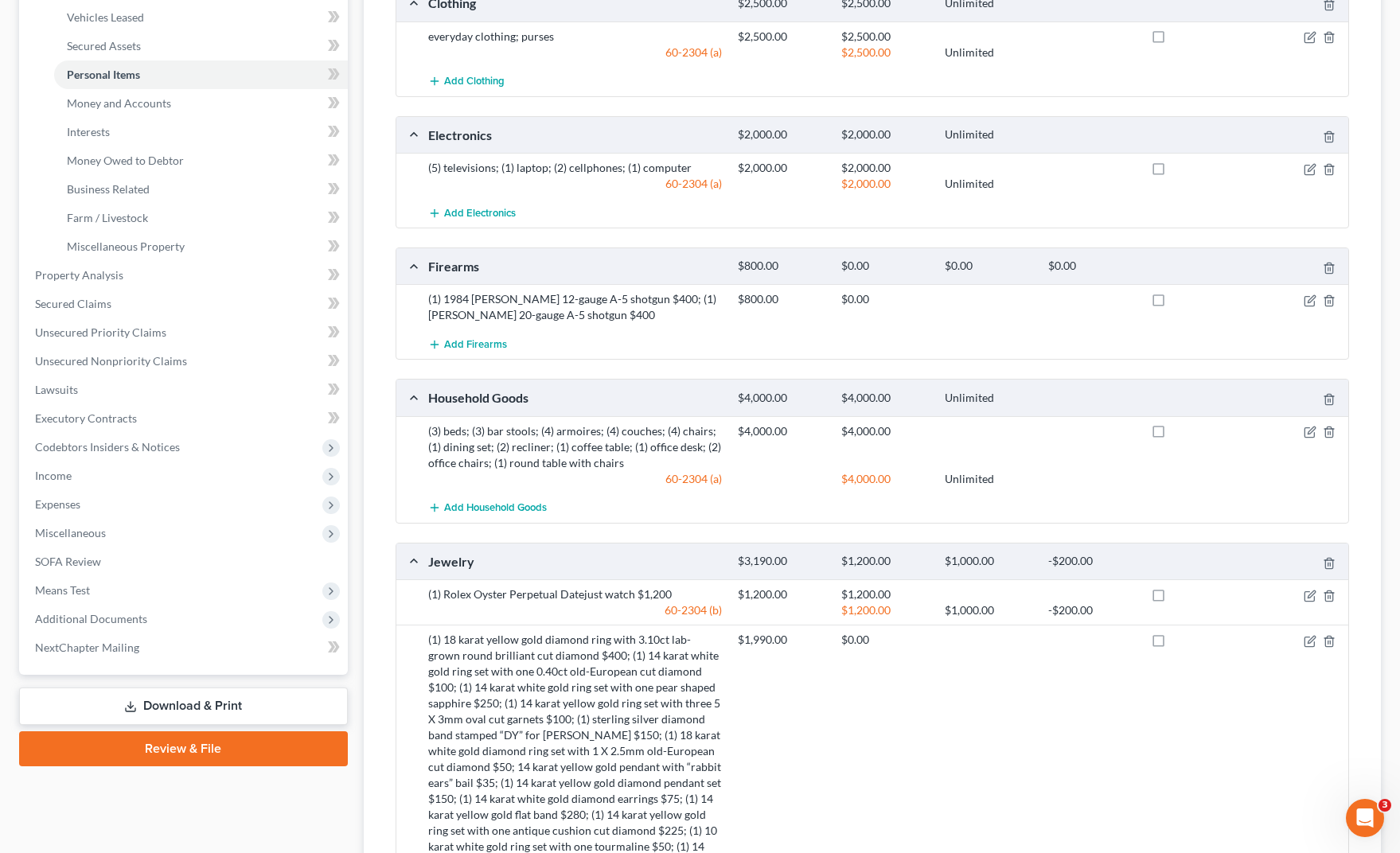
scroll to position [172, 0]
